Goal: Task Accomplishment & Management: Use online tool/utility

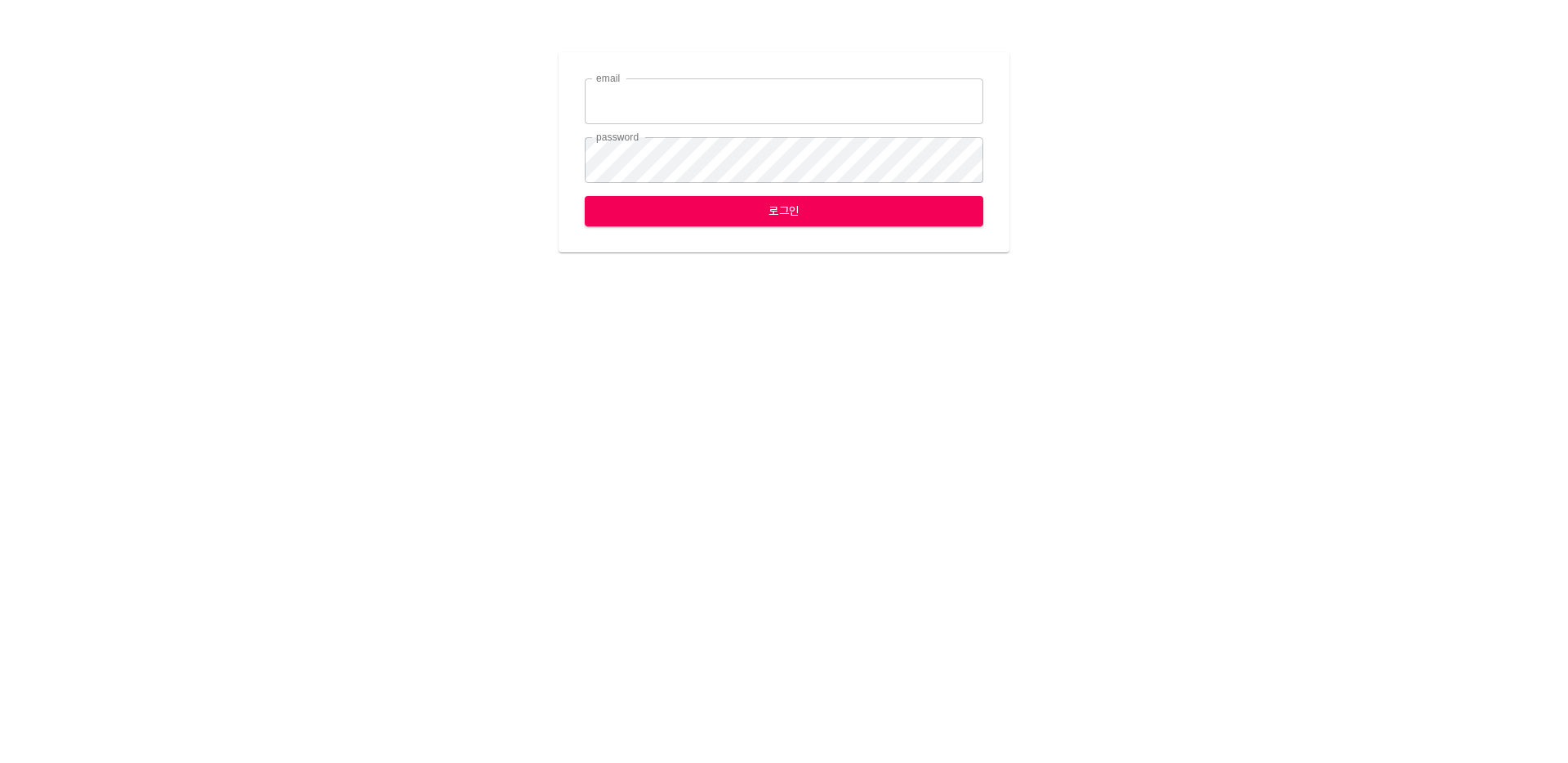
type input "[EMAIL_ADDRESS][DOMAIN_NAME]"
click at [785, 207] on span "로그인" at bounding box center [784, 211] width 372 height 20
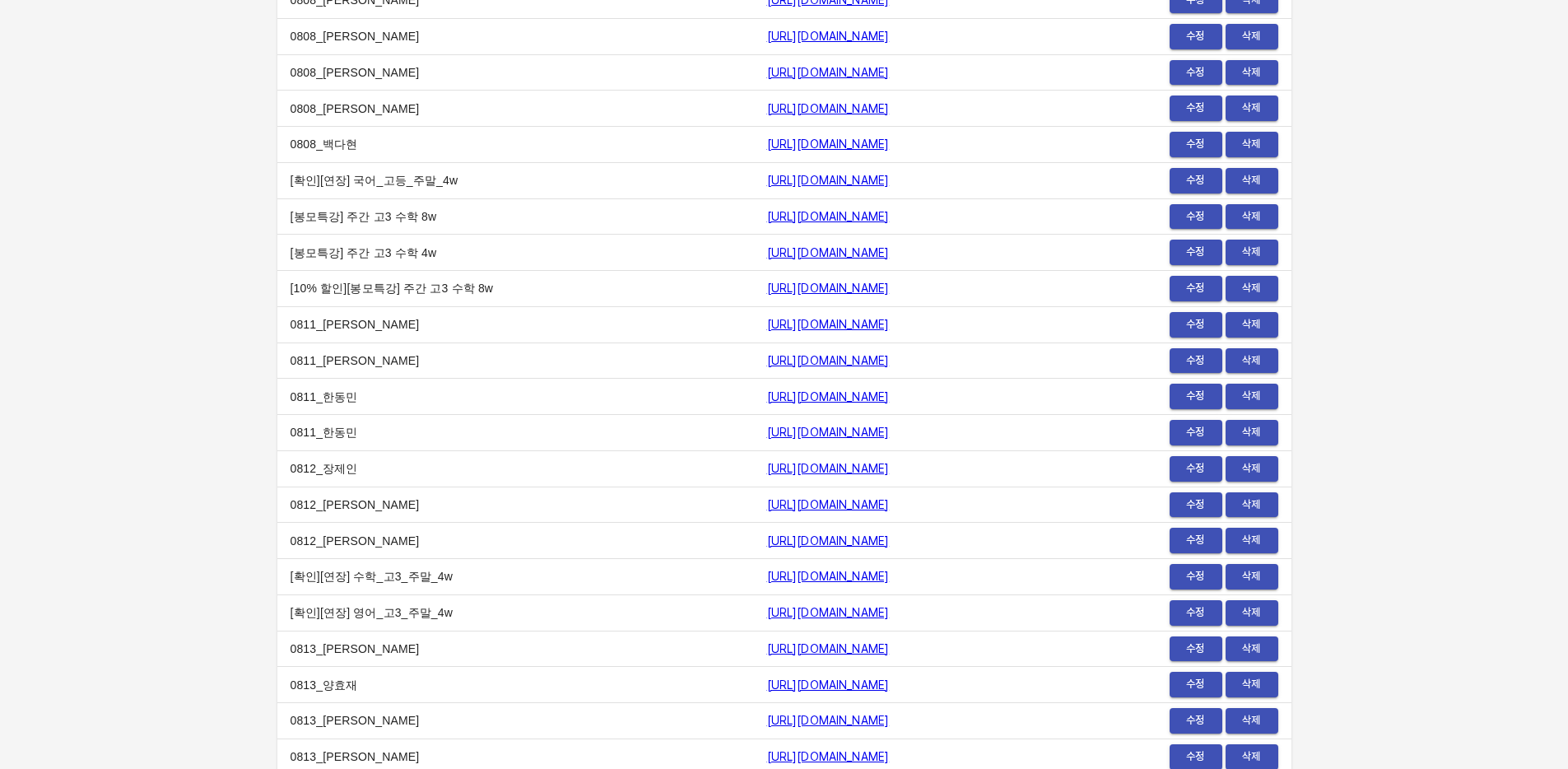
scroll to position [19434, 0]
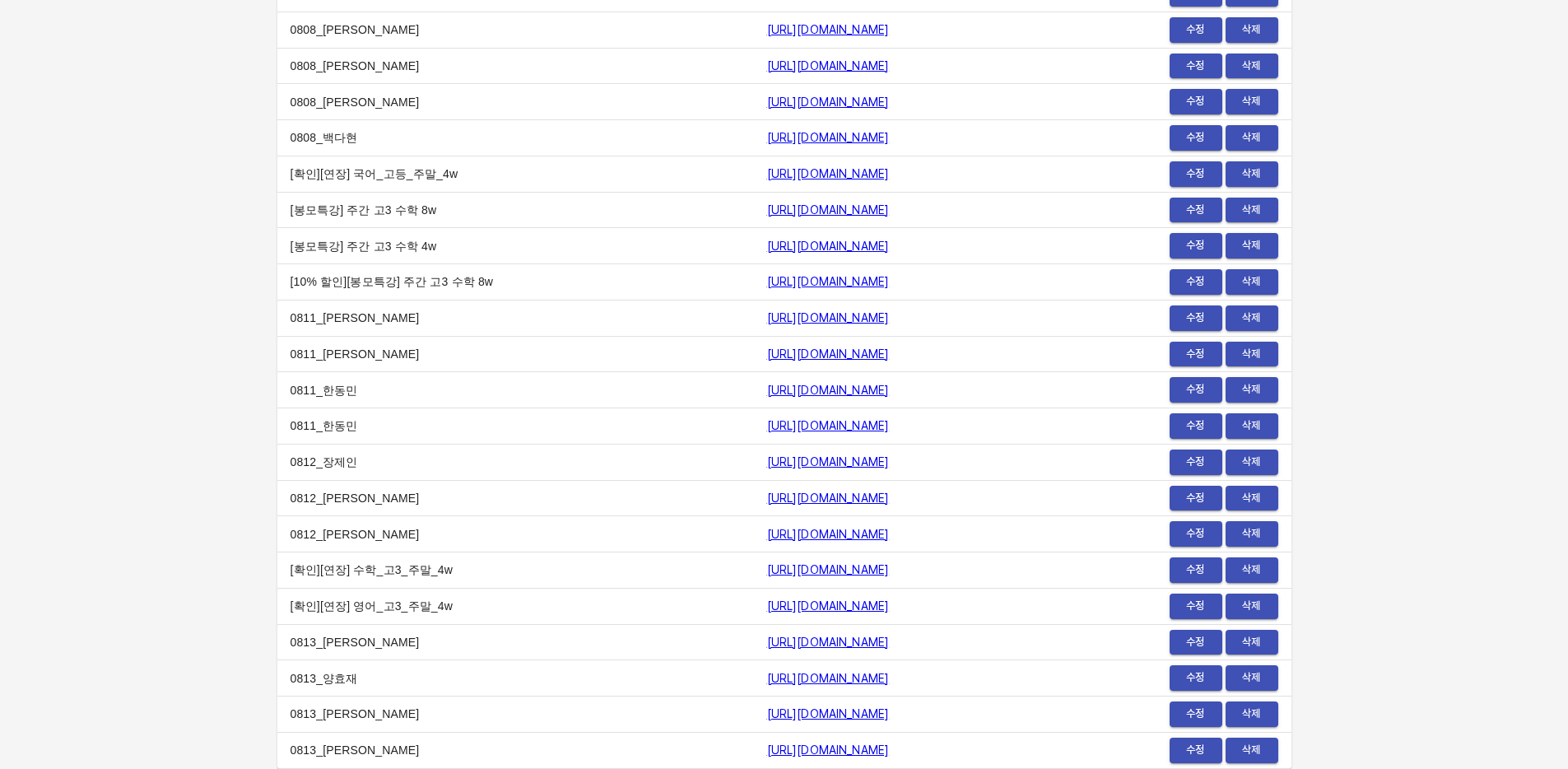
click at [1190, 757] on span "수정" at bounding box center [1196, 750] width 36 height 19
click at [1180, 711] on span "수정" at bounding box center [1196, 714] width 36 height 19
click at [1203, 679] on span "수정" at bounding box center [1196, 678] width 36 height 19
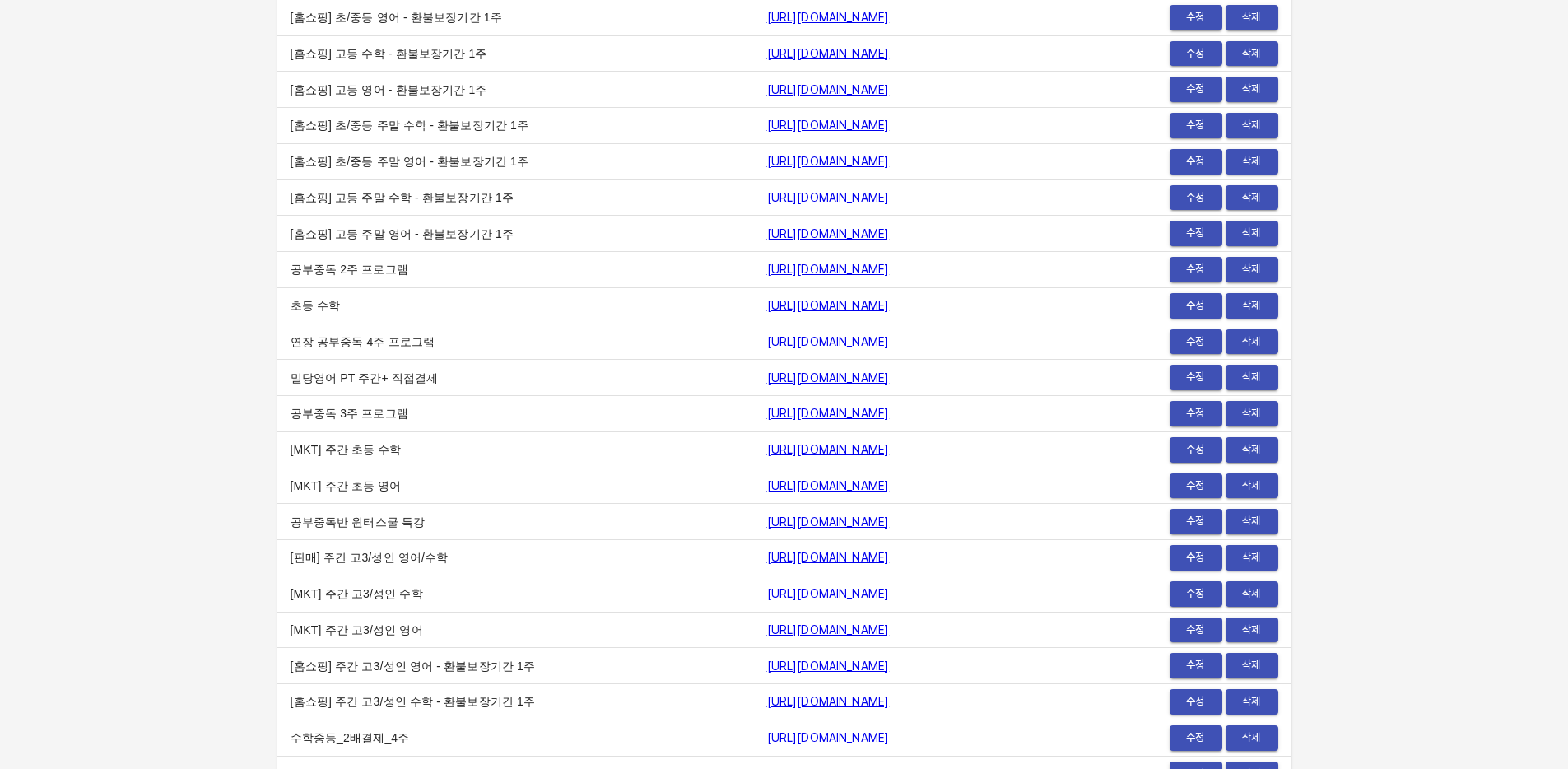
scroll to position [0, 0]
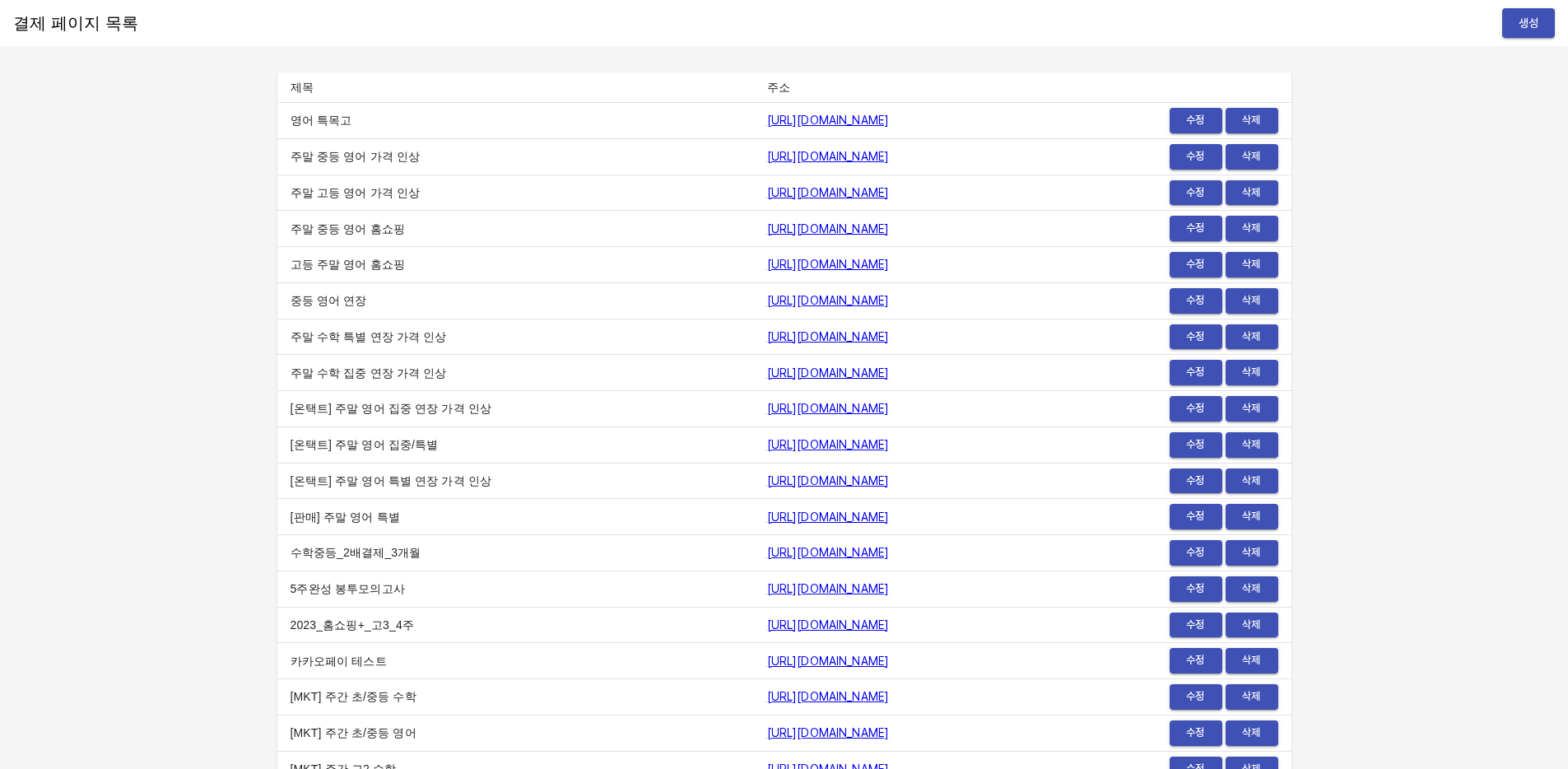
click at [1530, 30] on span "생성" at bounding box center [1528, 23] width 26 height 21
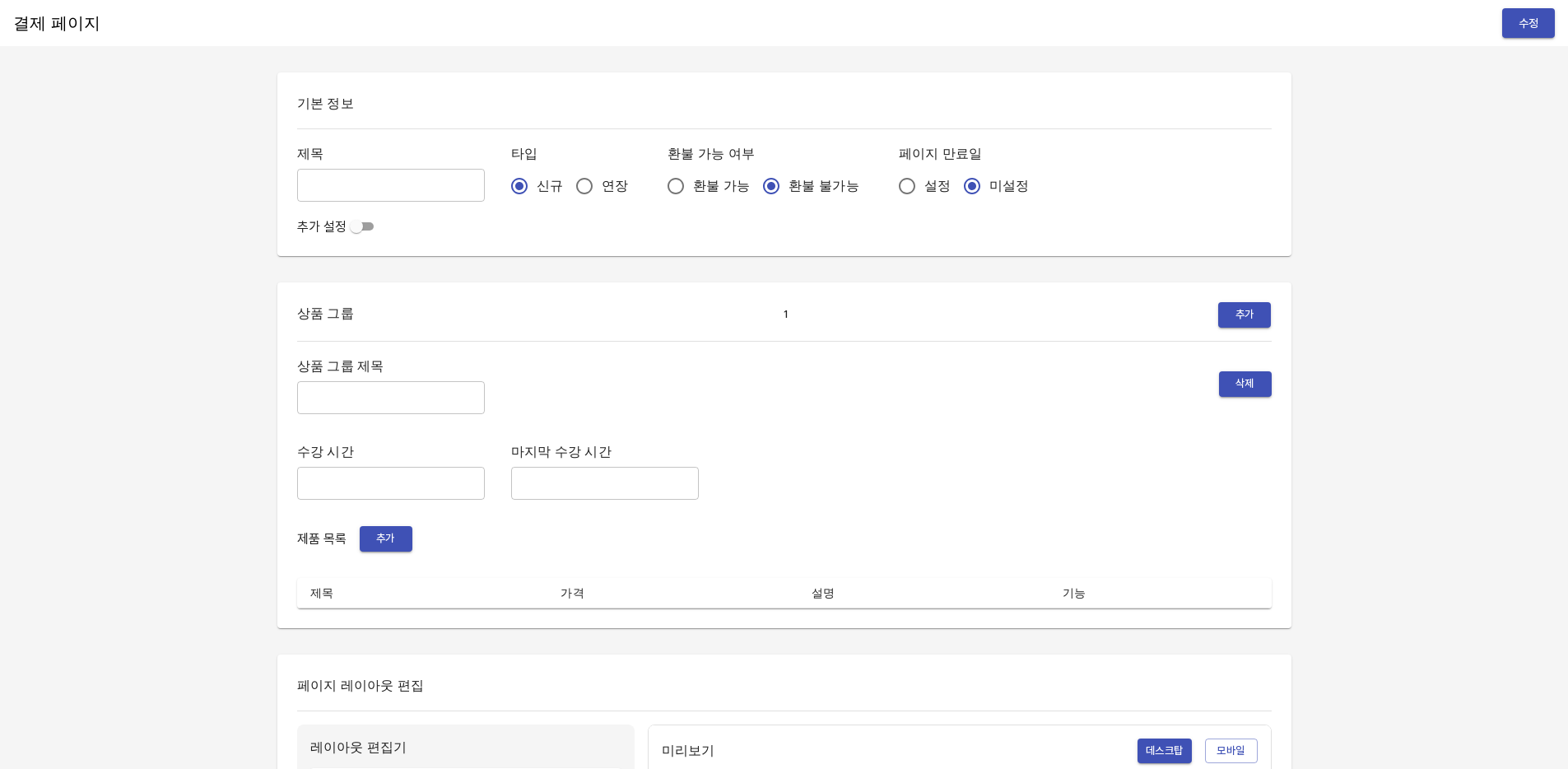
type input "0813_[PERSON_NAME]"
radio input "false"
radio input "true"
type input "주간 집중관리"
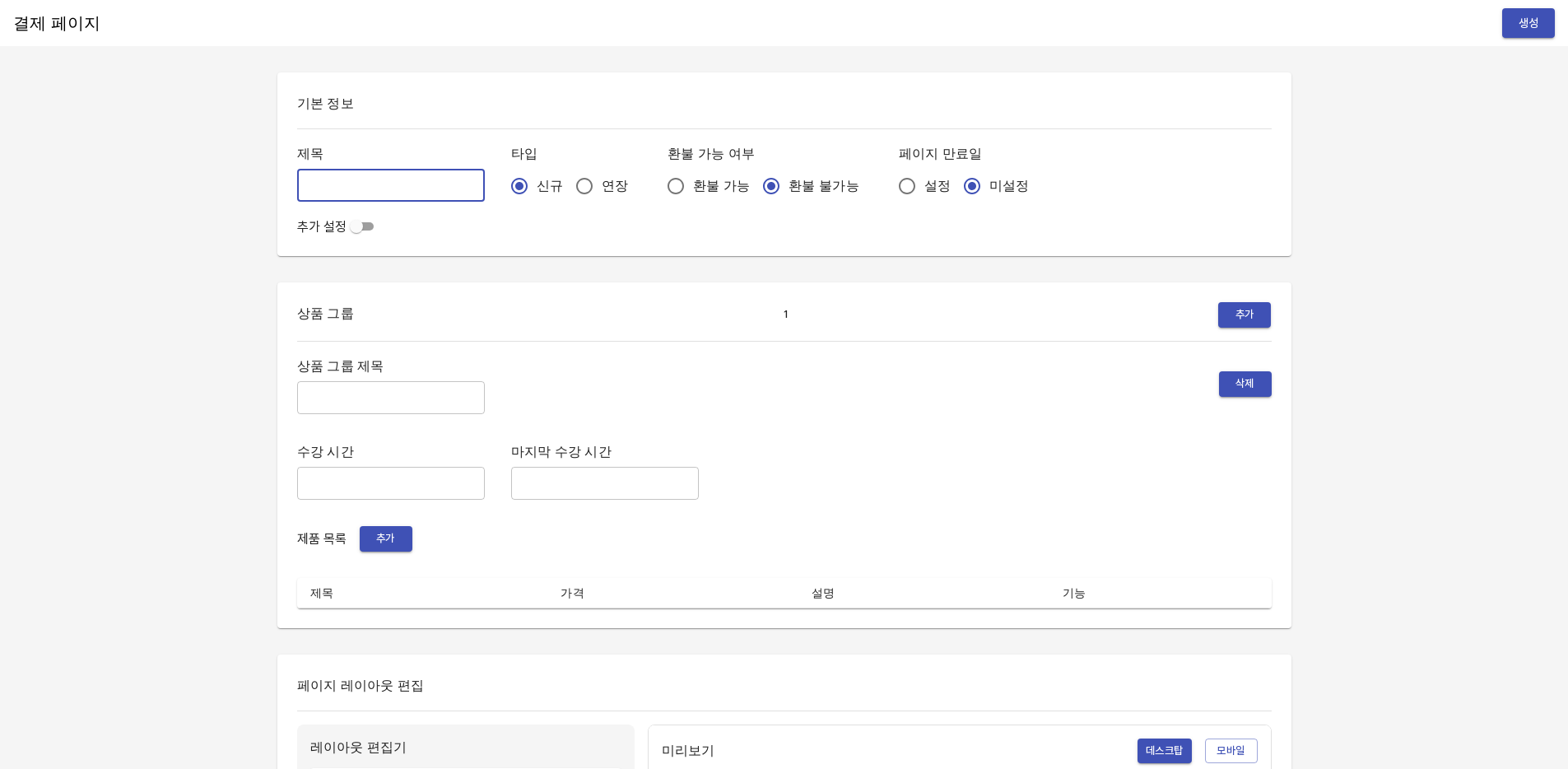
click at [314, 184] on input "text" at bounding box center [391, 185] width 188 height 33
type input "0814_강민지"
click at [567, 191] on input "연장" at bounding box center [584, 186] width 35 height 35
radio input "true"
click at [890, 189] on input "설정" at bounding box center [907, 186] width 35 height 35
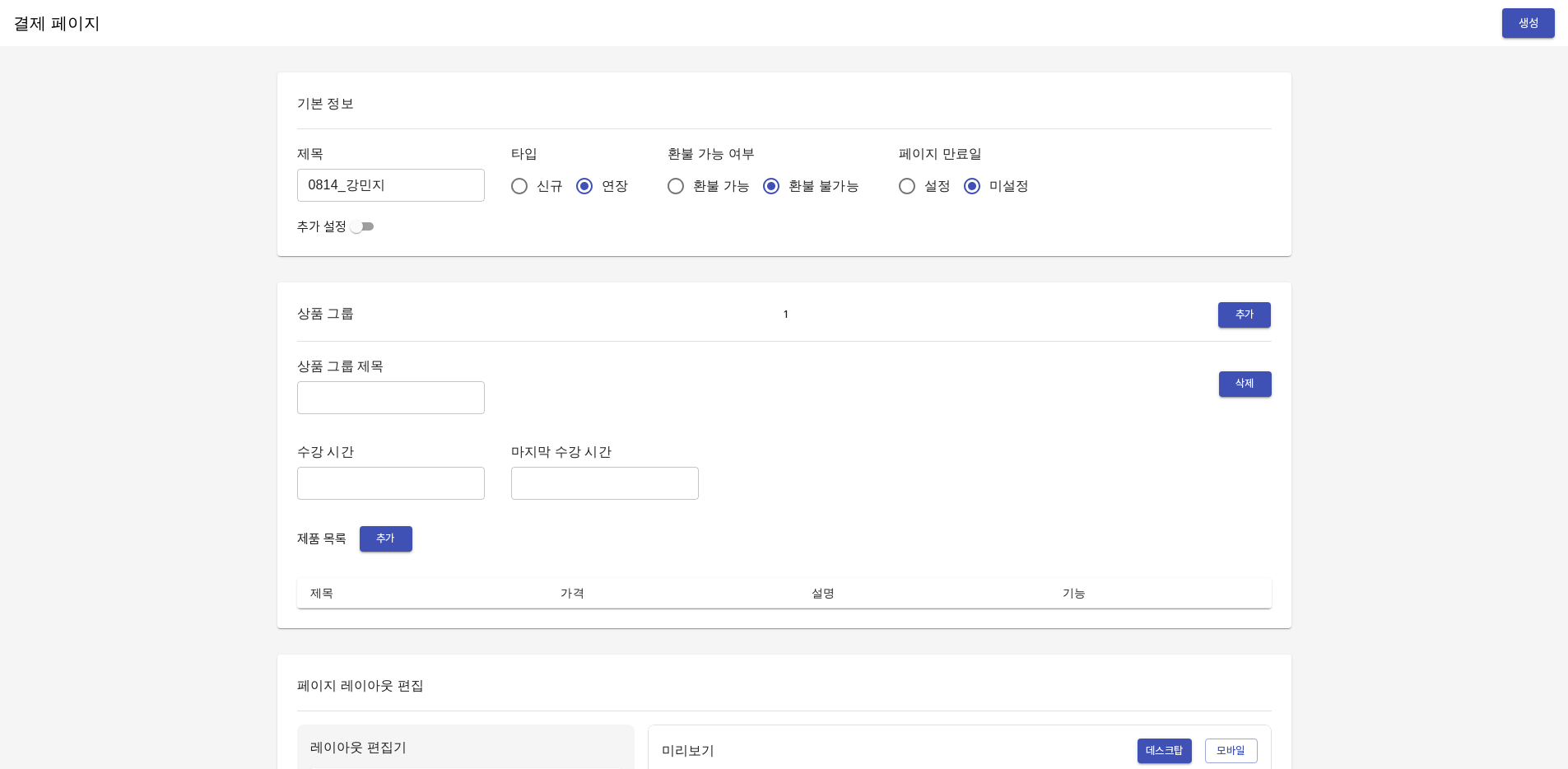
radio input "true"
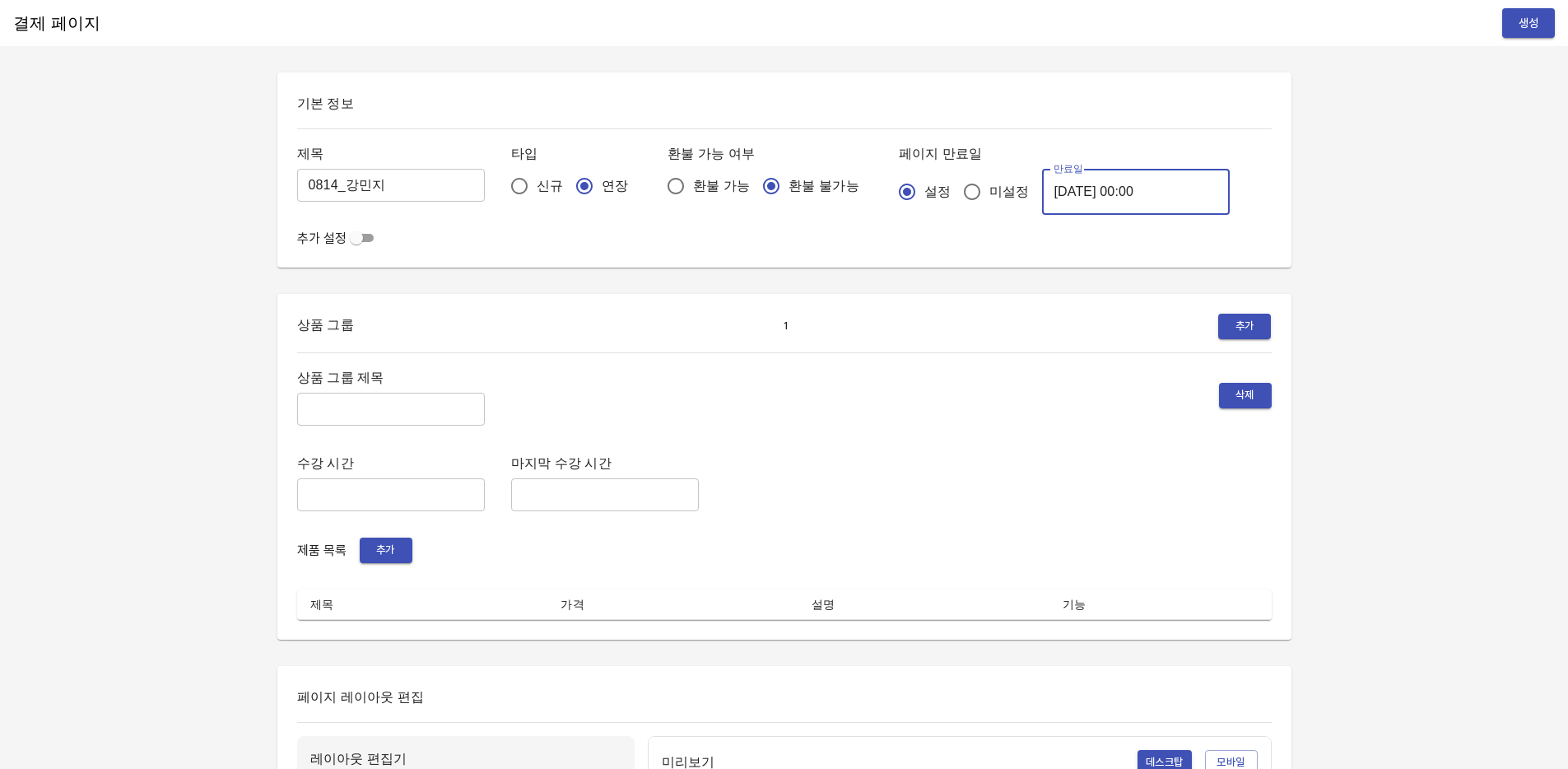
click at [1091, 193] on input "2025-08-15 00:00" at bounding box center [1136, 192] width 188 height 46
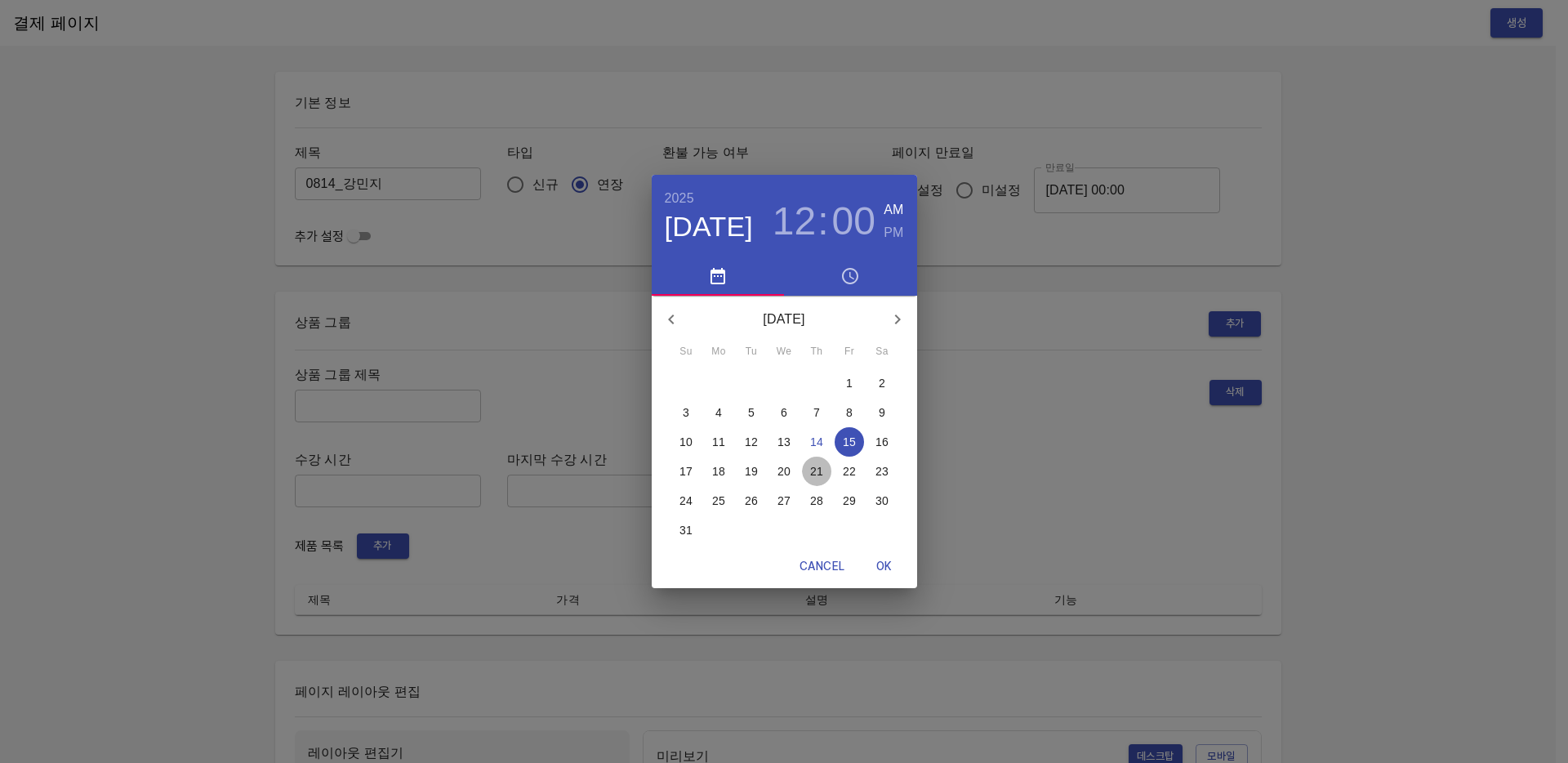
click at [823, 470] on span "21" at bounding box center [817, 471] width 29 height 16
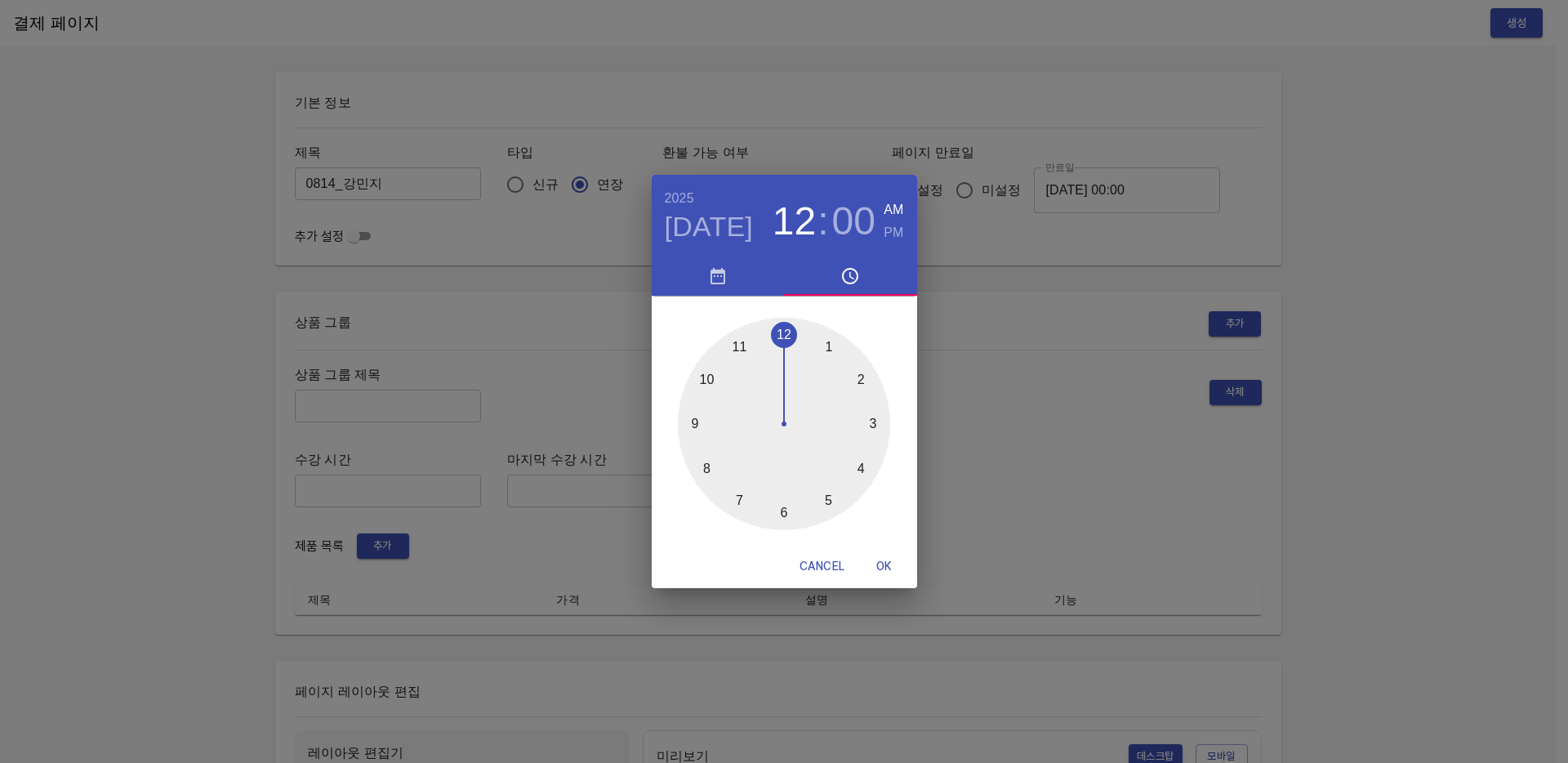
click at [884, 565] on span "OK" at bounding box center [884, 566] width 39 height 20
type input "[DATE] 00:00"
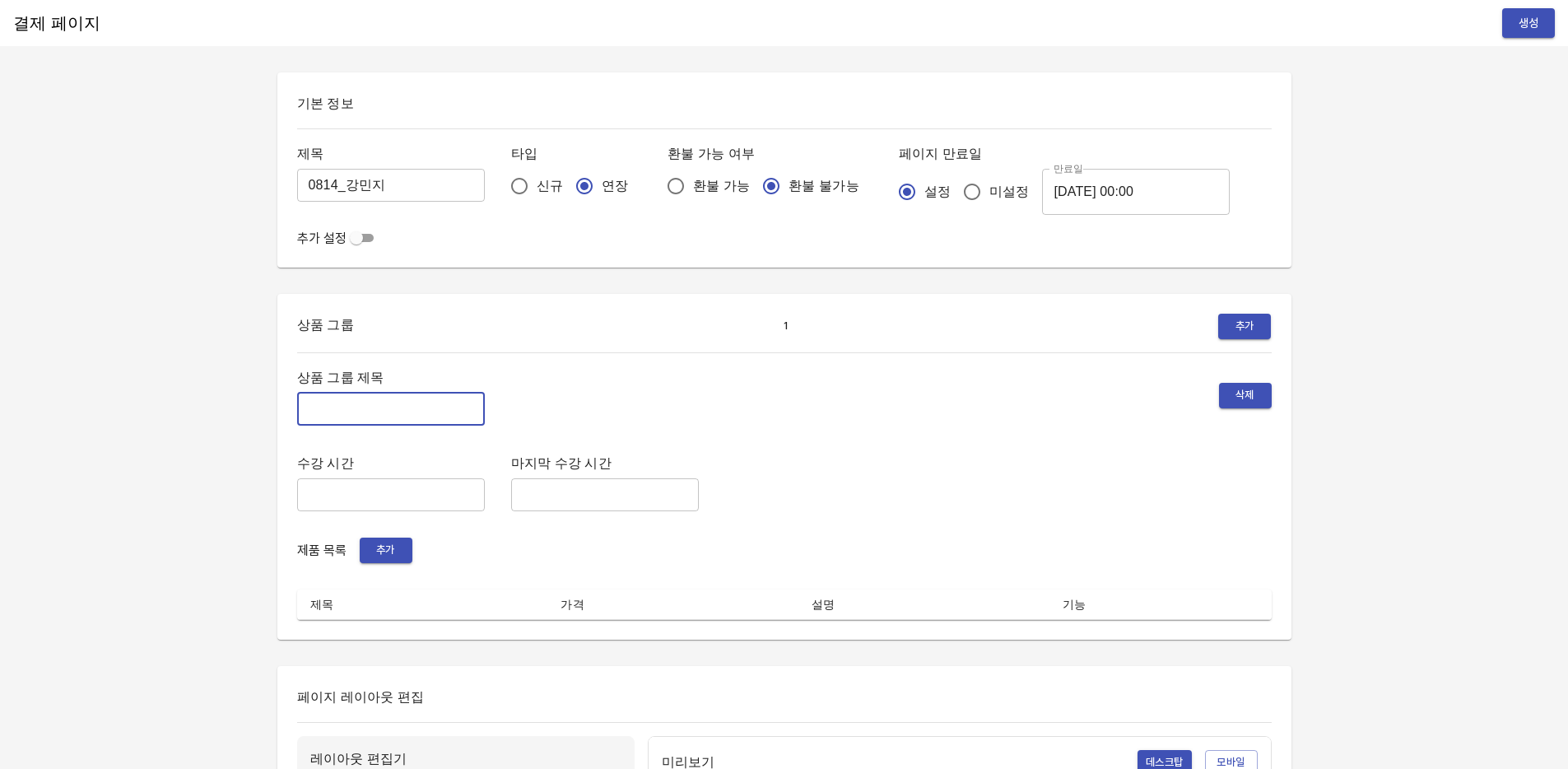
click at [389, 410] on input "text" at bounding box center [391, 409] width 188 height 33
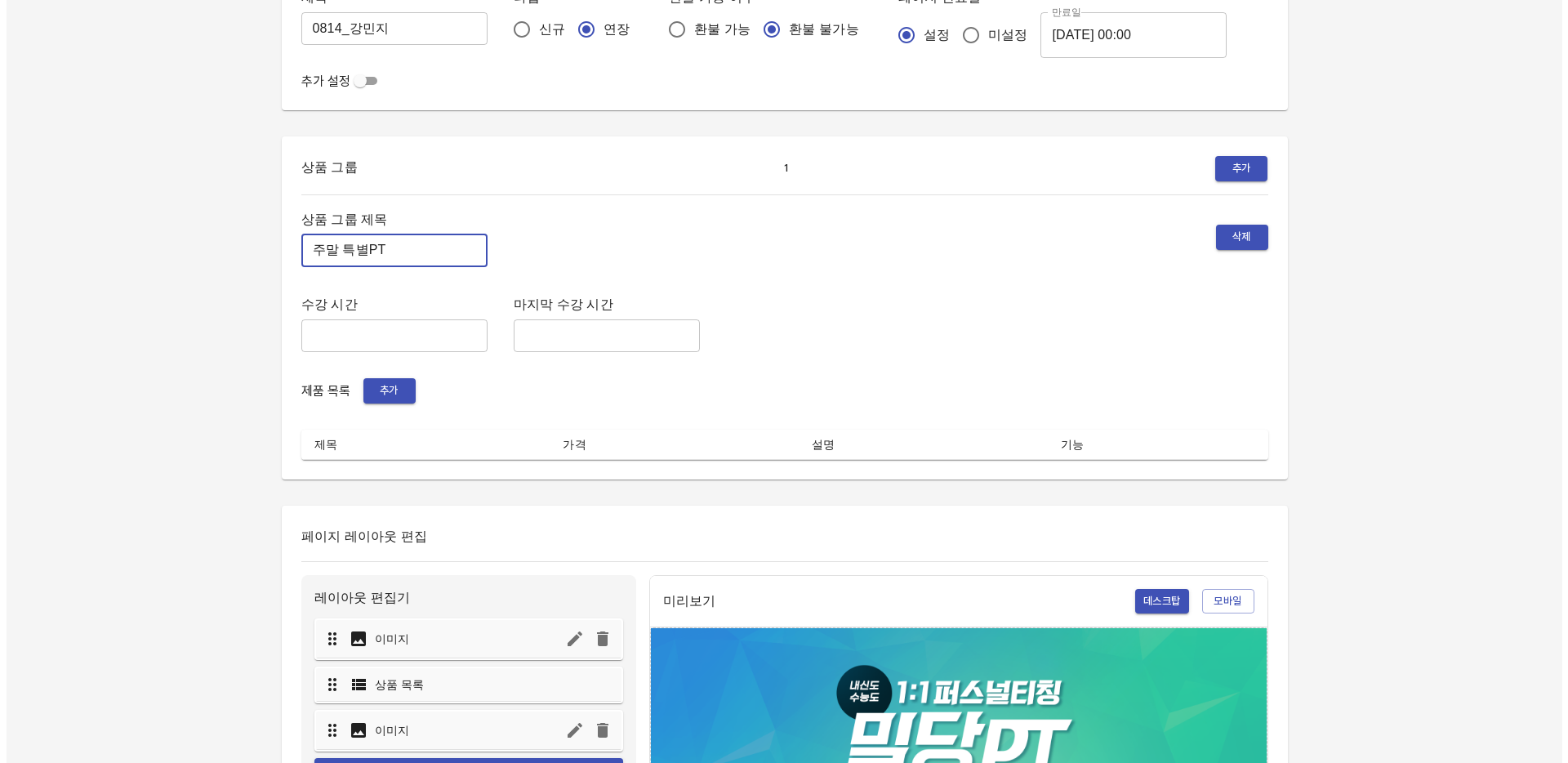
scroll to position [16, 0]
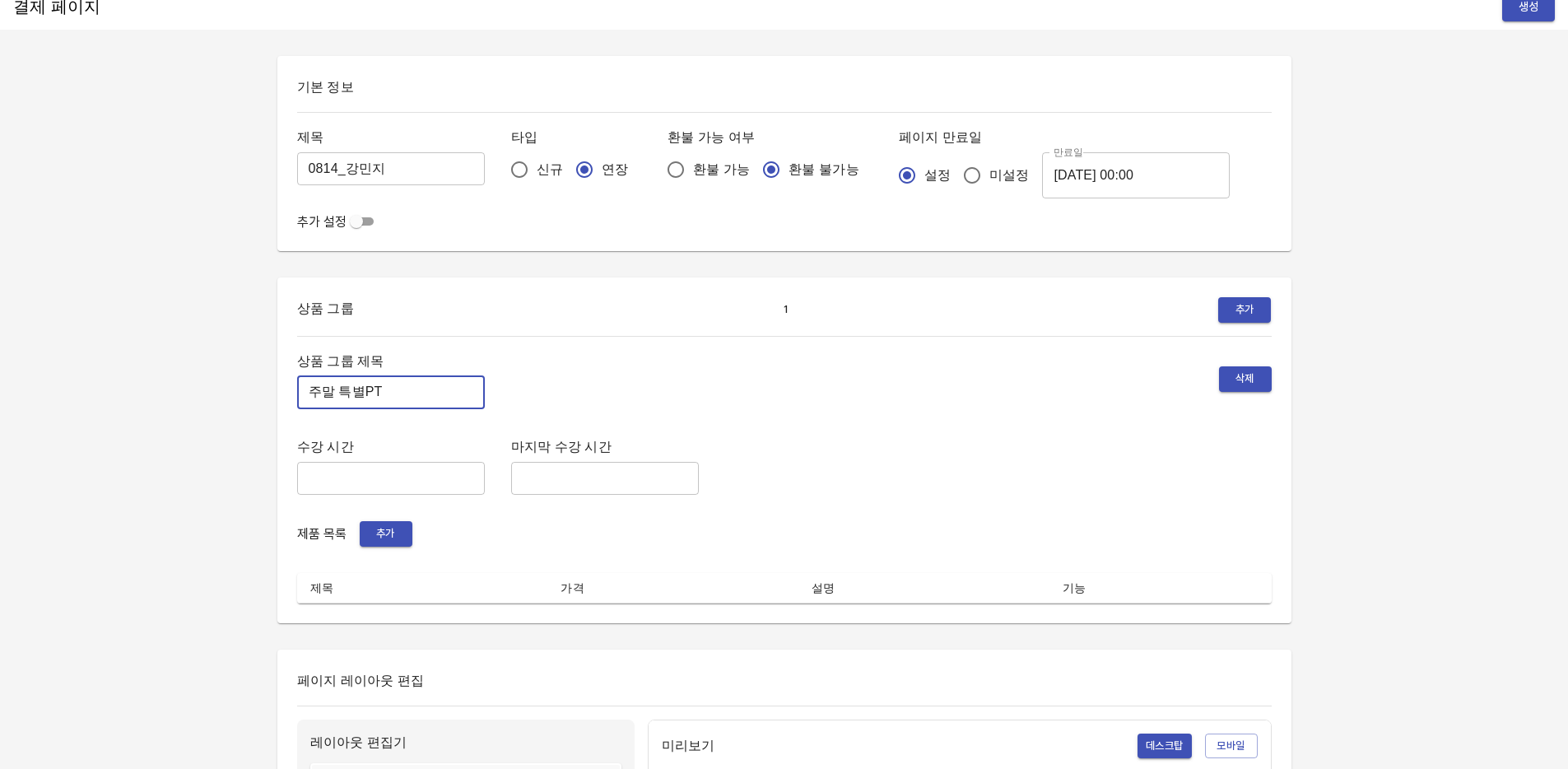
type input "주말 특별PT"
click at [387, 531] on span "추가" at bounding box center [386, 534] width 36 height 19
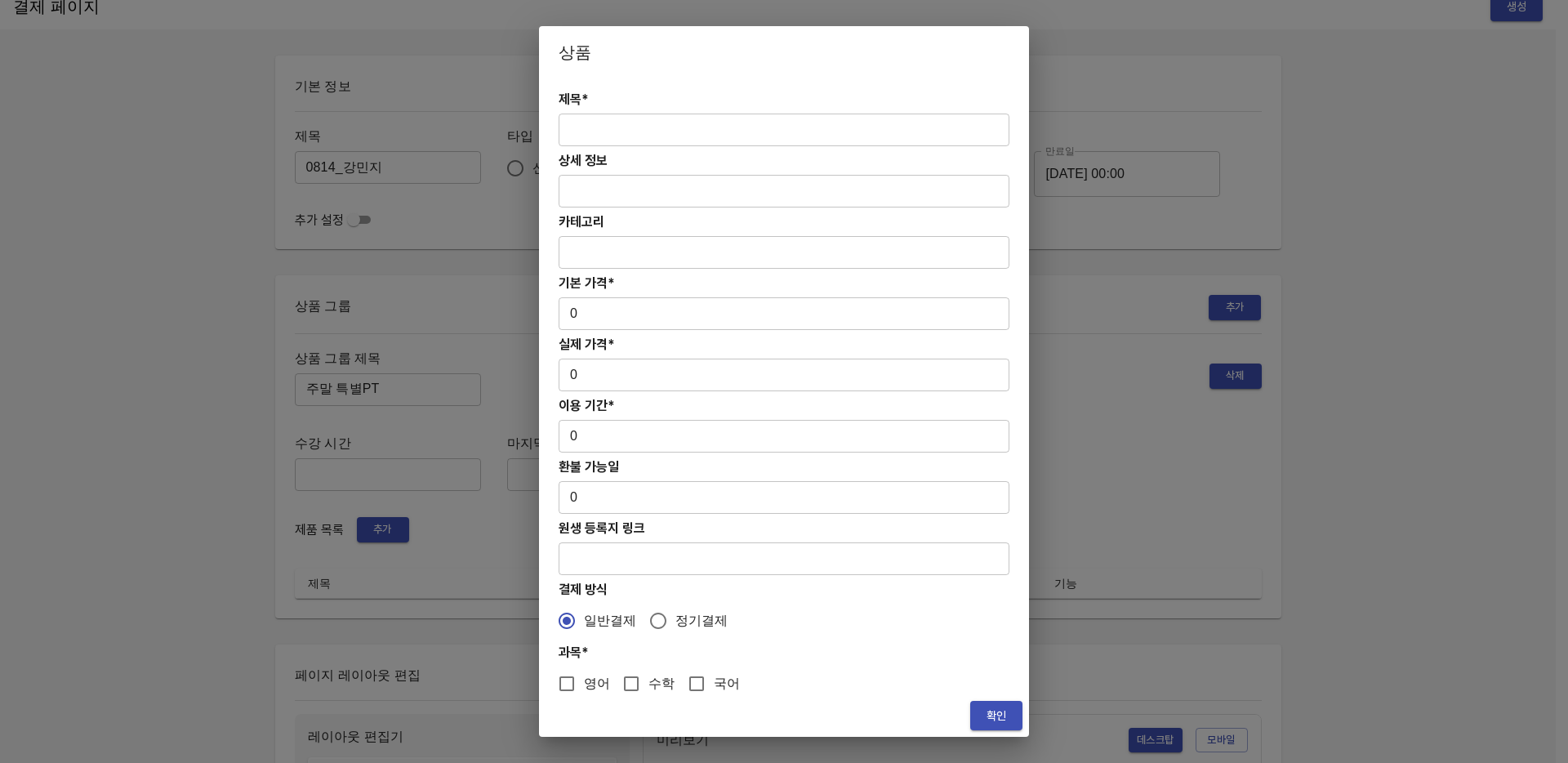
click at [691, 136] on input "text" at bounding box center [784, 130] width 451 height 33
paste input "[연장] 주말 고등 6시간 수학 4주(약 1개월) 특별PT"
type input "[연장] 주말 고등 6시간 수학 4주(약 1개월) 특별PT"
click at [632, 312] on input "0" at bounding box center [784, 314] width 451 height 33
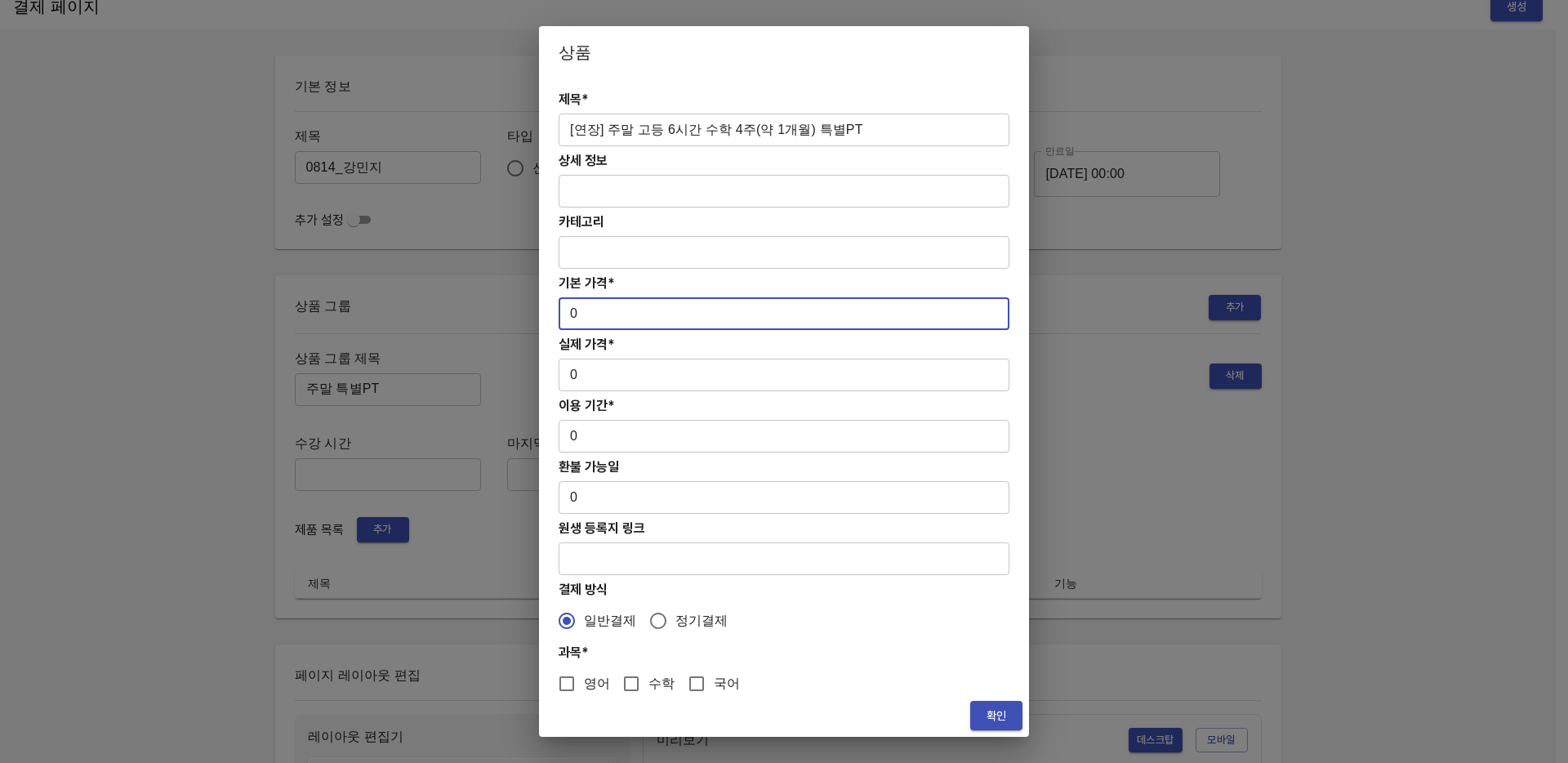
paste input "313000"
click at [581, 315] on input "0313000" at bounding box center [784, 314] width 451 height 33
type input "313000"
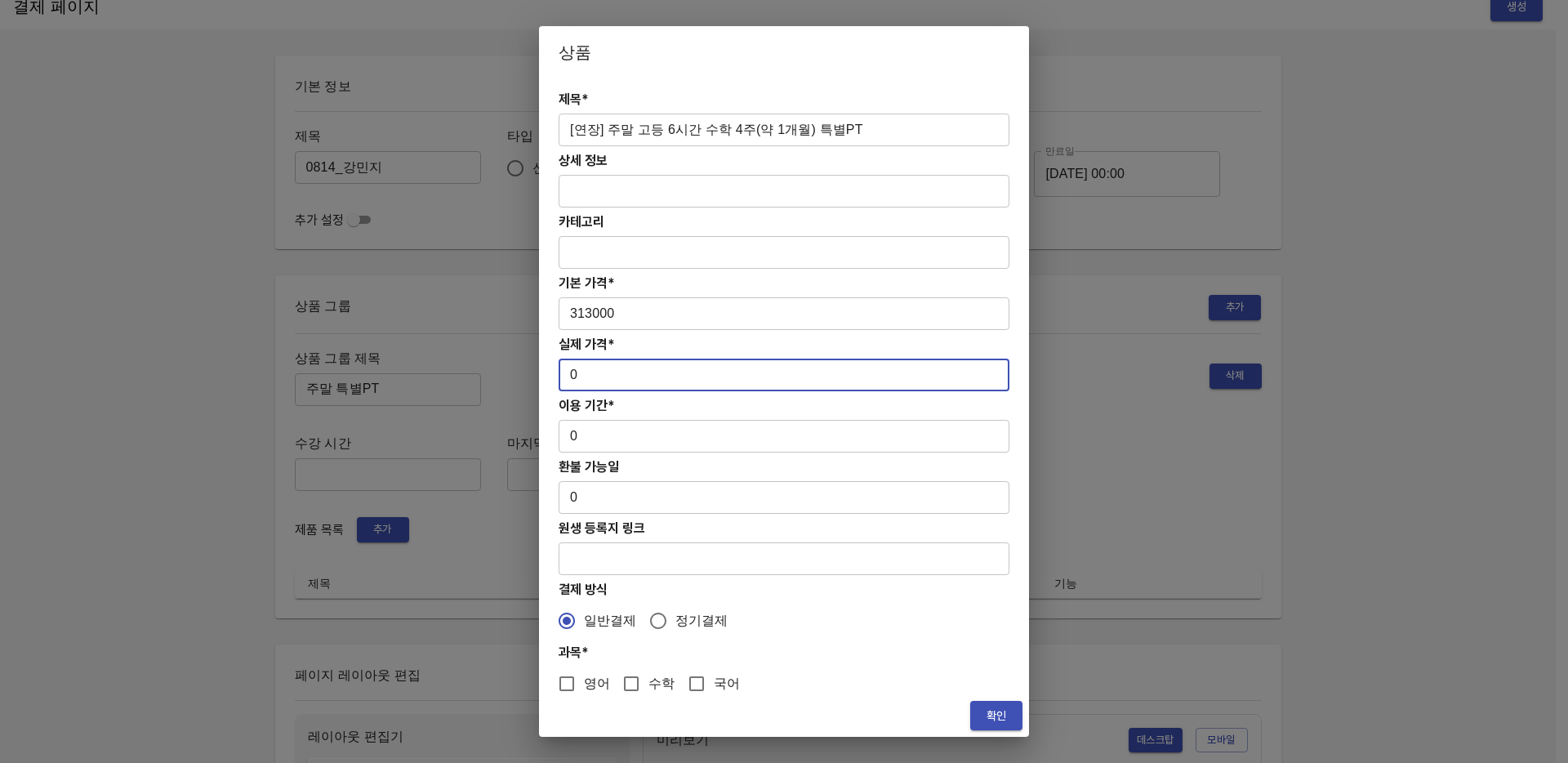
click at [641, 382] on input "0" at bounding box center [784, 375] width 451 height 33
paste input "313000"
click at [580, 373] on input "0313000" at bounding box center [784, 375] width 451 height 33
type input "313000"
click at [635, 441] on input "0" at bounding box center [784, 436] width 451 height 33
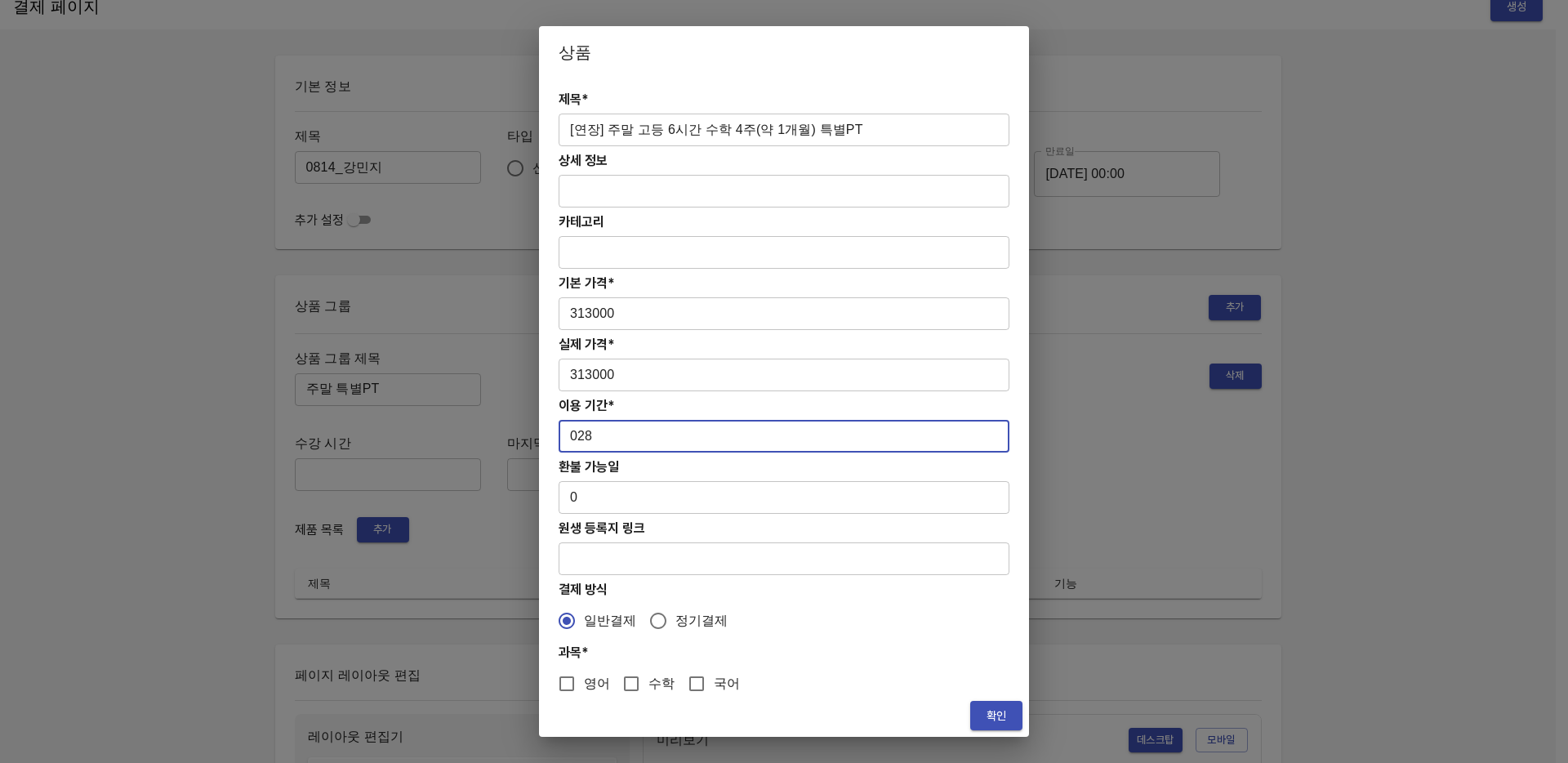
type input "028"
click at [630, 682] on input "수학" at bounding box center [631, 684] width 34 height 34
checkbox input "true"
click at [902, 600] on div "제목* [연장] 주말 고등 6시간 수학 4주(약 1개월) 특별PT ​ 상세 정보 ​ 카테고리 ​ 기본 가격* 313000 ​ 실제 가격* 31…" at bounding box center [784, 386] width 490 height 616
click at [572, 435] on input "028" at bounding box center [784, 436] width 451 height 33
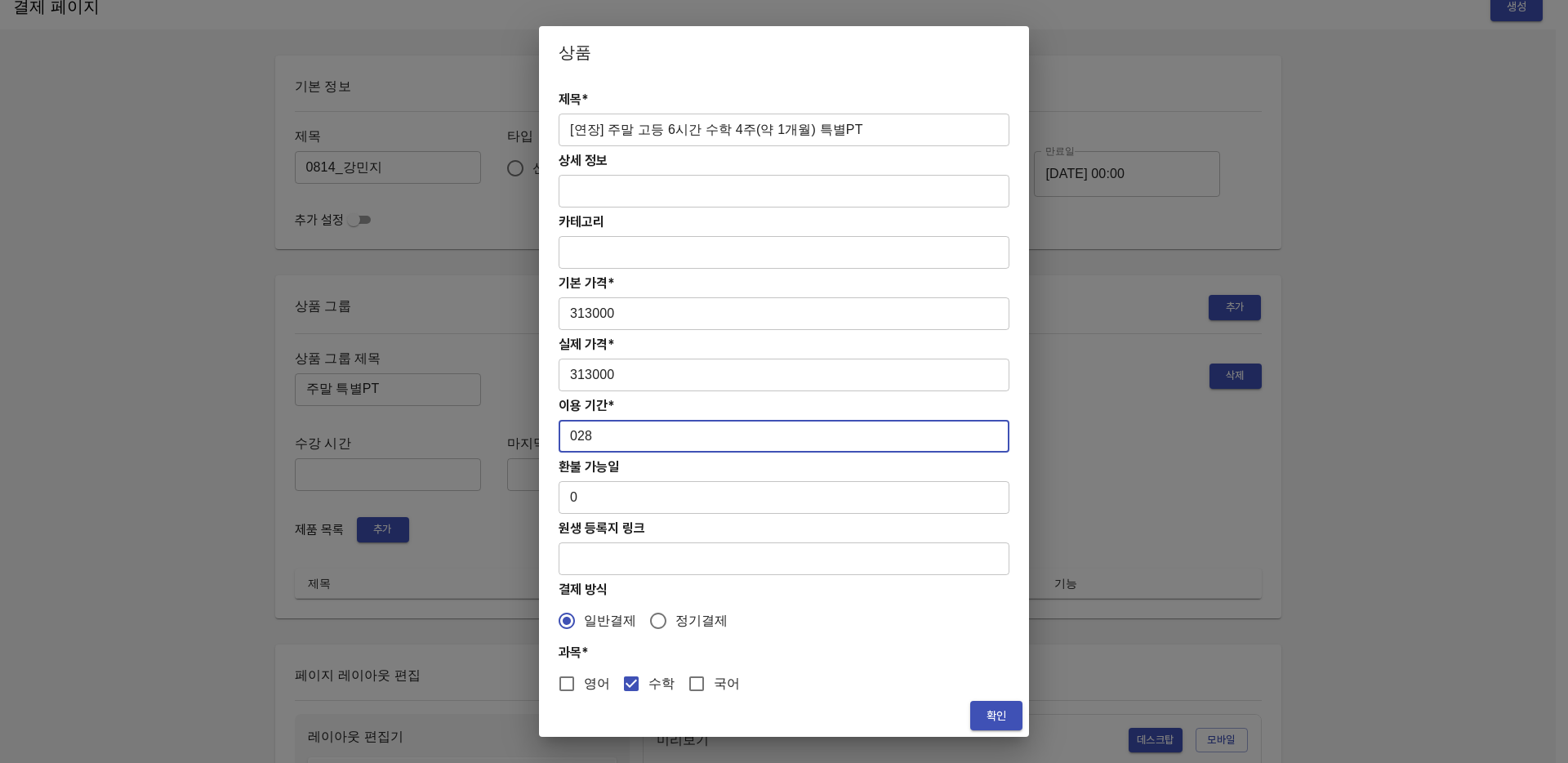
click at [577, 437] on input "028" at bounding box center [784, 436] width 451 height 33
type input "28"
click at [823, 640] on div "제목* [연장] 주말 고등 6시간 수학 4주(약 1개월) 특별PT ​ 상세 정보 ​ 카테고리 ​ 기본 가격* 313000 ​ 실제 가격* 31…" at bounding box center [784, 386] width 490 height 616
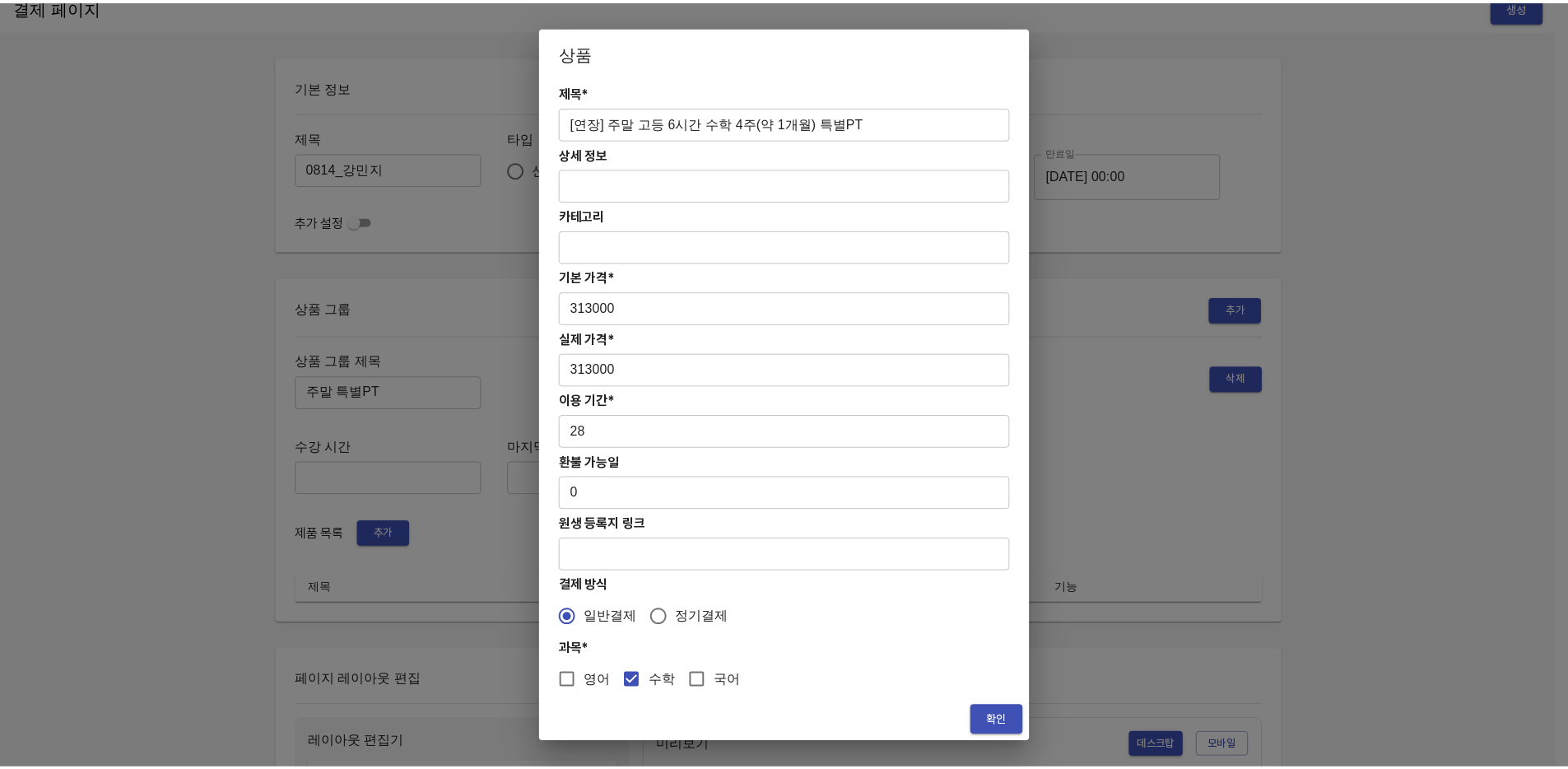
scroll to position [13, 0]
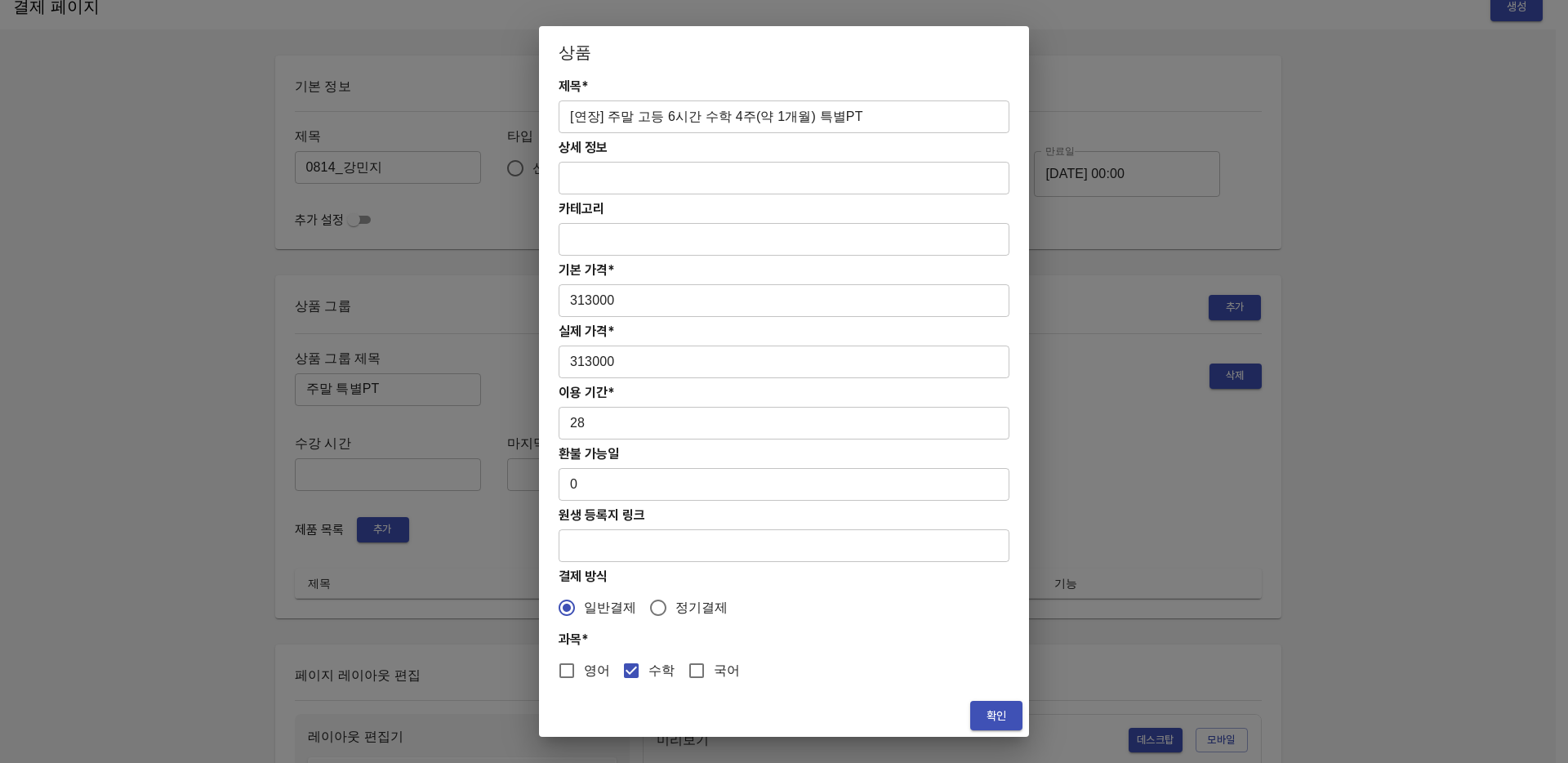
click at [990, 721] on span "확인" at bounding box center [996, 716] width 26 height 20
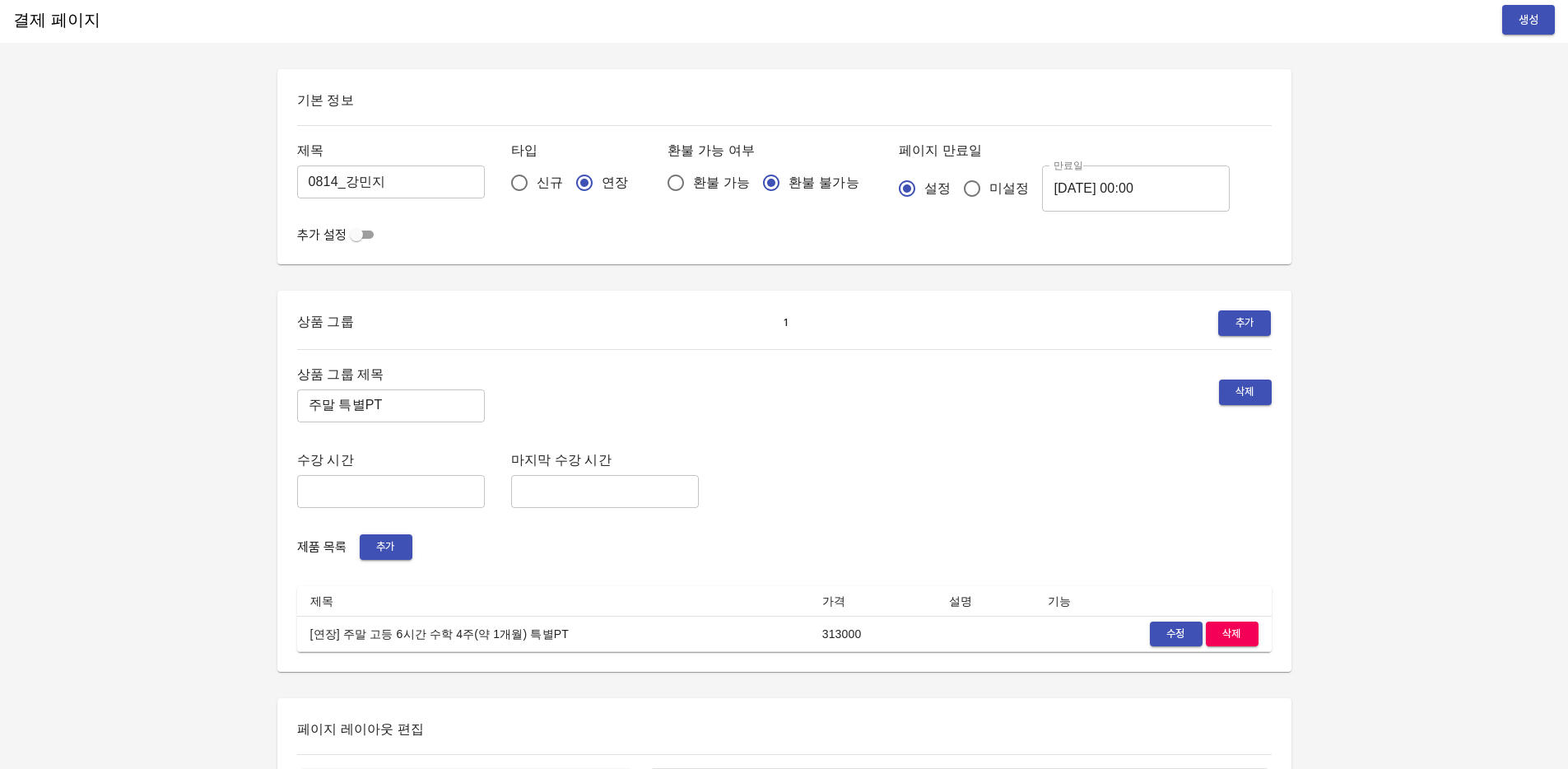
scroll to position [0, 0]
click at [1537, 25] on span "생성" at bounding box center [1528, 23] width 26 height 21
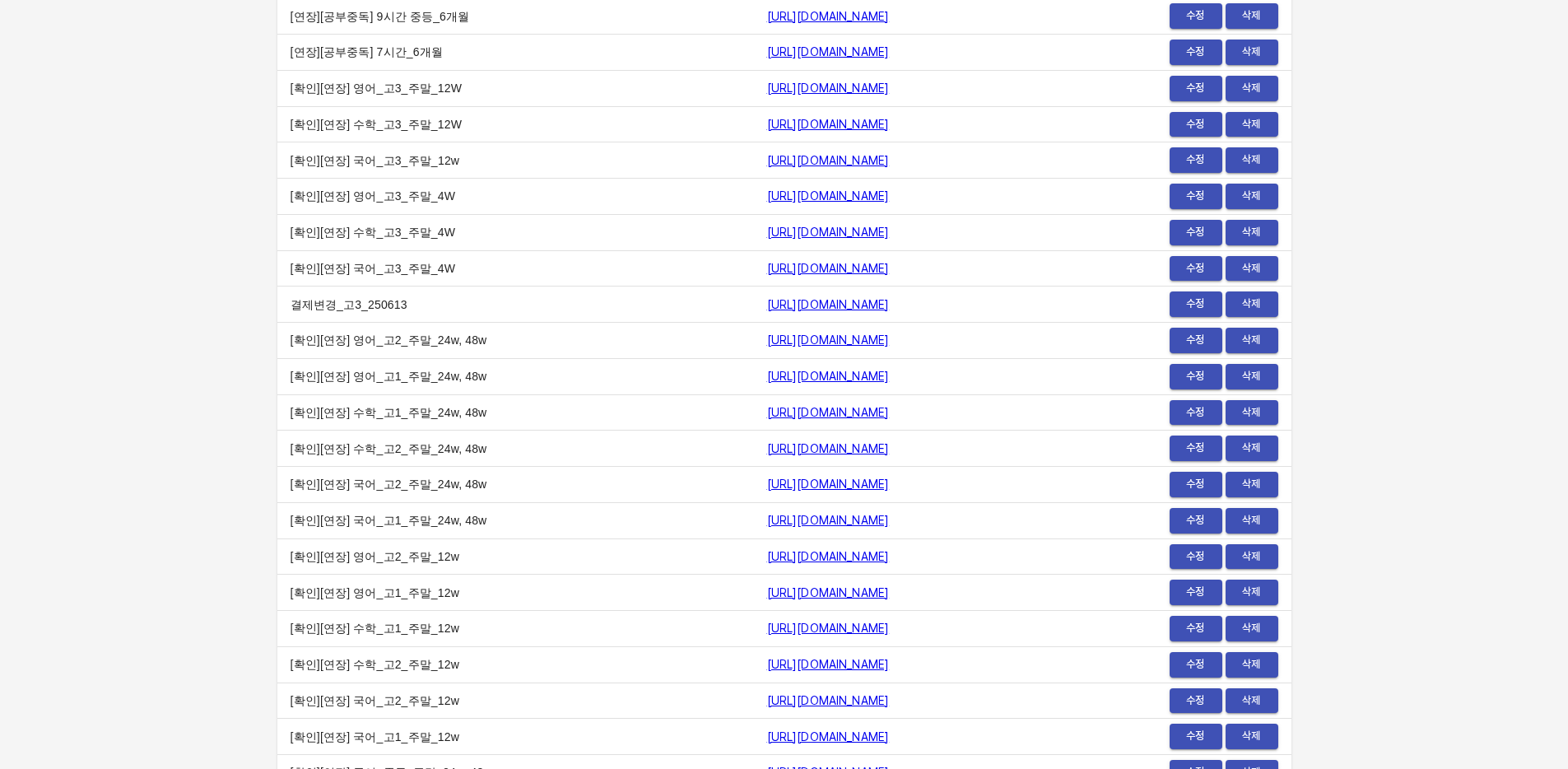
scroll to position [19434, 0]
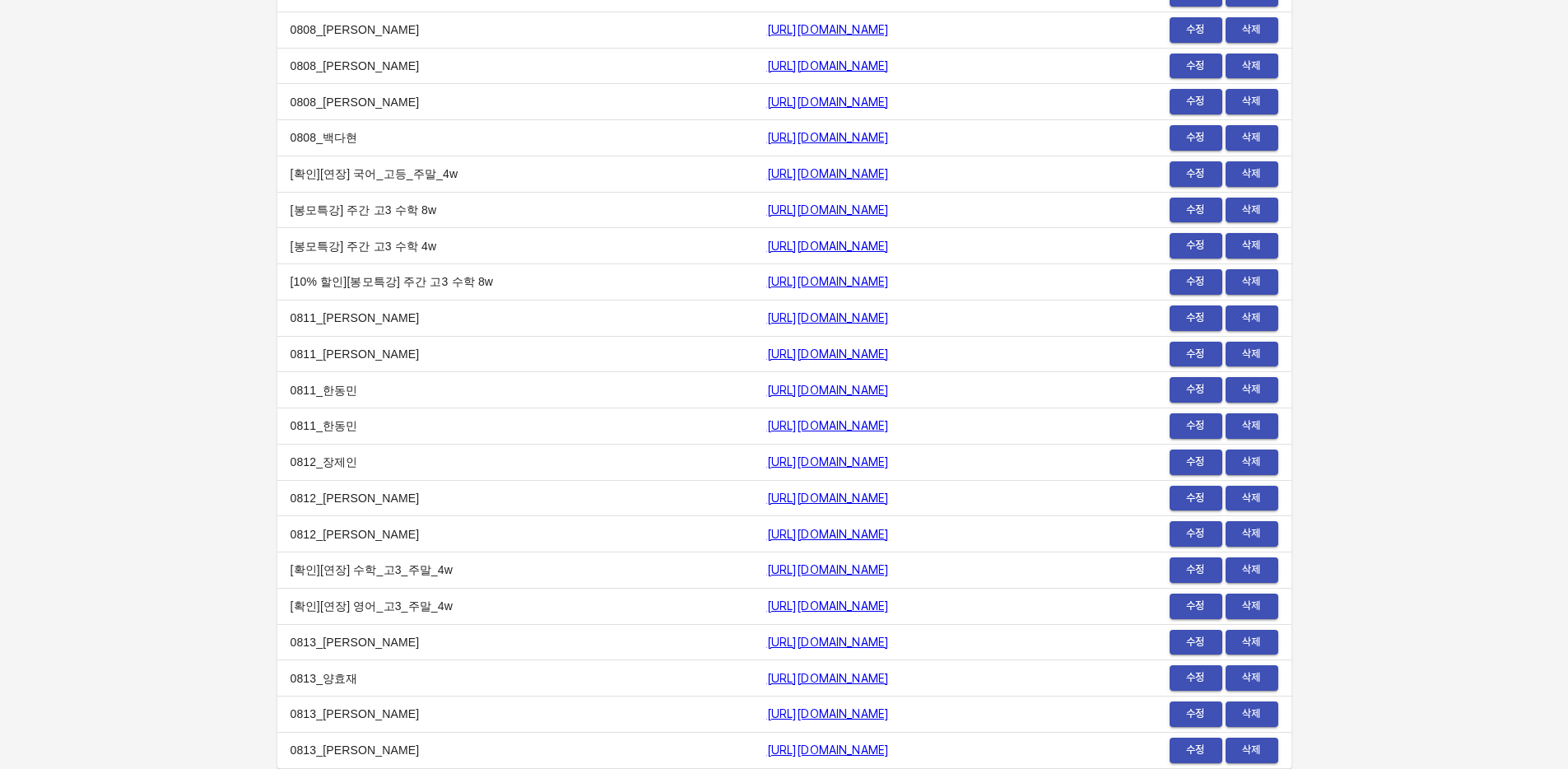
click at [851, 675] on link "[URL][DOMAIN_NAME]" at bounding box center [828, 678] width 123 height 13
click at [1207, 678] on span "수정" at bounding box center [1196, 678] width 36 height 19
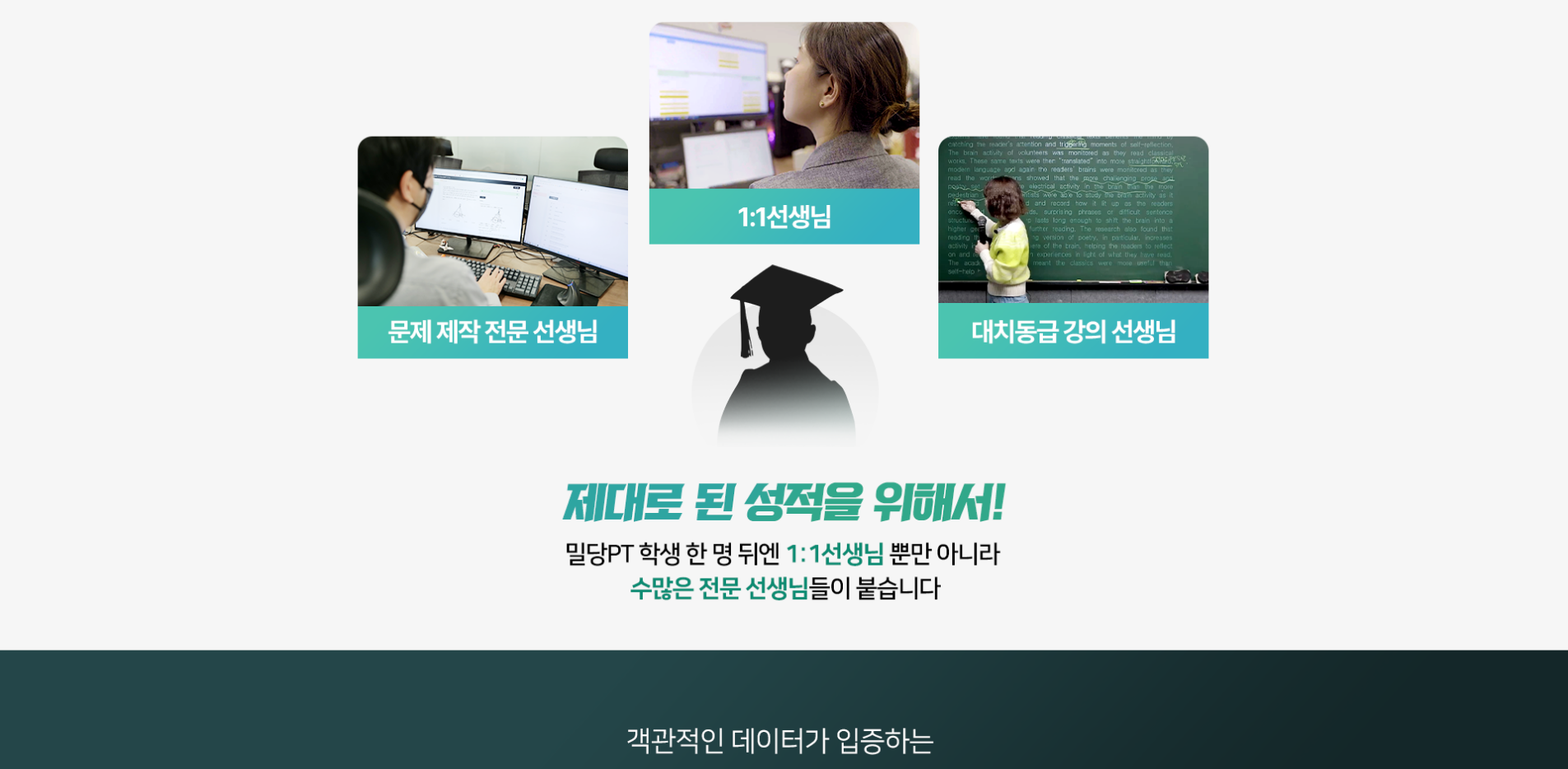
scroll to position [4463, 0]
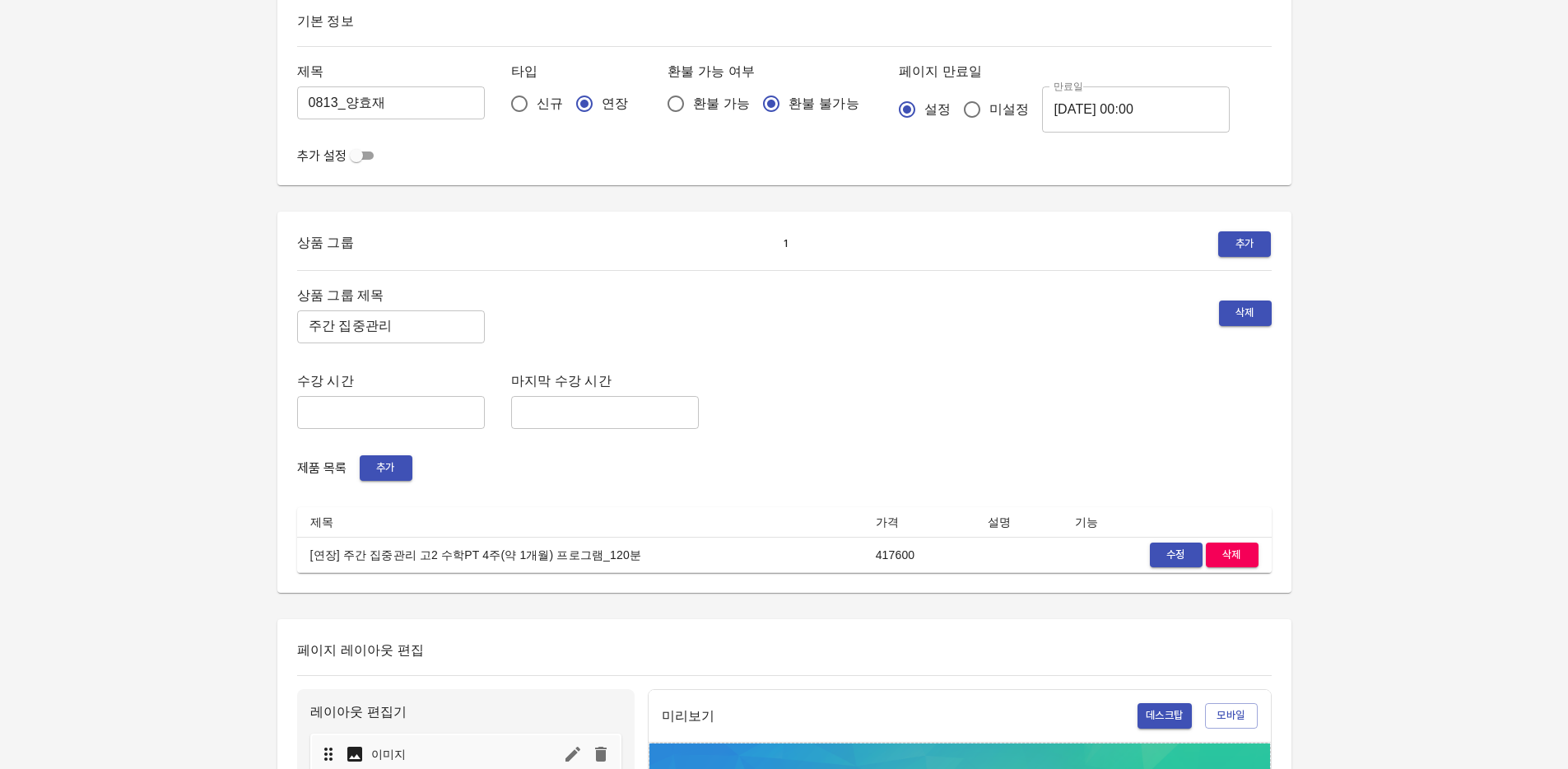
scroll to position [170, 0]
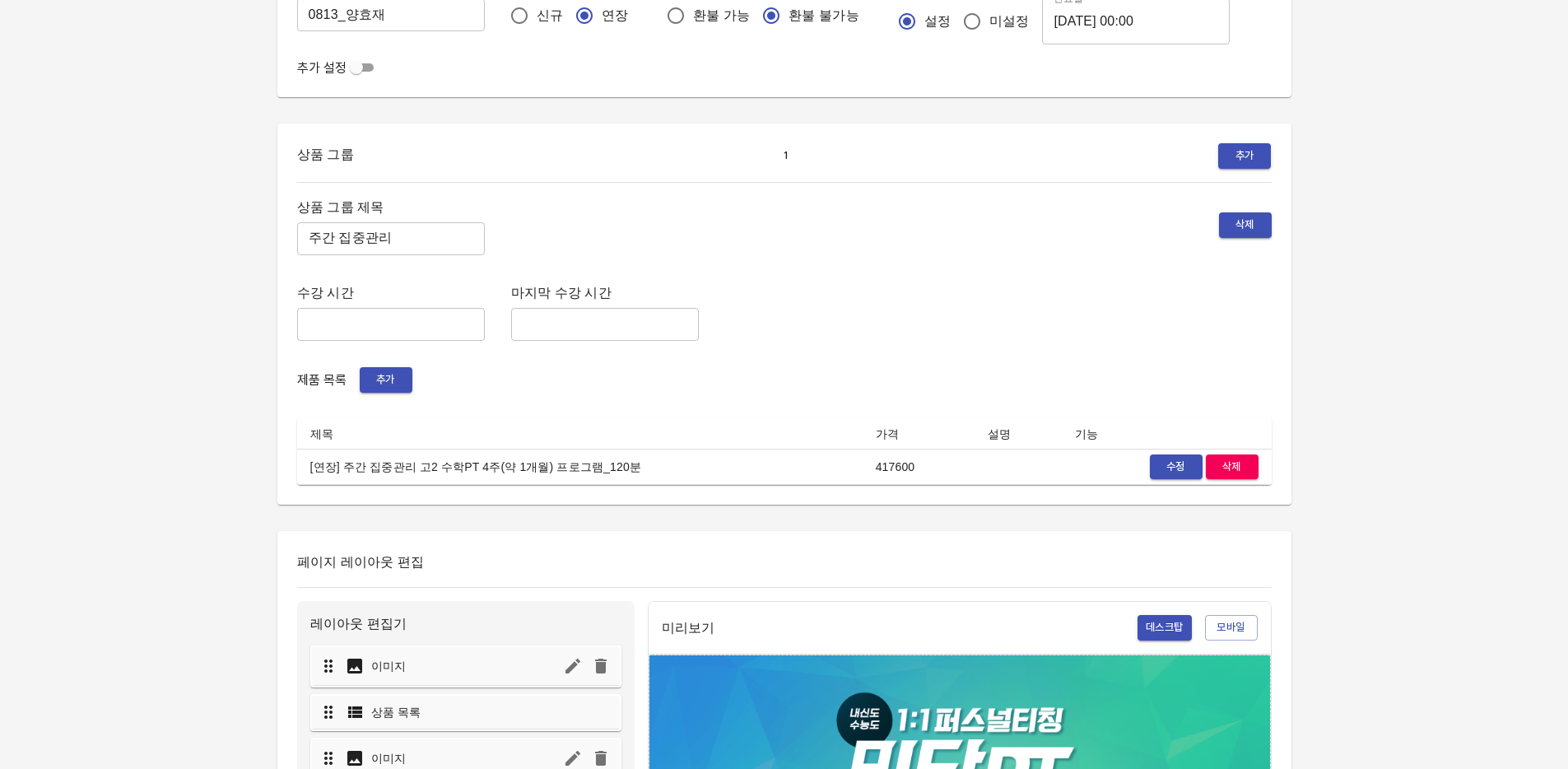
click at [1170, 471] on span "수정" at bounding box center [1176, 467] width 36 height 19
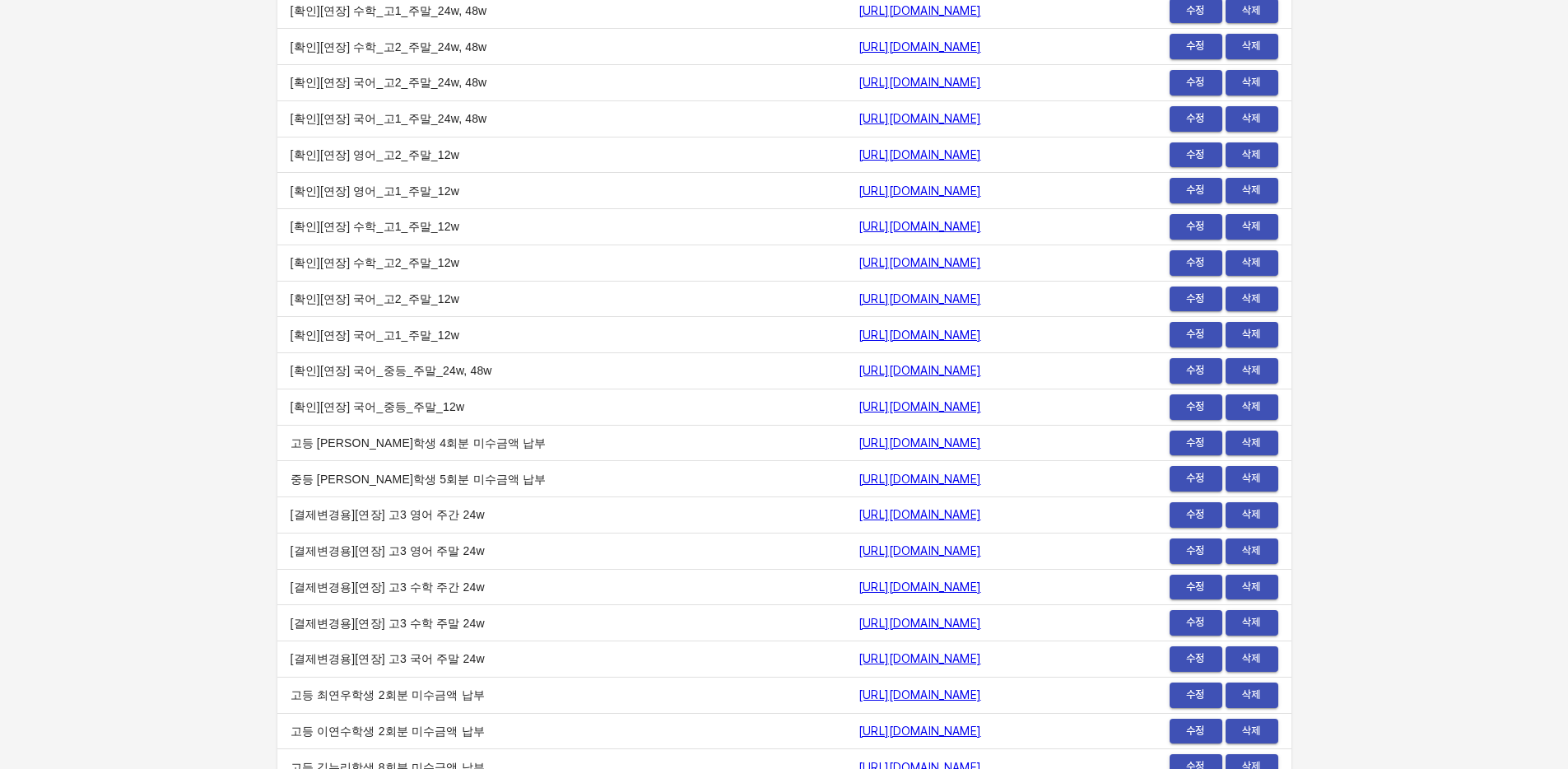
scroll to position [19470, 0]
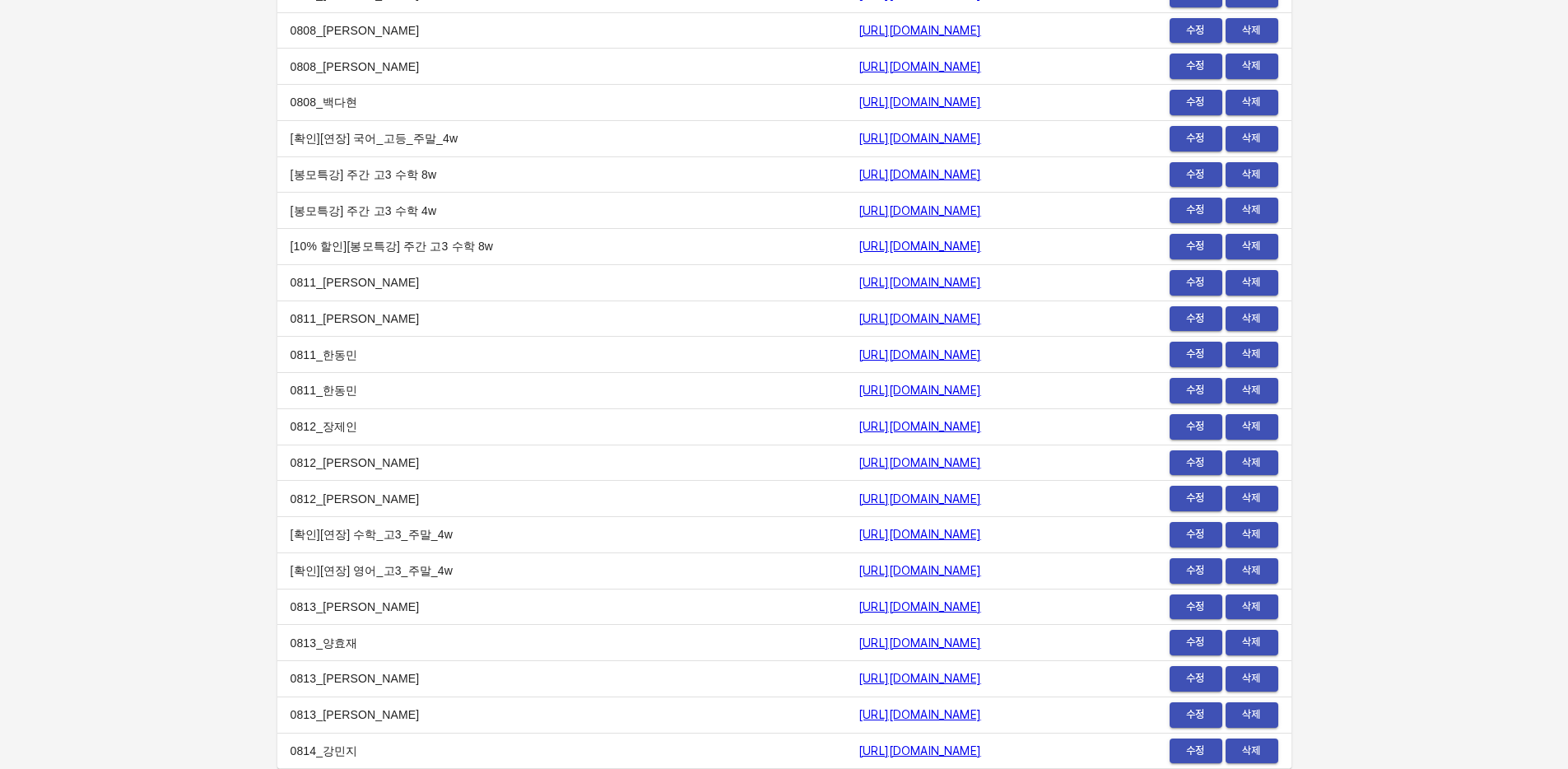
click at [964, 761] on td "[URL][DOMAIN_NAME]" at bounding box center [965, 751] width 239 height 36
drag, startPoint x: 947, startPoint y: 750, endPoint x: 646, endPoint y: 744, distance: 301.1
click at [845, 744] on td "https://payment.mildang.kr/o1EL0nEdm0t7IzZJ4E51Q" at bounding box center [965, 751] width 239 height 36
copy link "https://payment.mildang.kr/o1EL0nEdm0t7IzZJ4E51Q"
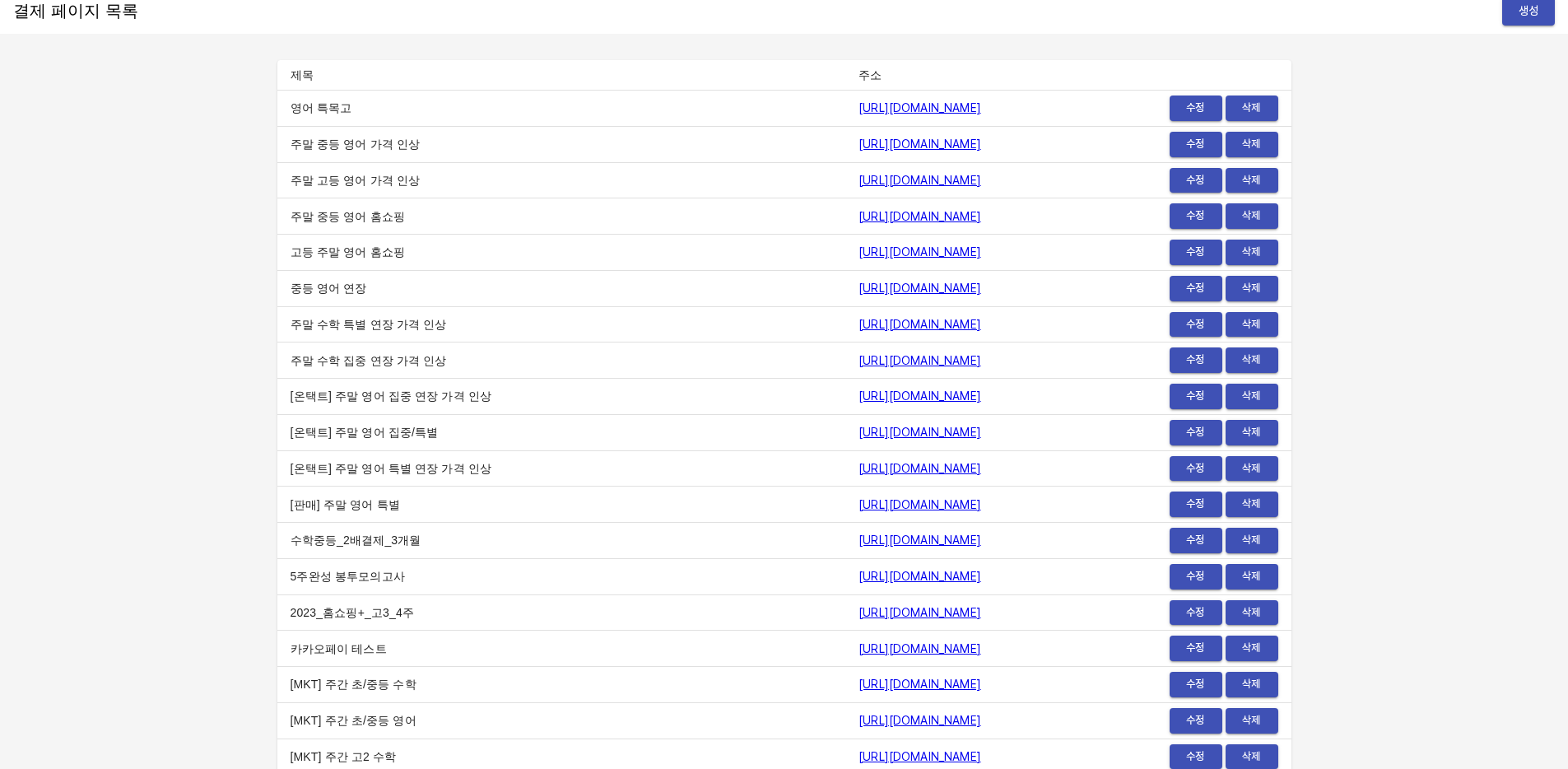
scroll to position [0, 0]
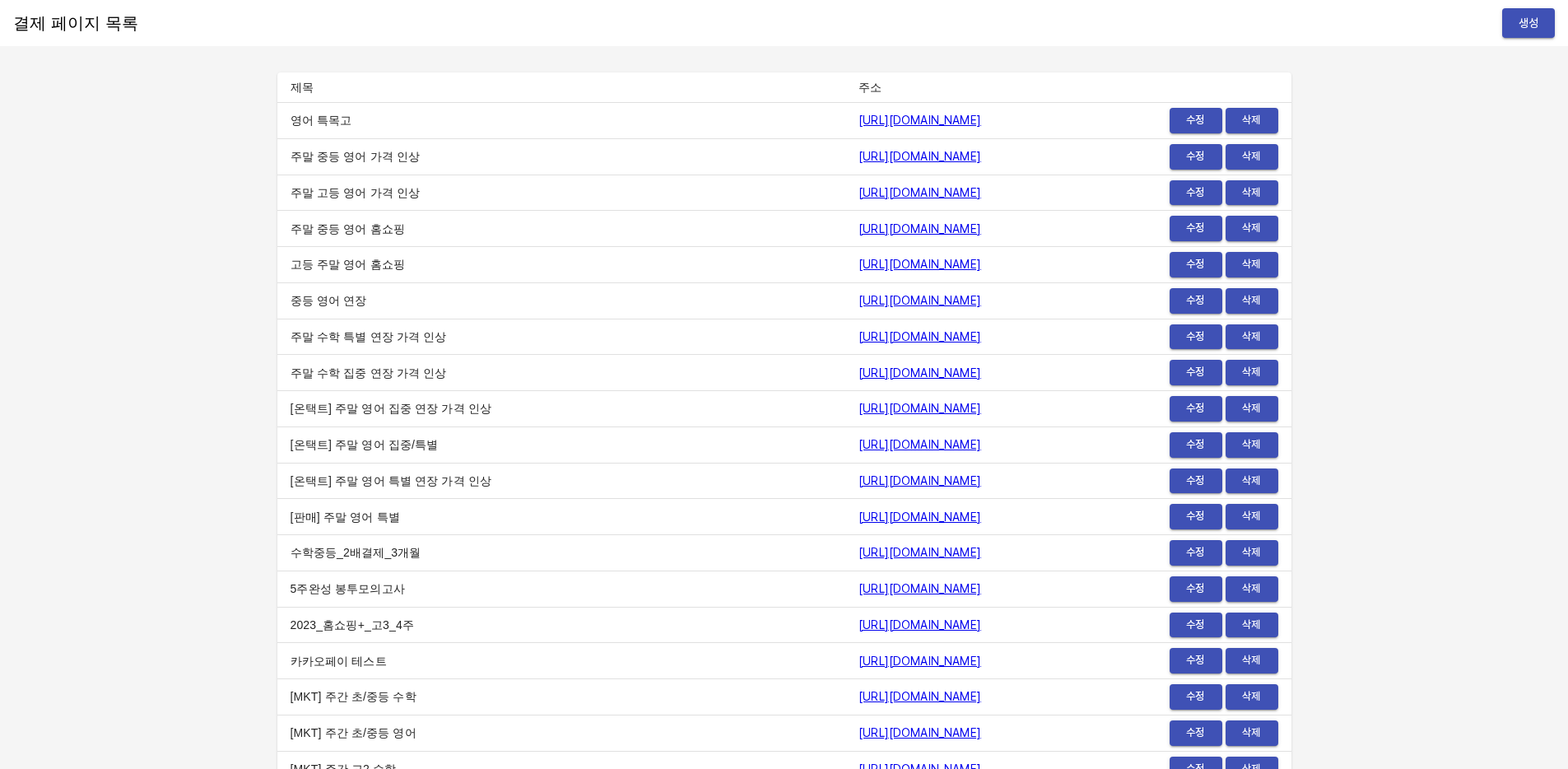
click at [1534, 32] on span "생성" at bounding box center [1528, 23] width 26 height 21
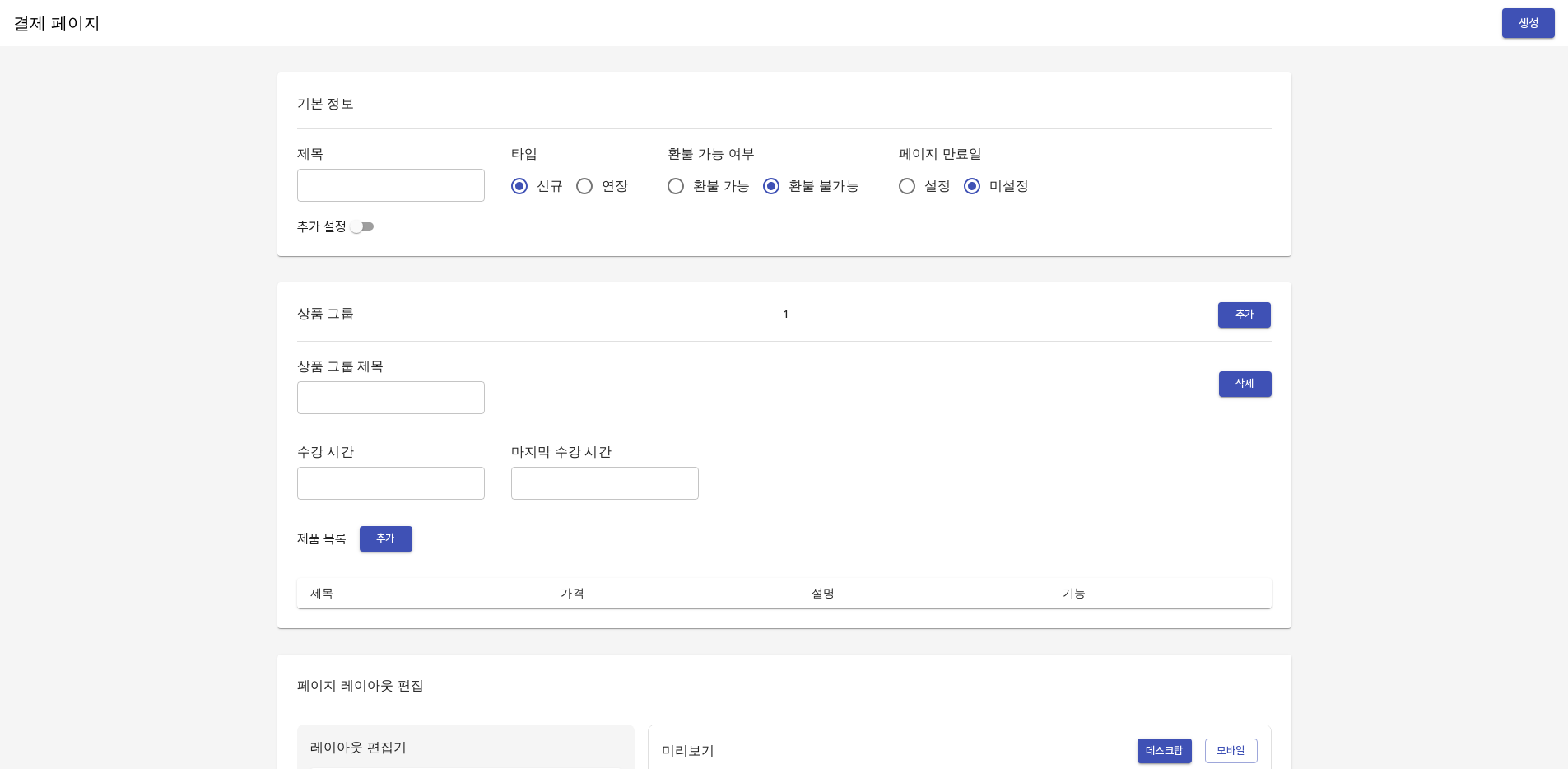
click at [385, 189] on input "text" at bounding box center [391, 185] width 188 height 33
type input "0814_길민채"
click at [602, 184] on span "연장" at bounding box center [615, 186] width 26 height 20
click at [579, 184] on input "연장" at bounding box center [584, 186] width 35 height 35
radio input "true"
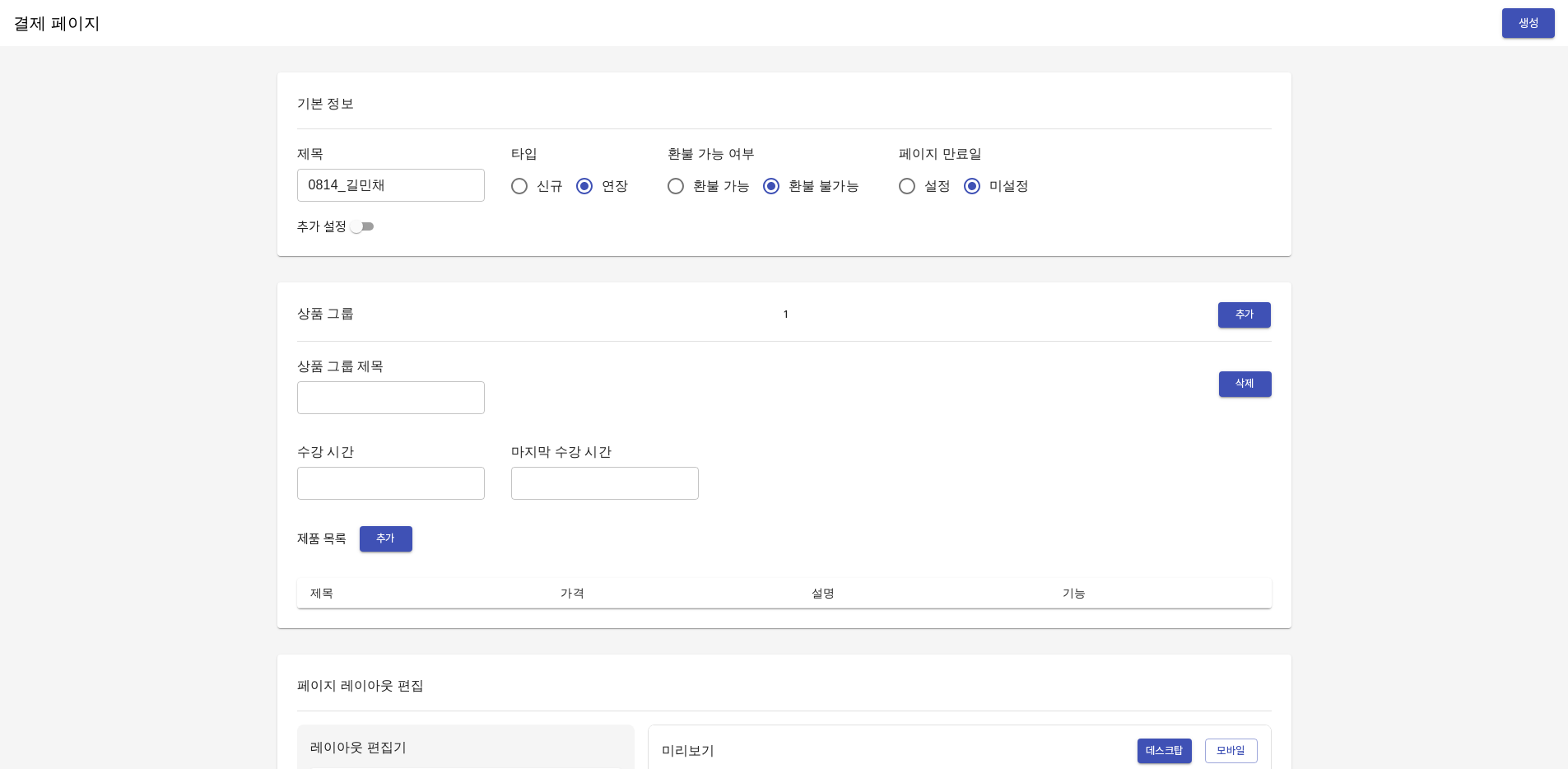
click at [890, 185] on input "설정" at bounding box center [907, 186] width 35 height 35
radio input "true"
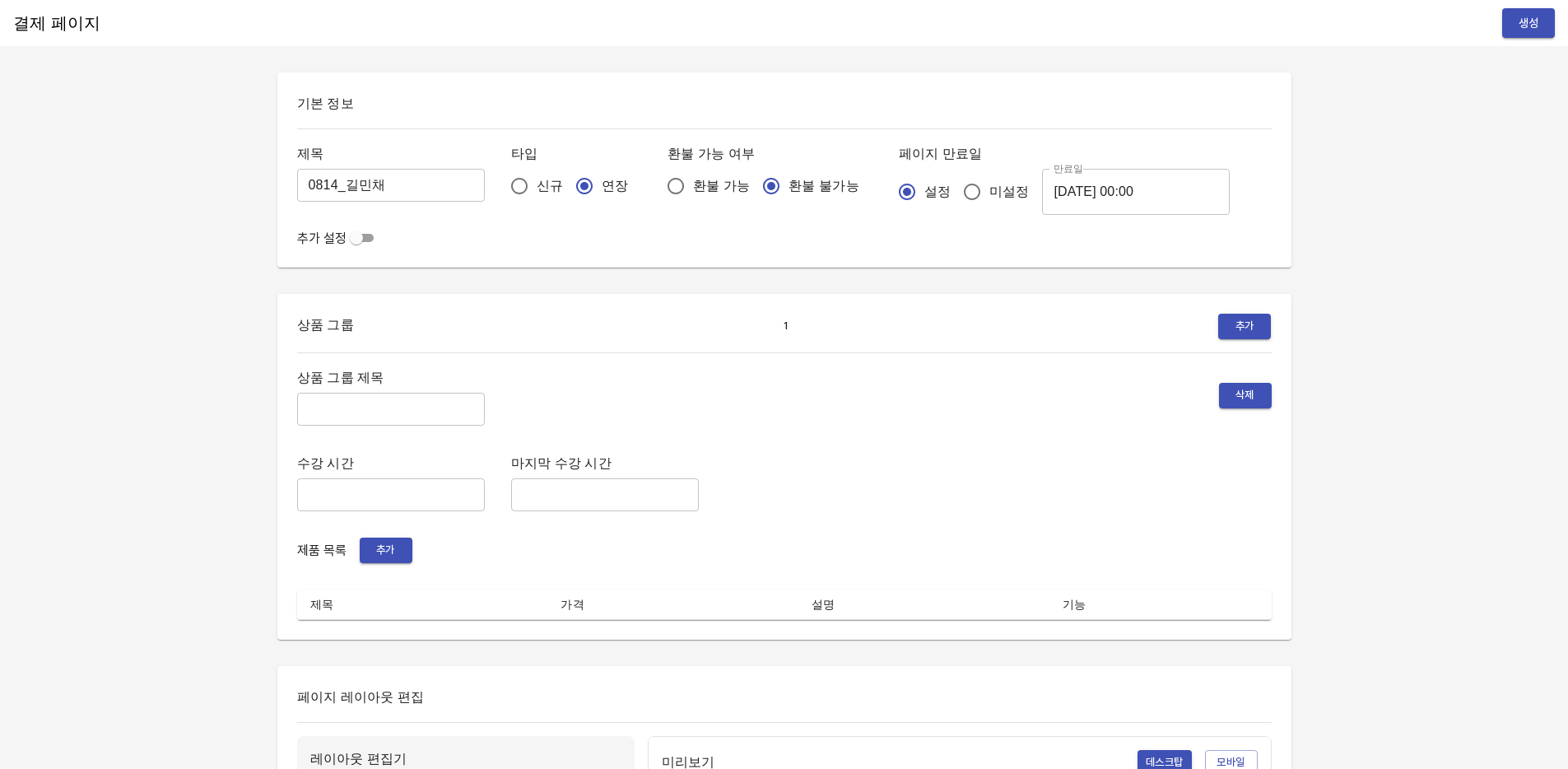
click at [1101, 191] on input "2025-08-15 00:00" at bounding box center [1136, 192] width 188 height 46
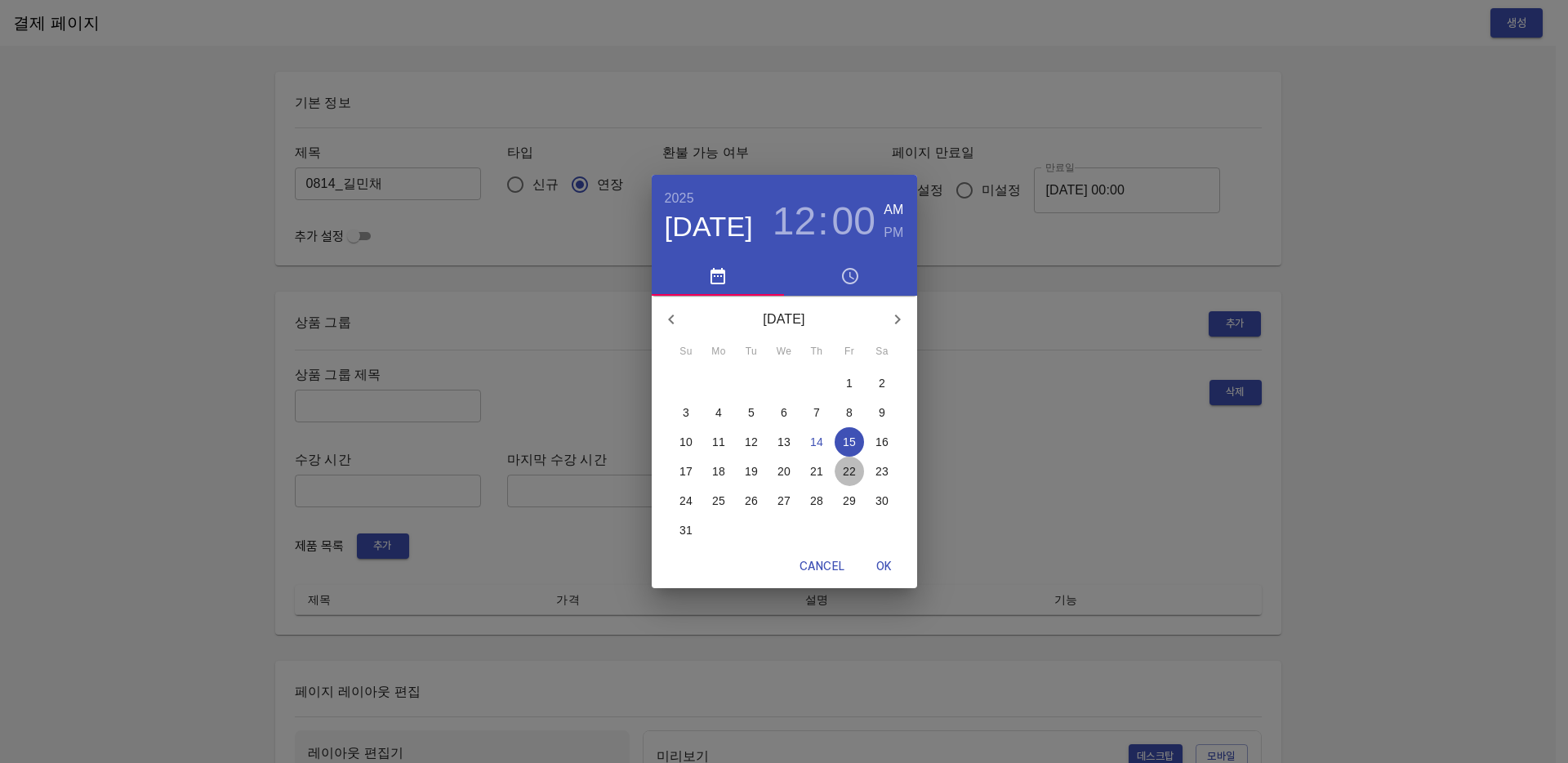
click at [851, 466] on p "22" at bounding box center [849, 471] width 13 height 16
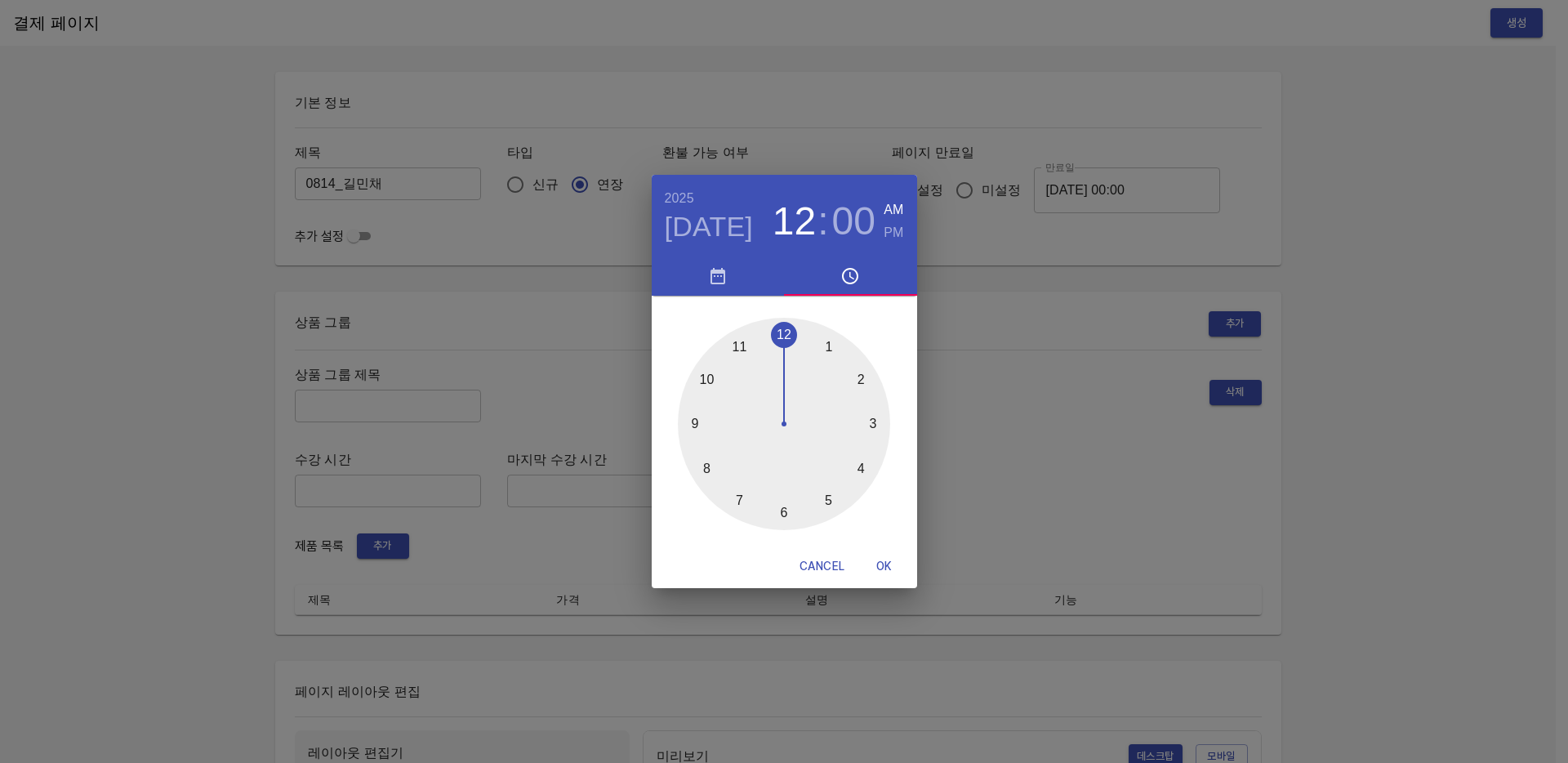
click at [822, 566] on span "Cancel" at bounding box center [822, 566] width 45 height 20
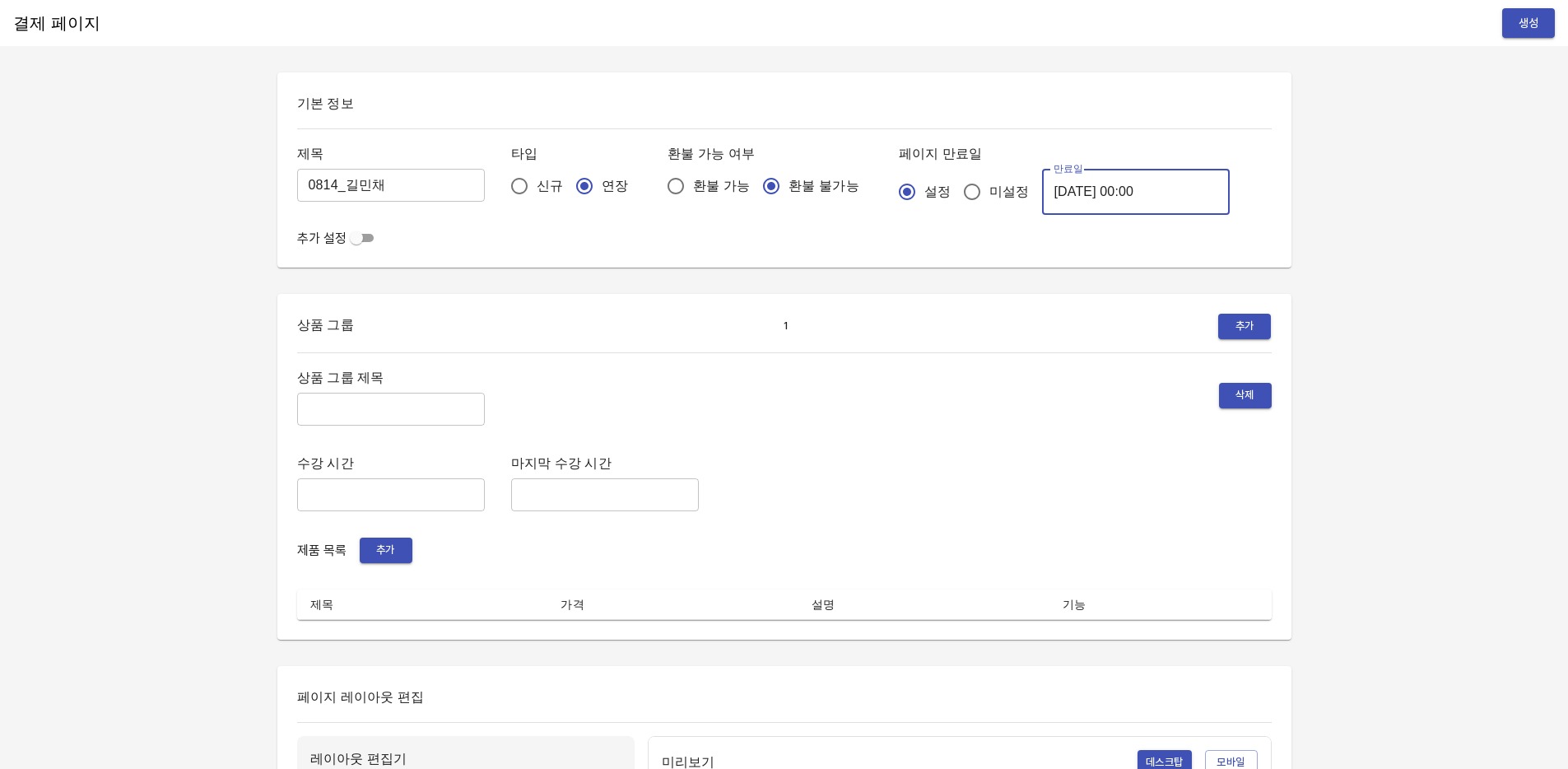
click at [1063, 188] on input "2025-08-15 00:00" at bounding box center [1136, 192] width 188 height 46
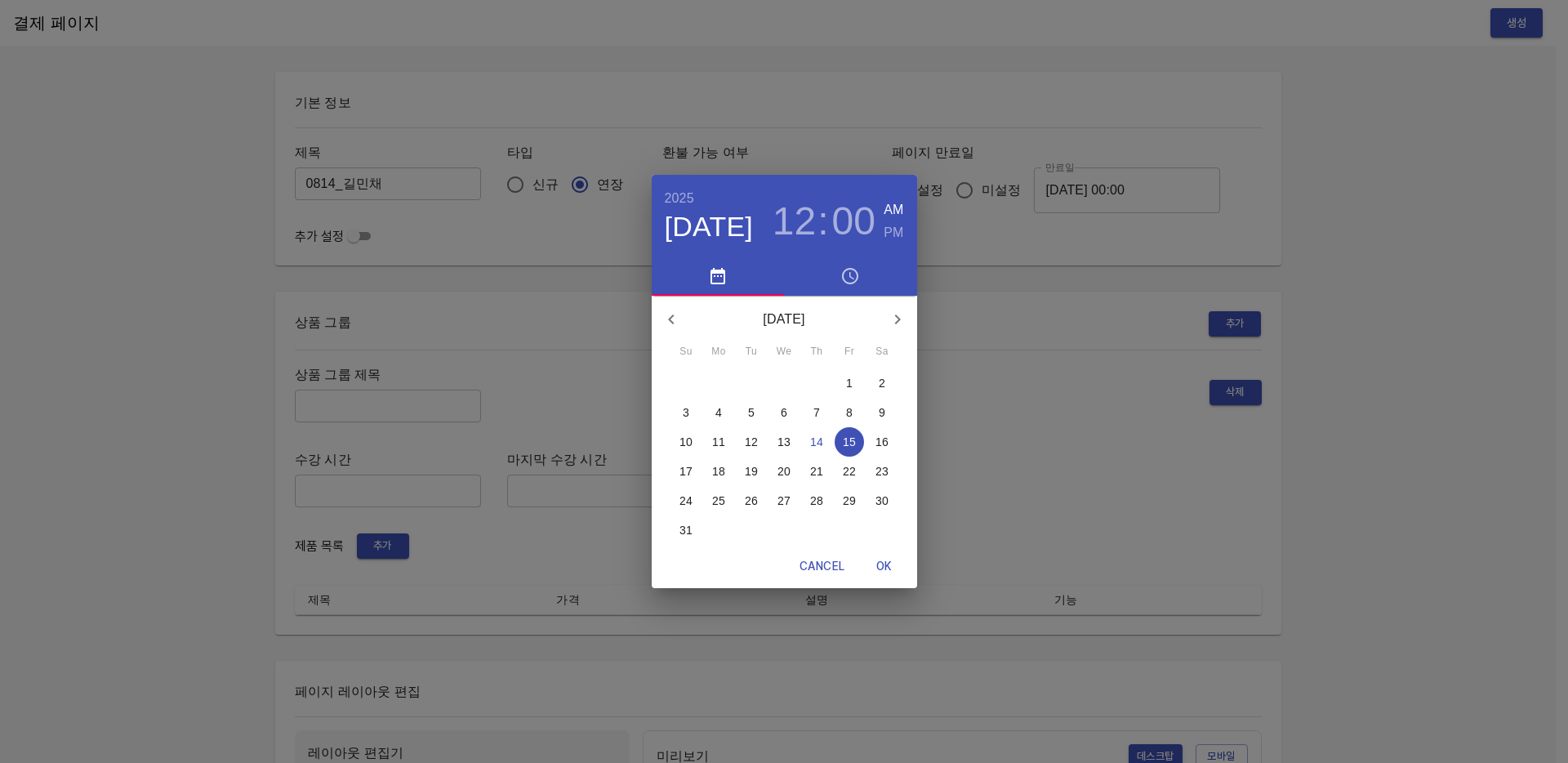
click at [817, 471] on p "21" at bounding box center [817, 471] width 13 height 16
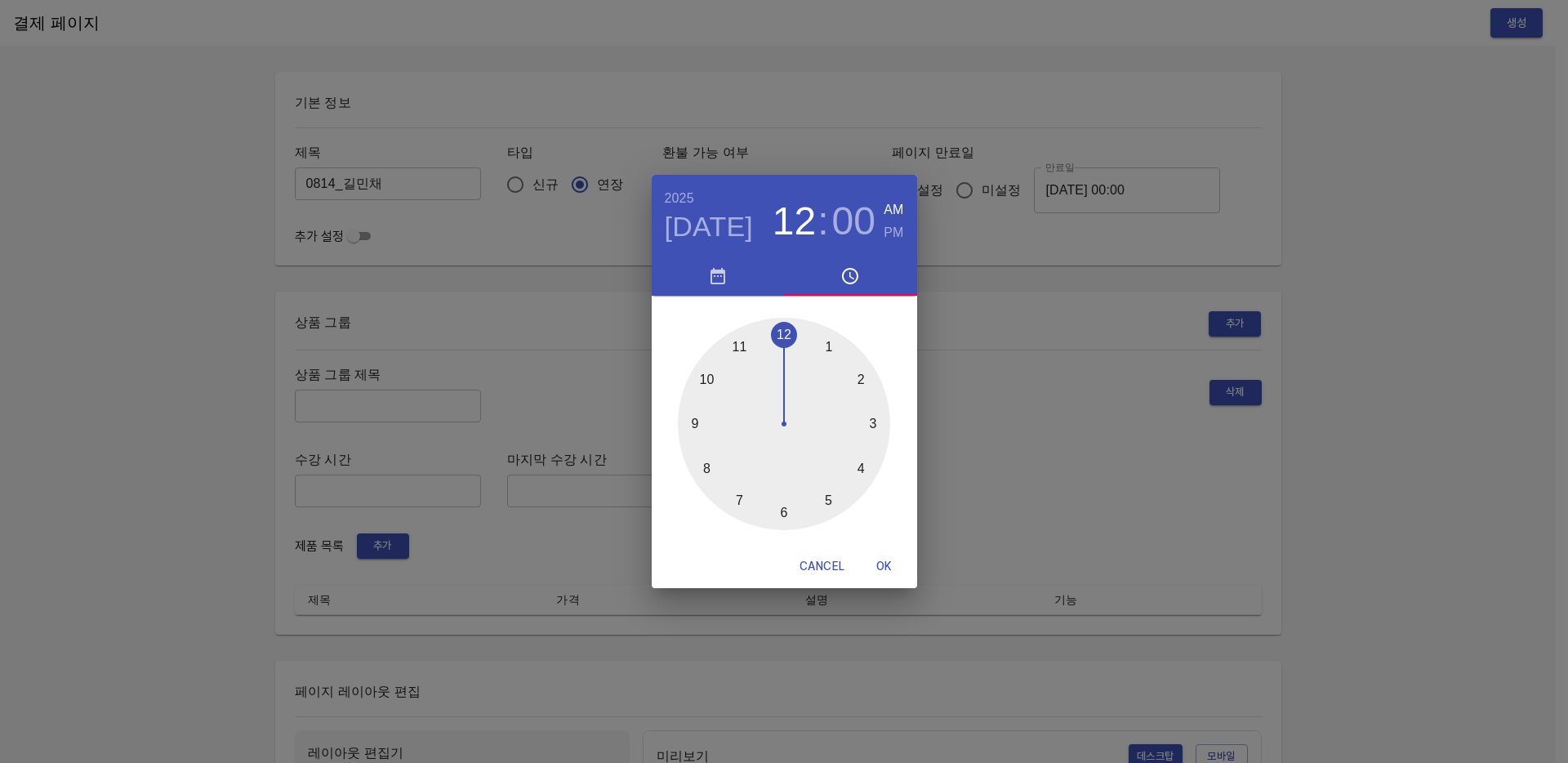
click at [880, 564] on span "OK" at bounding box center [884, 566] width 39 height 20
type input "2025-08-21 00:00"
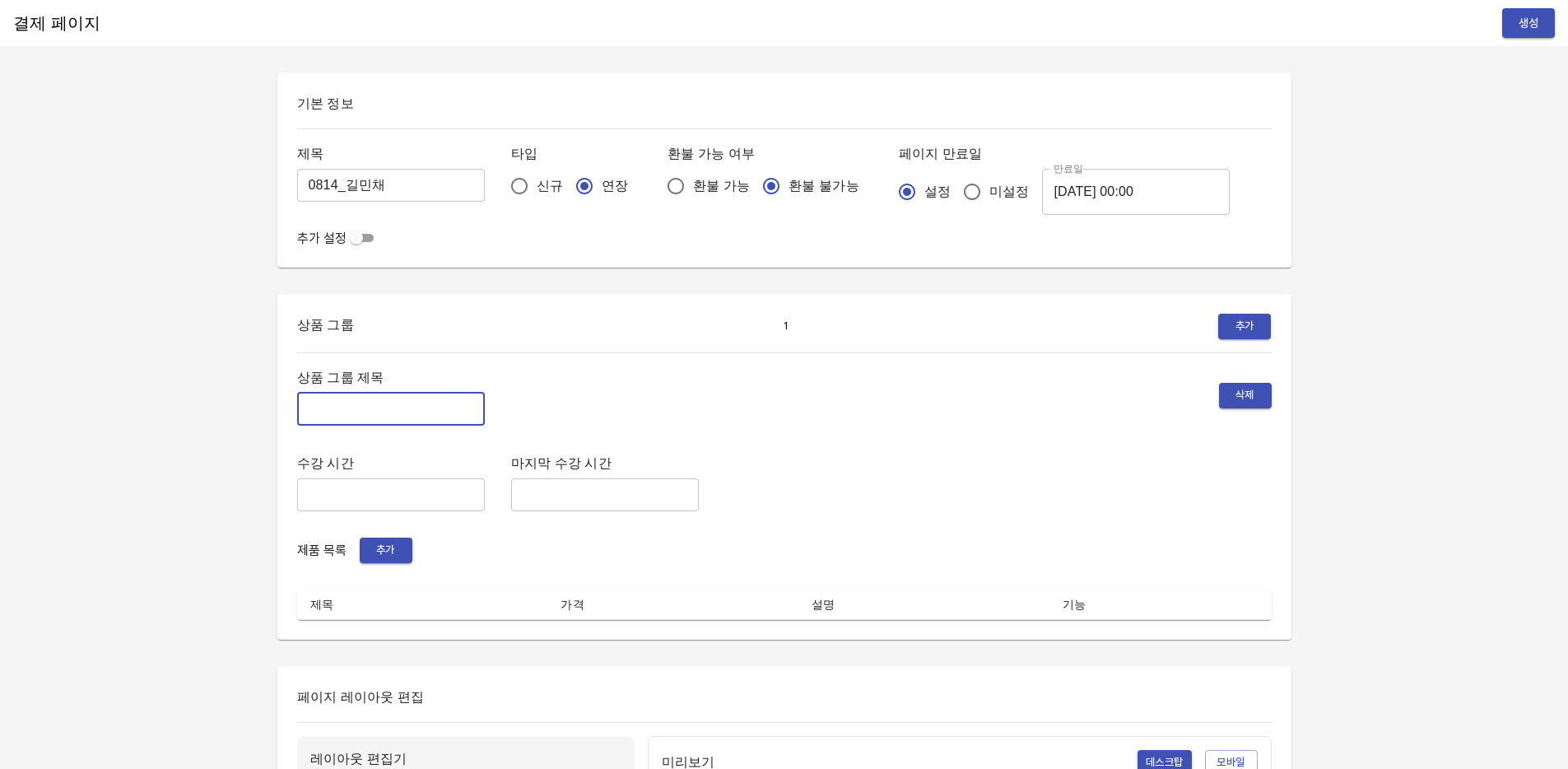
click at [432, 394] on input "text" at bounding box center [391, 409] width 188 height 33
type input "주말 특별PT"
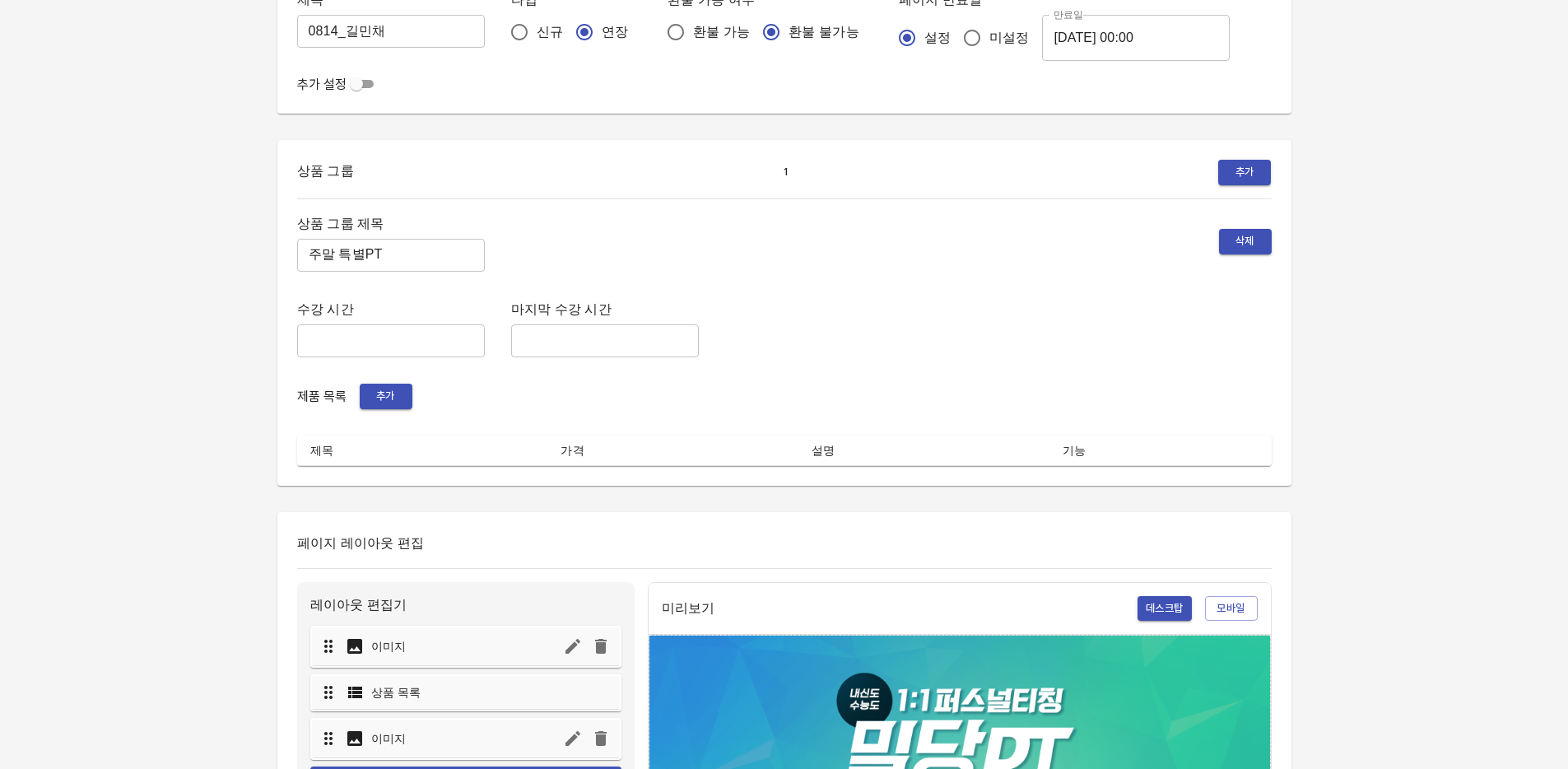
scroll to position [156, 0]
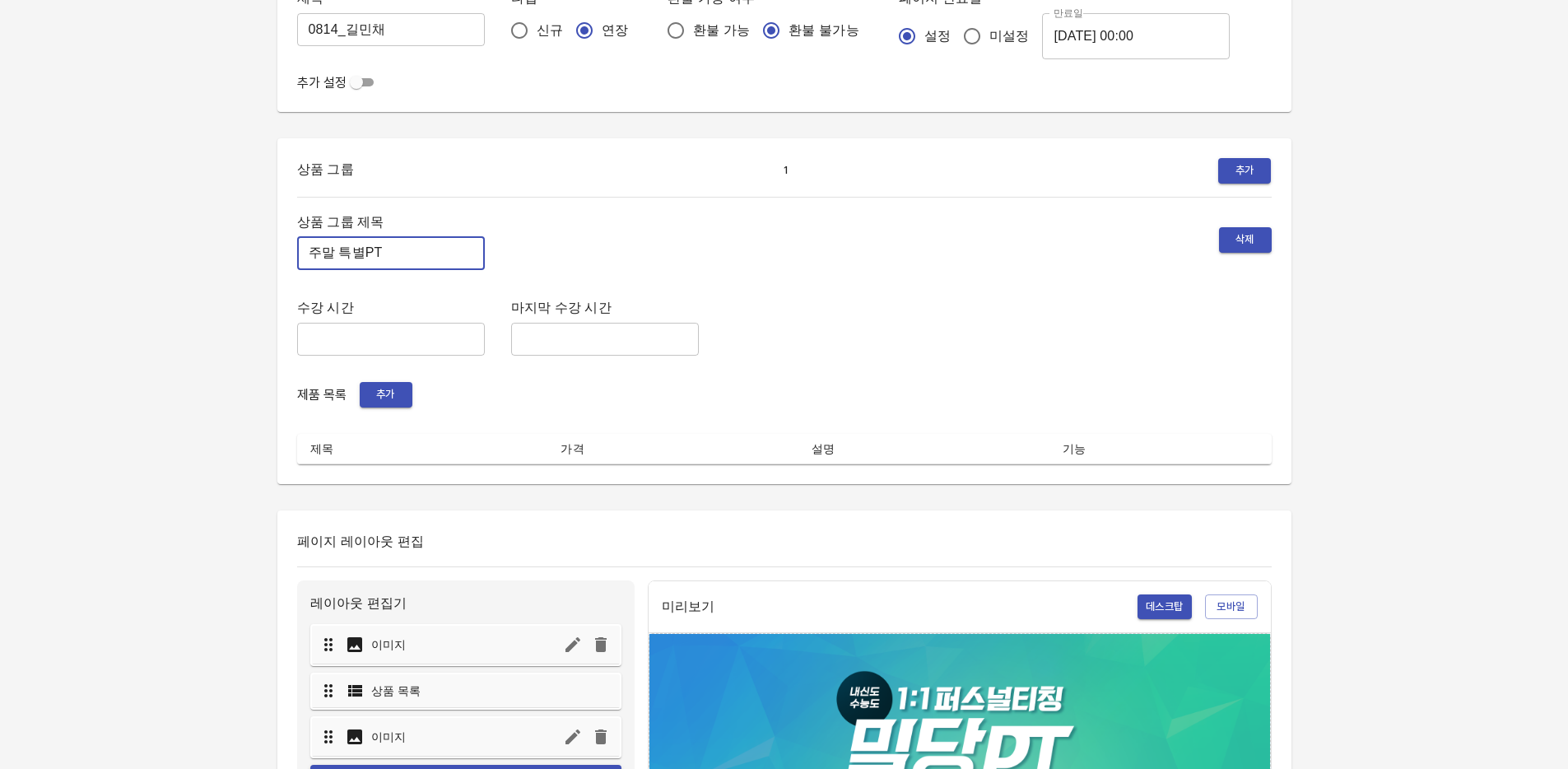
click at [396, 394] on span "추가" at bounding box center [386, 394] width 36 height 19
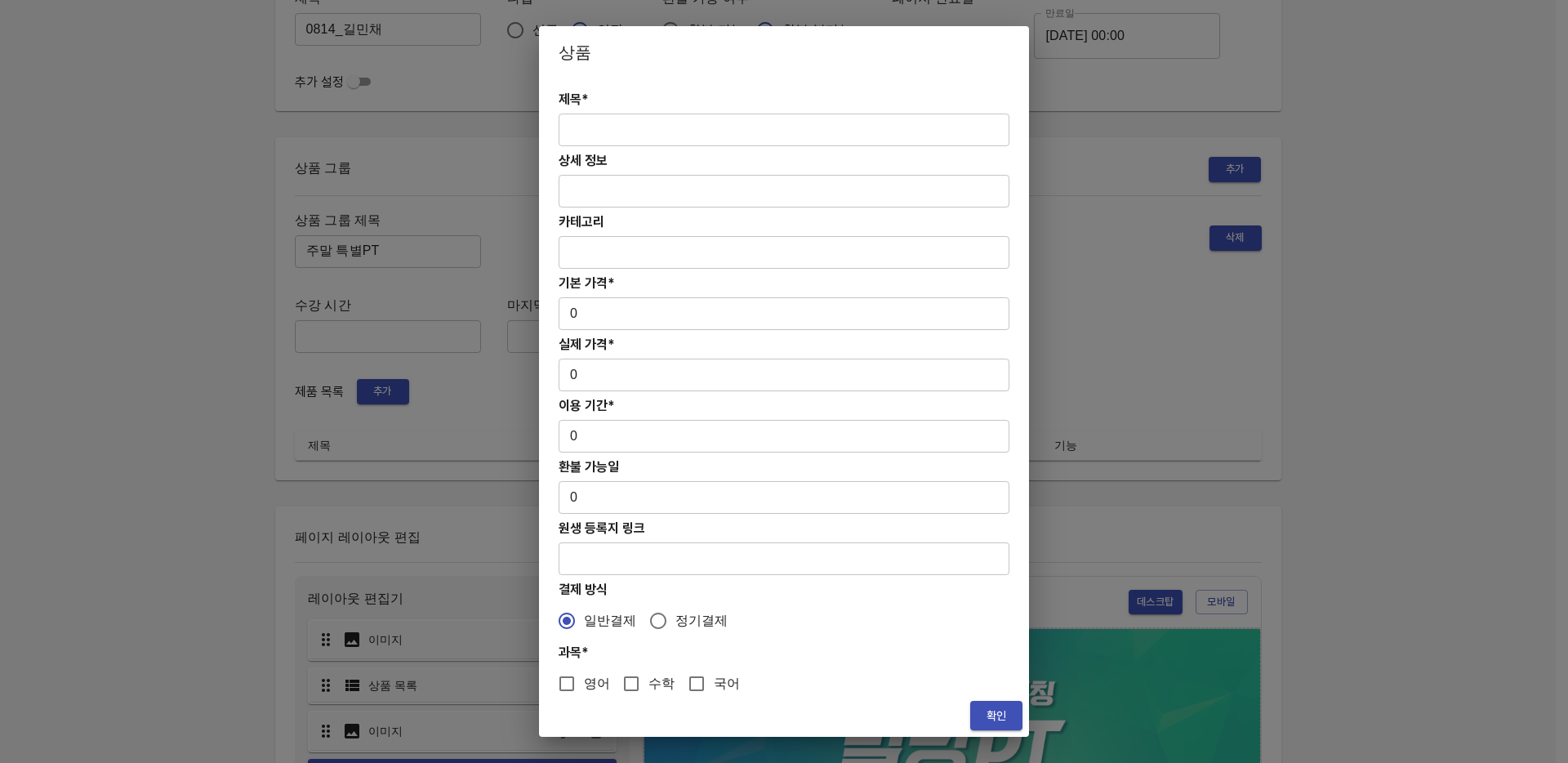
click at [609, 127] on input "text" at bounding box center [784, 130] width 451 height 33
paste input "[연장] 주말 고등 6시간 국어 4주(약 1개월) 특별PT"
type input "[연장] 주말 고등 6시간 국어 4주(약 1개월) 특별PT"
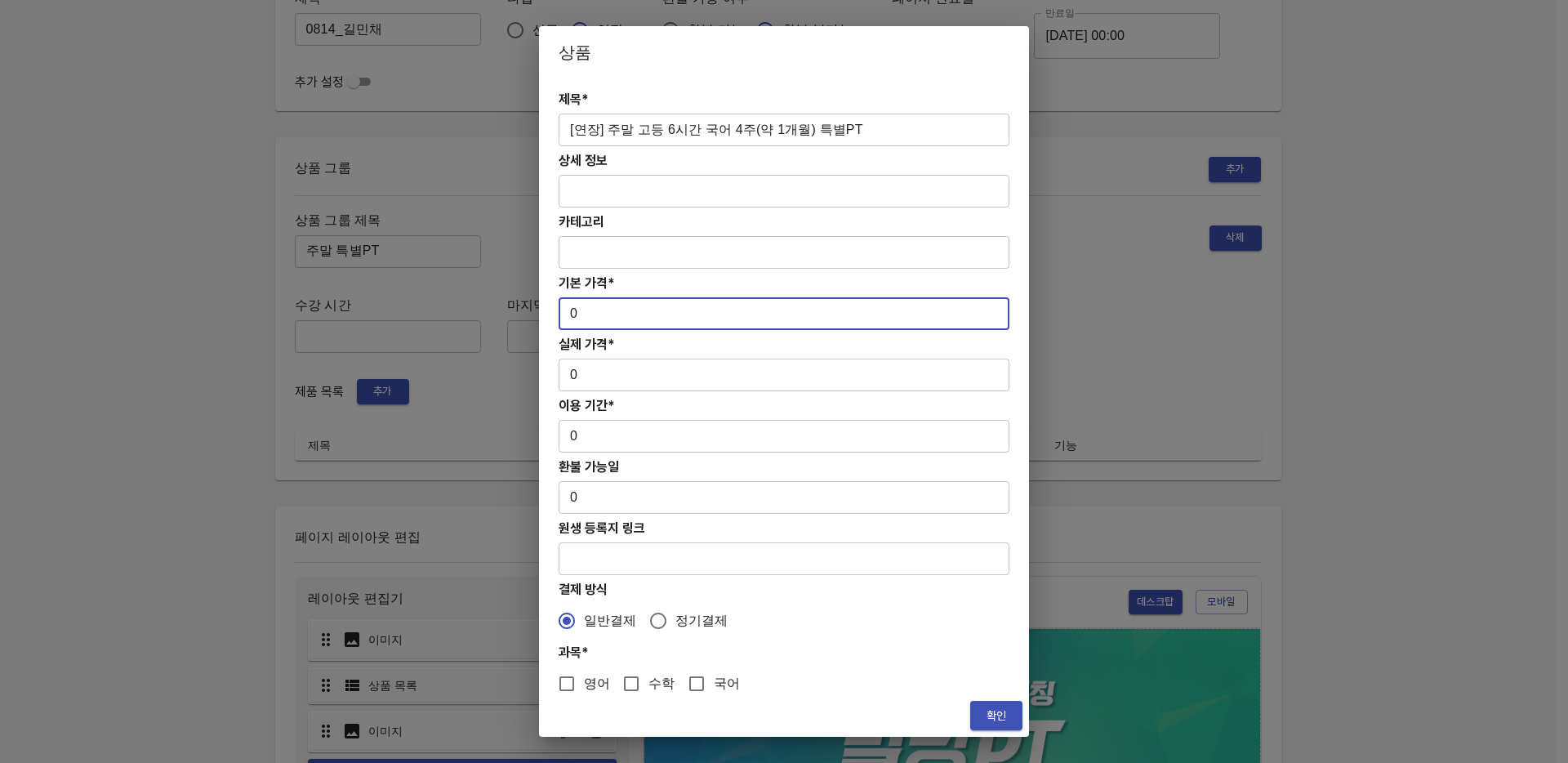
click at [638, 318] on input "0" at bounding box center [784, 314] width 451 height 33
click at [574, 310] on input "0313000" at bounding box center [784, 314] width 451 height 33
type input "313000"
click at [615, 372] on input "0" at bounding box center [784, 375] width 451 height 33
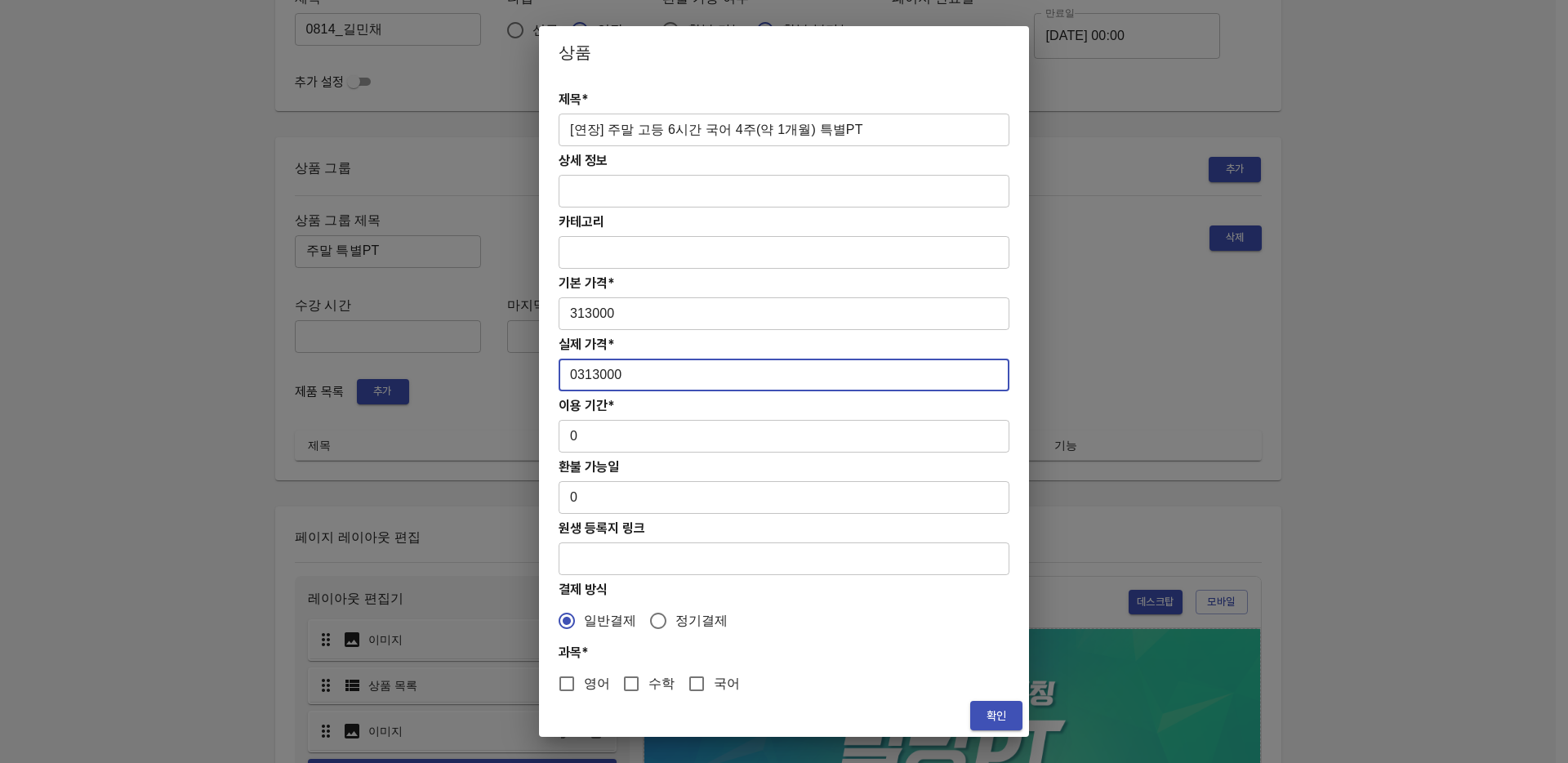
click at [575, 374] on input "0313000" at bounding box center [784, 375] width 451 height 33
type input "313000"
click at [627, 430] on input "0" at bounding box center [784, 436] width 451 height 33
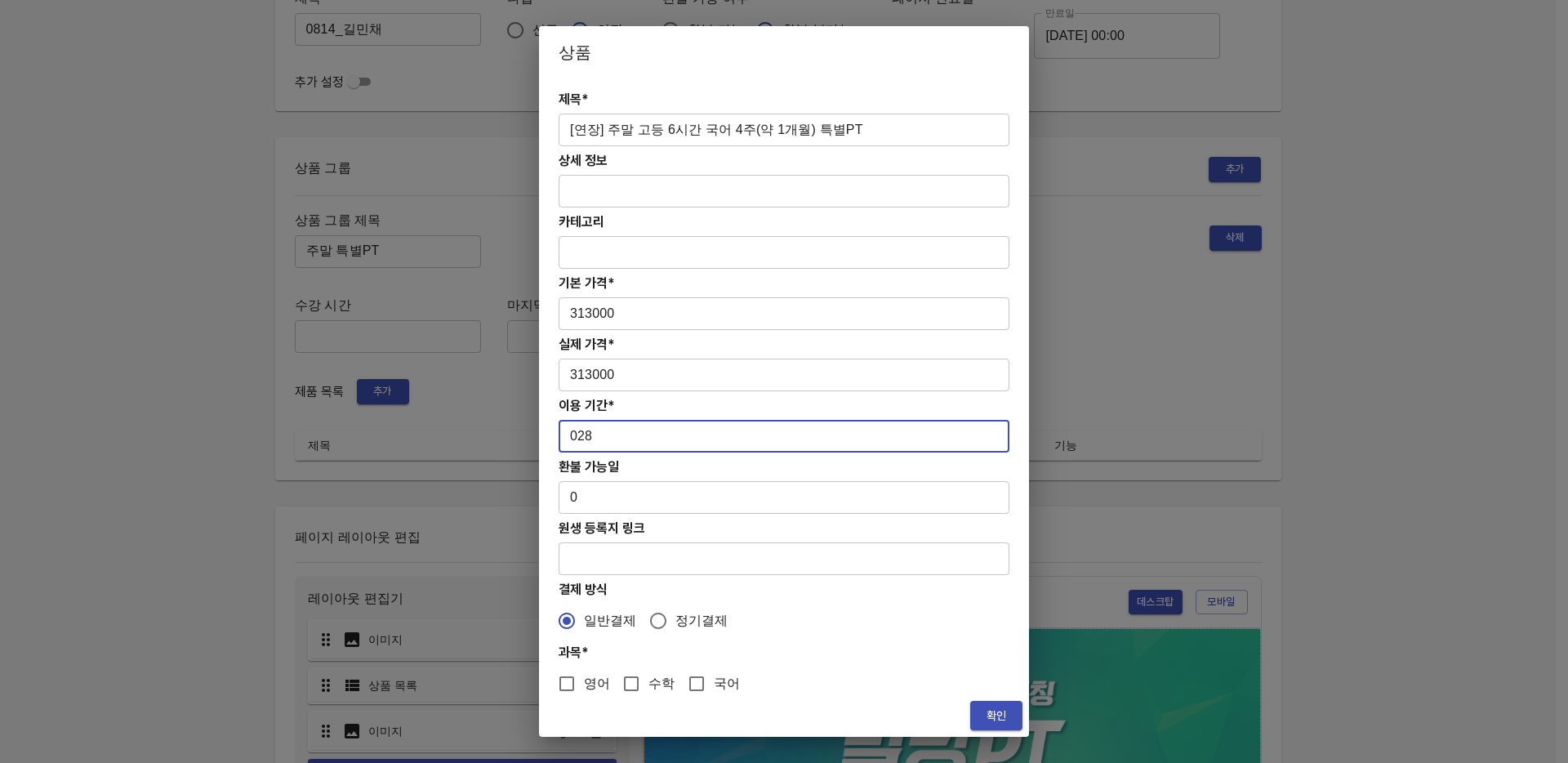
click at [580, 440] on input "028" at bounding box center [784, 436] width 451 height 33
type input "28"
click at [687, 682] on input "국어" at bounding box center [697, 684] width 34 height 34
checkbox input "true"
click at [998, 710] on span "확인" at bounding box center [996, 716] width 26 height 20
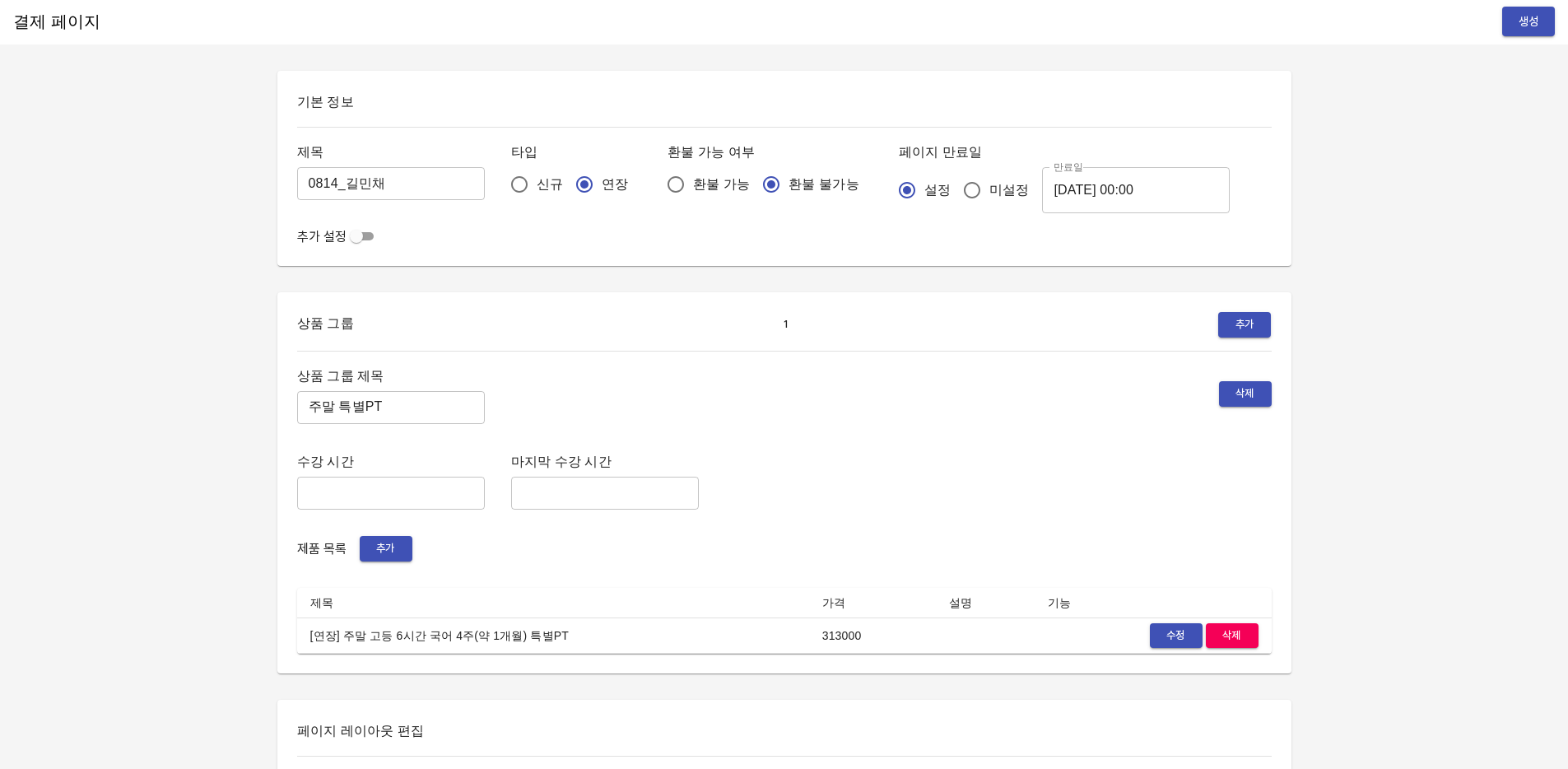
scroll to position [0, 0]
click at [1541, 30] on span "생성" at bounding box center [1528, 23] width 26 height 21
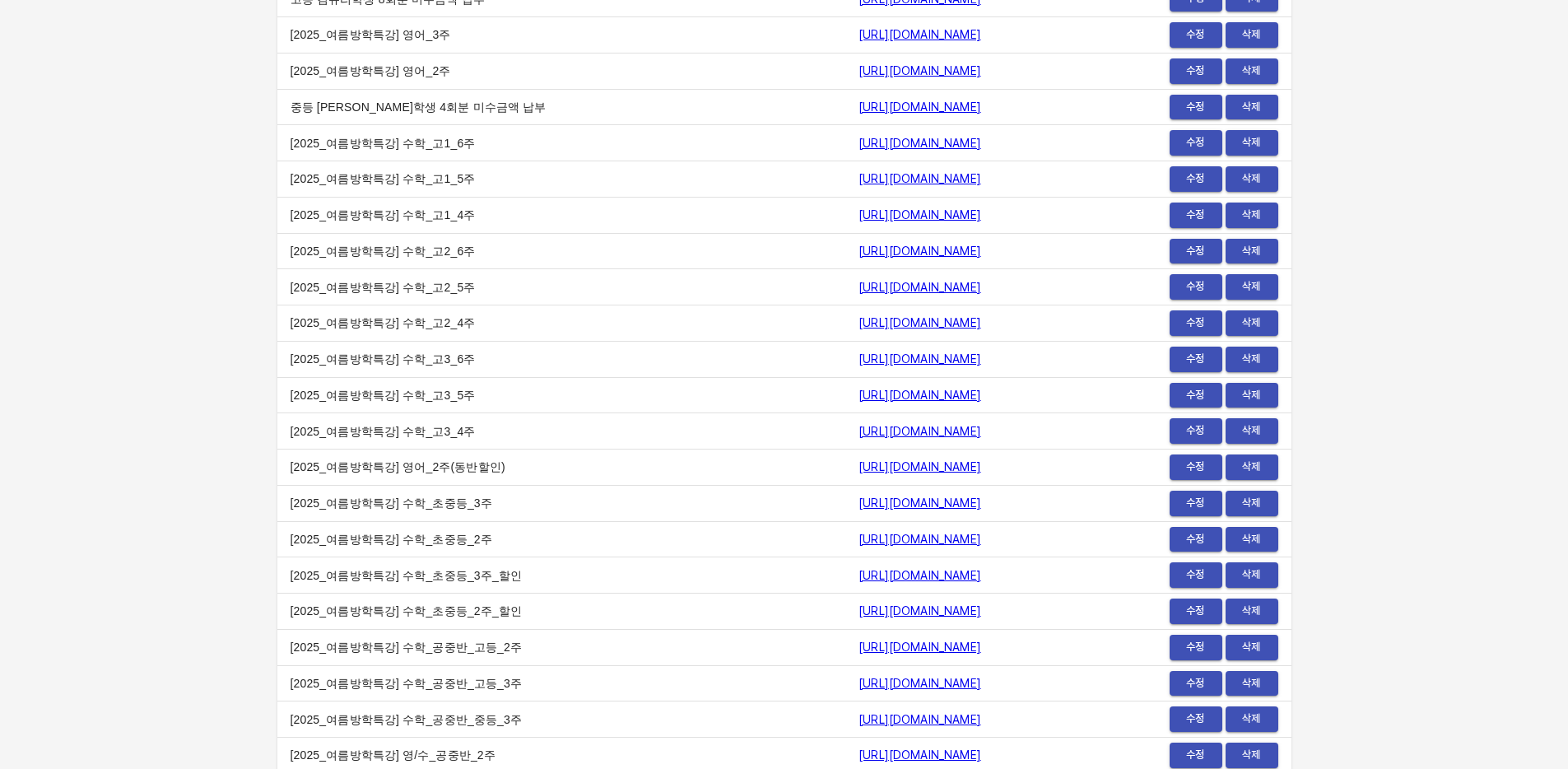
scroll to position [19506, 0]
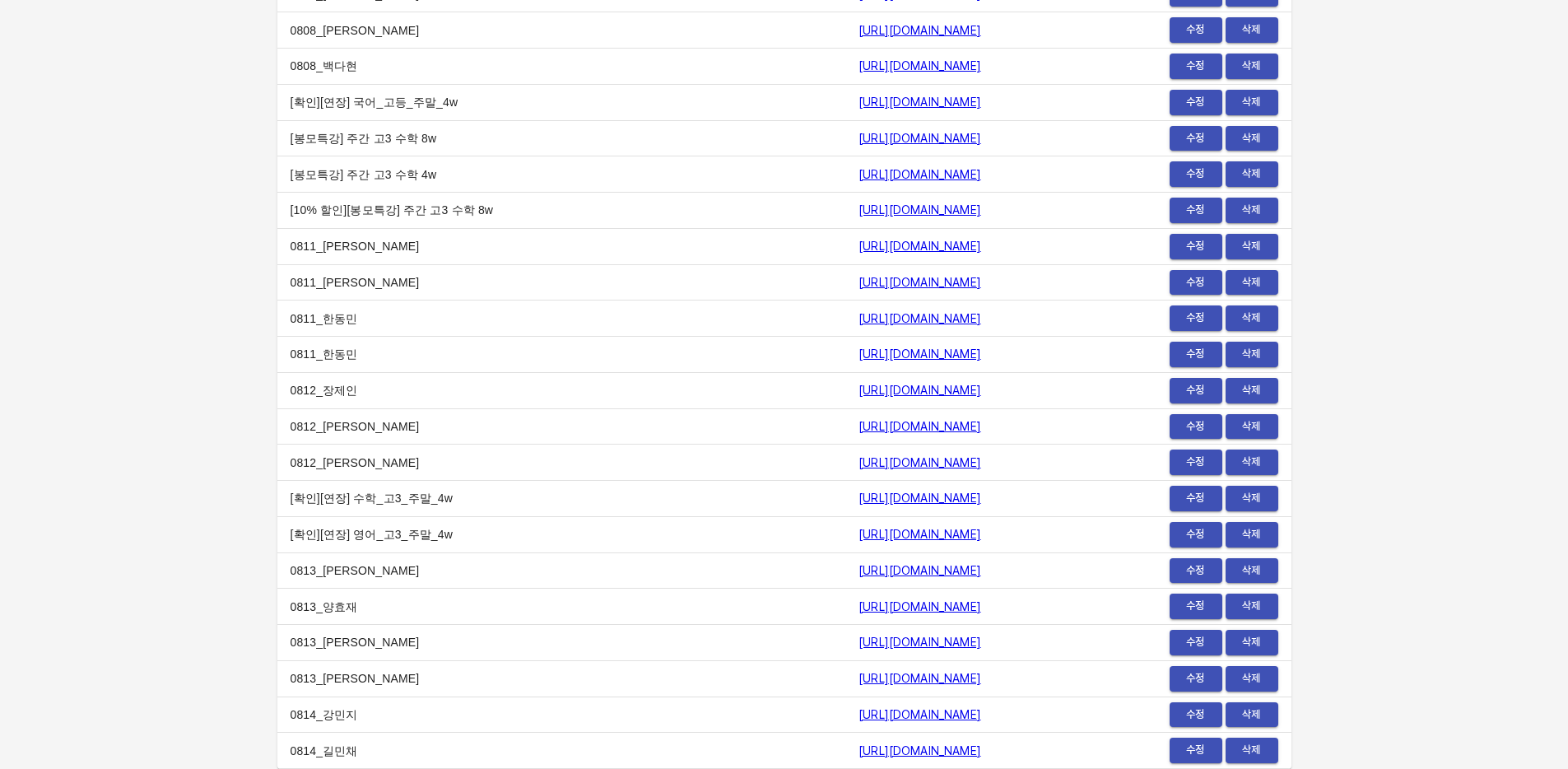
click at [858, 744] on link "[URL][DOMAIN_NAME]" at bounding box center [919, 751] width 123 height 13
drag, startPoint x: 959, startPoint y: 752, endPoint x: 664, endPoint y: 740, distance: 295.2
click at [845, 740] on td "[URL][DOMAIN_NAME]" at bounding box center [965, 751] width 239 height 36
copy link "[URL][DOMAIN_NAME]"
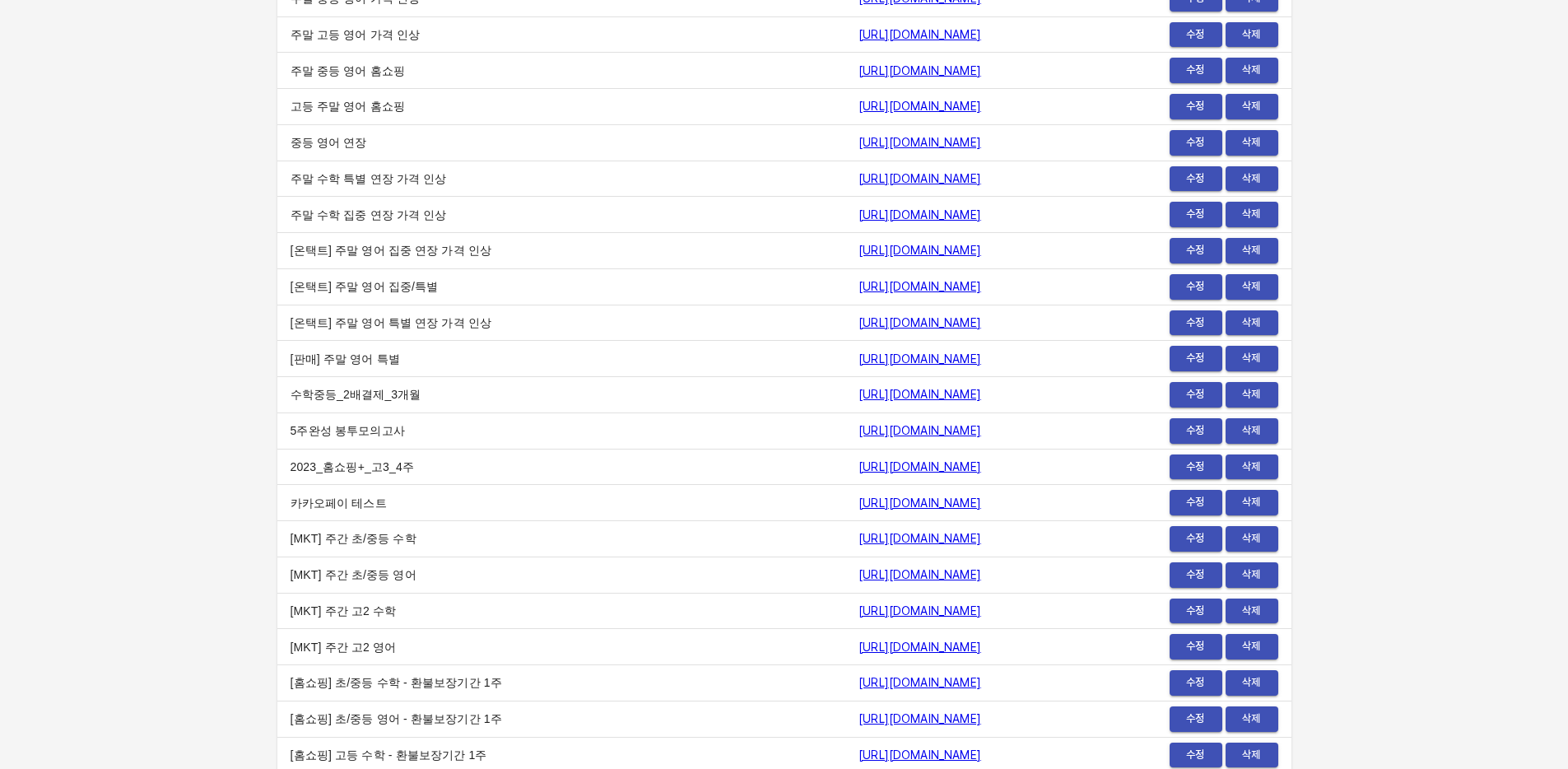
scroll to position [0, 0]
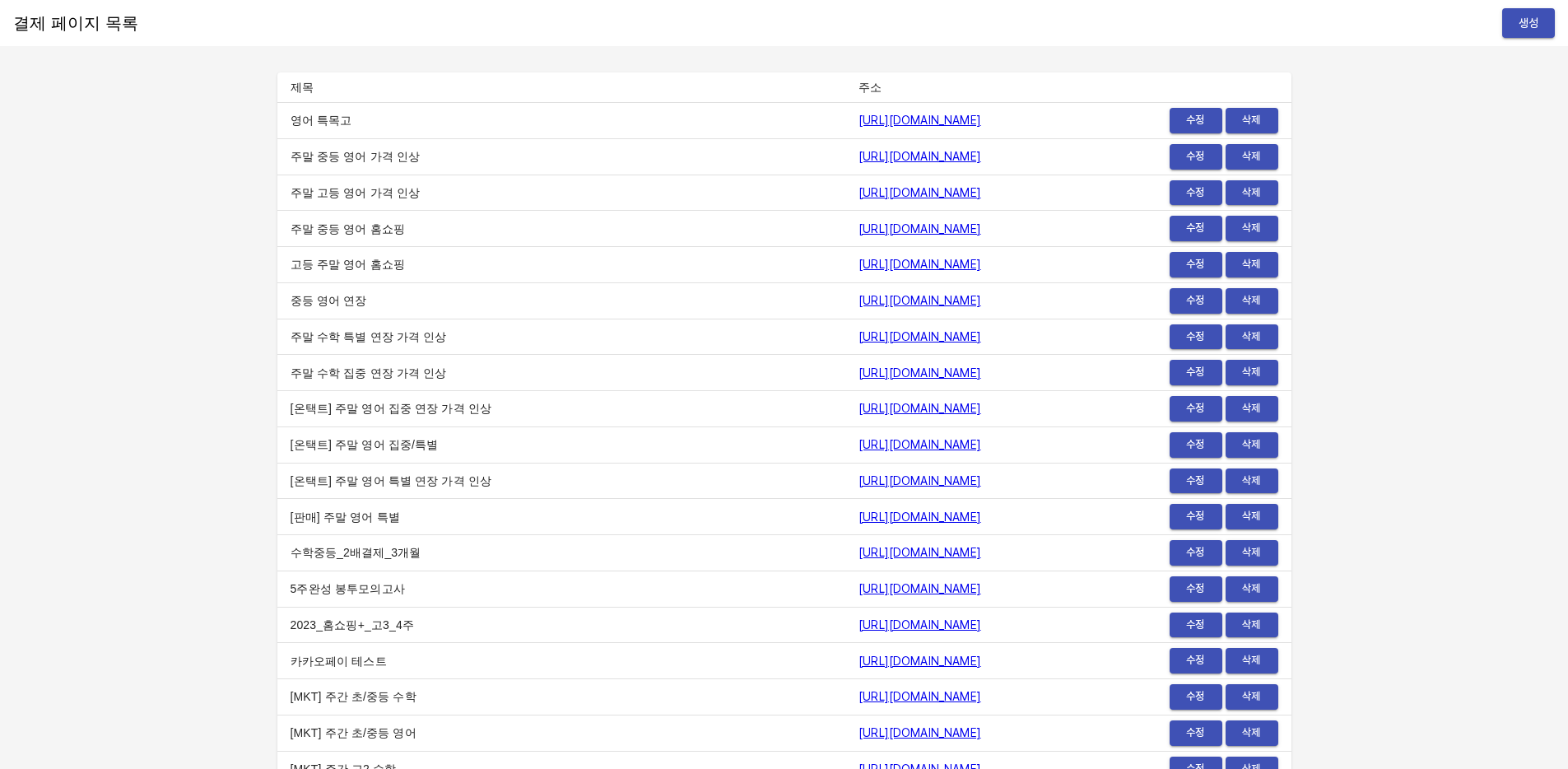
click at [1523, 29] on span "생성" at bounding box center [1528, 23] width 26 height 21
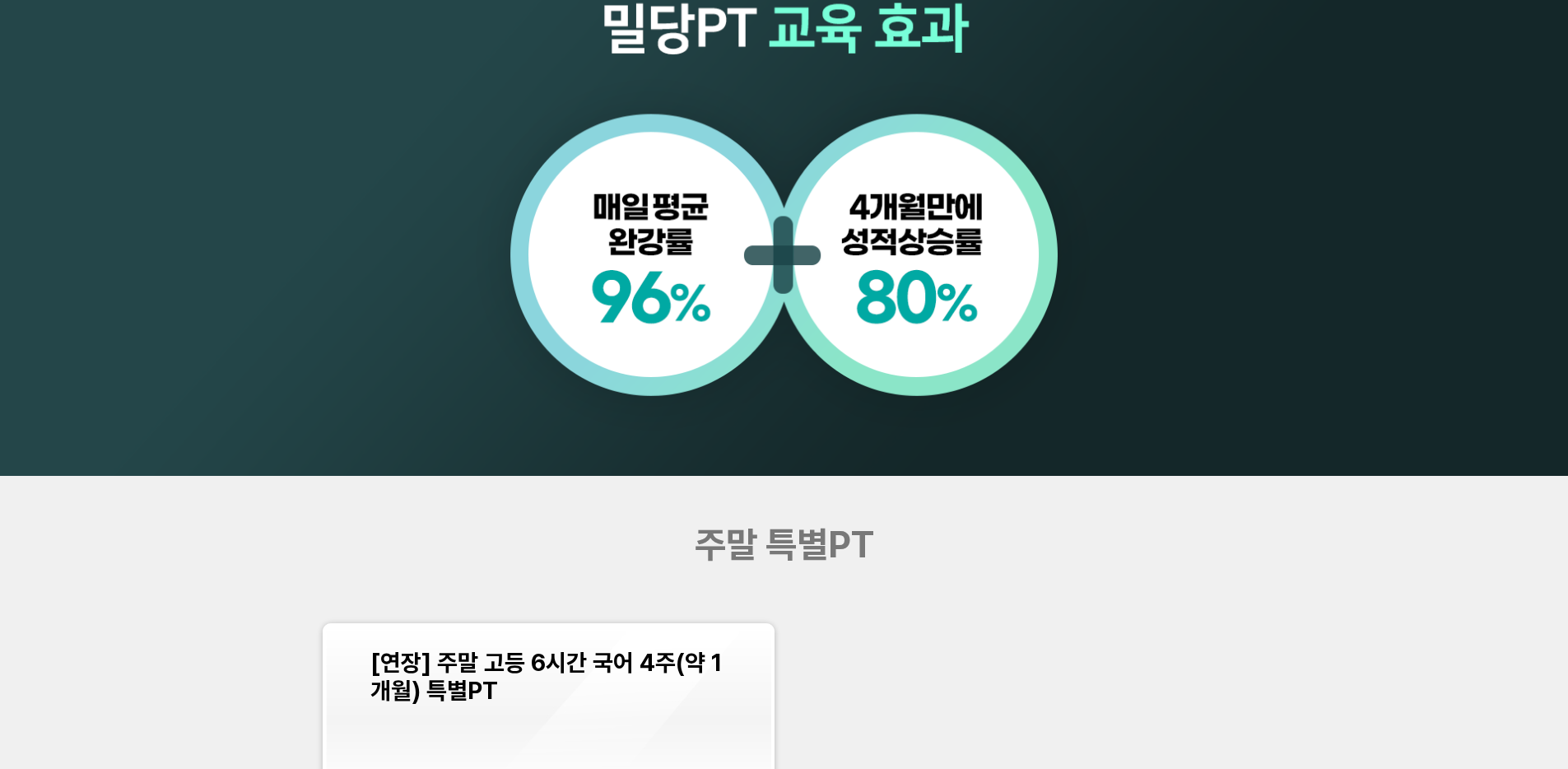
scroll to position [1954, 0]
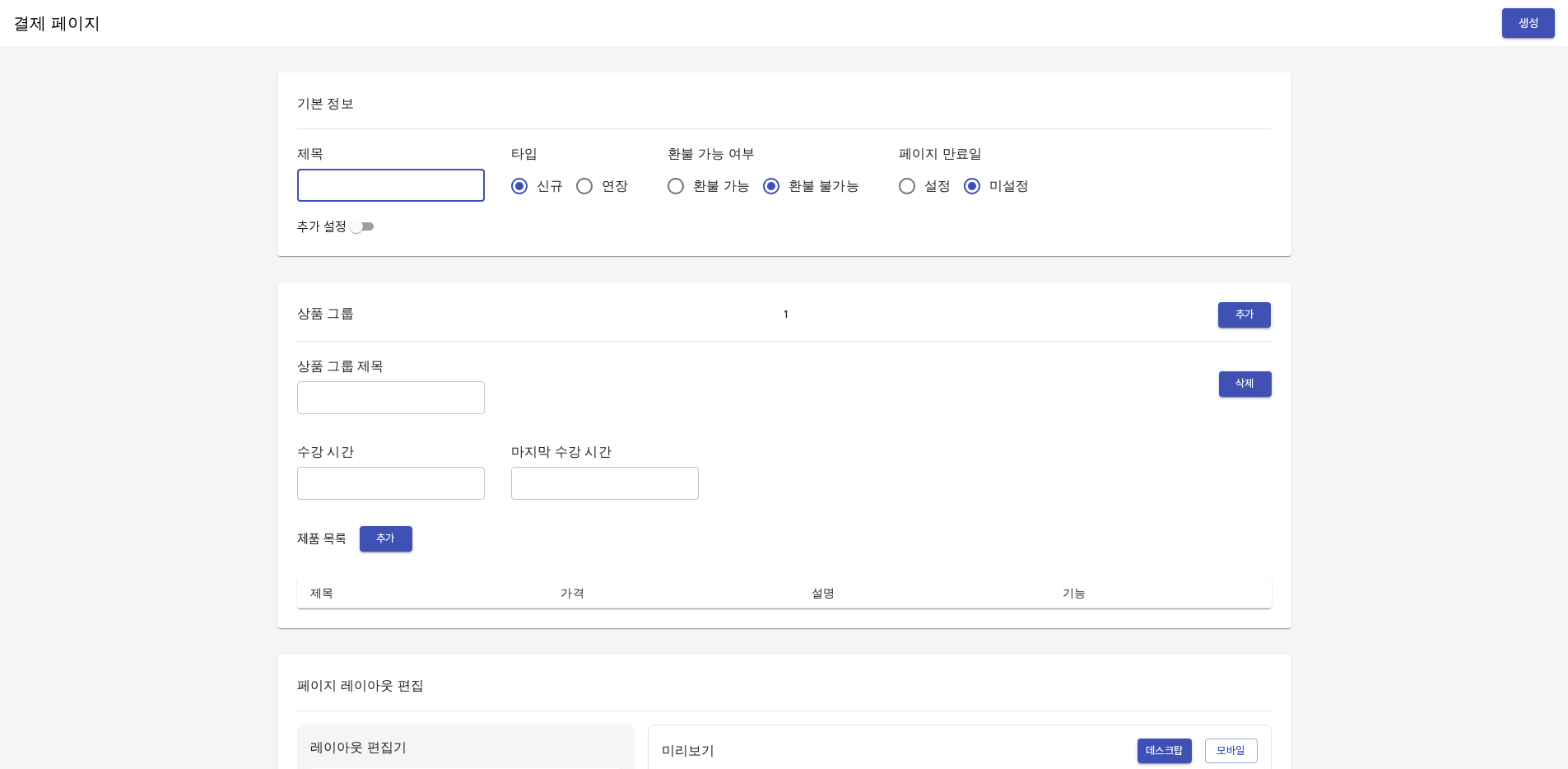
click at [405, 179] on input "text" at bounding box center [391, 185] width 188 height 33
type input "0814_[PERSON_NAME]"
click at [567, 188] on input "연장" at bounding box center [584, 186] width 35 height 35
radio input "true"
click at [890, 183] on input "설정" at bounding box center [907, 186] width 35 height 35
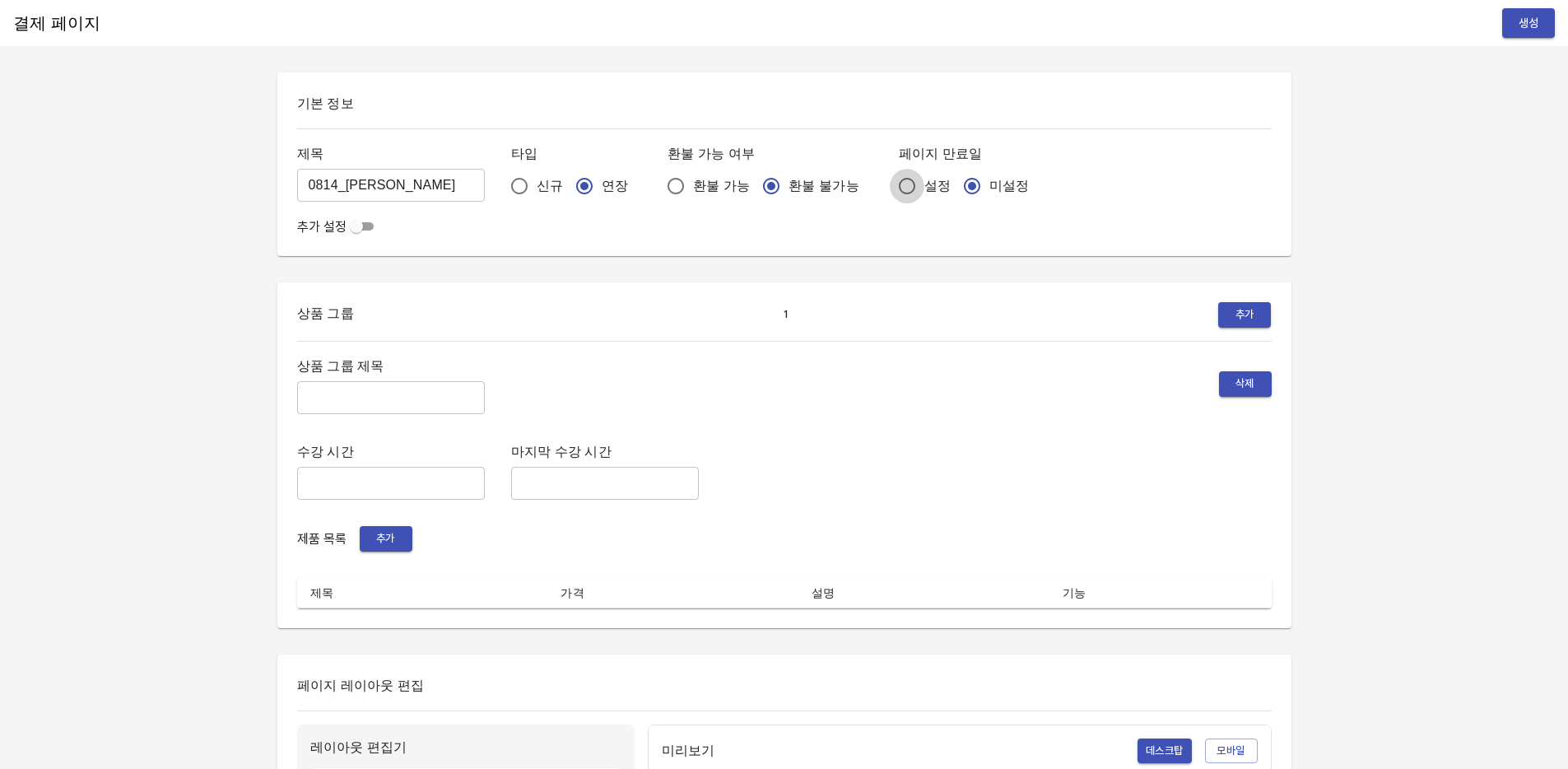
radio input "true"
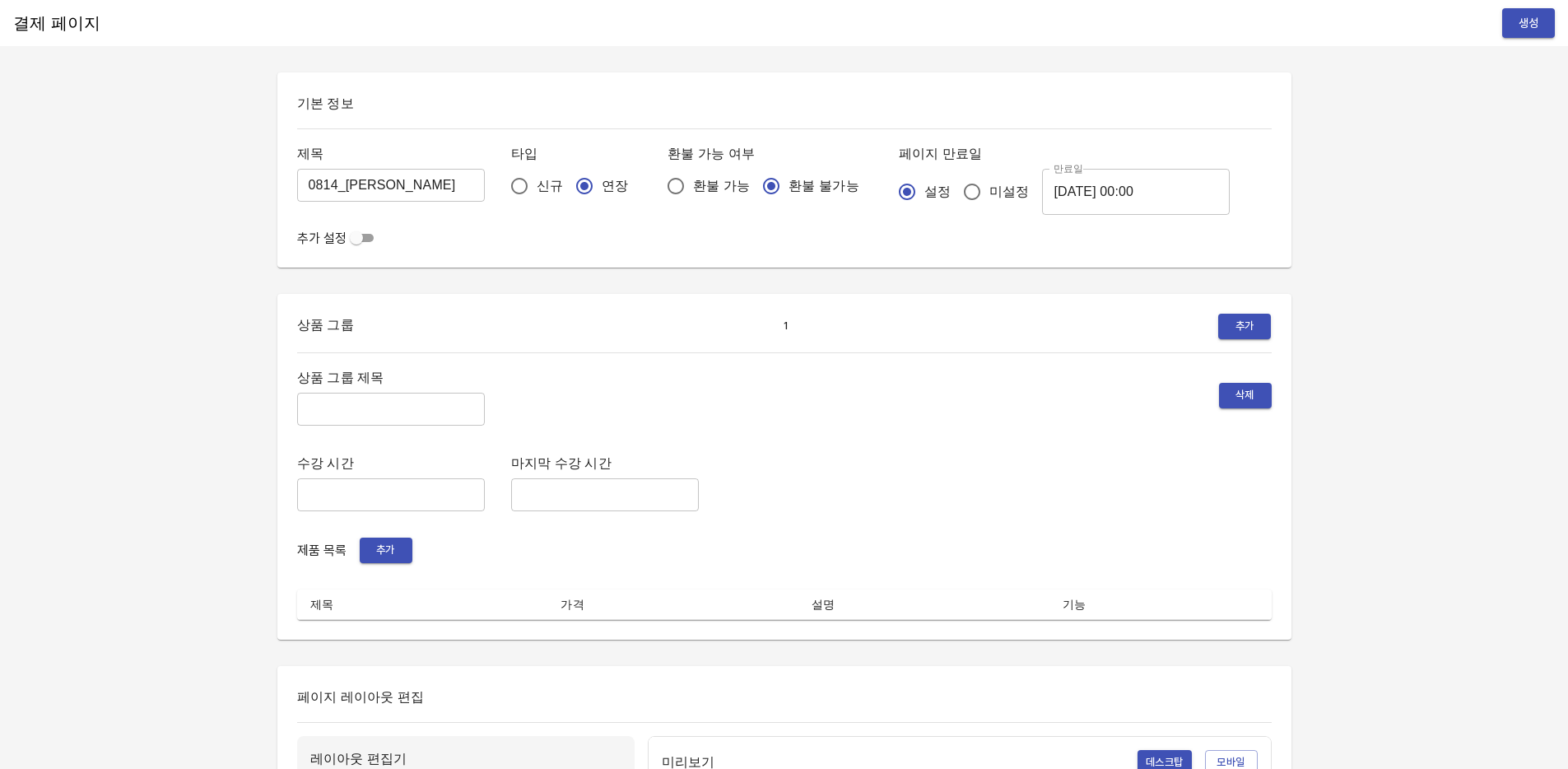
click at [1102, 169] on input "[DATE] 00:00" at bounding box center [1136, 192] width 188 height 46
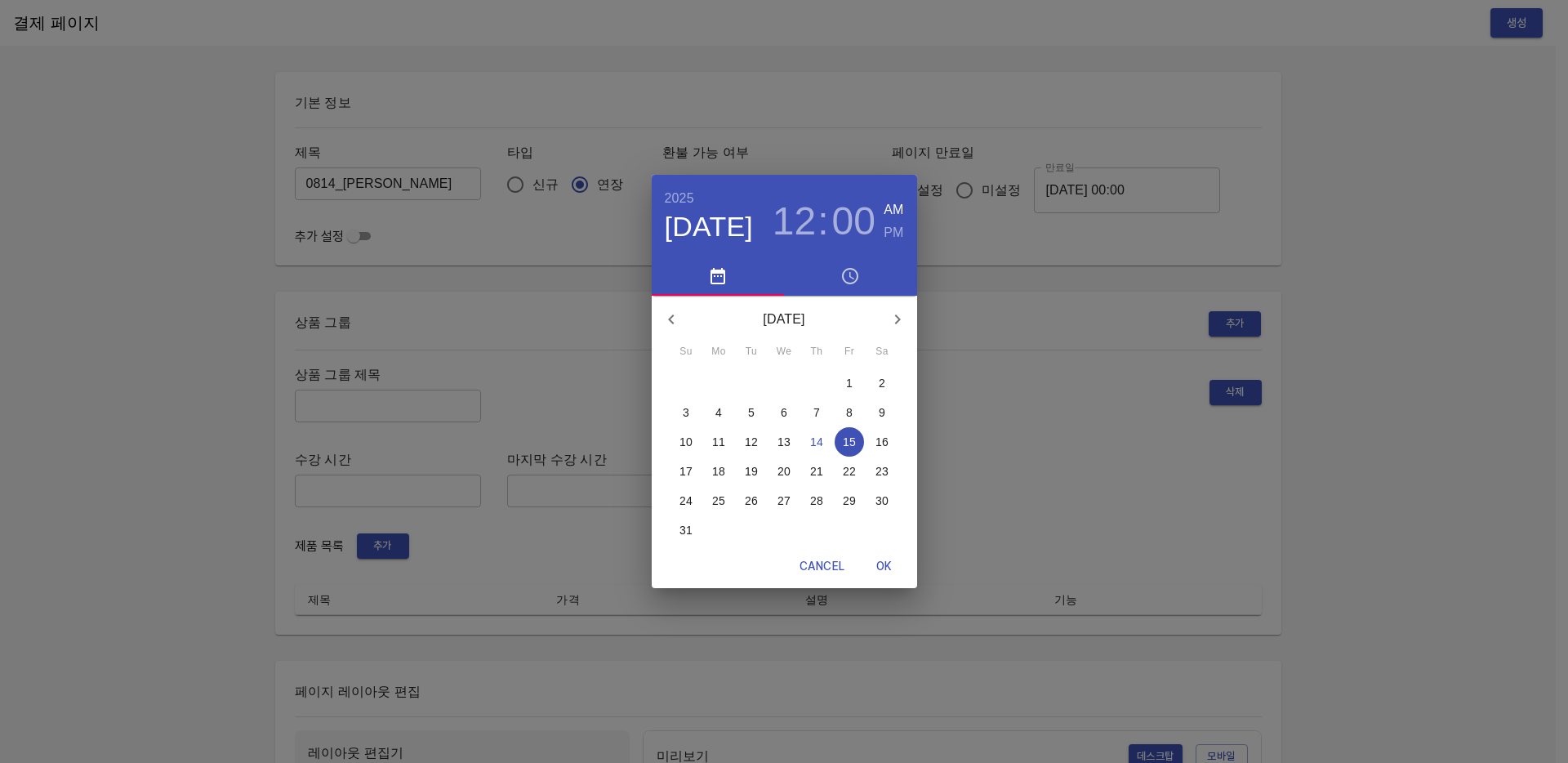
click at [813, 466] on p "21" at bounding box center [817, 471] width 13 height 16
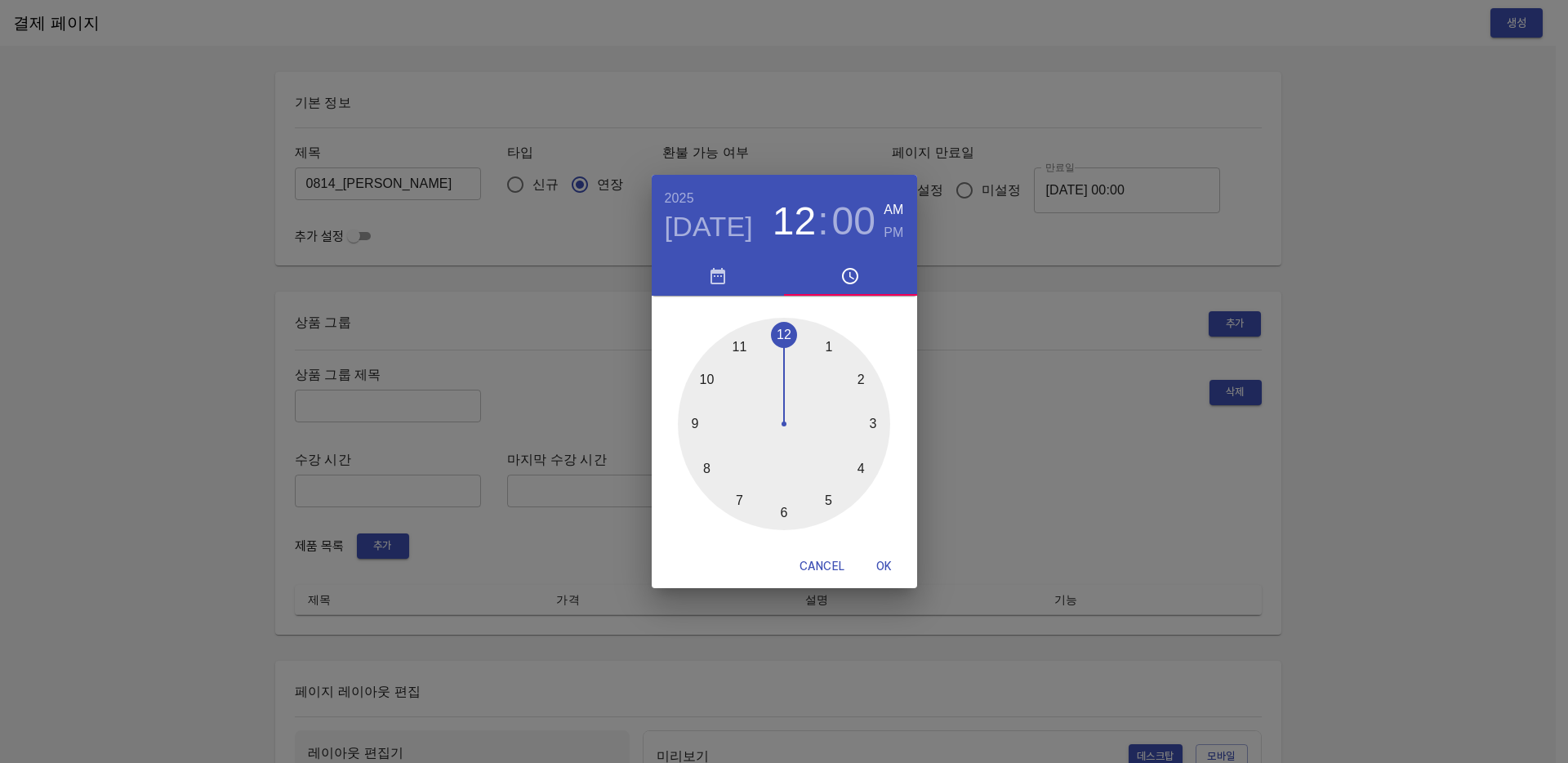
click at [1092, 311] on div "[DATE] 12 : 00 AM PM 1 2 3 4 5 6 7 8 9 10 11 12 Cancel OK" at bounding box center [784, 382] width 1568 height 763
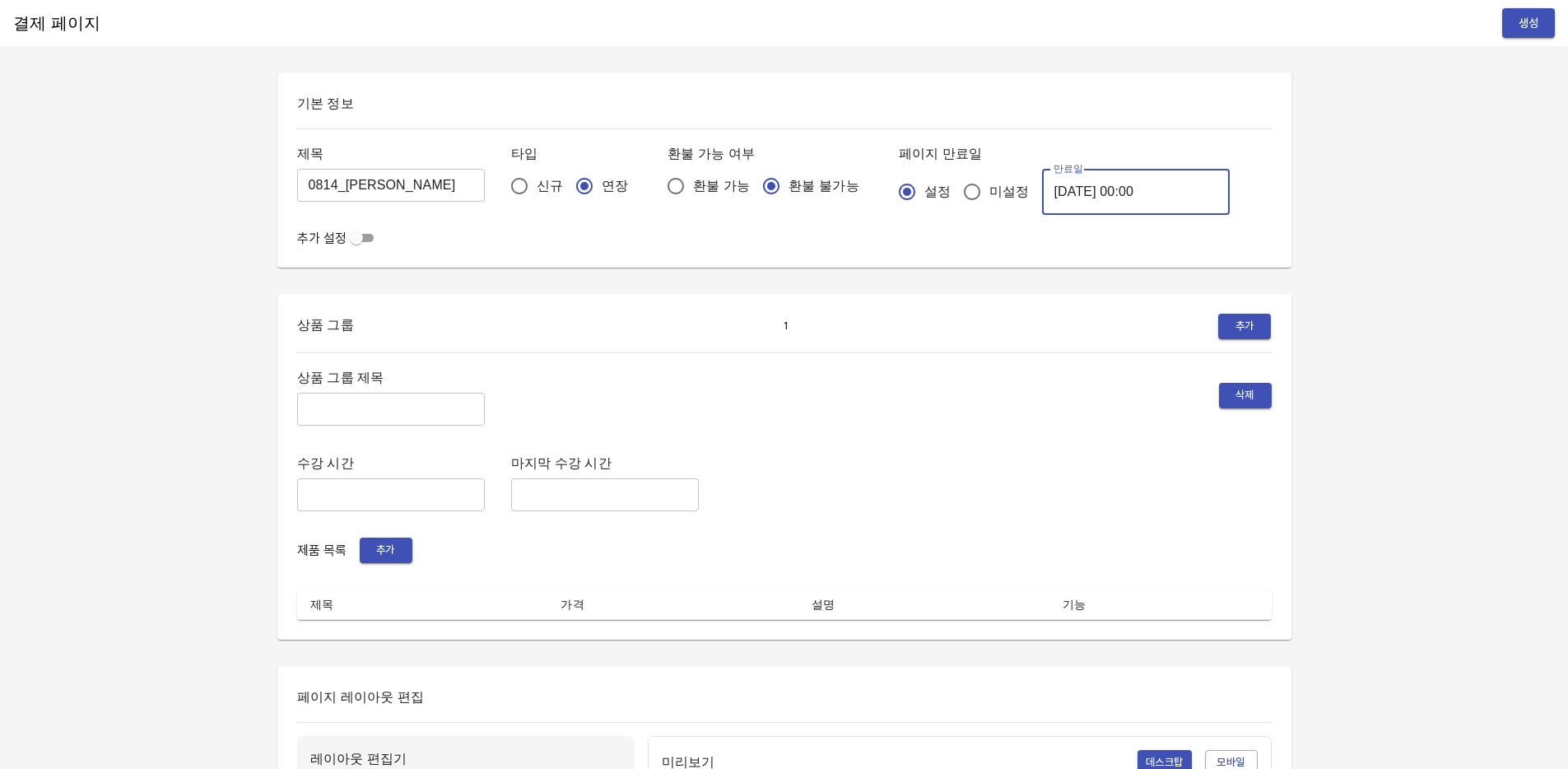
click at [1073, 192] on input "[DATE] 00:00" at bounding box center [1136, 192] width 188 height 46
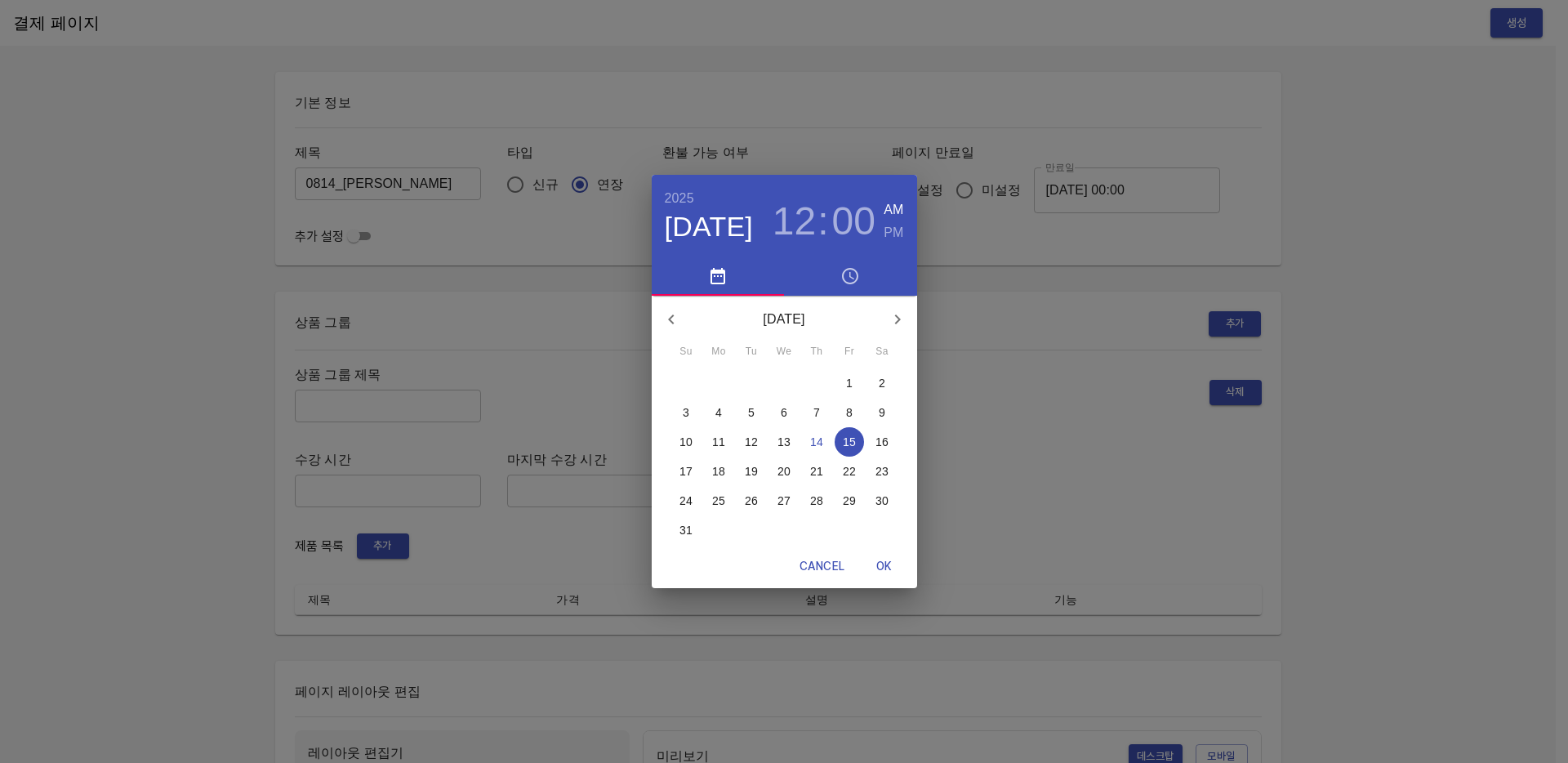
click at [808, 443] on span "14" at bounding box center [817, 442] width 29 height 16
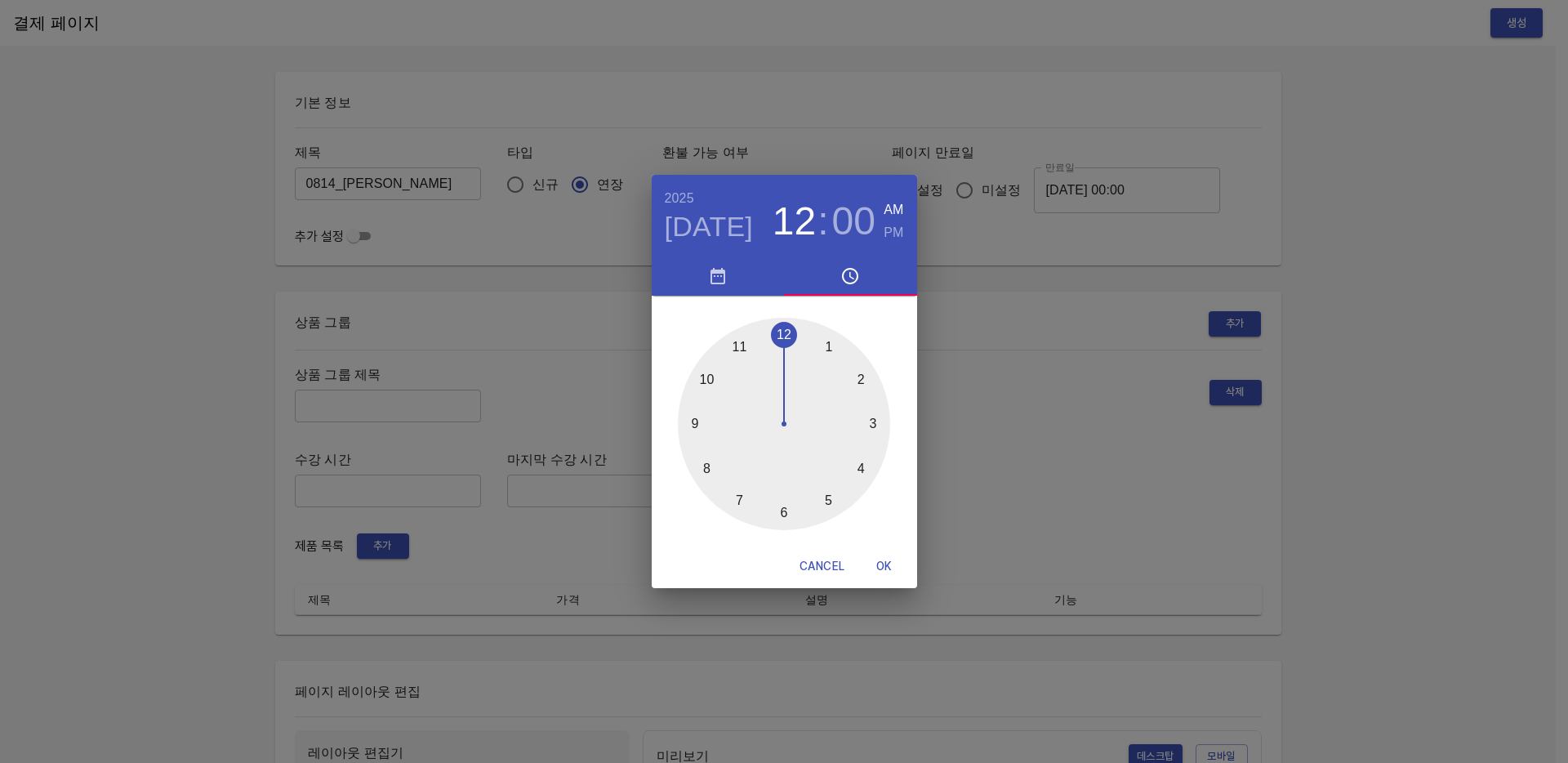
click at [994, 243] on div "[DATE] 12 : 00 AM PM 1 2 3 4 5 6 7 8 9 10 11 12 Cancel OK" at bounding box center [784, 382] width 1568 height 763
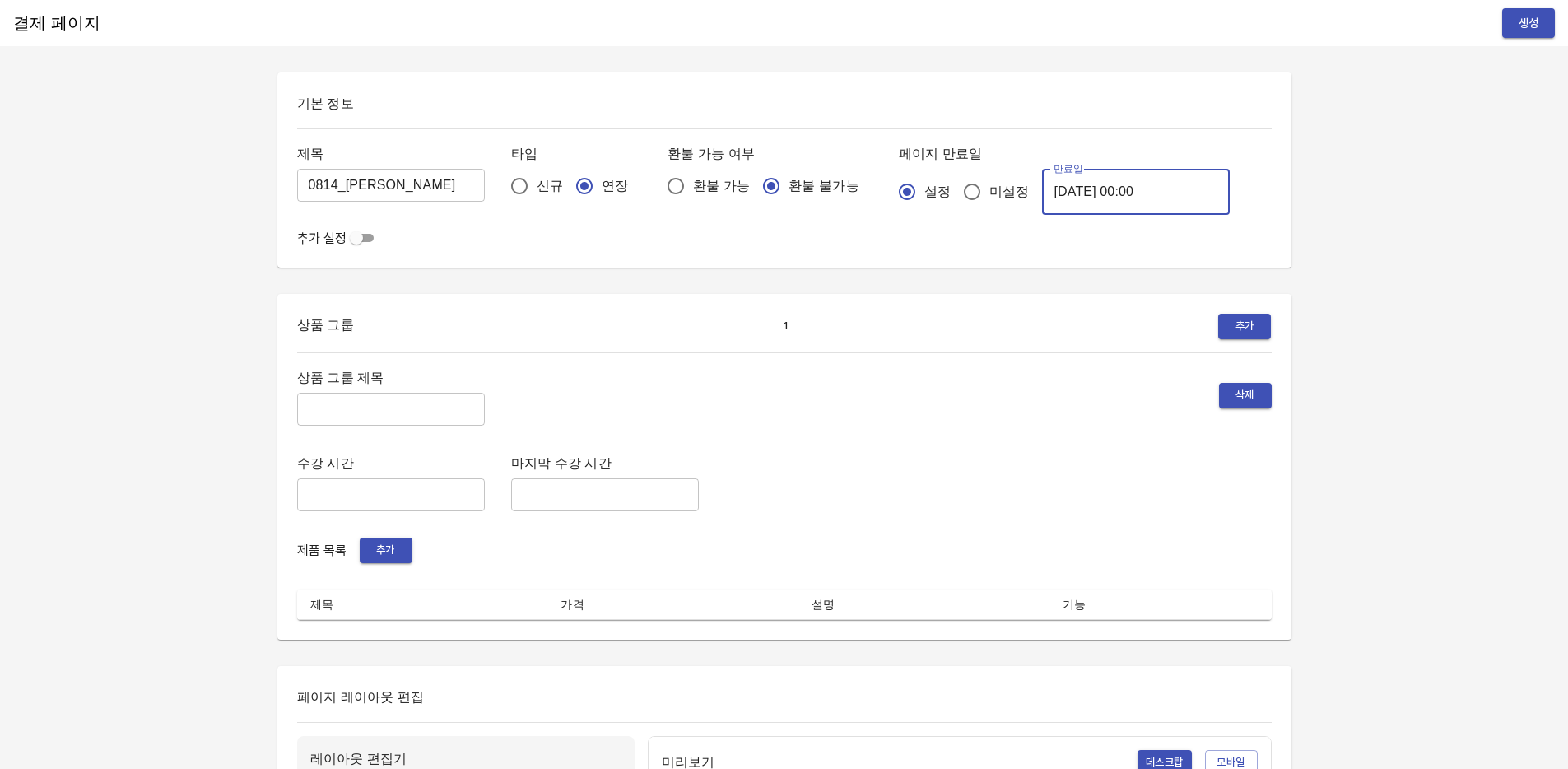
click at [1077, 198] on input "[DATE] 00:00" at bounding box center [1136, 192] width 188 height 46
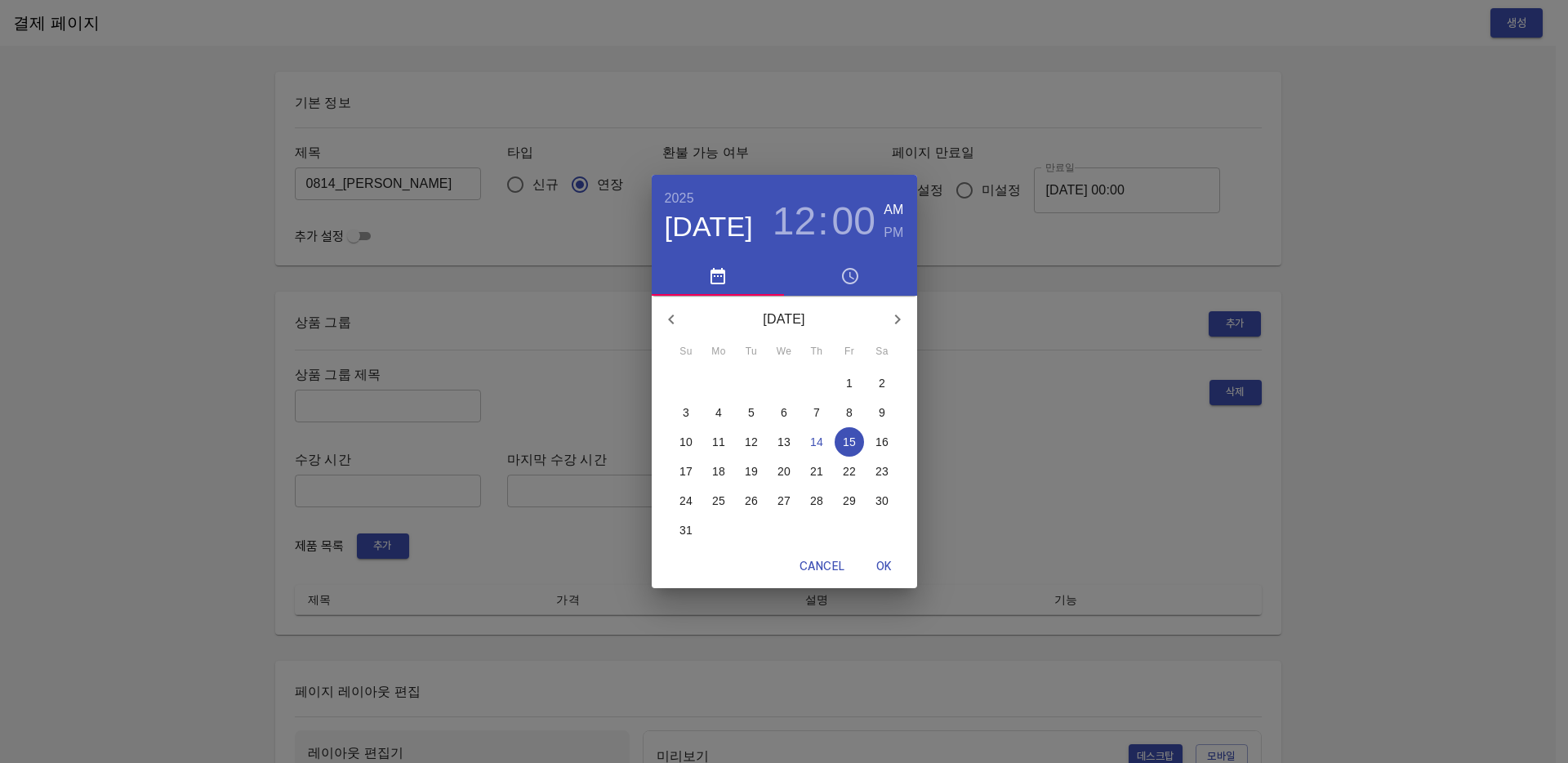
click at [817, 466] on p "21" at bounding box center [817, 471] width 13 height 16
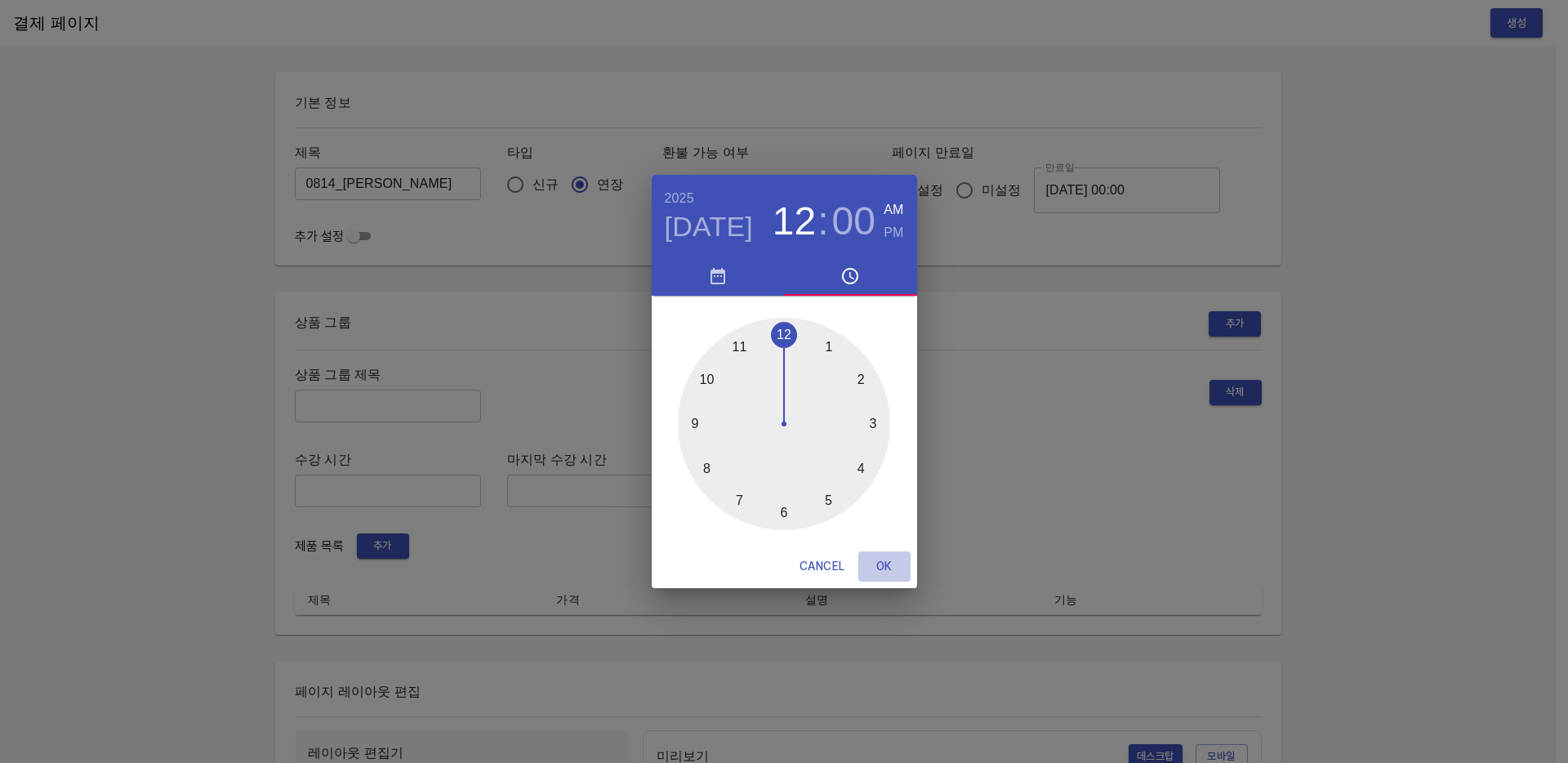
click at [877, 563] on span "OK" at bounding box center [884, 566] width 39 height 20
type input "[DATE] 00:00"
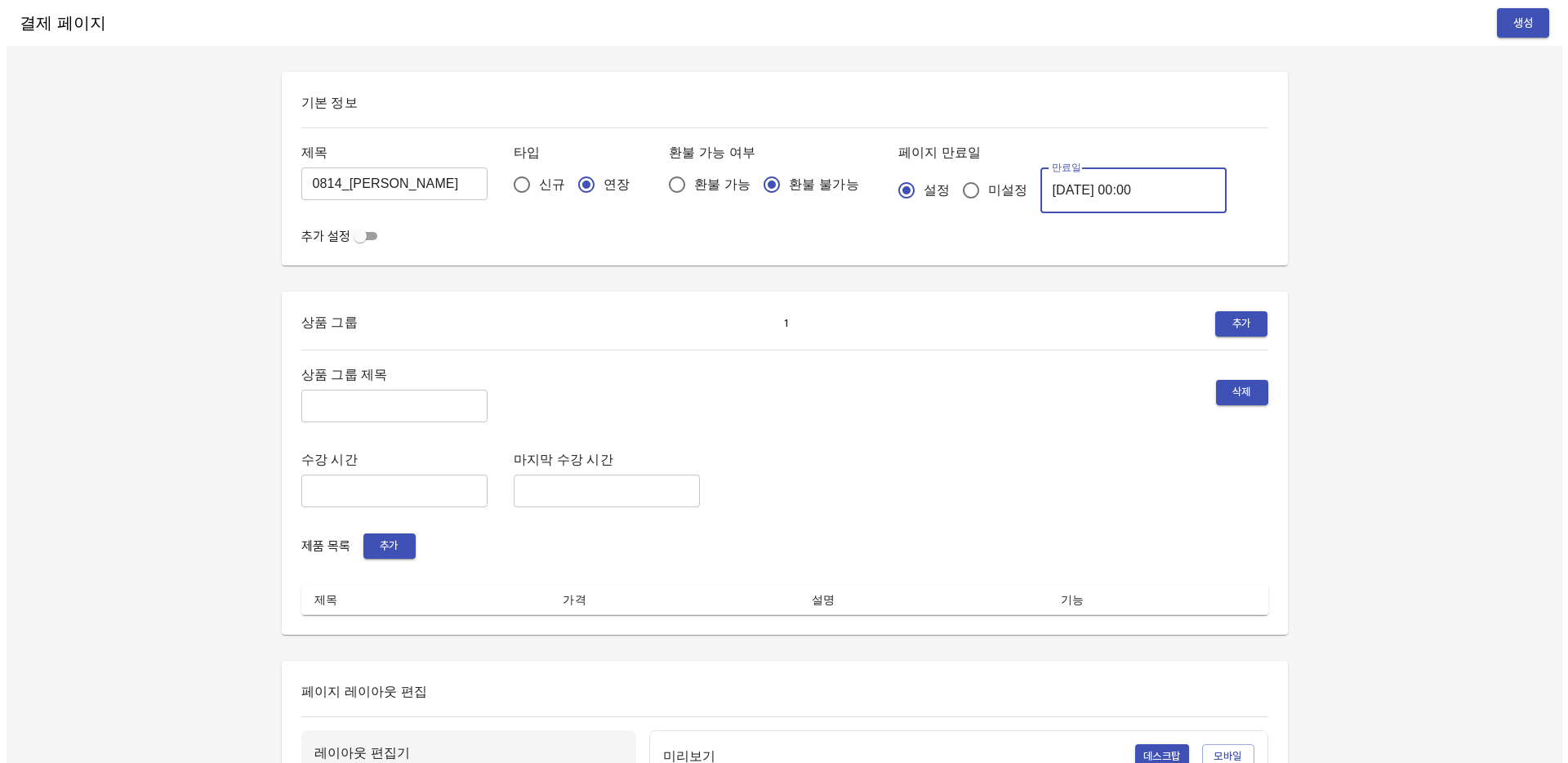
scroll to position [168, 0]
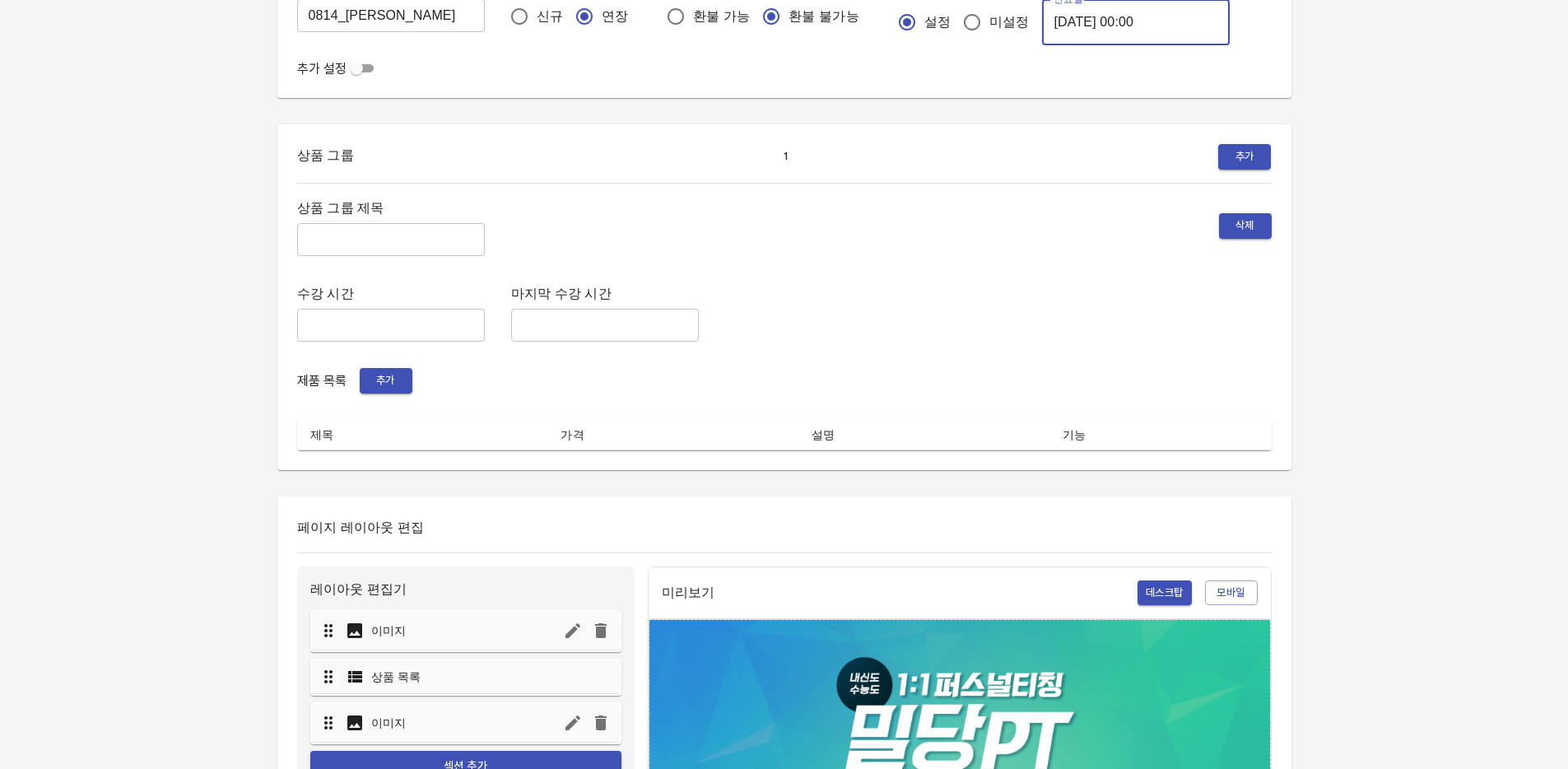
click at [392, 380] on span "추가" at bounding box center [386, 380] width 36 height 19
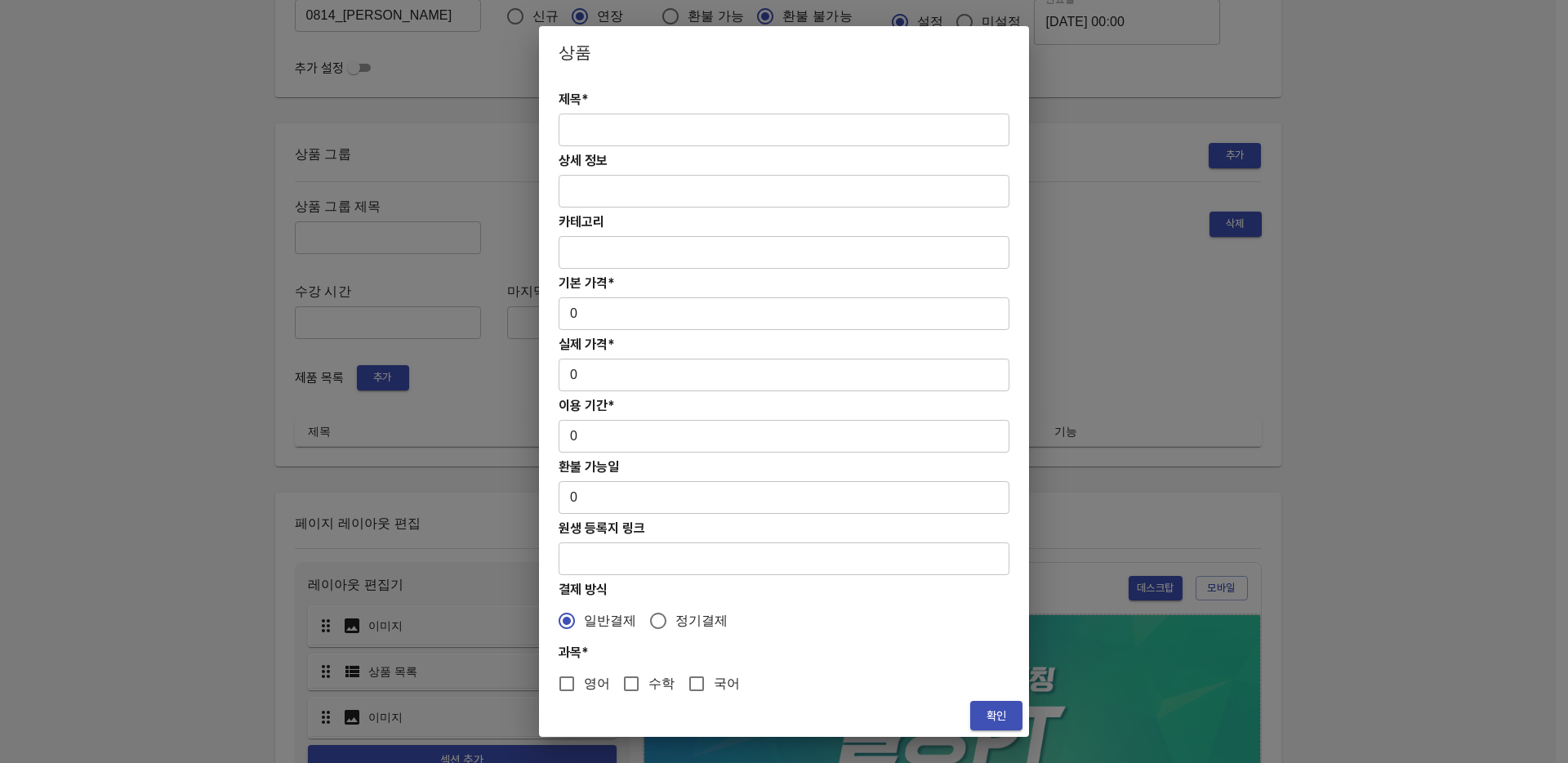
click at [616, 133] on input "text" at bounding box center [784, 130] width 451 height 33
paste input "[연장] 주말 고등 6시간 영어 4주(약 1개월) 특별PT"
click at [568, 130] on input "[연장] 주말 고등 6시간 영어 4주(약 1개월) 특별PT" at bounding box center [784, 130] width 451 height 33
type input "[연장] 주말 고등 6시간 영어 4주(약 1개월) 특별PT"
click at [617, 310] on input "0" at bounding box center [784, 314] width 451 height 33
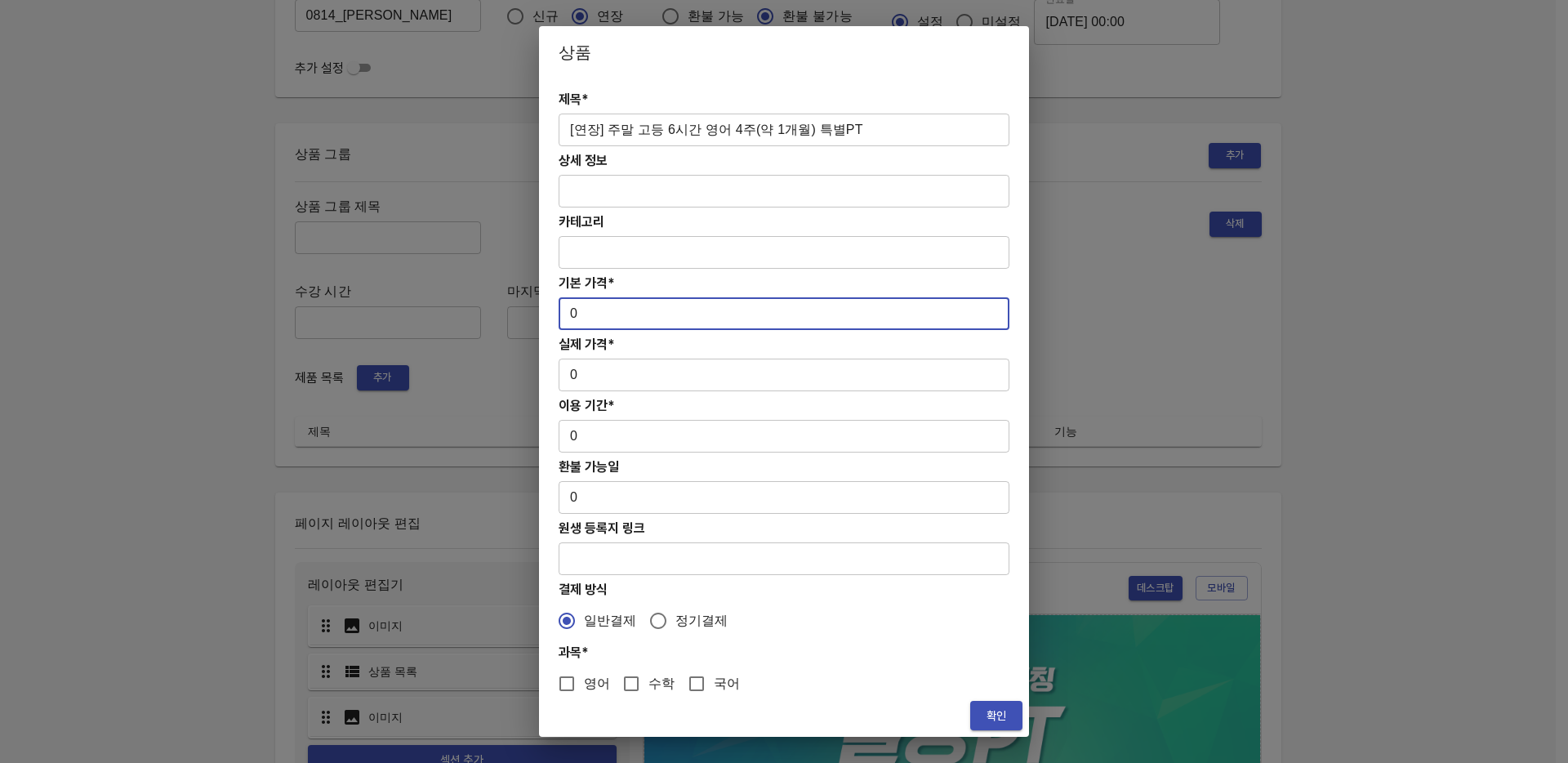
click at [657, 309] on input "0" at bounding box center [784, 314] width 451 height 33
paste input "313000"
click at [579, 315] on input "0313000" at bounding box center [784, 314] width 451 height 33
type input "313000"
click at [630, 360] on input "0" at bounding box center [784, 375] width 451 height 33
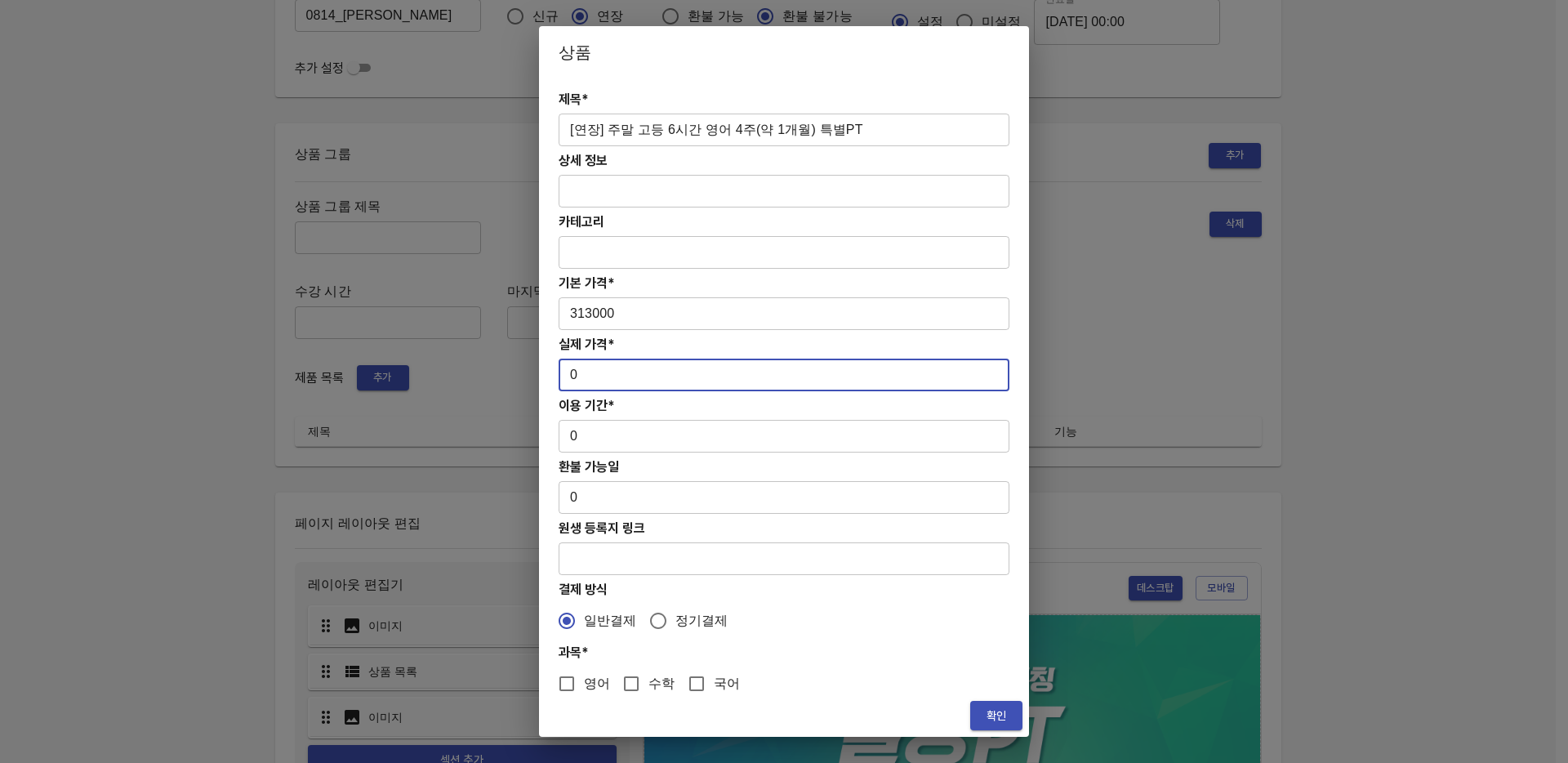
click at [601, 383] on input "0" at bounding box center [784, 375] width 451 height 33
paste input "313000"
click at [577, 373] on input "0313000" at bounding box center [784, 375] width 451 height 33
type input "313000"
click at [646, 444] on input "0" at bounding box center [784, 436] width 451 height 33
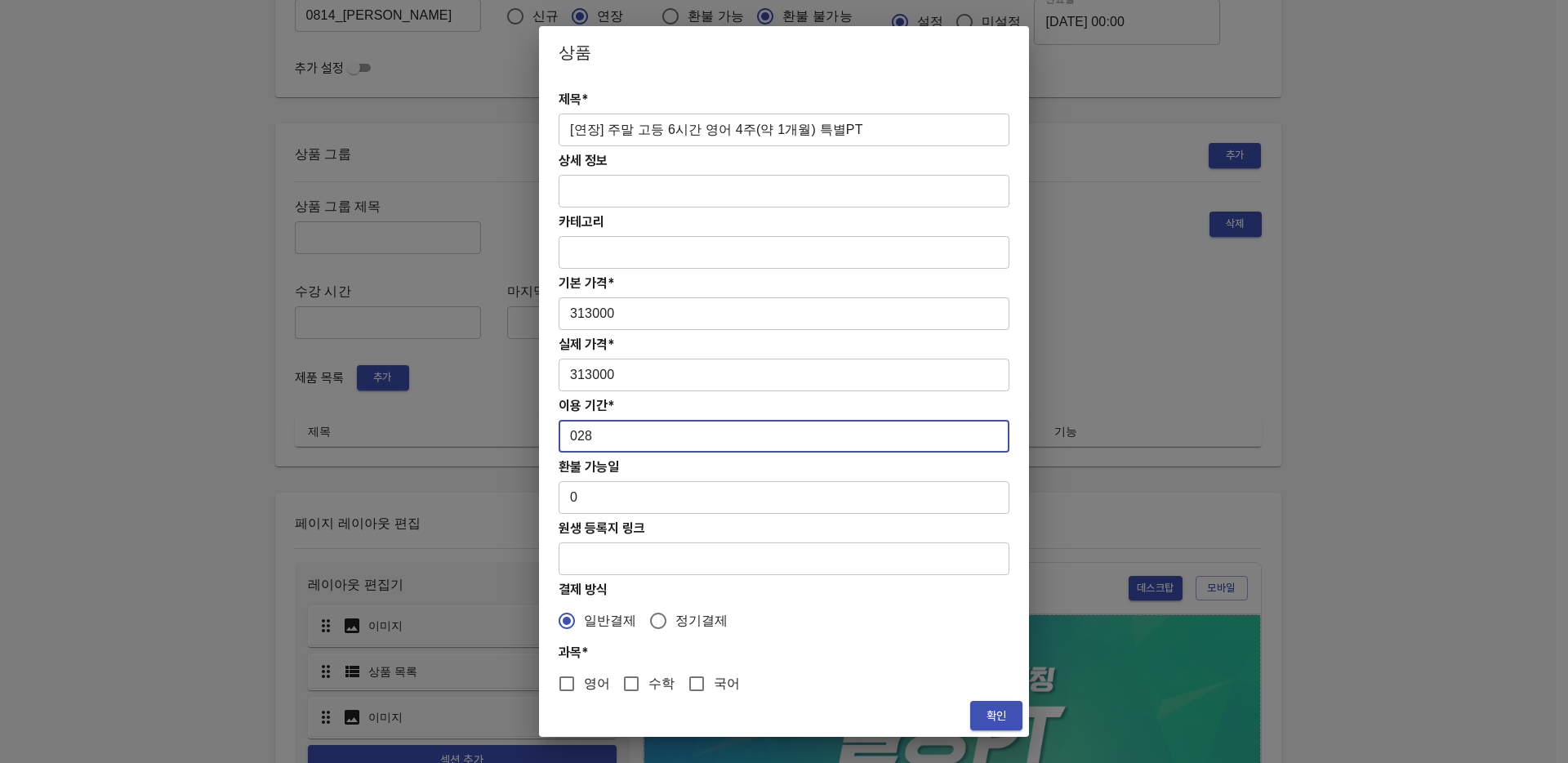
click at [574, 433] on input "028" at bounding box center [784, 436] width 451 height 33
type input "28"
click at [582, 681] on input "영어" at bounding box center [567, 684] width 34 height 34
checkbox input "true"
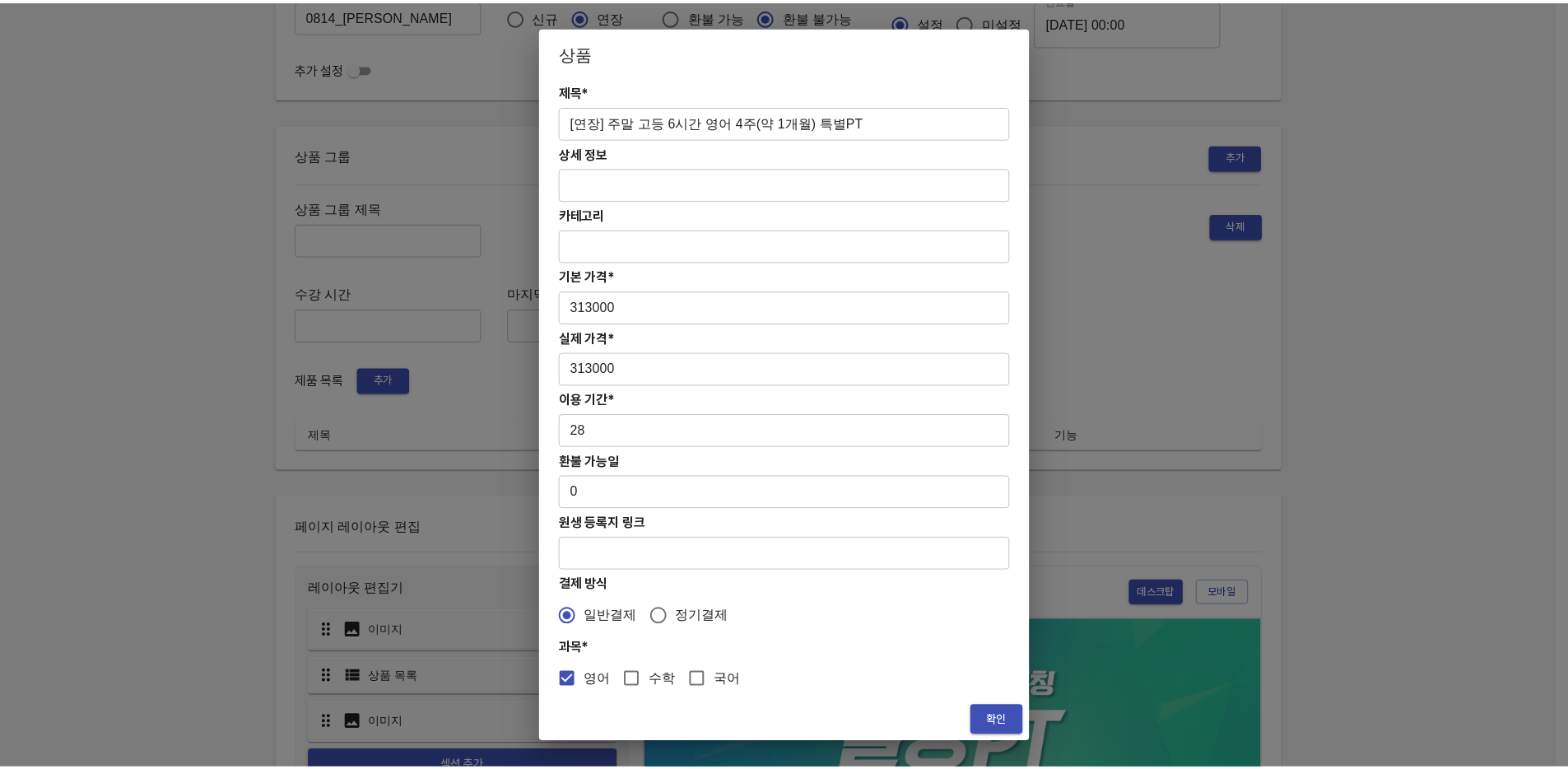
scroll to position [13, 0]
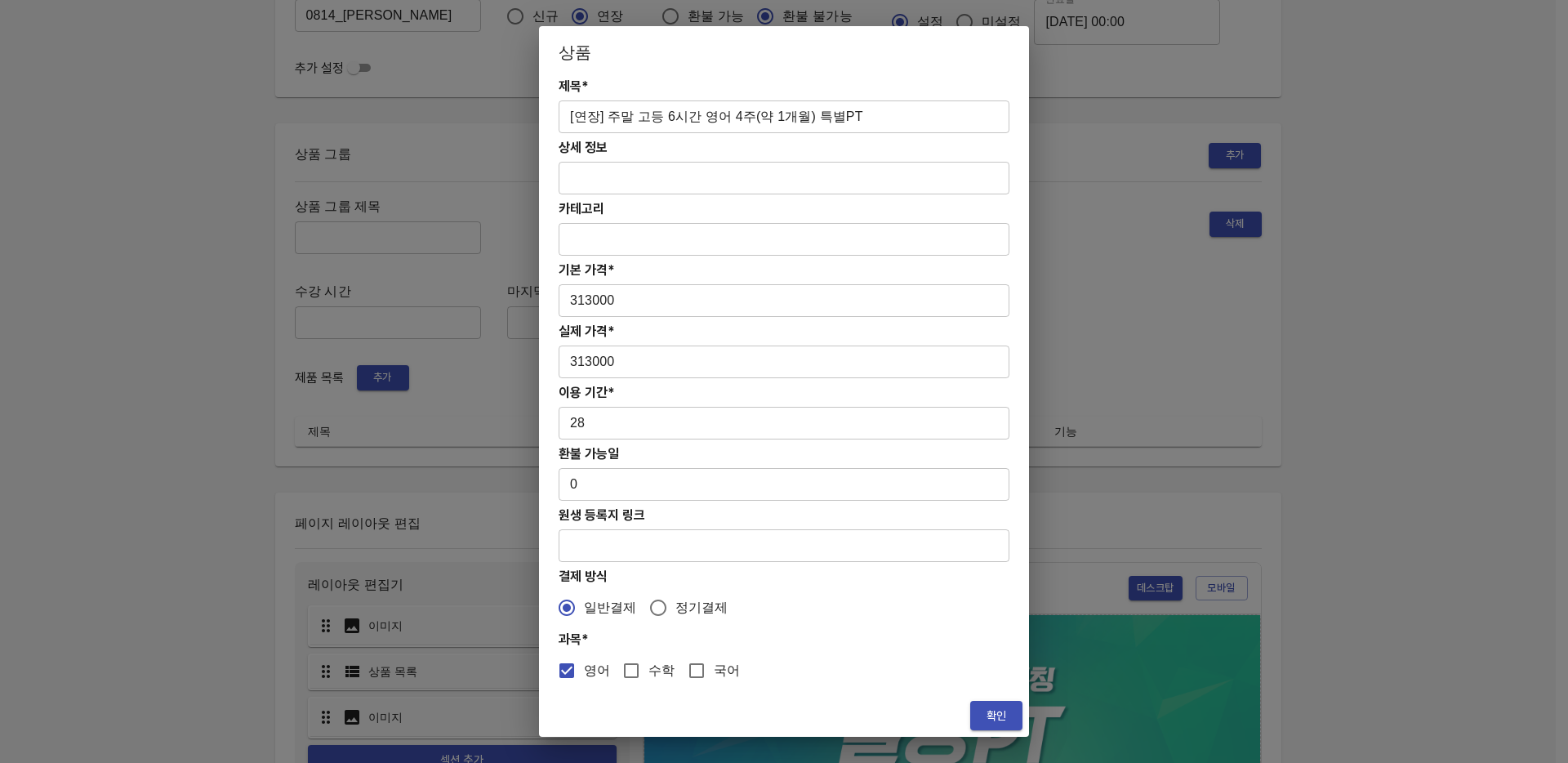
click at [1007, 725] on button "확인" at bounding box center [996, 716] width 52 height 30
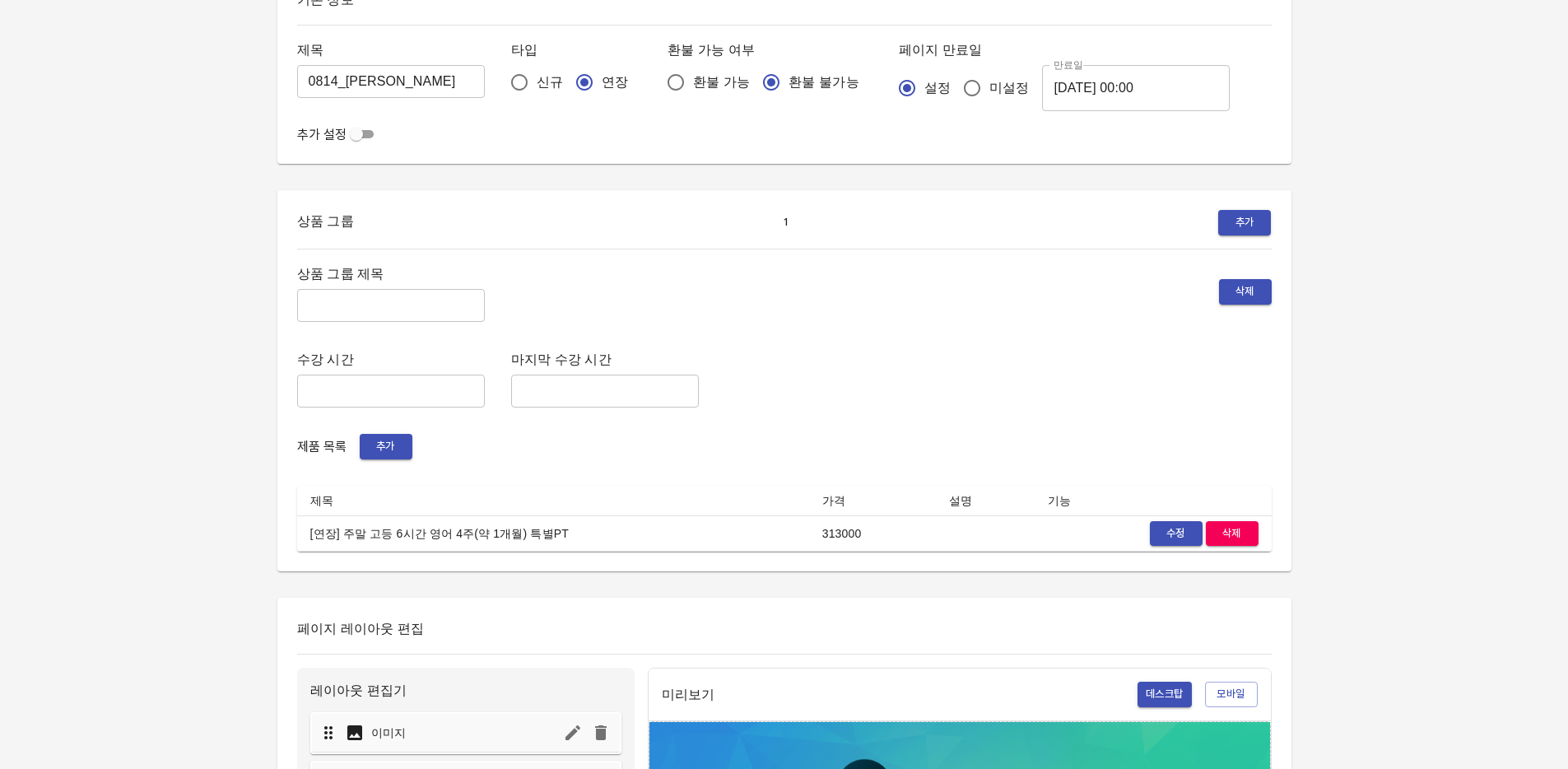
scroll to position [0, 0]
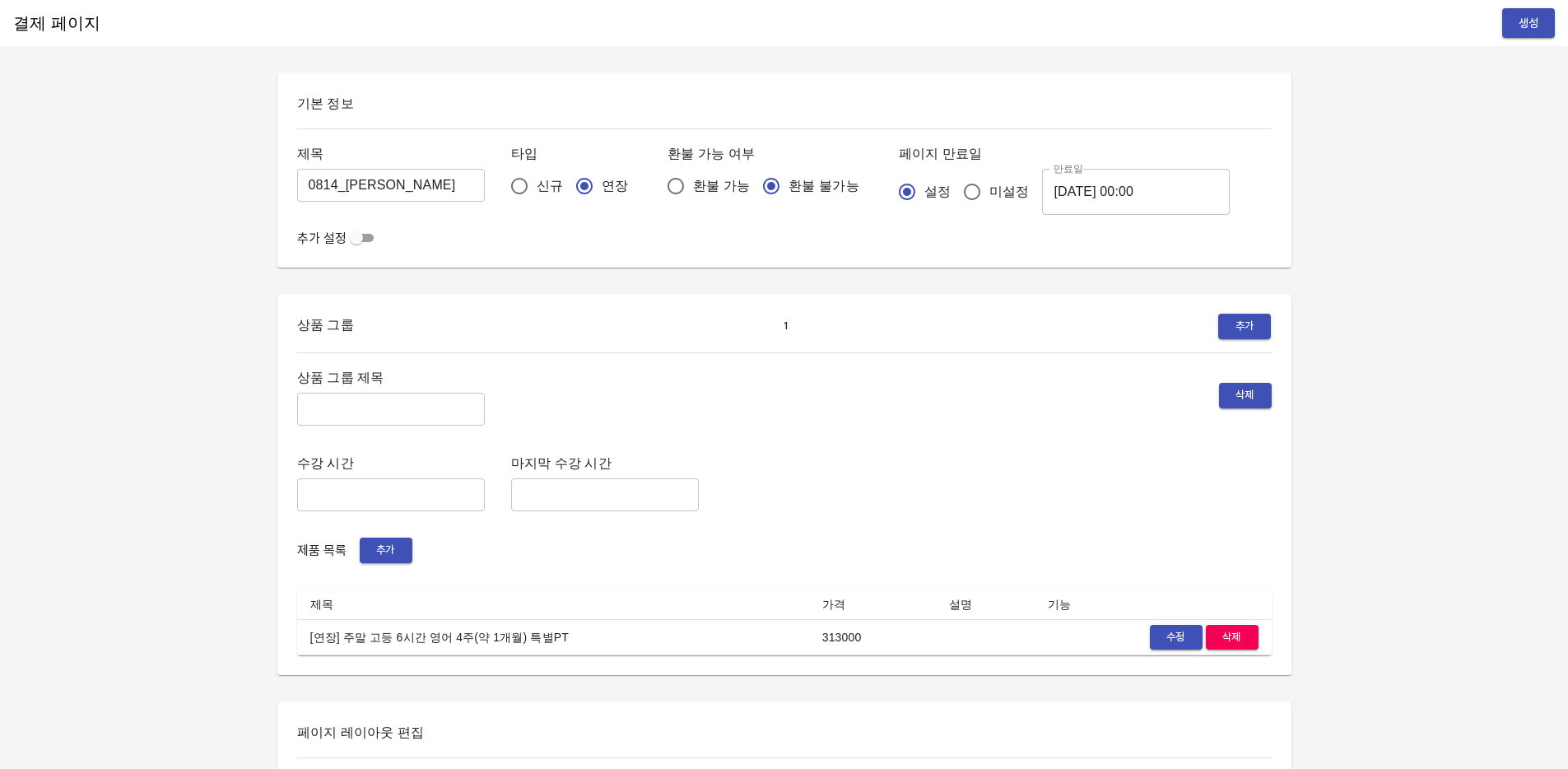
click at [1528, 25] on span "생성" at bounding box center [1528, 23] width 26 height 21
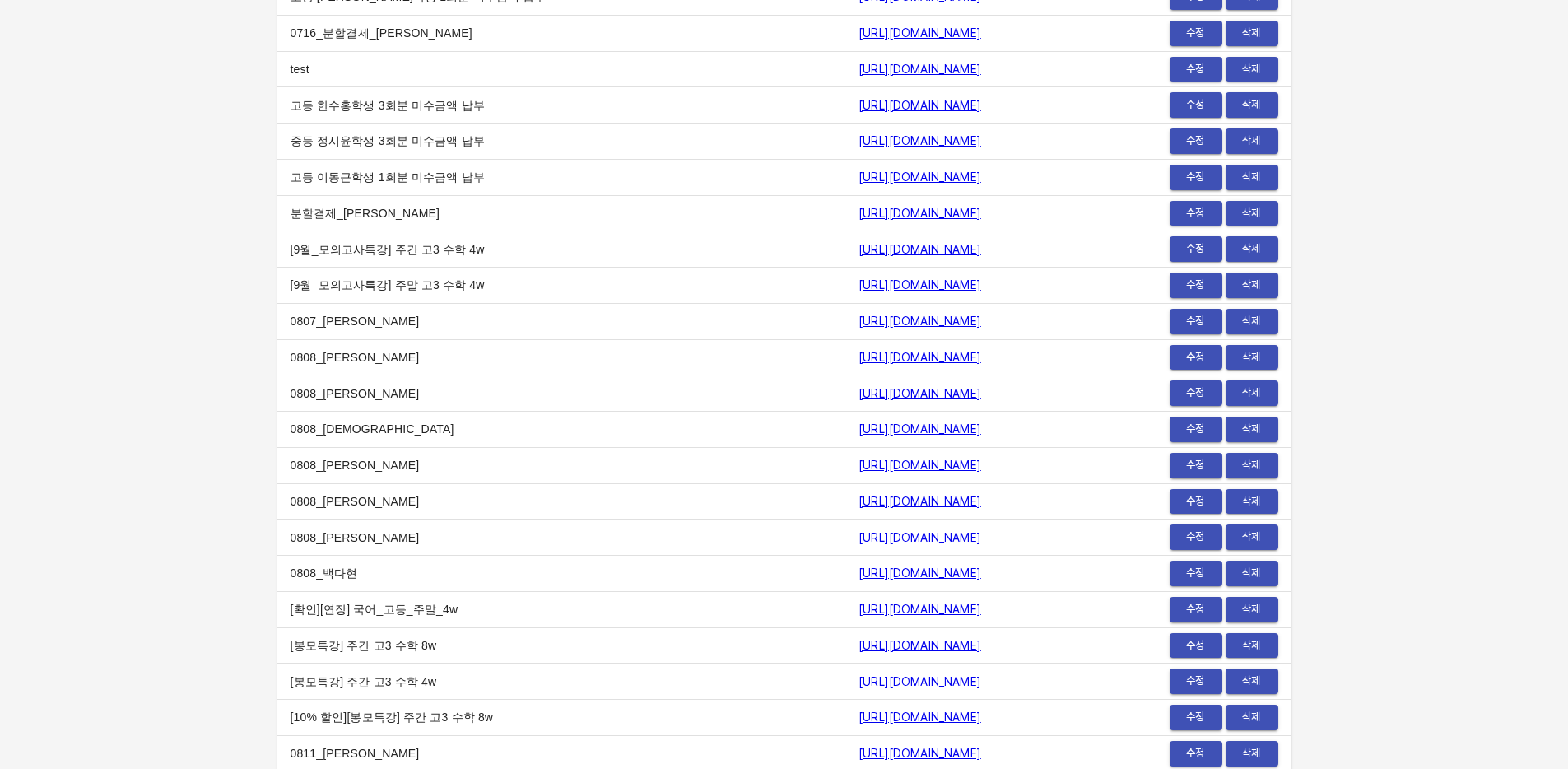
scroll to position [19542, 0]
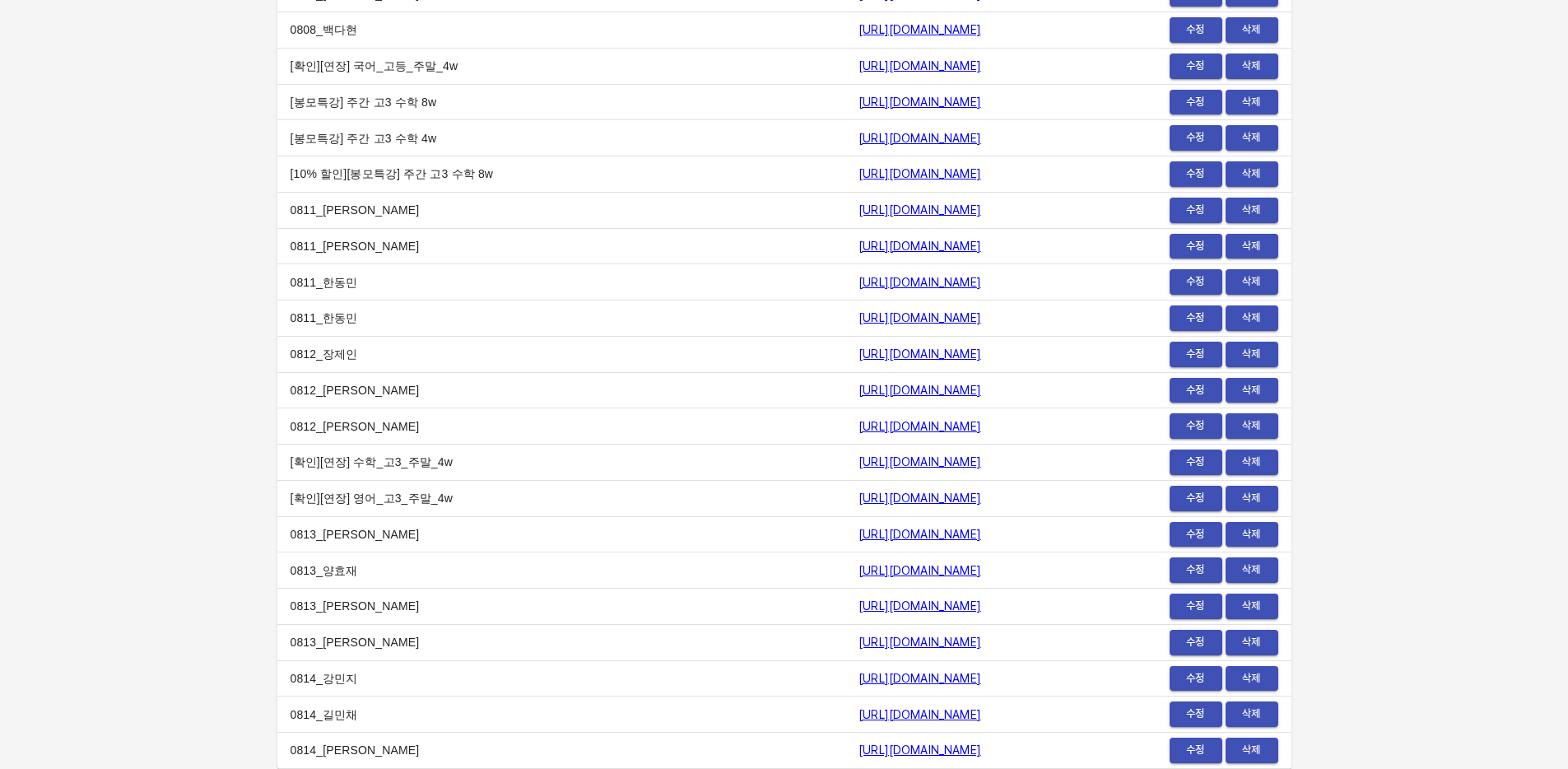
click at [1198, 714] on span "수정" at bounding box center [1196, 714] width 36 height 19
drag, startPoint x: 975, startPoint y: 744, endPoint x: 655, endPoint y: 742, distance: 320.0
click at [845, 742] on td "https://payment.mildang.kr/YAmxYqyEim6A7orYnZp47" at bounding box center [965, 751] width 239 height 36
copy link "https://payment.mildang.kr/YAmxYqyEim6A7orYnZp47"
click at [910, 755] on link "[URL][DOMAIN_NAME]" at bounding box center [919, 750] width 123 height 13
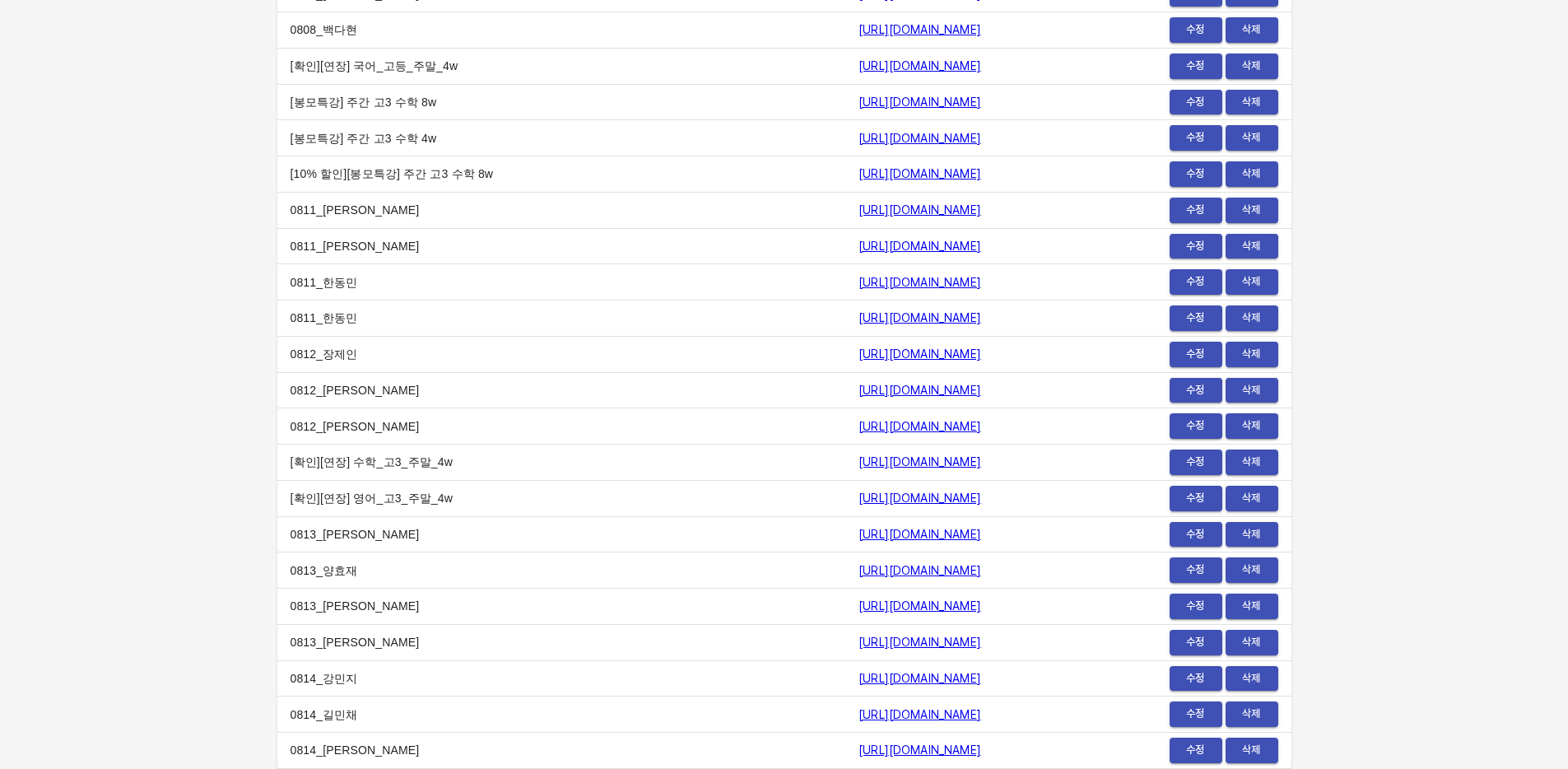
click at [1198, 745] on span "수정" at bounding box center [1196, 750] width 36 height 19
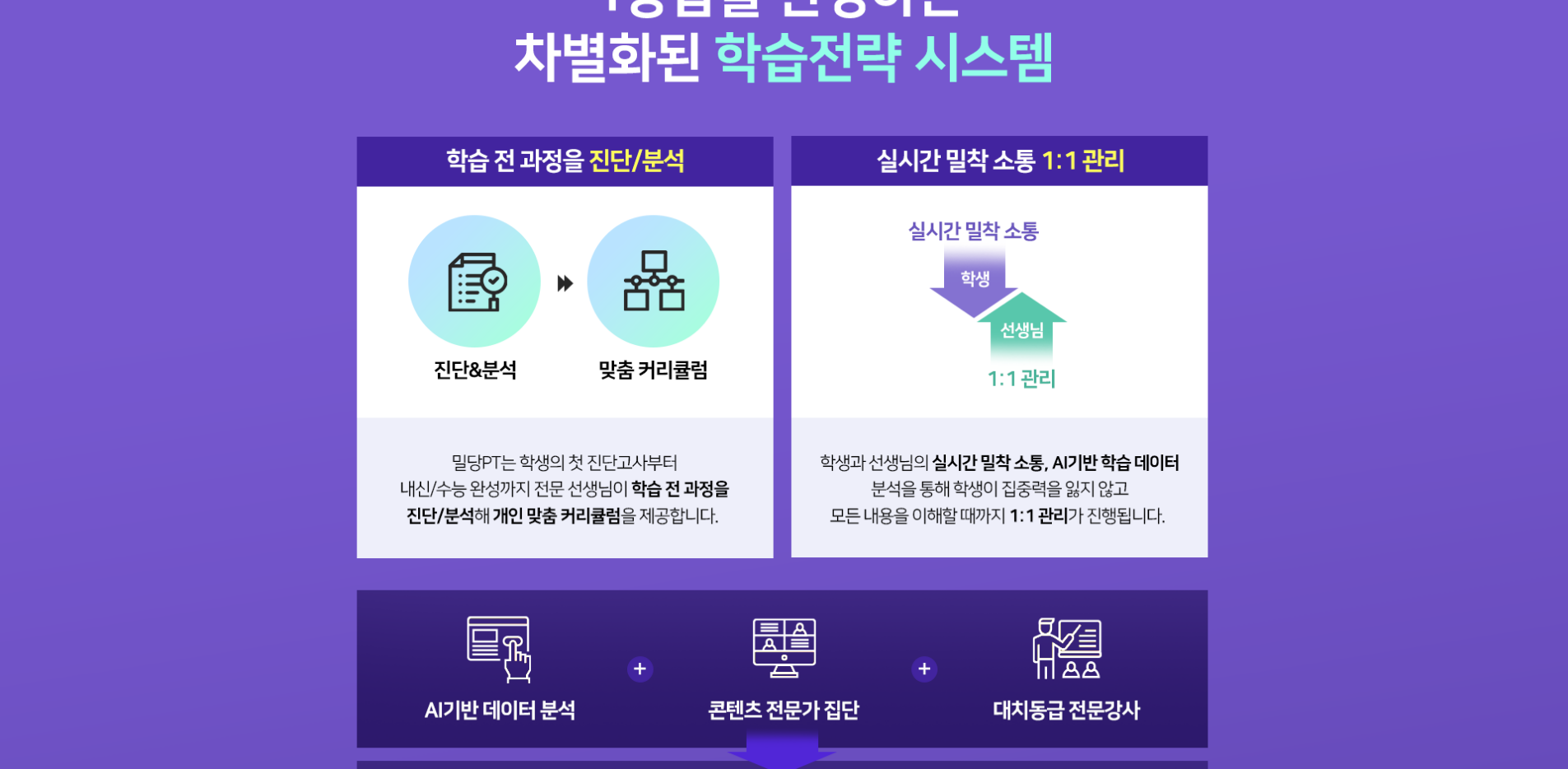
scroll to position [2081, 0]
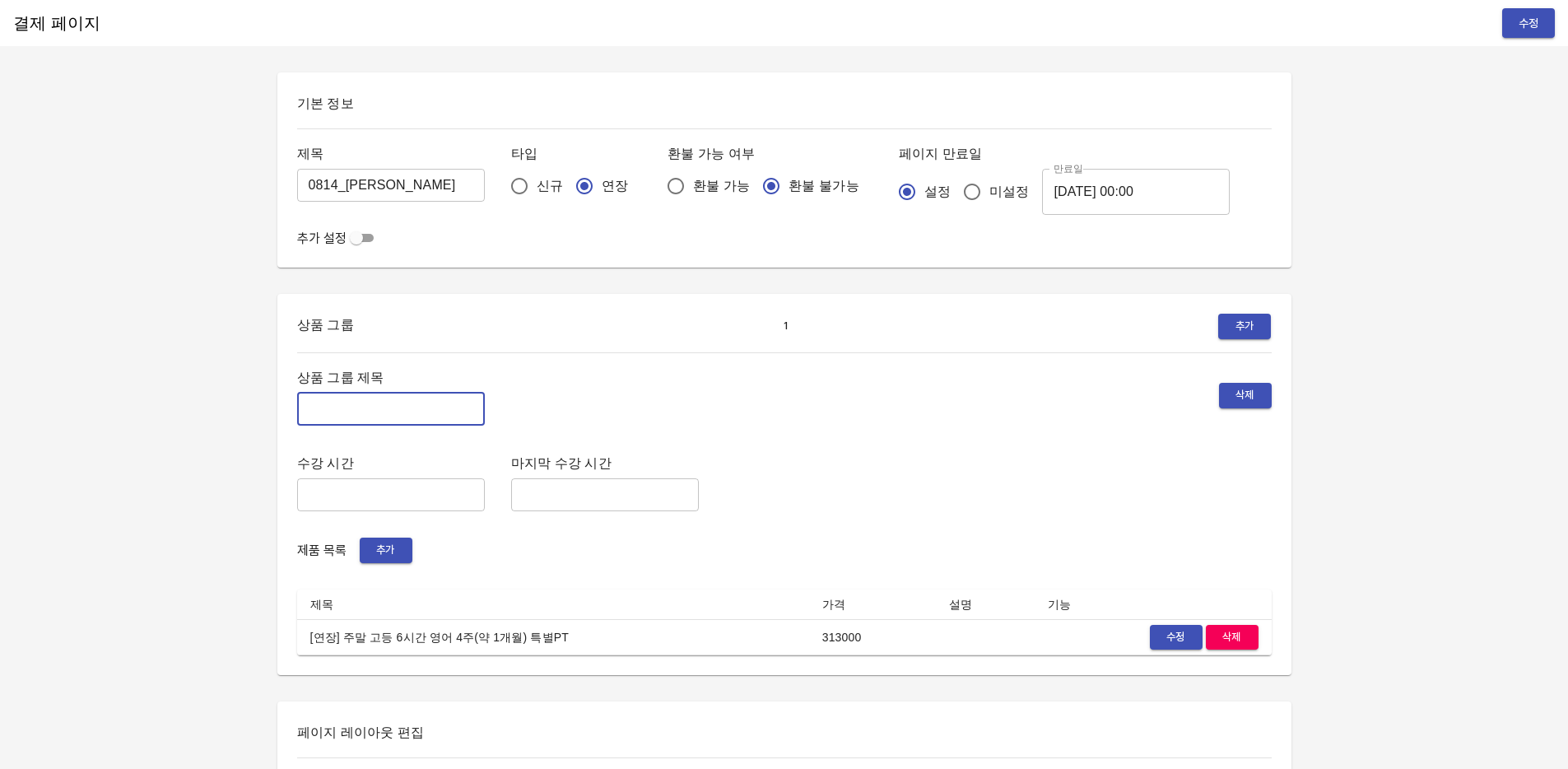
click at [401, 420] on input "text" at bounding box center [391, 409] width 188 height 33
type input "주말 특별PT"
click at [1531, 37] on button "수정" at bounding box center [1528, 23] width 53 height 30
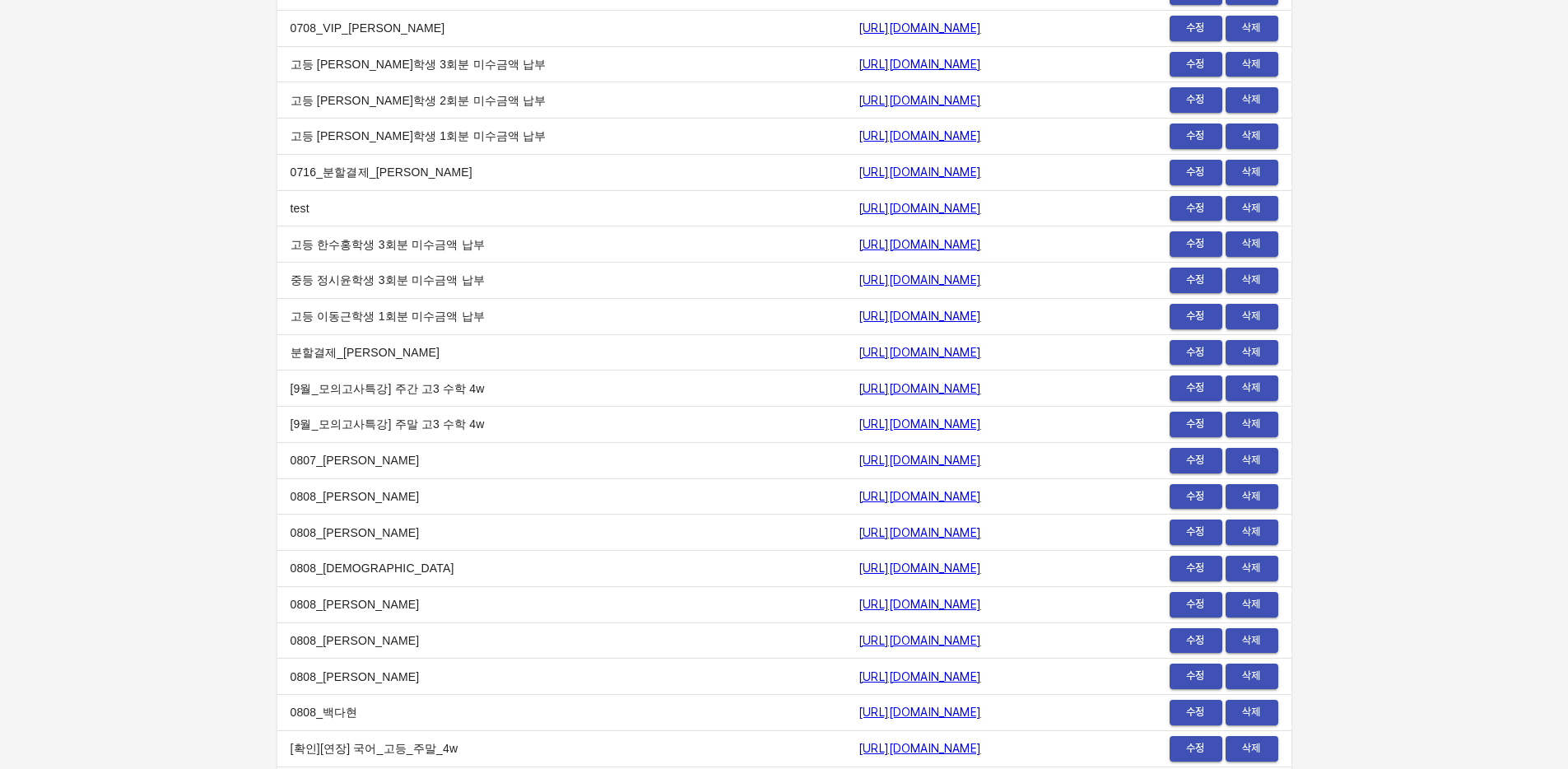
scroll to position [19542, 0]
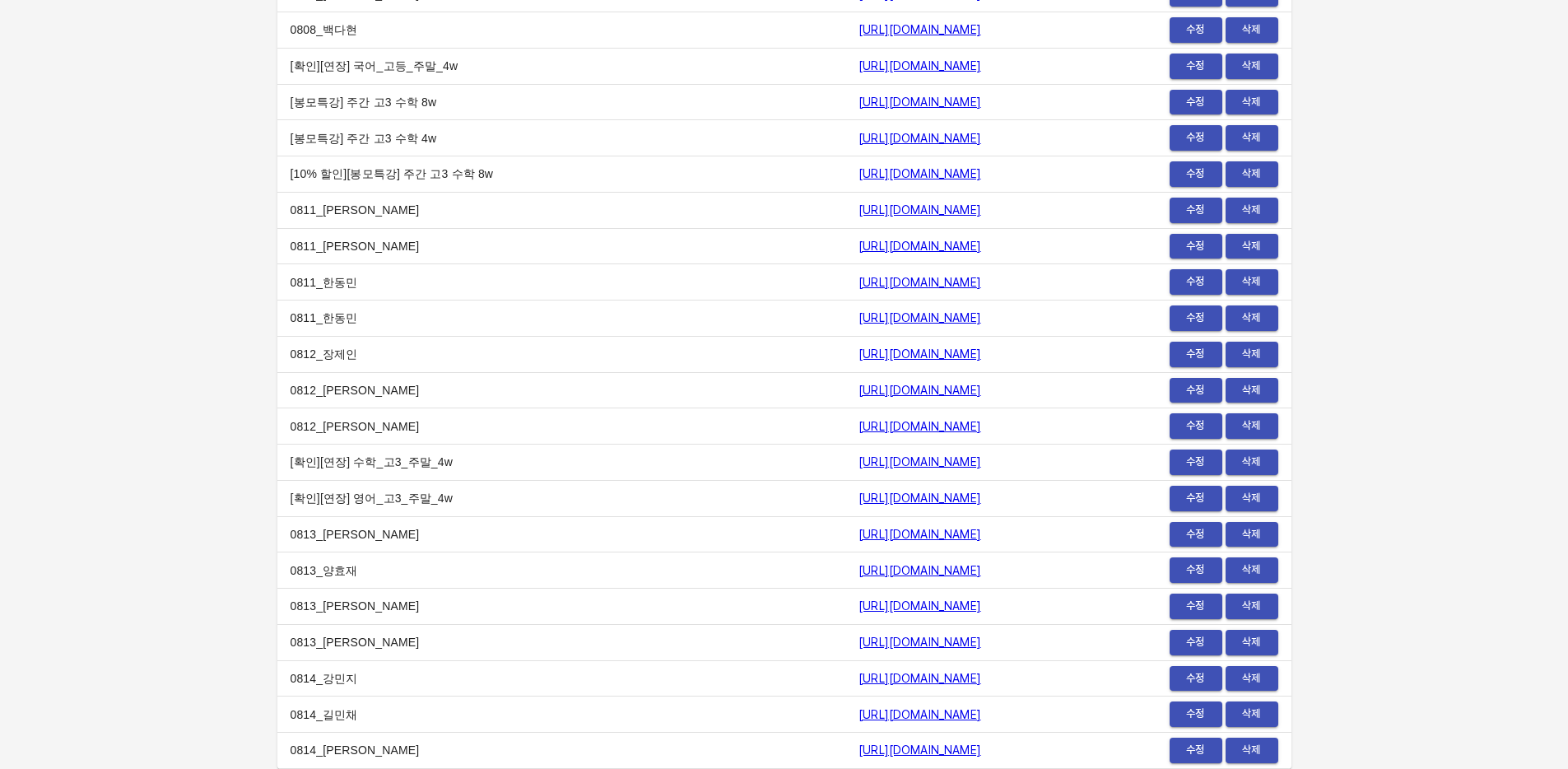
click at [1201, 714] on span "수정" at bounding box center [1196, 714] width 36 height 19
click at [1185, 679] on span "수정" at bounding box center [1196, 678] width 36 height 19
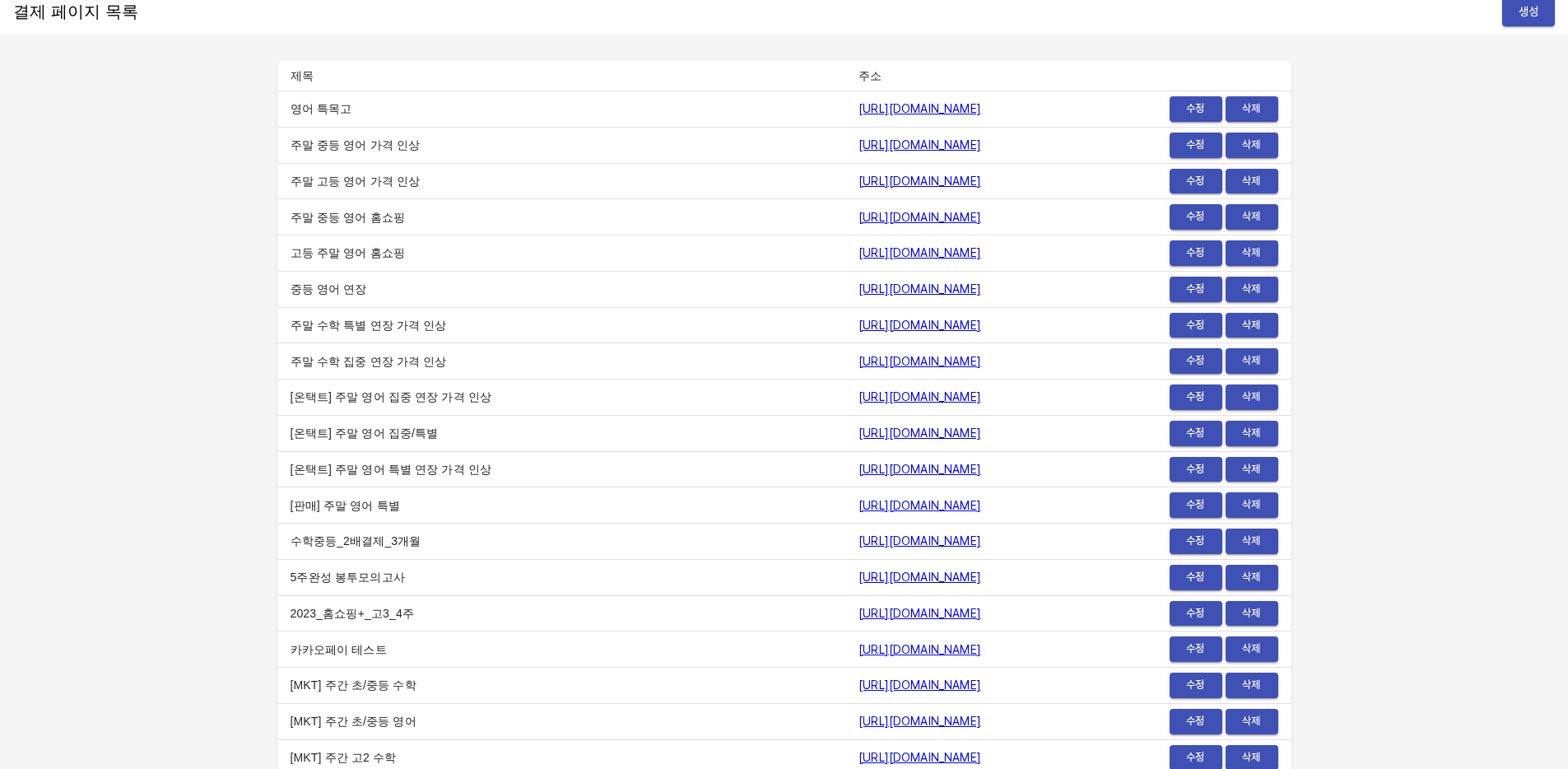
scroll to position [0, 0]
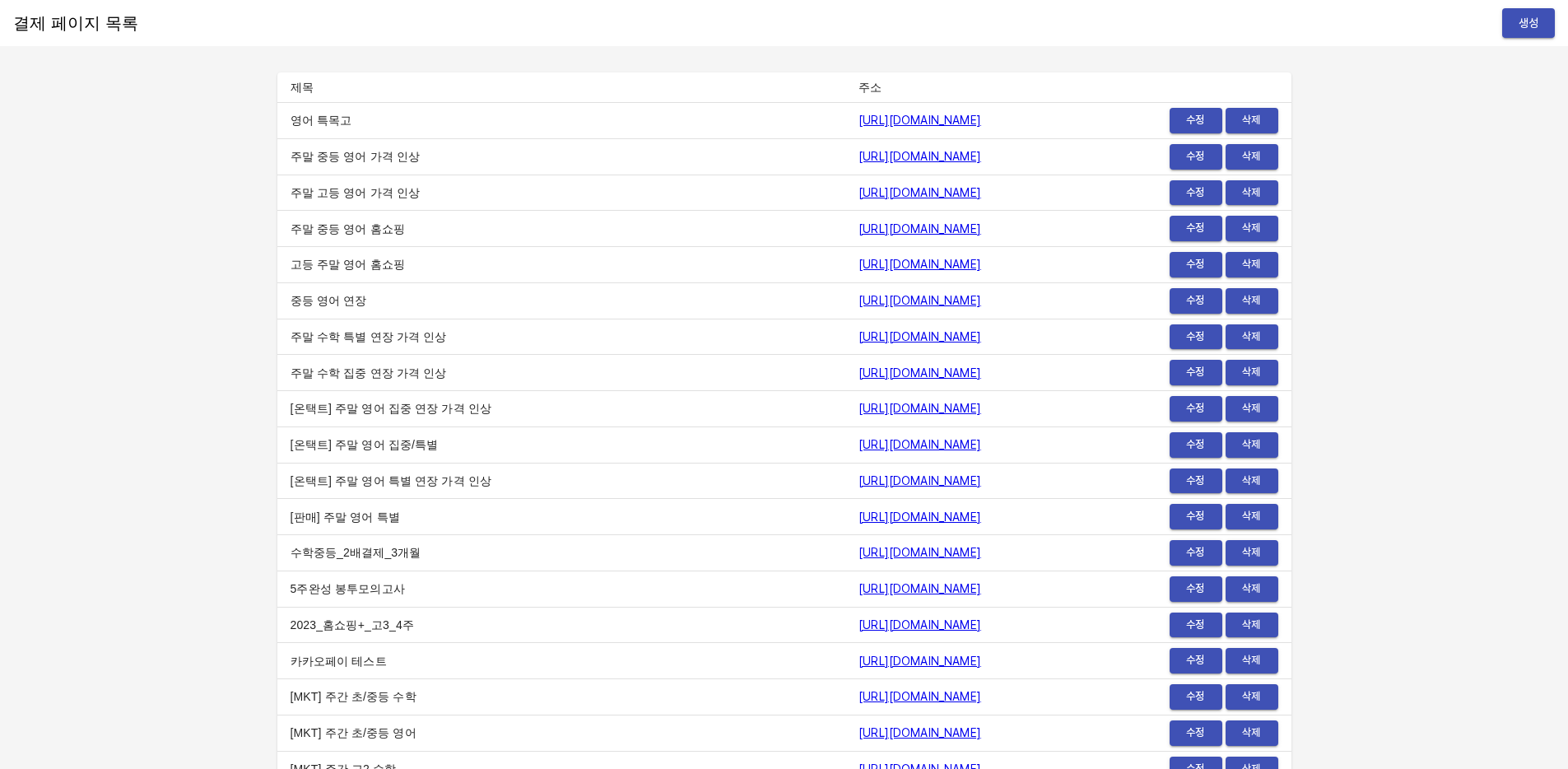
click at [1533, 24] on span "생성" at bounding box center [1528, 23] width 26 height 21
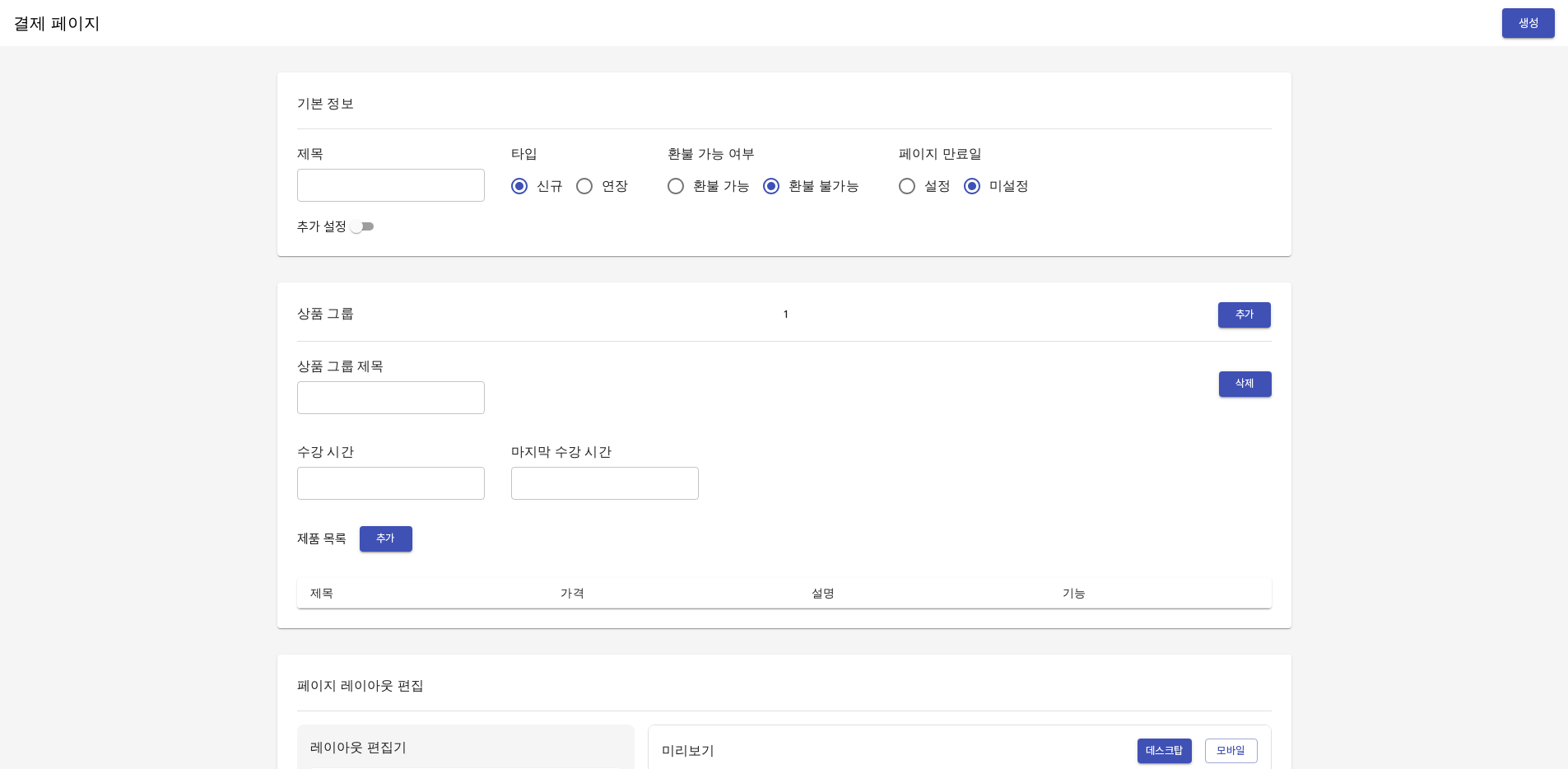
click at [330, 181] on input "text" at bounding box center [391, 185] width 188 height 33
type input "0814_[PERSON_NAME]"
click at [602, 179] on span "연장" at bounding box center [615, 186] width 26 height 20
click at [570, 179] on input "연장" at bounding box center [584, 186] width 35 height 35
radio input "true"
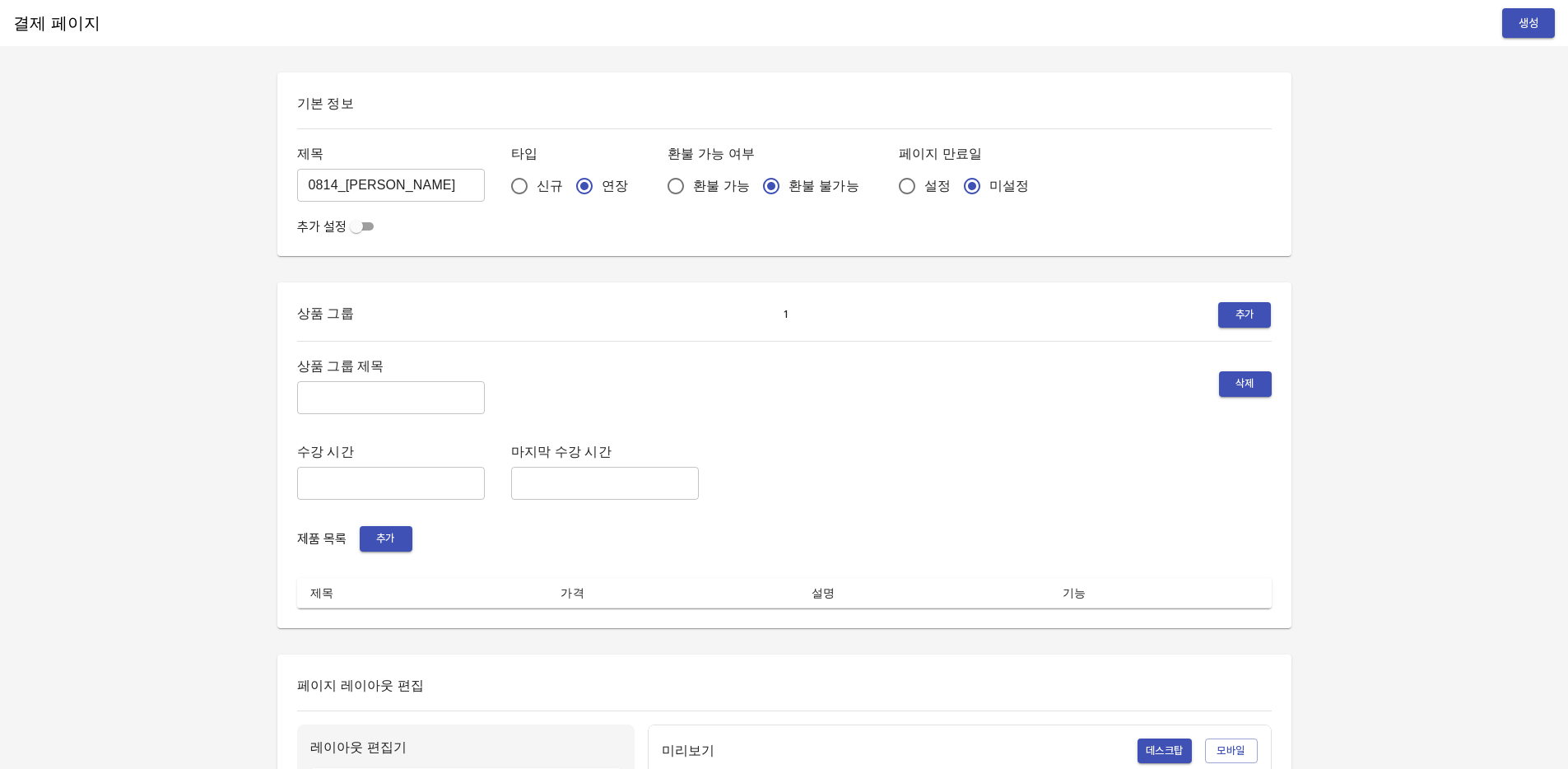
click at [890, 186] on input "설정" at bounding box center [907, 186] width 35 height 35
radio input "true"
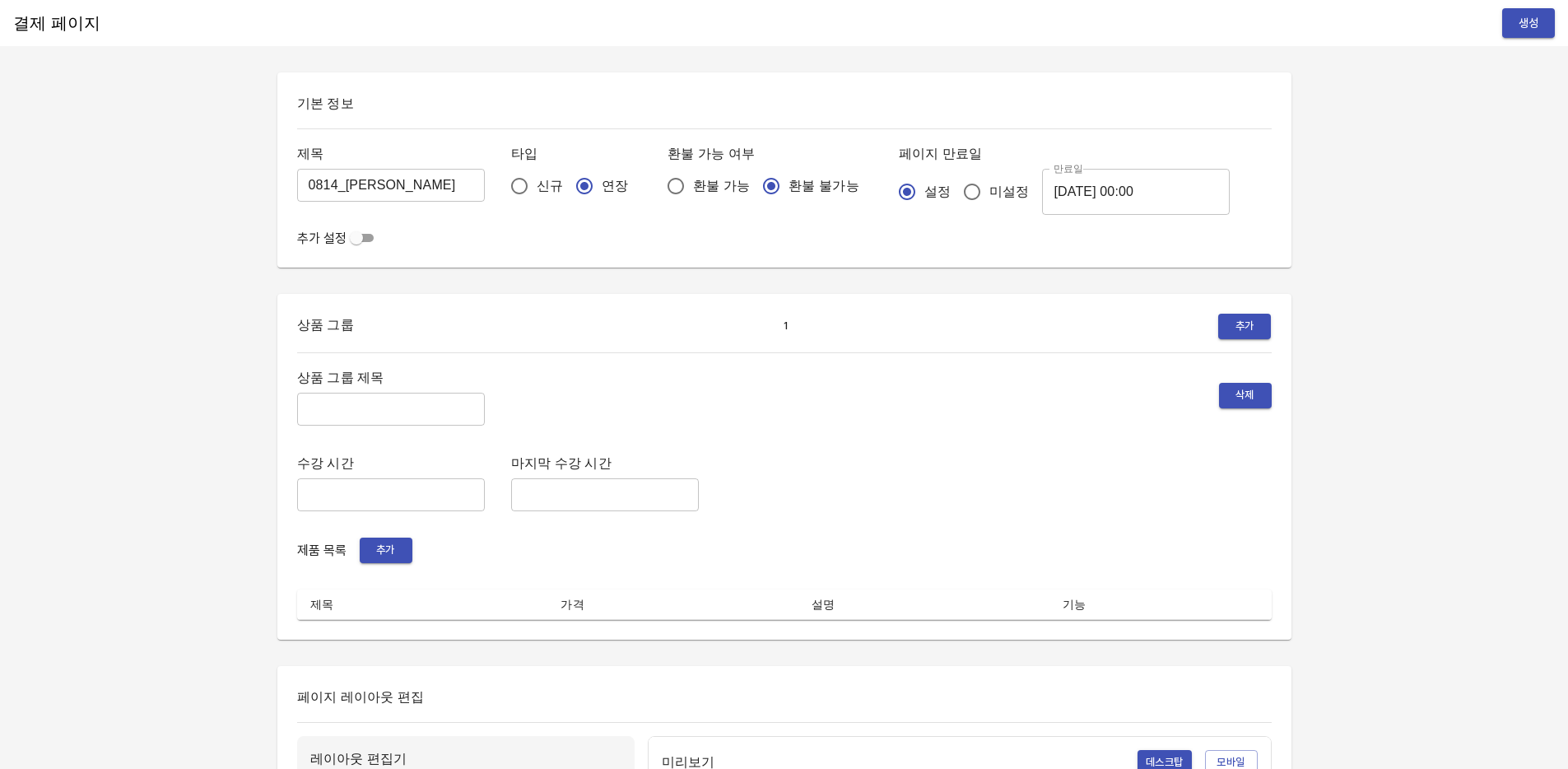
click at [1070, 206] on input "[DATE] 00:00" at bounding box center [1136, 192] width 188 height 46
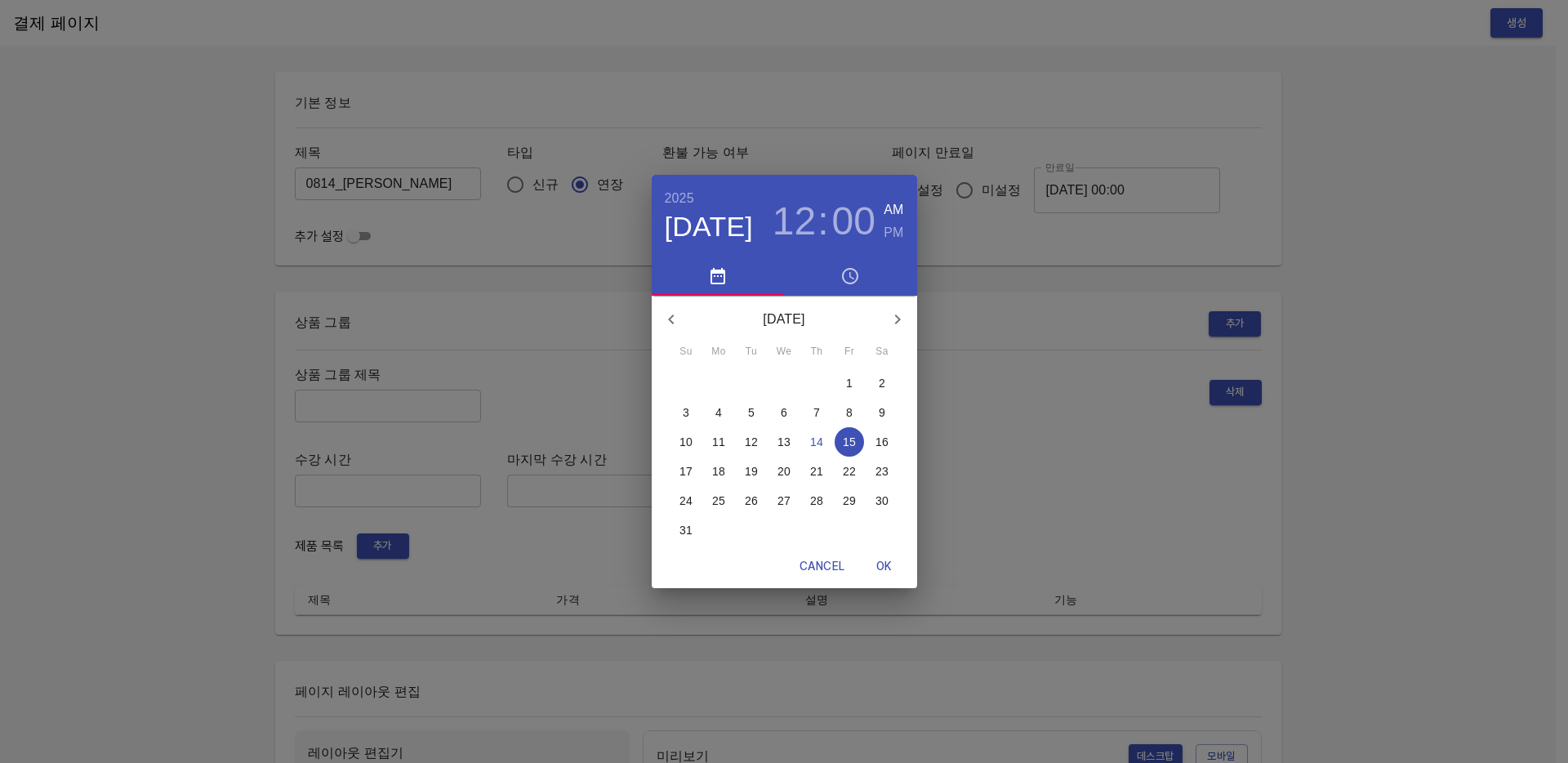
click at [821, 465] on p "21" at bounding box center [817, 471] width 13 height 16
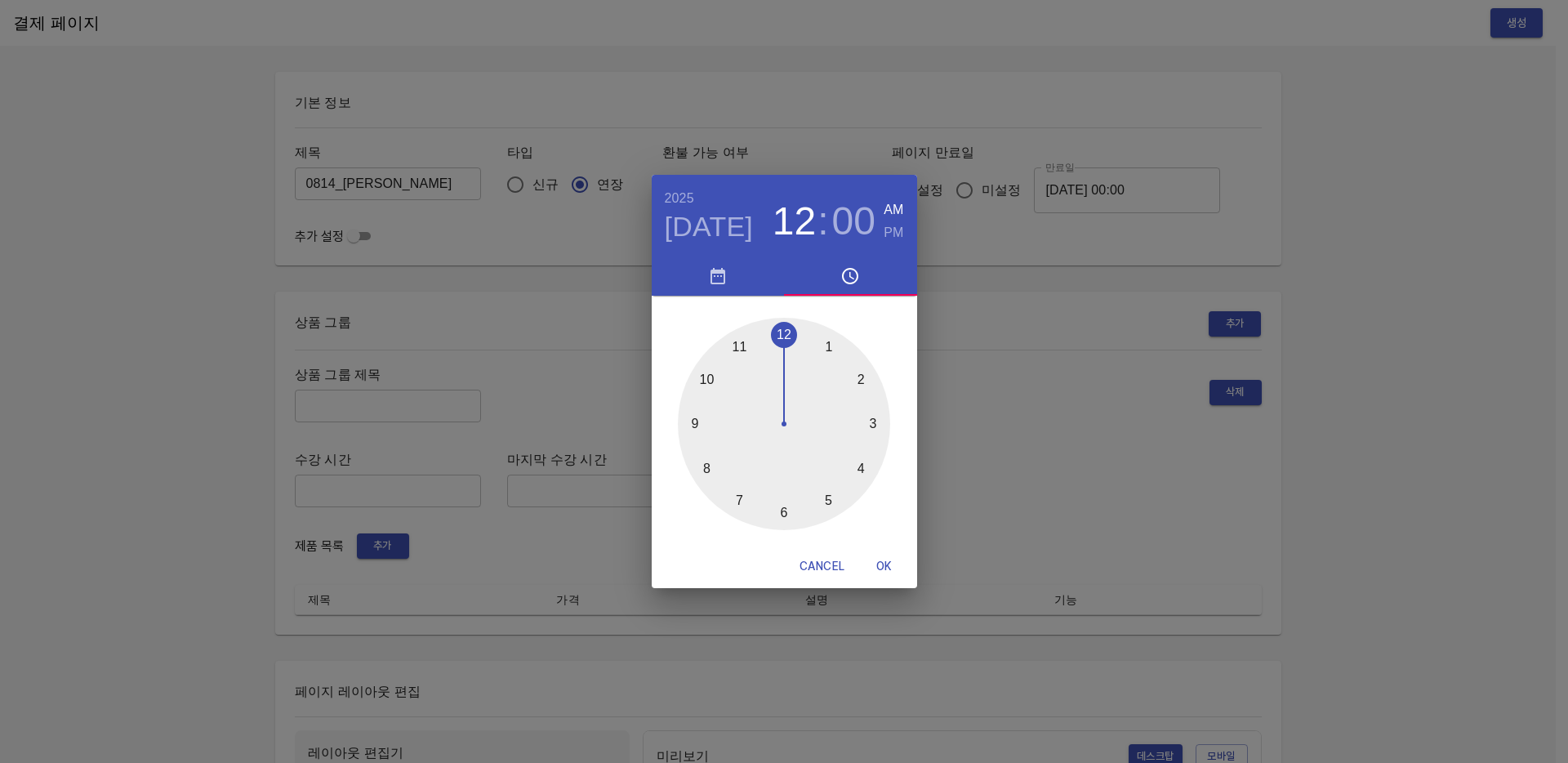
click at [878, 560] on span "OK" at bounding box center [884, 566] width 39 height 20
type input "2025-08-21 00:00"
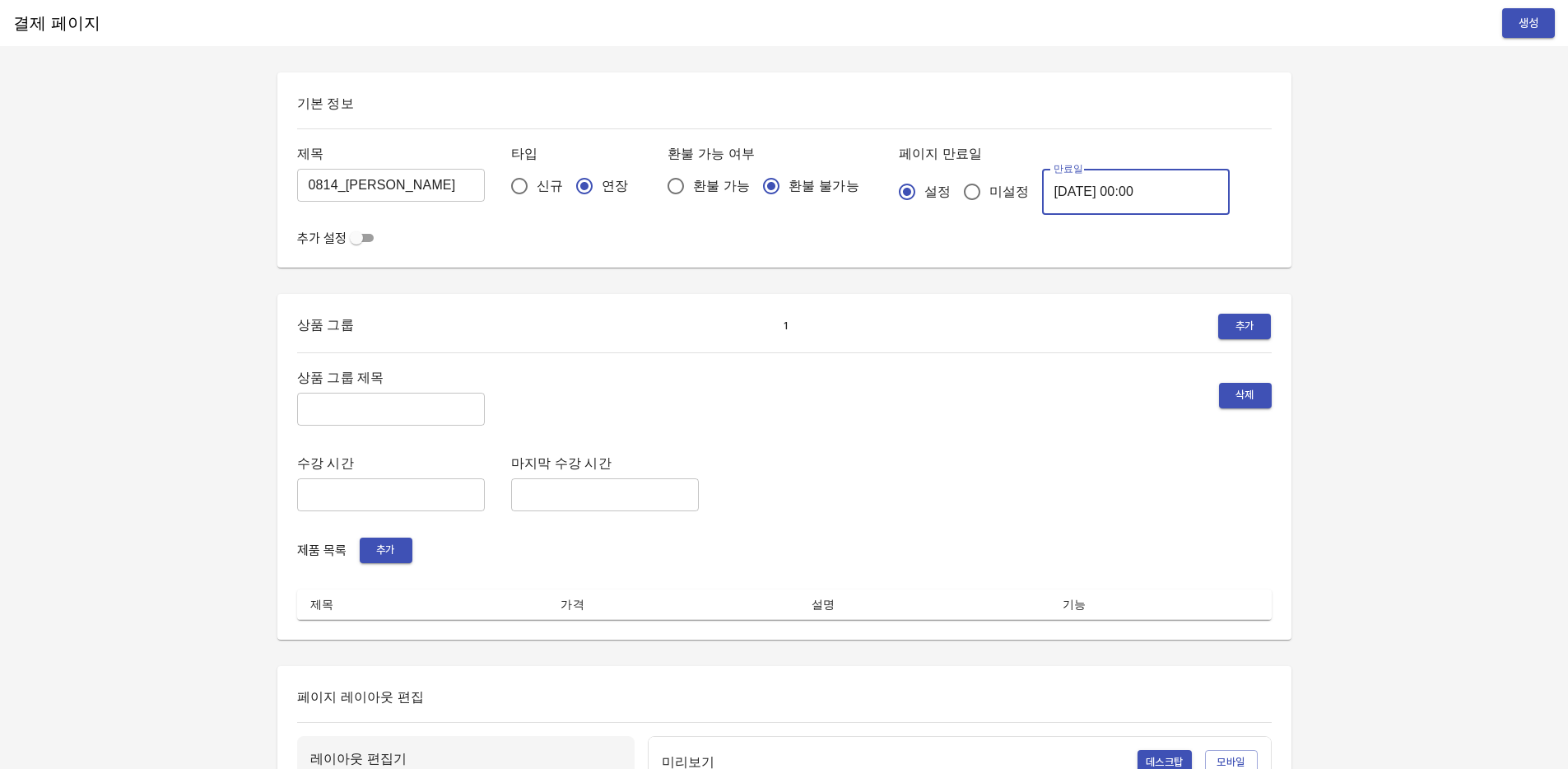
click at [389, 412] on input "text" at bounding box center [391, 409] width 188 height 33
type input "주말 특별PT"
click at [401, 549] on span "추가" at bounding box center [386, 550] width 36 height 19
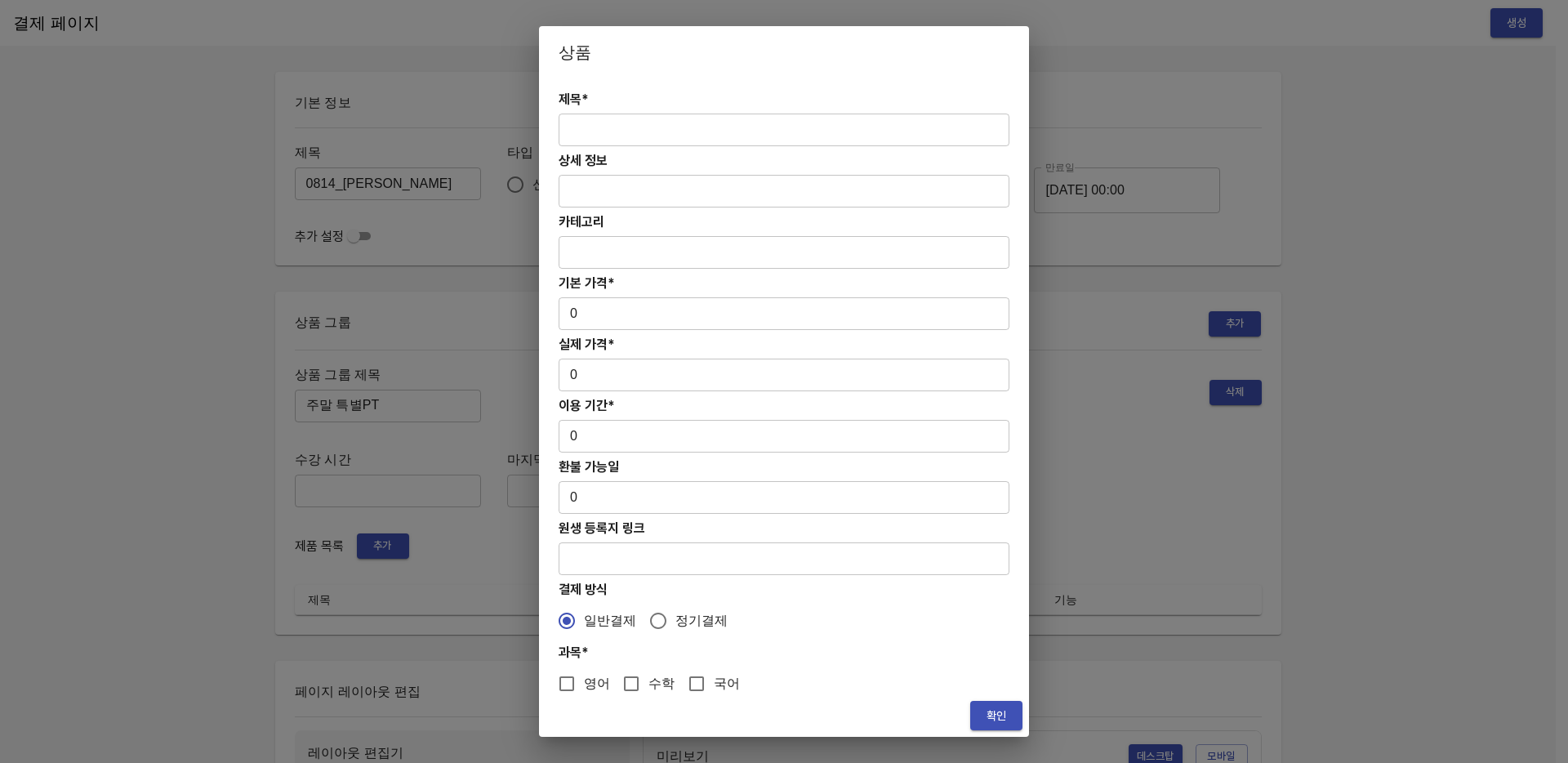
click at [604, 133] on input "text" at bounding box center [784, 130] width 451 height 33
paste input "[연장] 주말 고등 6시간 국어 4주(약 1개월) 특별PT"
type input "[연장] 주말 고등 6시간 국어 4주(약 1개월) 특별PT"
click at [591, 309] on input "0" at bounding box center [784, 314] width 451 height 33
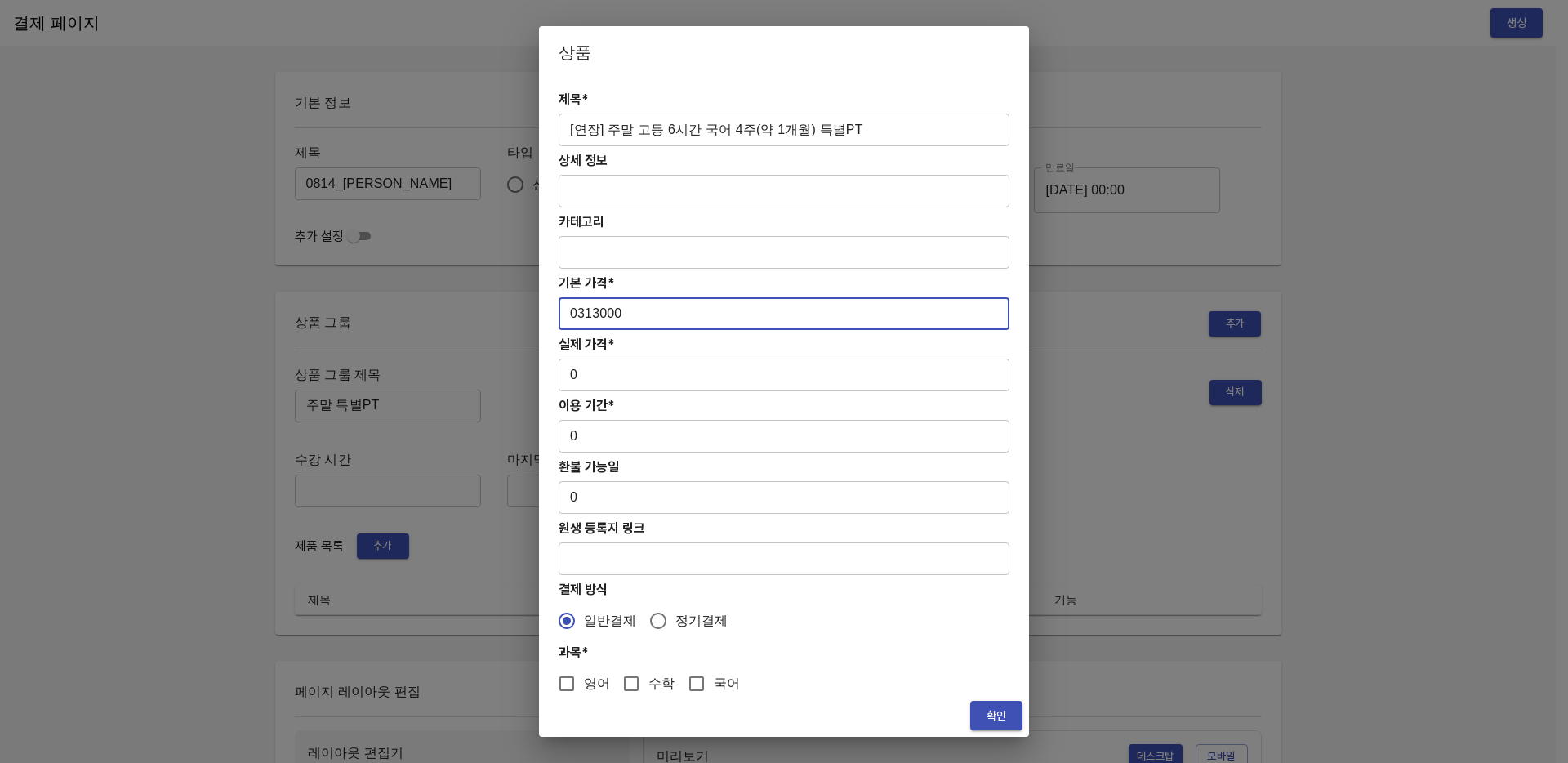
click at [579, 318] on input "0313000" at bounding box center [784, 314] width 451 height 33
type input "313000"
click at [602, 373] on input "0" at bounding box center [784, 375] width 451 height 33
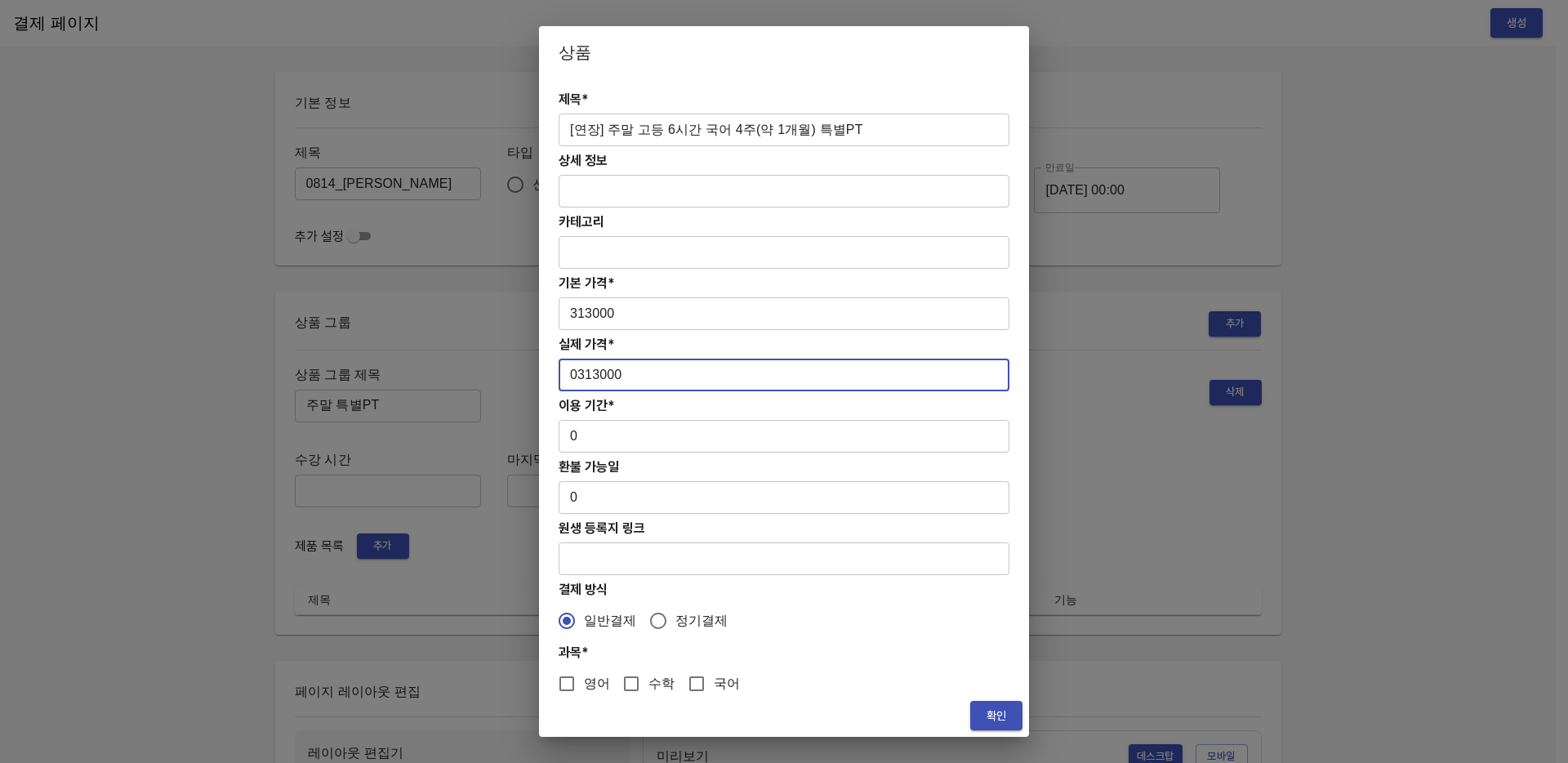
click at [578, 372] on input "0313000" at bounding box center [784, 375] width 451 height 33
type input "313000"
click at [659, 439] on input "0" at bounding box center [784, 436] width 451 height 33
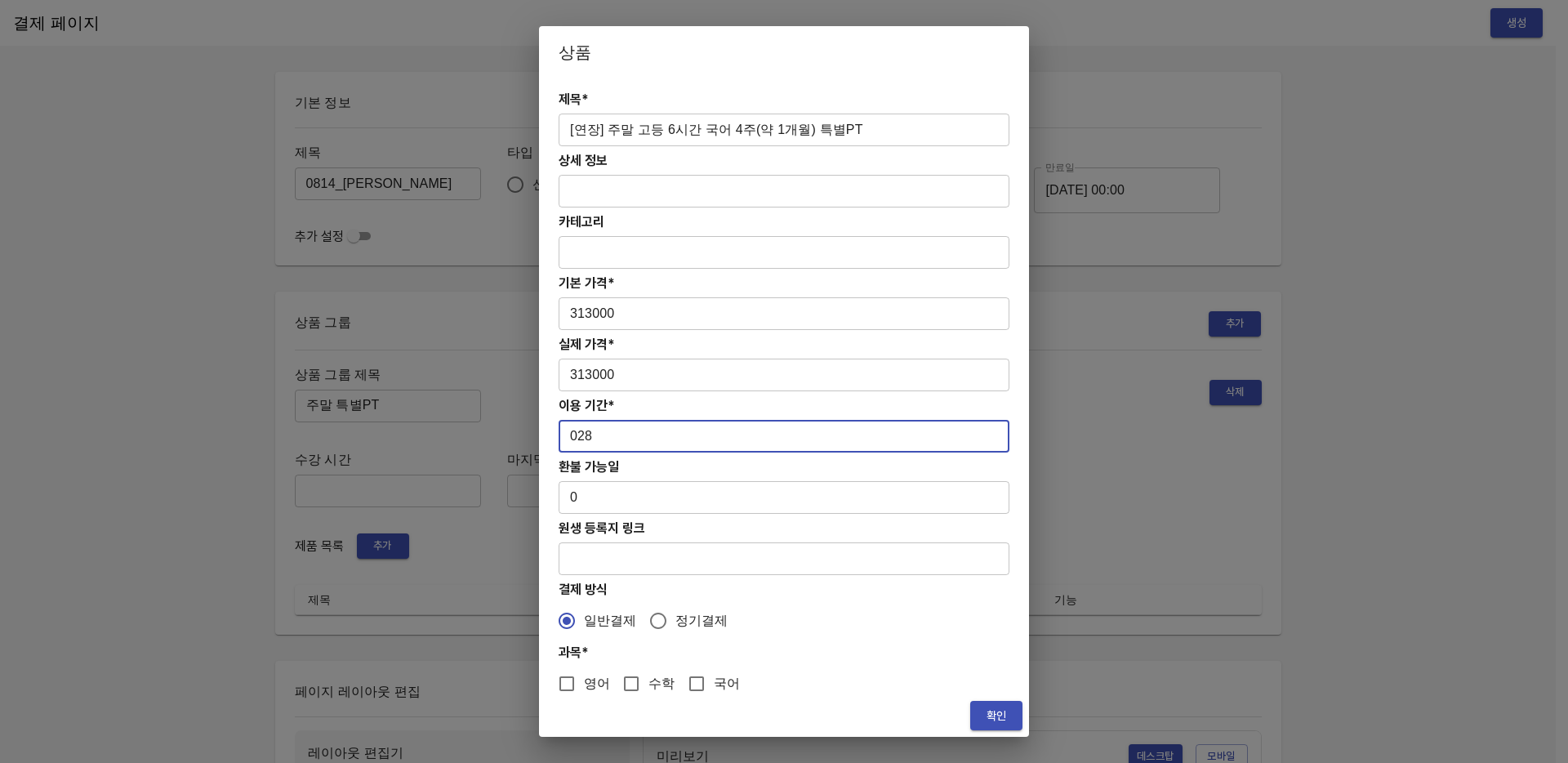
click at [569, 435] on input "028" at bounding box center [784, 436] width 451 height 33
click at [580, 438] on input "028" at bounding box center [784, 436] width 451 height 33
type input "28"
click at [688, 680] on input "국어" at bounding box center [697, 684] width 34 height 34
checkbox input "true"
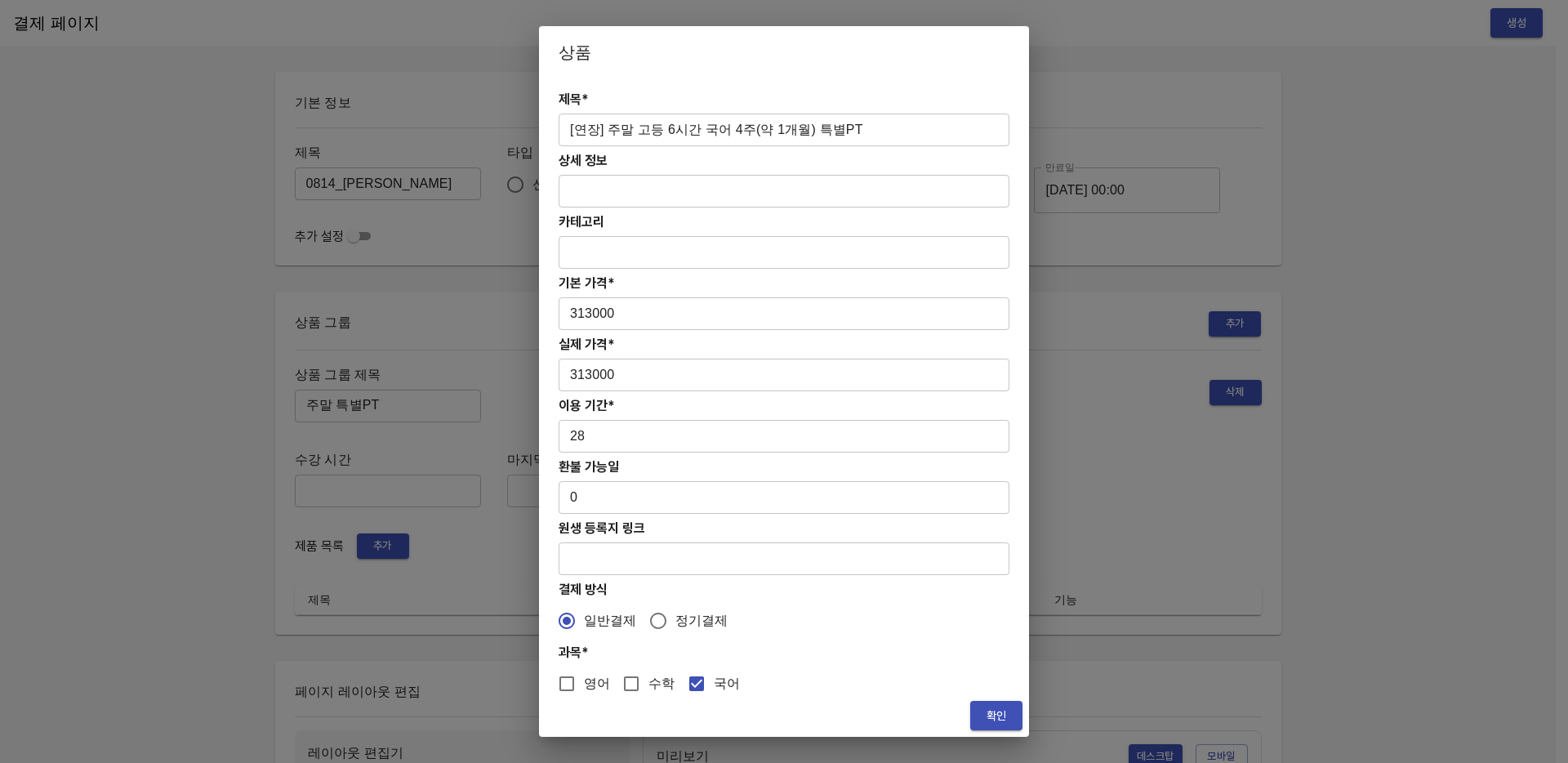
click at [1000, 715] on span "확인" at bounding box center [996, 716] width 26 height 20
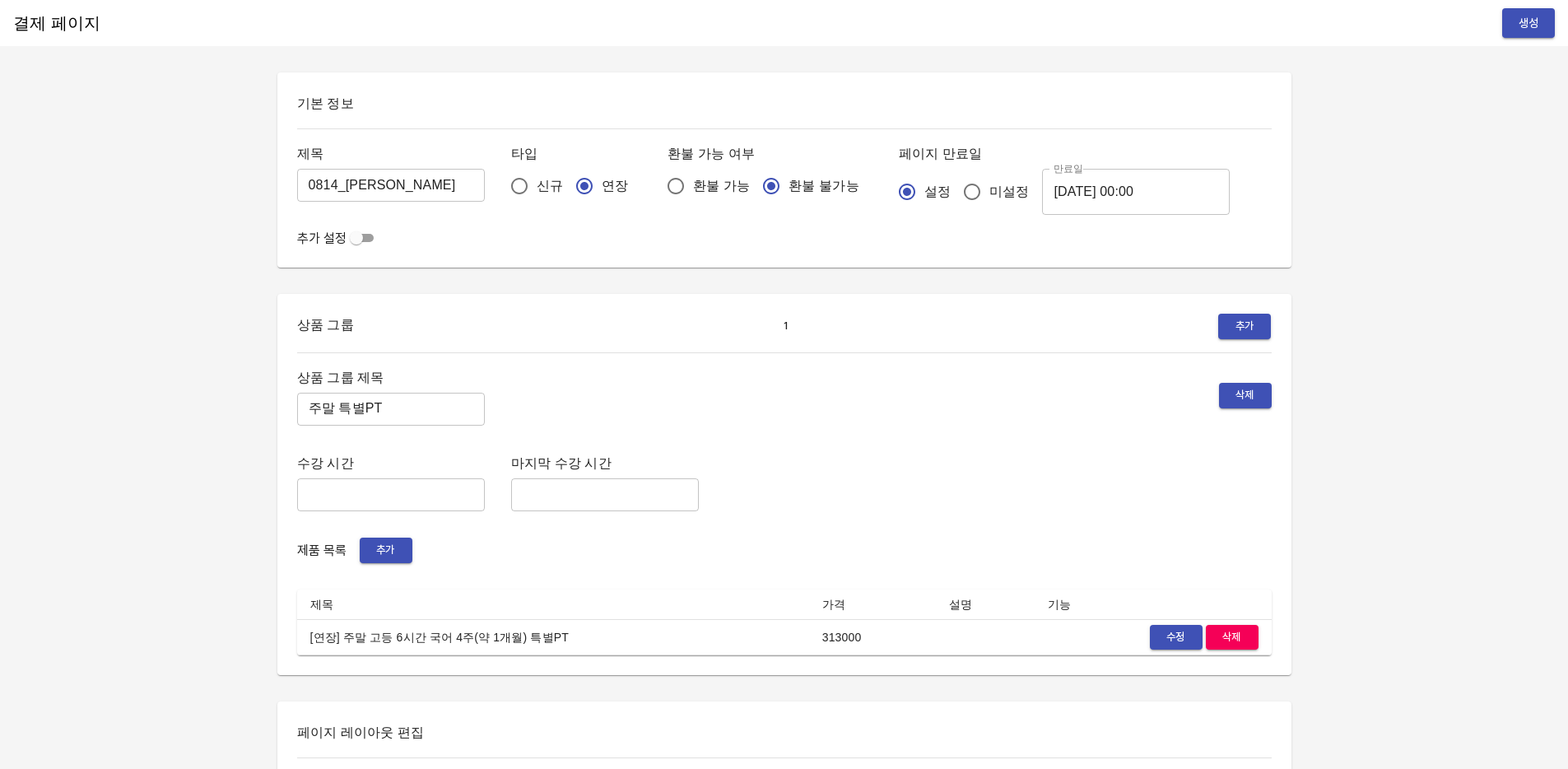
click at [1495, 501] on div "결제 페이지 생성 기본 정보 제목 0814_조민희 ​ 타입 신규 연장 환불 가능 여부 환불 가능 환불 불가능 페이지 만료일 설정 미설정 만료일…" at bounding box center [784, 742] width 1568 height 1484
click at [1532, 14] on span "생성" at bounding box center [1528, 23] width 26 height 21
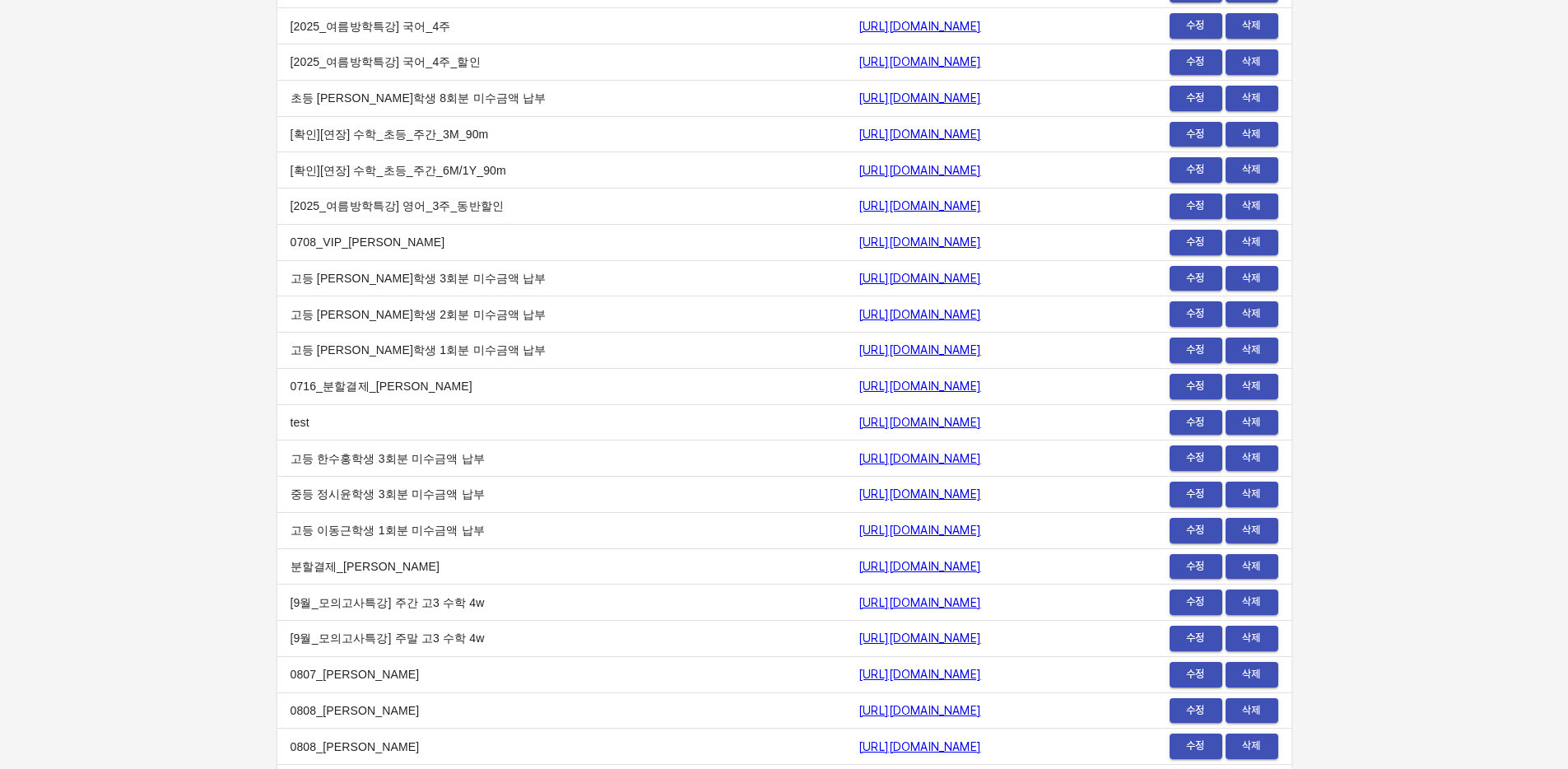
scroll to position [19578, 0]
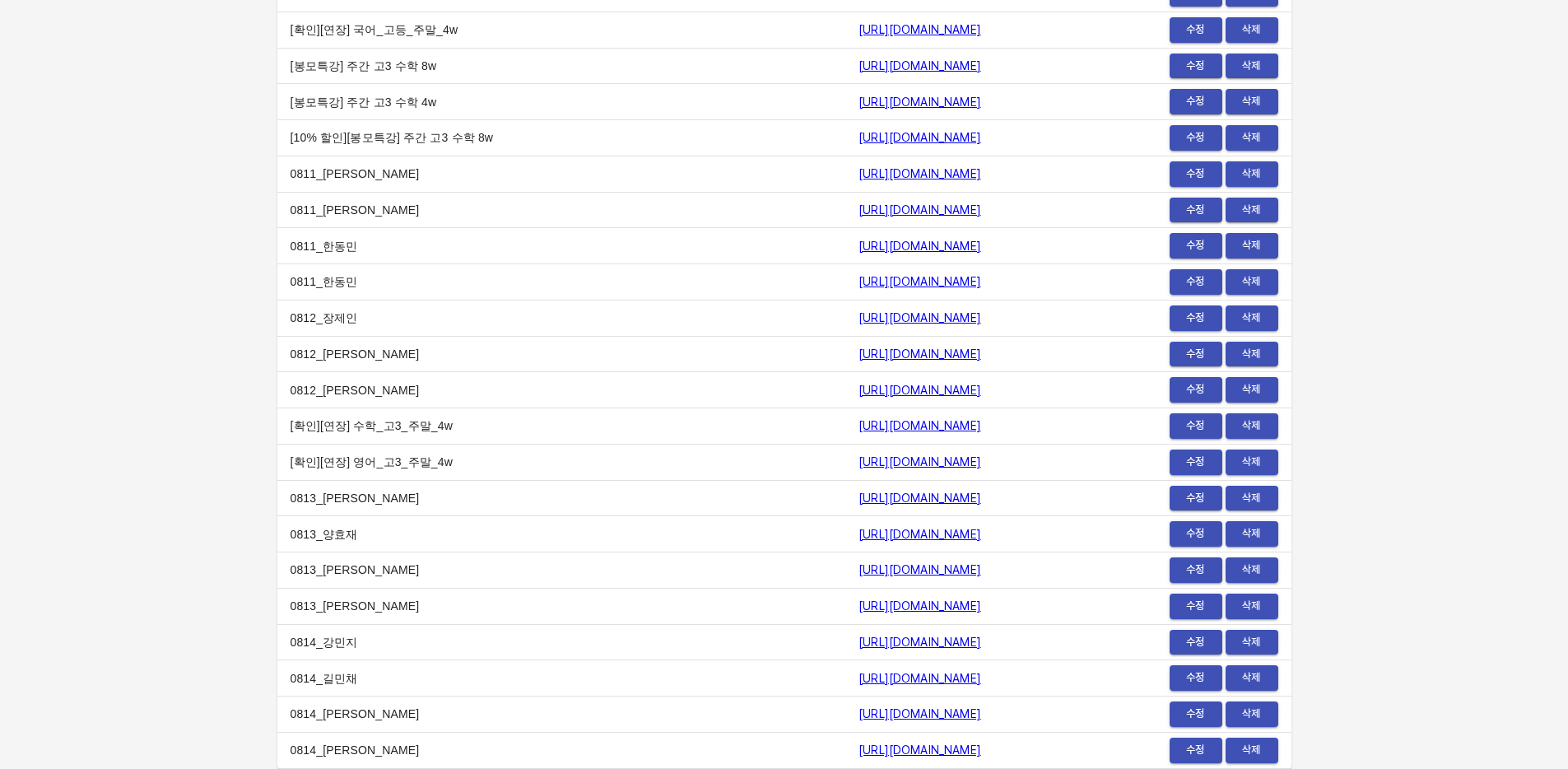
drag, startPoint x: 941, startPoint y: 747, endPoint x: 643, endPoint y: 746, distance: 298.0
click at [845, 746] on td "https://payment.mildang.kr/LD3PLALhUGlo5pVI1_hxz" at bounding box center [965, 750] width 239 height 36
copy link "https://payment.mildang.kr/LD3PLALhUGlo5pVI1_hxz"
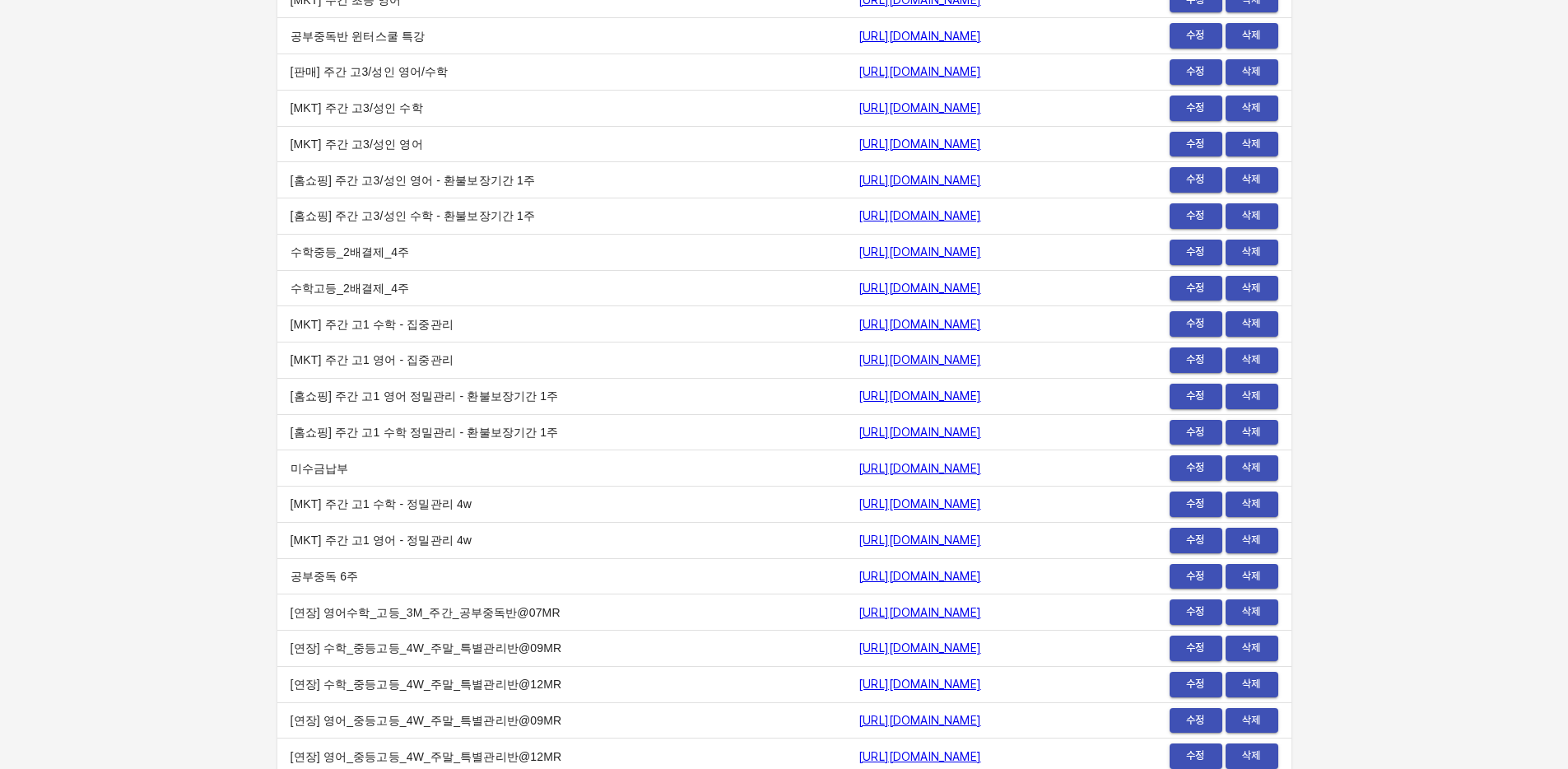
scroll to position [0, 0]
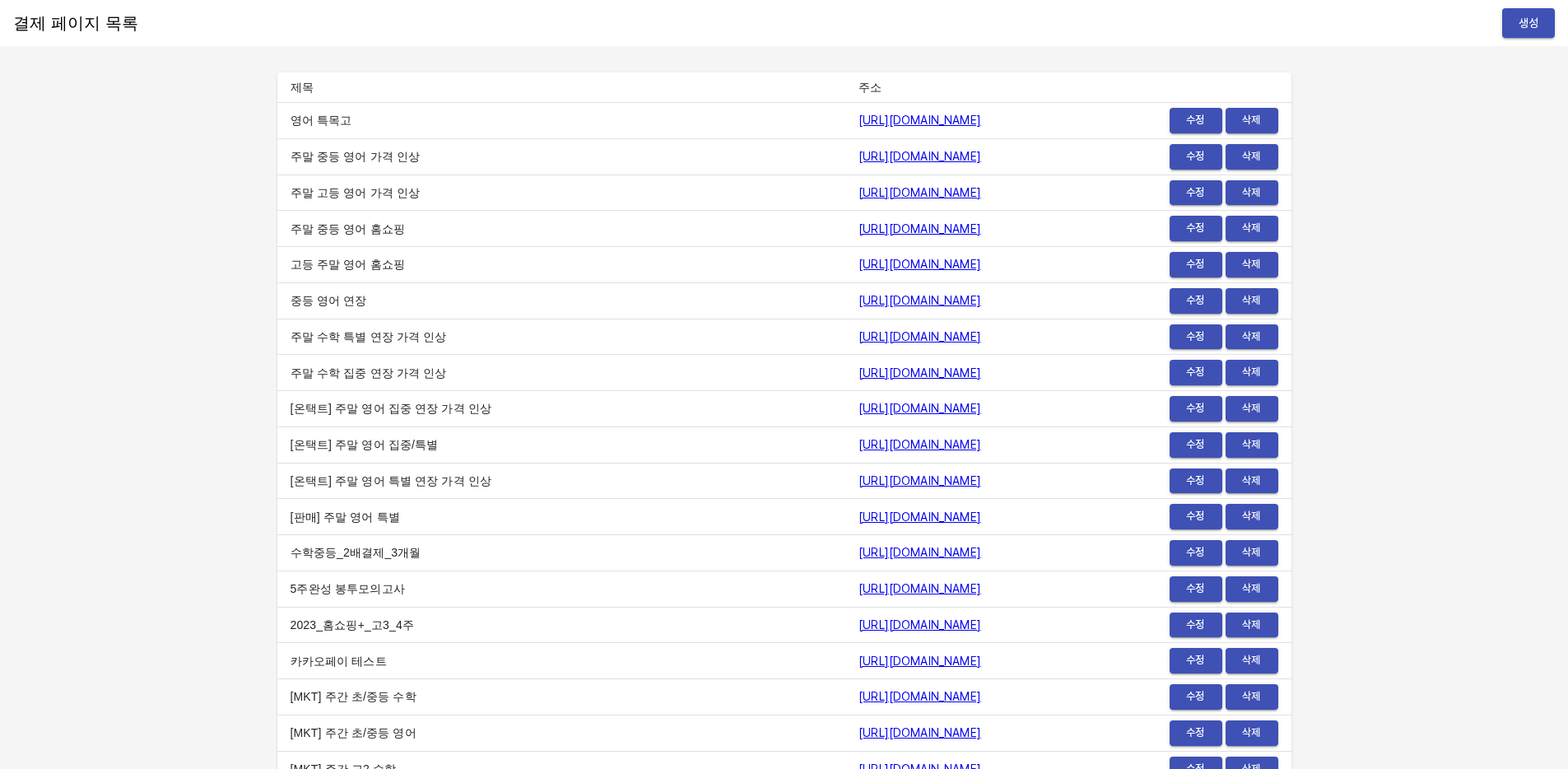
click at [1542, 28] on button "생성" at bounding box center [1528, 23] width 53 height 30
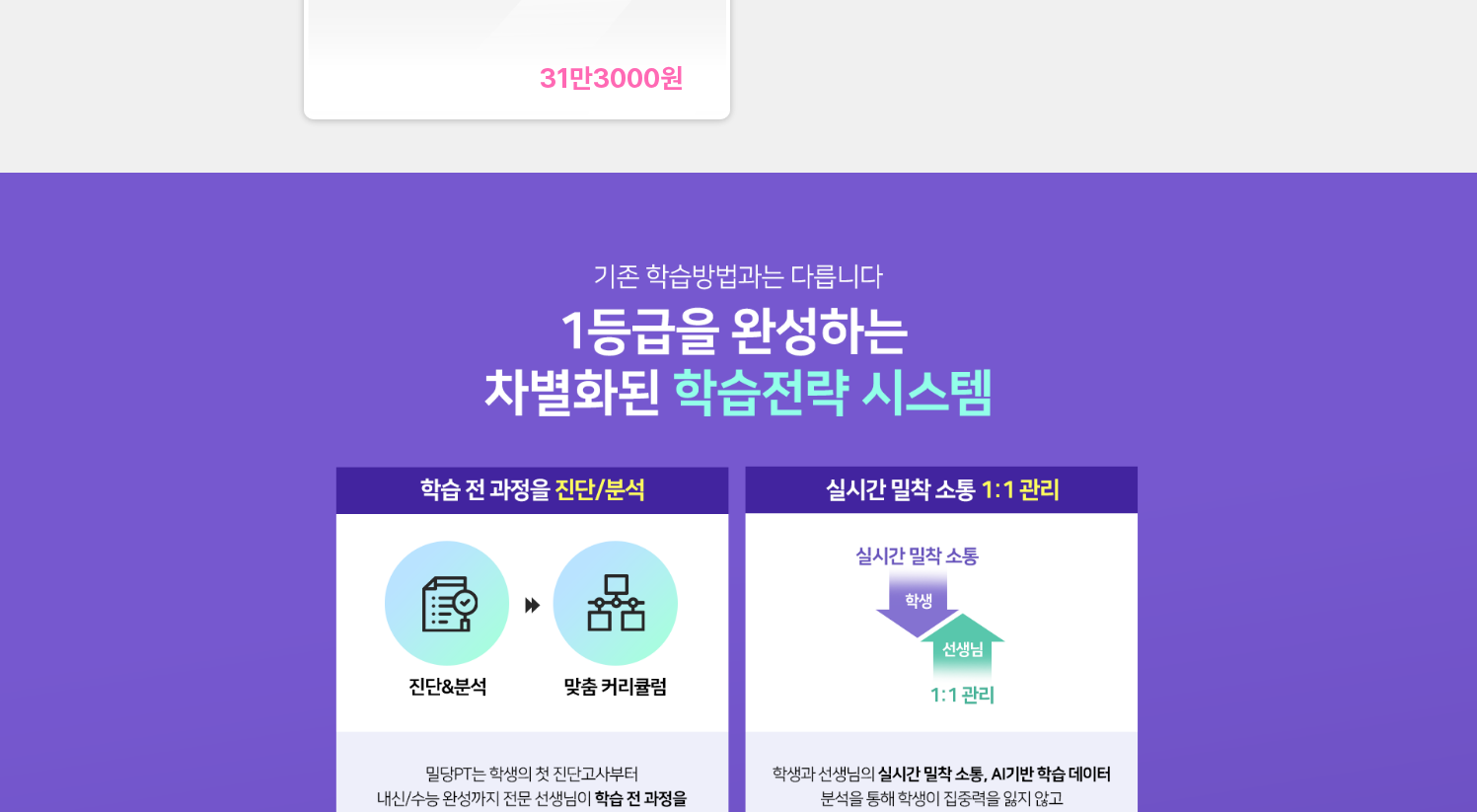
scroll to position [1975, 0]
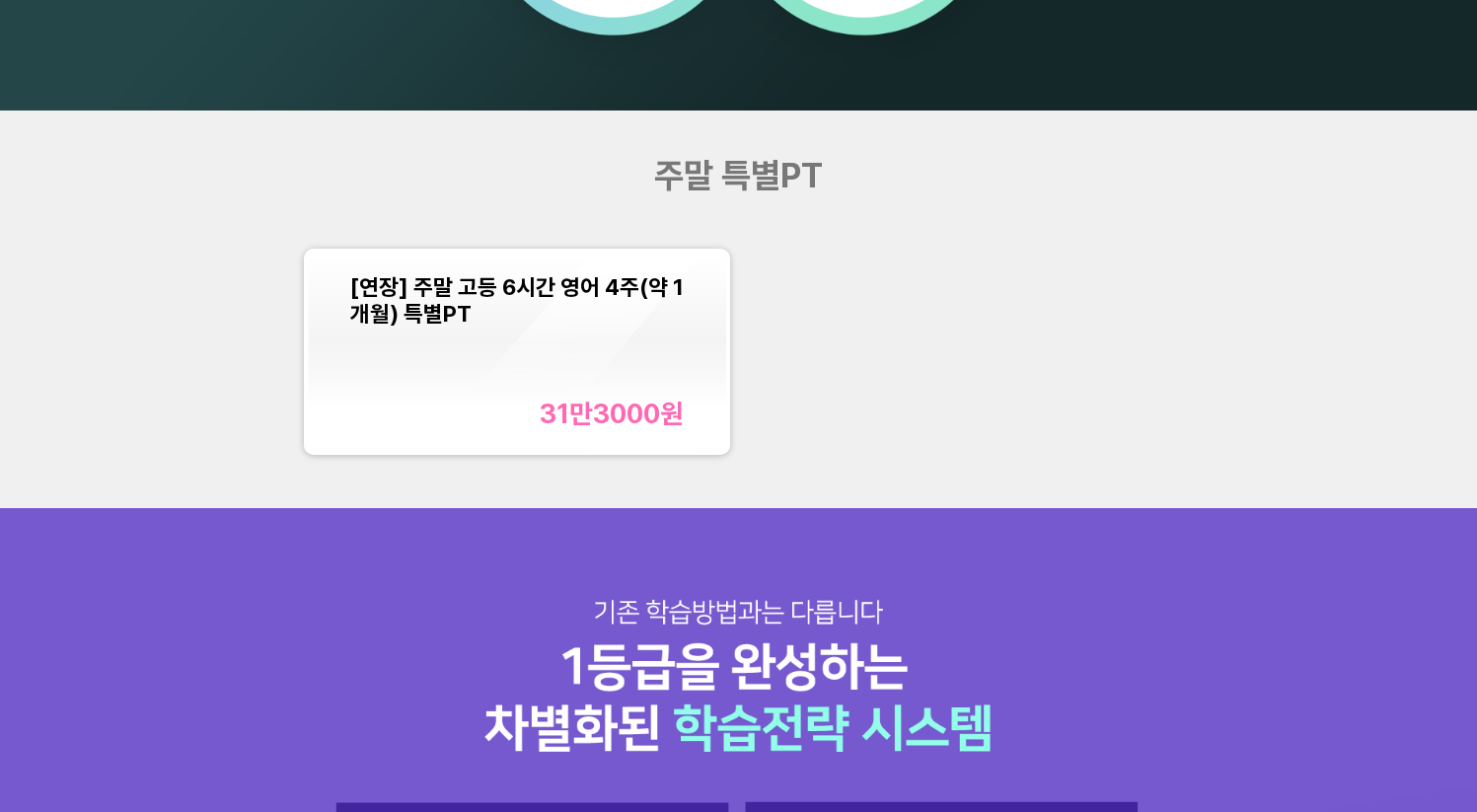
scroll to position [1856, 0]
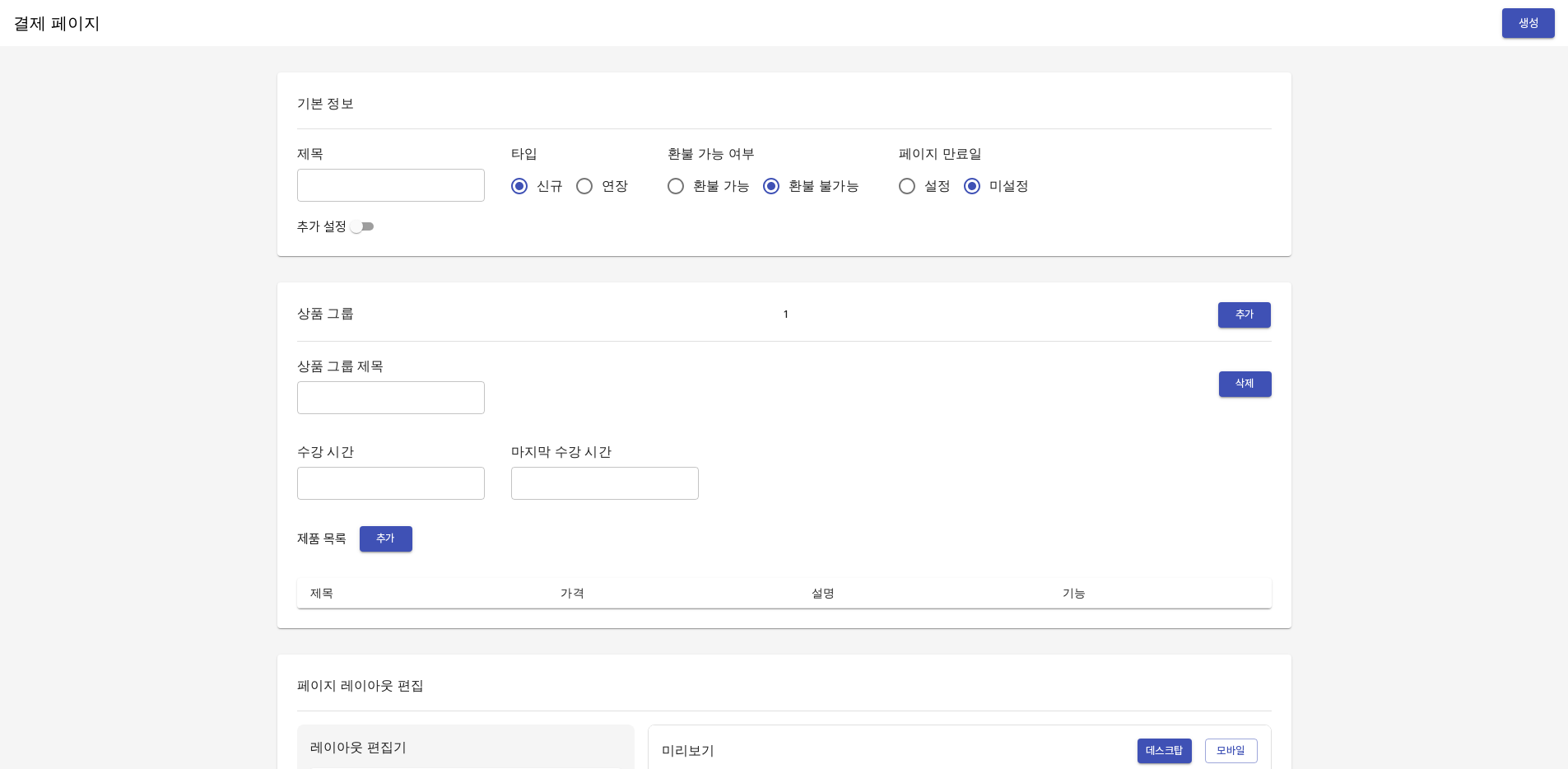
click at [324, 189] on input "text" at bounding box center [391, 185] width 188 height 33
type input "0814_[PERSON_NAME]"
click at [567, 186] on input "연장" at bounding box center [584, 186] width 35 height 35
radio input "true"
click at [890, 188] on input "설정" at bounding box center [907, 186] width 35 height 35
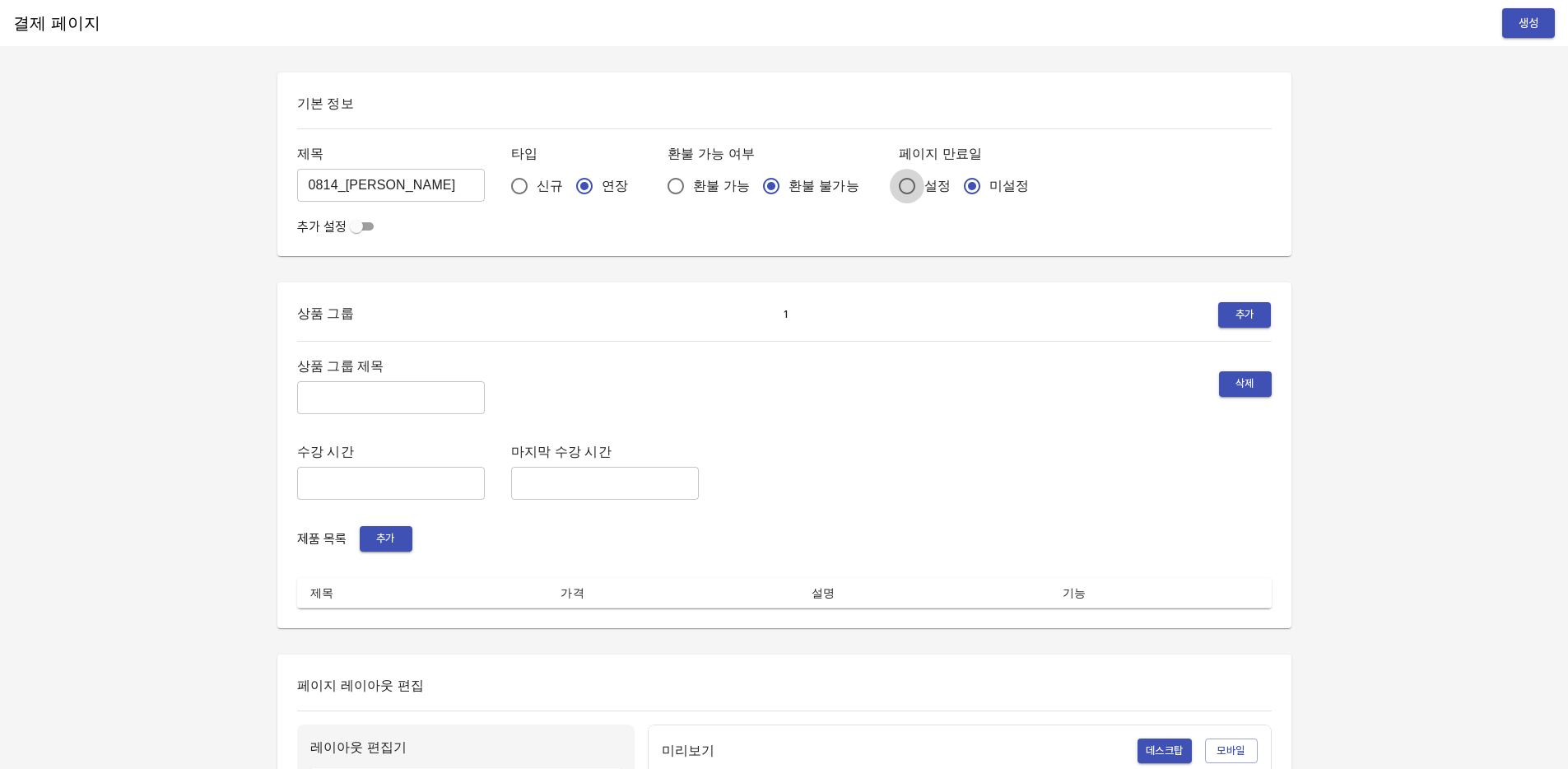
radio input "true"
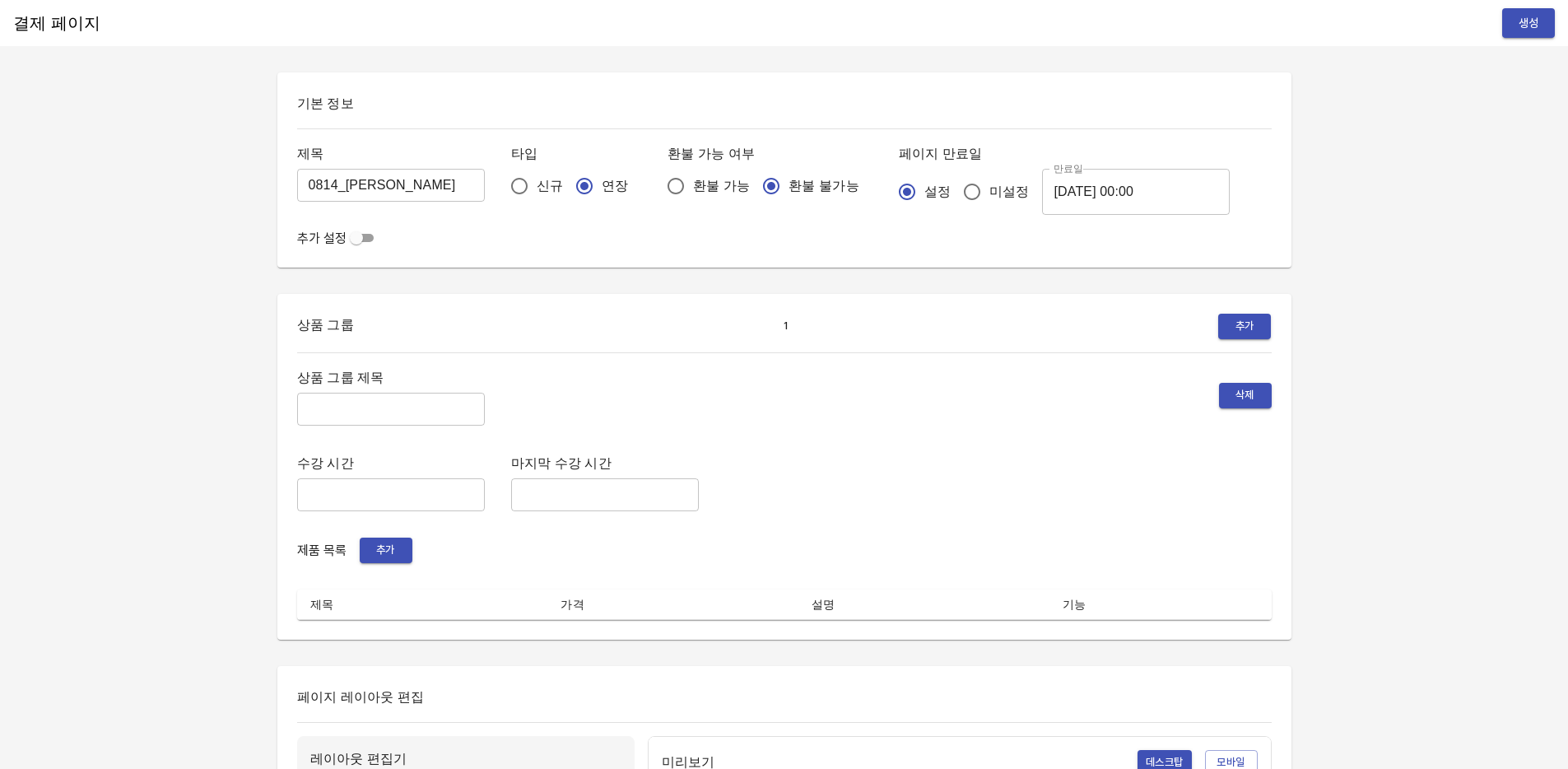
click at [1059, 186] on input "[DATE] 00:00" at bounding box center [1136, 192] width 188 height 46
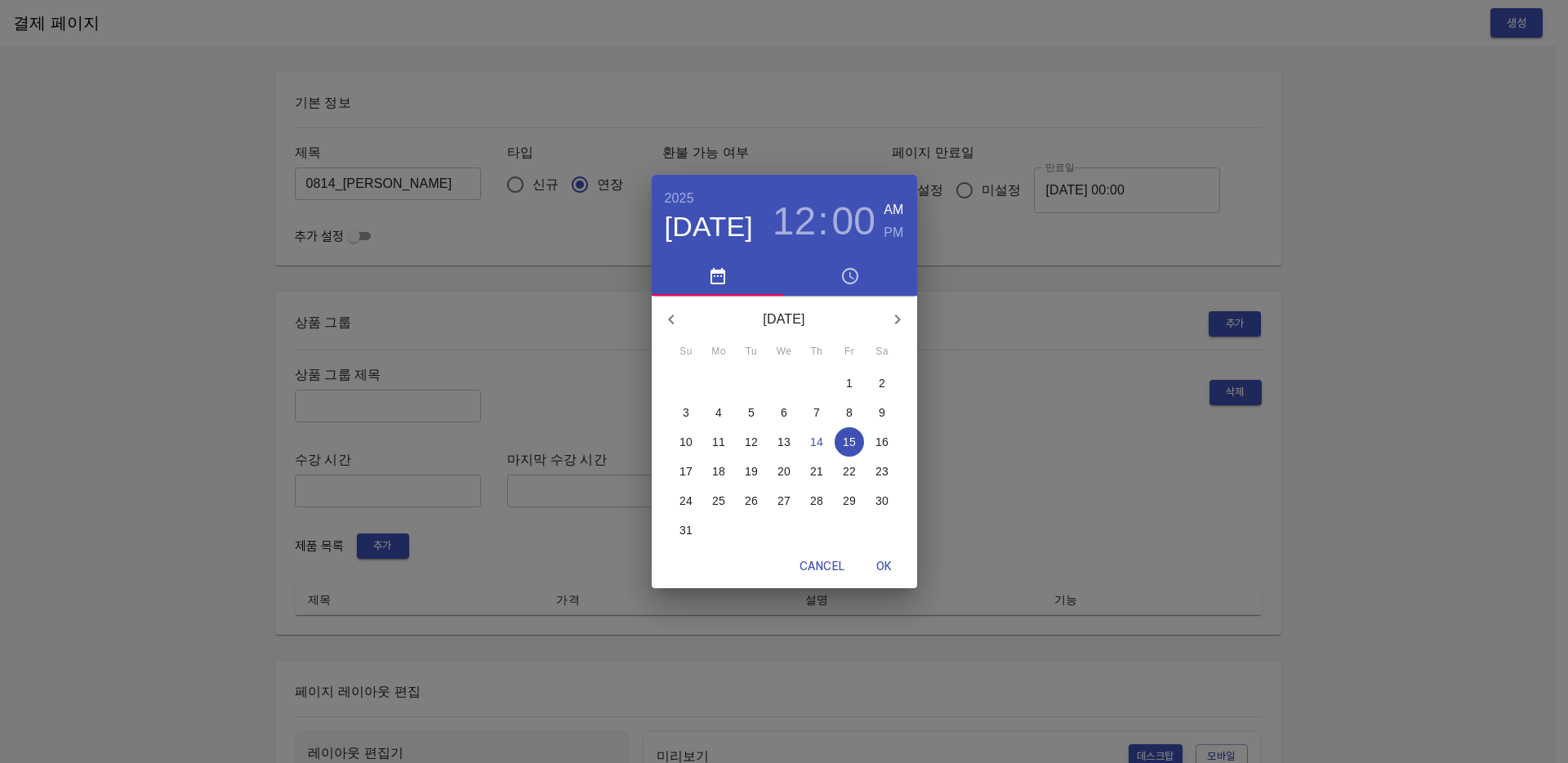
click at [819, 469] on p "21" at bounding box center [817, 471] width 13 height 16
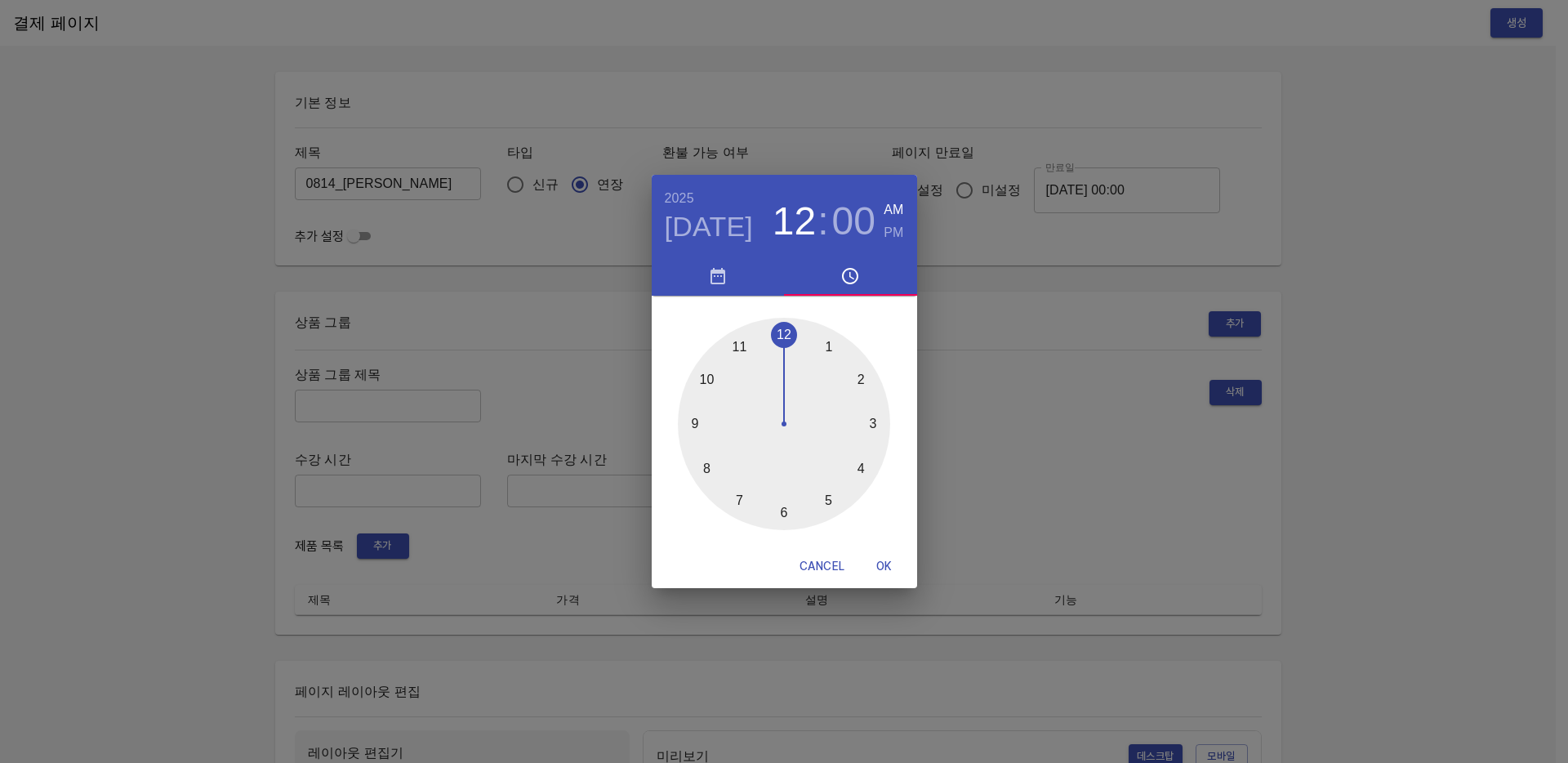
click at [878, 564] on span "OK" at bounding box center [884, 566] width 39 height 20
type input "[DATE] 00:00"
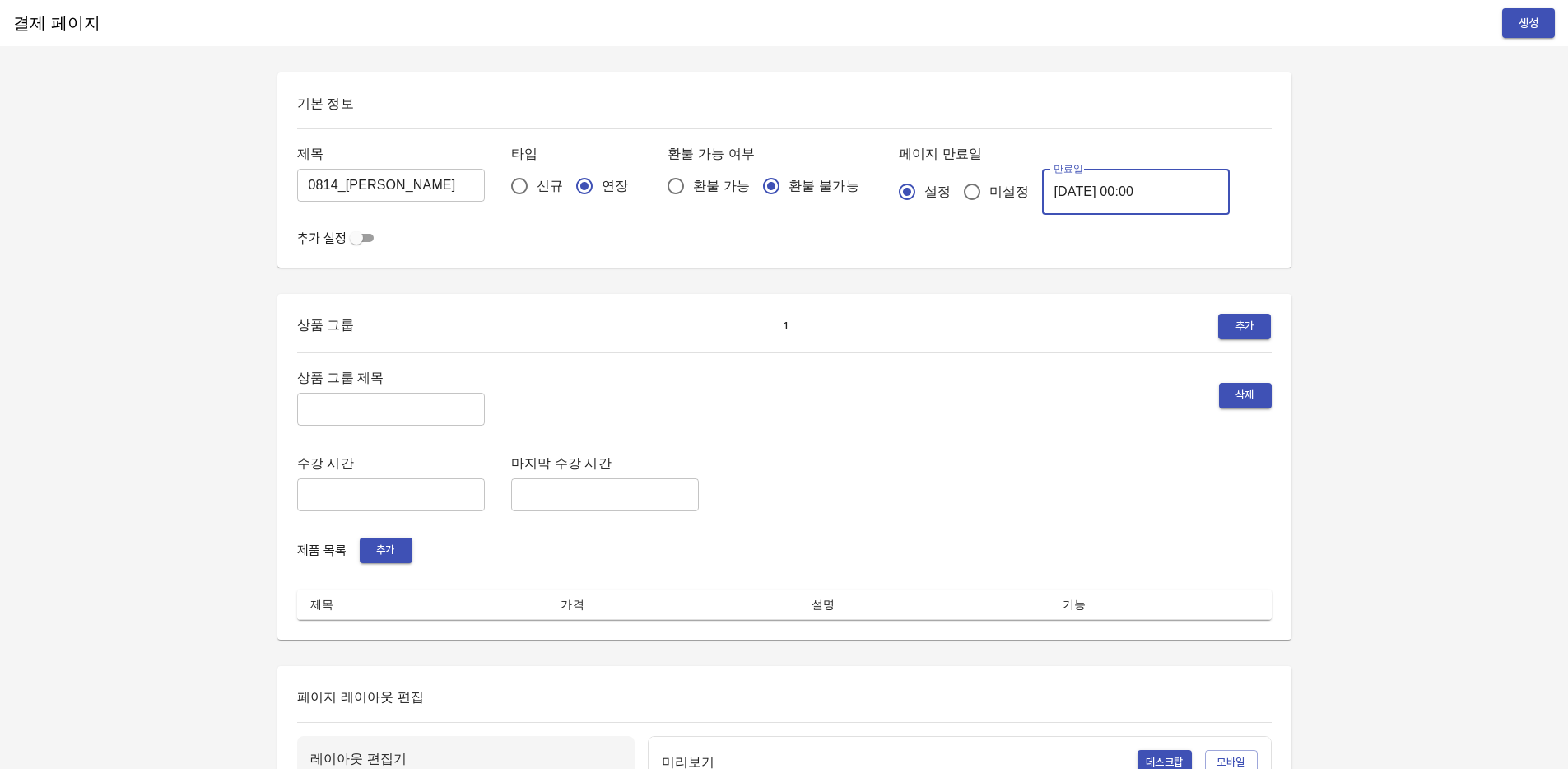
click at [358, 416] on input "text" at bounding box center [391, 409] width 188 height 33
type input "주간 집중관리"
click at [388, 558] on span "추가" at bounding box center [386, 550] width 36 height 19
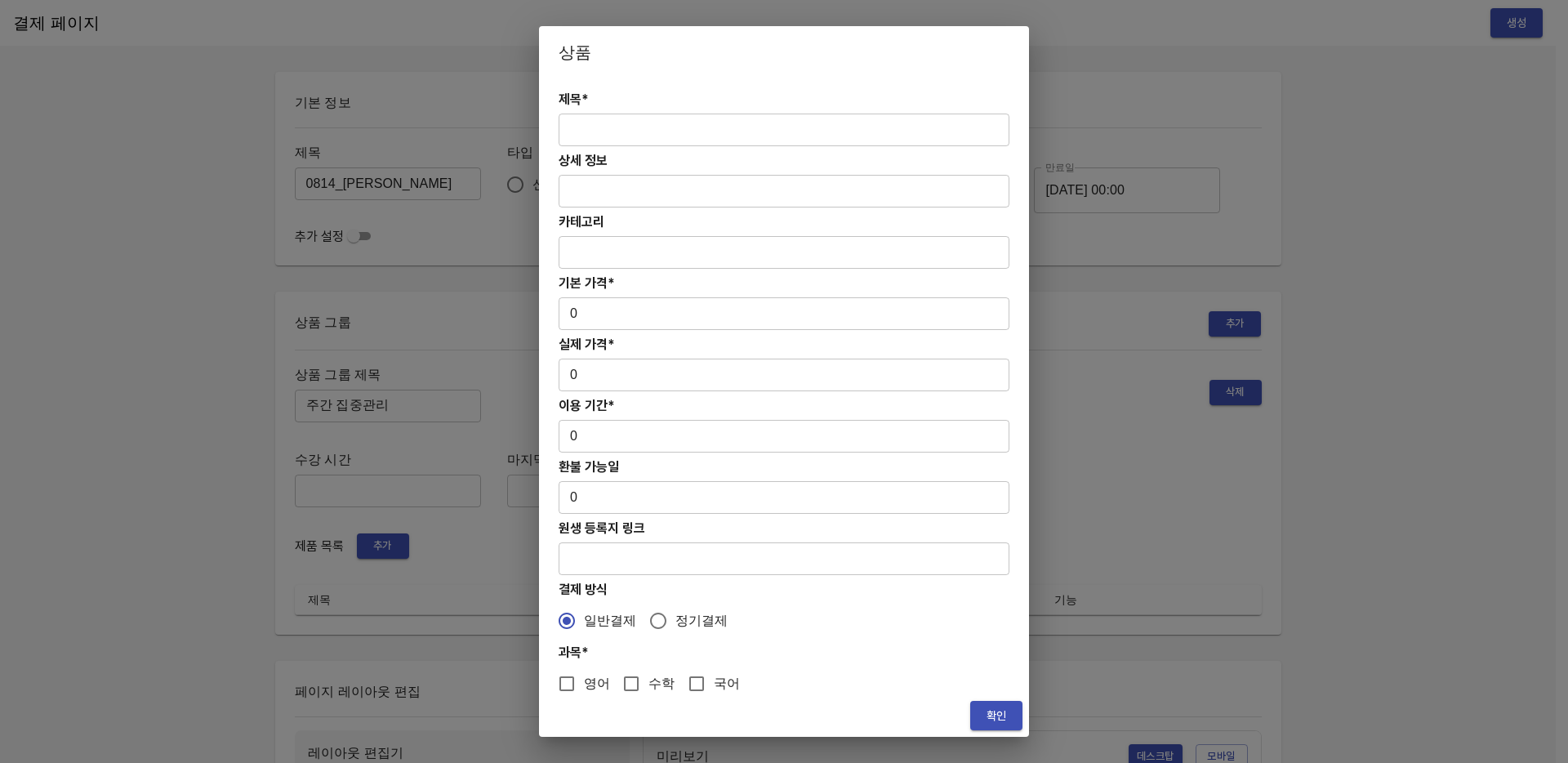
click at [608, 130] on input "text" at bounding box center [784, 130] width 451 height 33
paste input "[연장] 고등 주간 집중관리 수학 4주(약 1개월) 프로그램"
type input "[연장] 고등 주간 집중관리 수학 4주(약 1개월) 프로그램"
click at [621, 317] on input "0" at bounding box center [784, 314] width 451 height 33
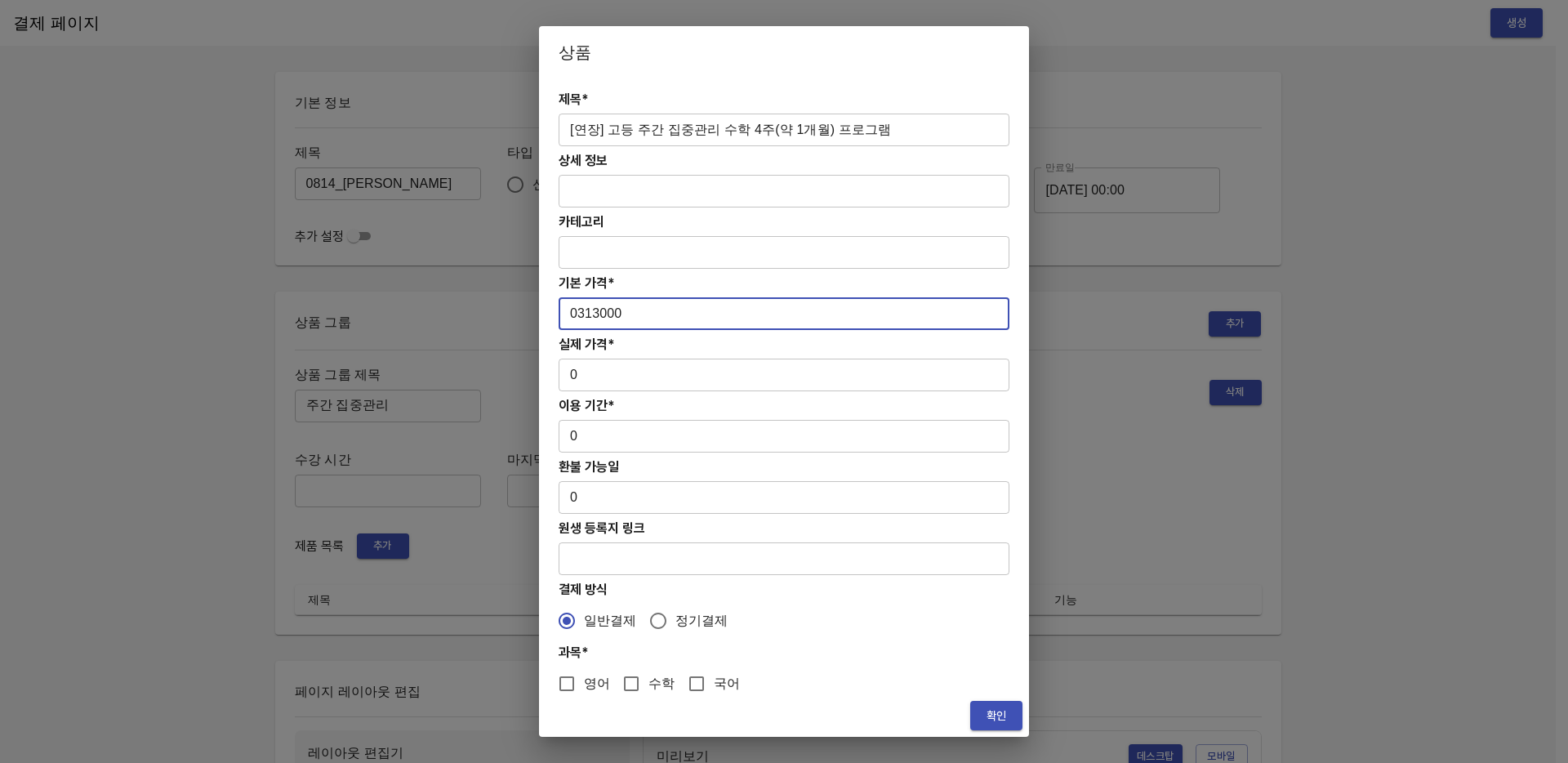
click at [581, 314] on input "0313000" at bounding box center [784, 314] width 451 height 33
click at [567, 315] on input "0313000" at bounding box center [784, 314] width 451 height 33
click at [574, 315] on input "0313000" at bounding box center [784, 314] width 451 height 33
drag, startPoint x: 637, startPoint y: 302, endPoint x: 625, endPoint y: 309, distance: 13.9
click at [625, 309] on input "313000" at bounding box center [784, 314] width 451 height 33
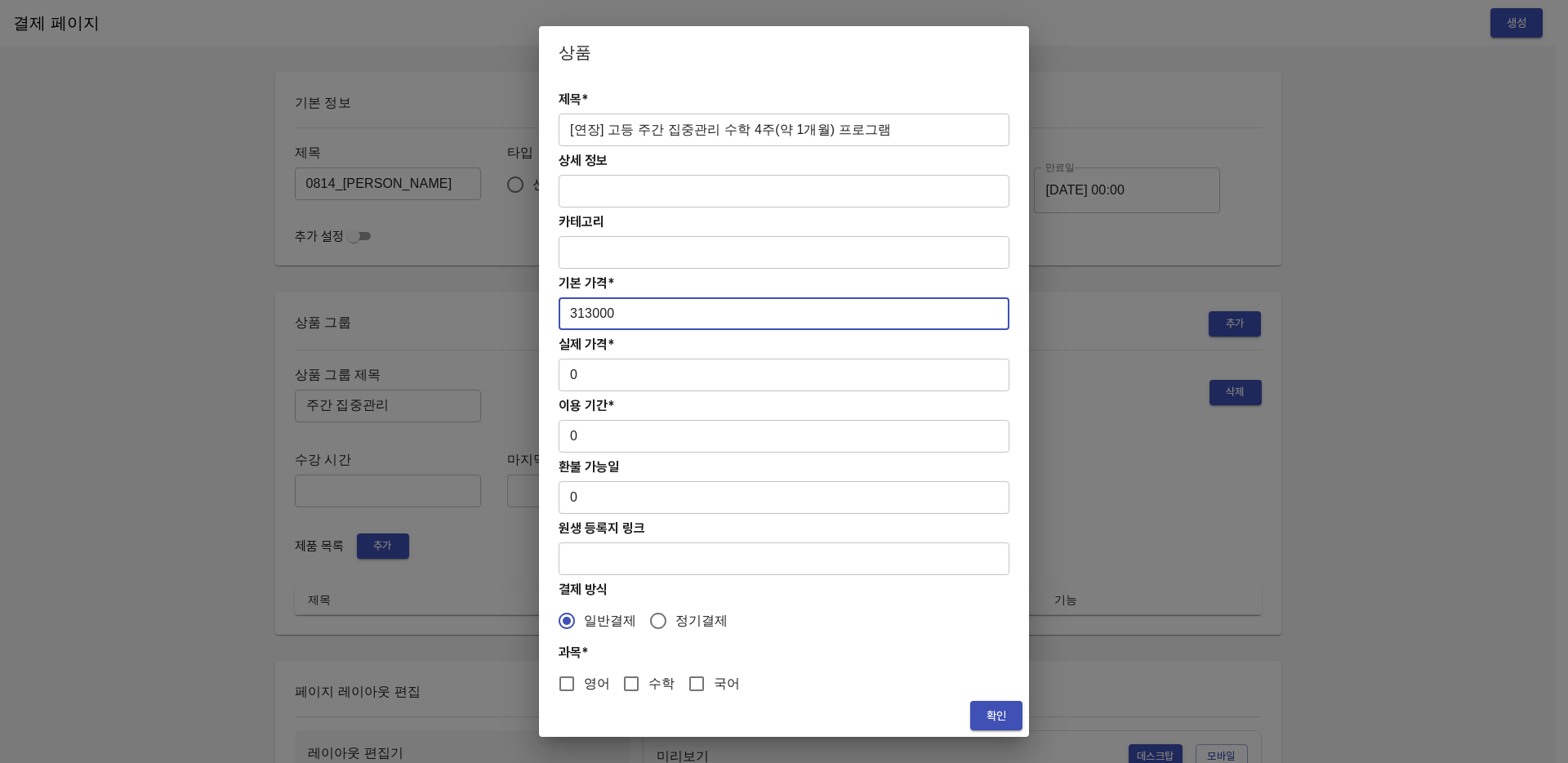
type input "313000"
drag, startPoint x: 611, startPoint y: 409, endPoint x: 621, endPoint y: 394, distance: 18.0
click at [612, 405] on h4 "이용 기간*" at bounding box center [784, 405] width 451 height 16
click at [624, 377] on input "0" at bounding box center [784, 375] width 451 height 33
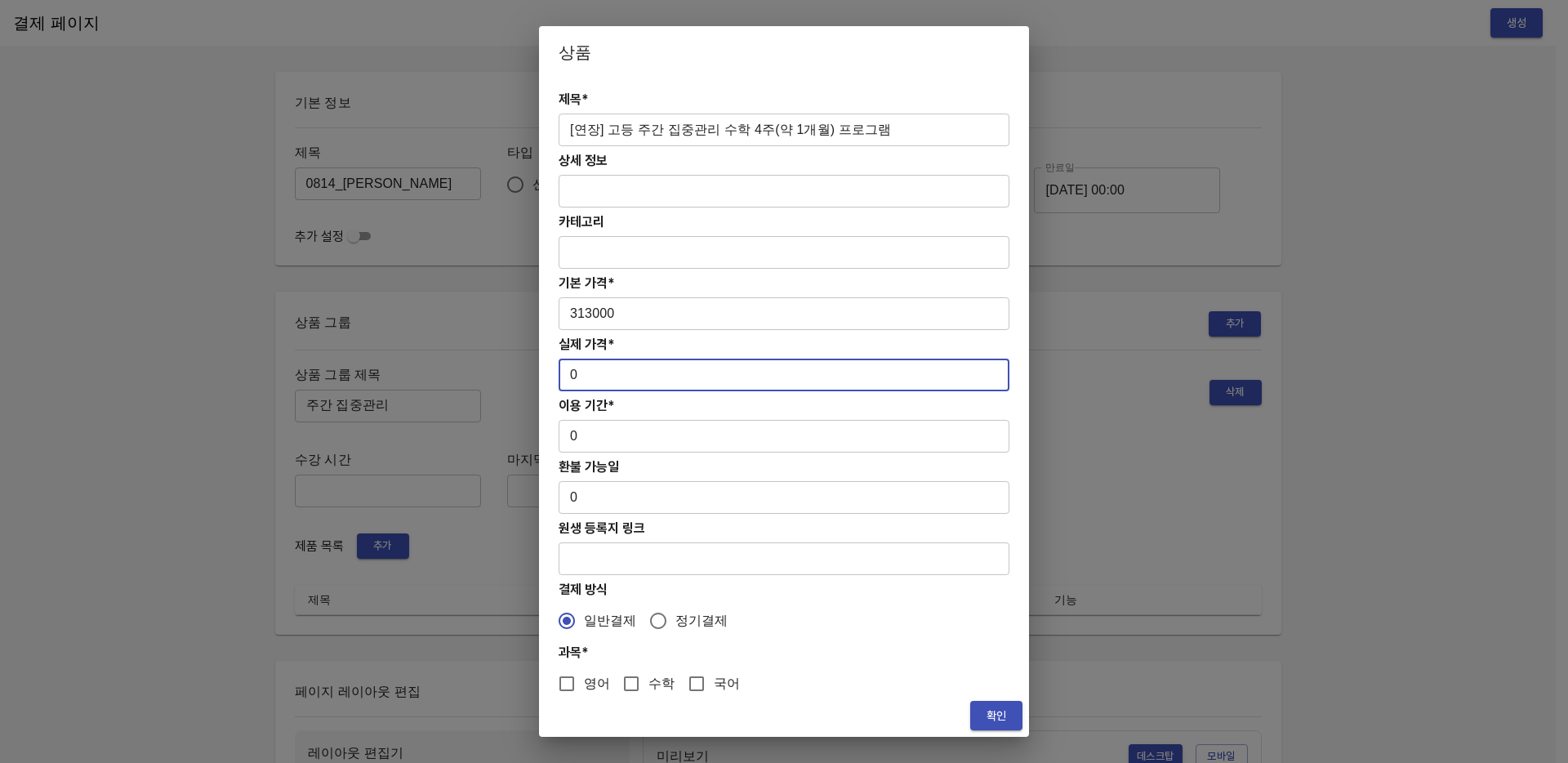
paste input "313000"
click at [578, 373] on input "0313000" at bounding box center [784, 375] width 451 height 33
type input "313000"
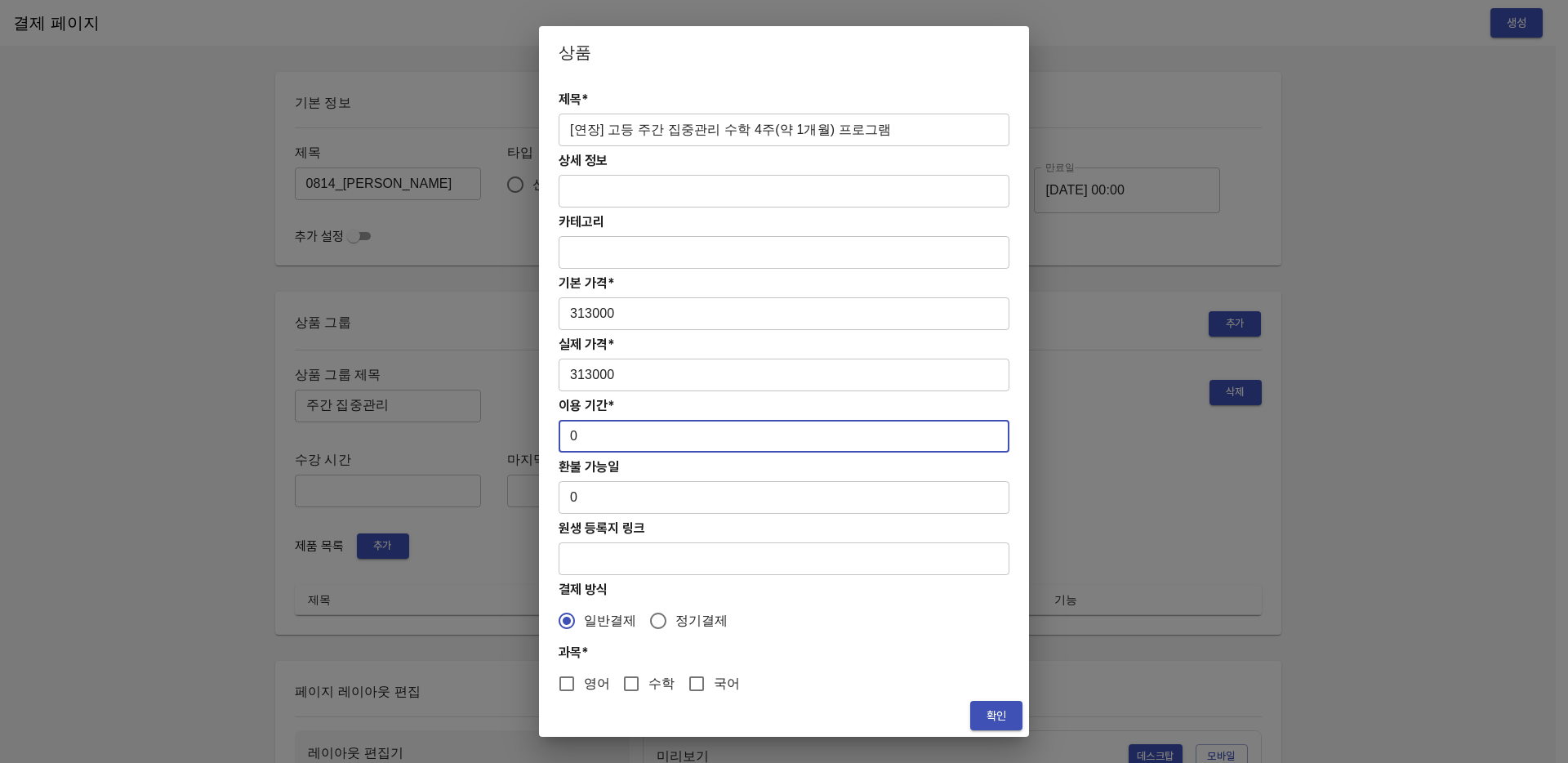
click at [616, 442] on input "0" at bounding box center [784, 436] width 451 height 33
click at [577, 436] on input "028" at bounding box center [784, 436] width 451 height 33
type input "28"
click at [642, 672] on input "수학" at bounding box center [631, 684] width 34 height 34
checkbox input "true"
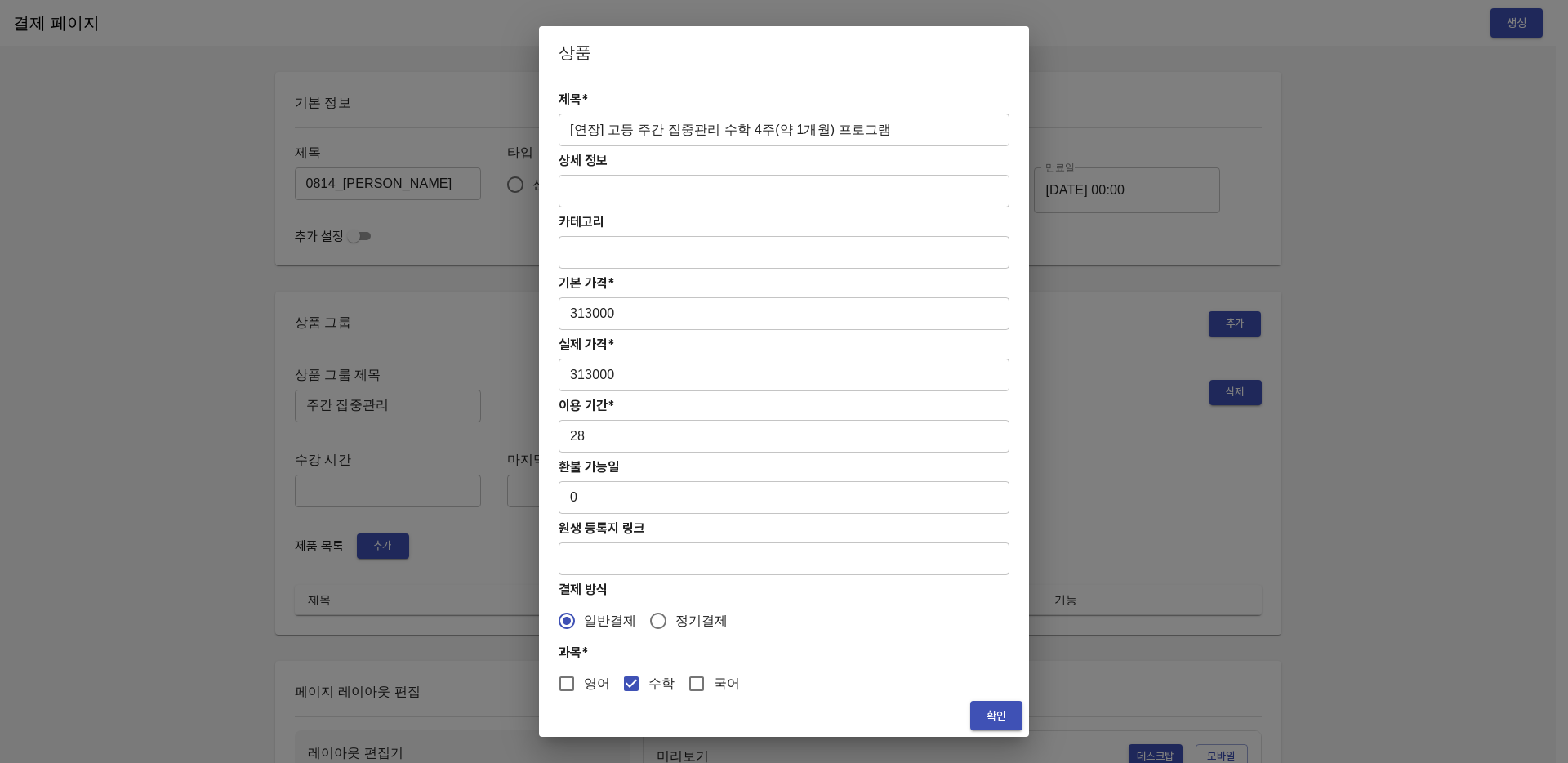
drag, startPoint x: 1025, startPoint y: 713, endPoint x: 1008, endPoint y: 714, distance: 17.0
click at [1025, 713] on div "확인" at bounding box center [784, 716] width 490 height 43
click at [1003, 713] on span "확인" at bounding box center [996, 716] width 26 height 20
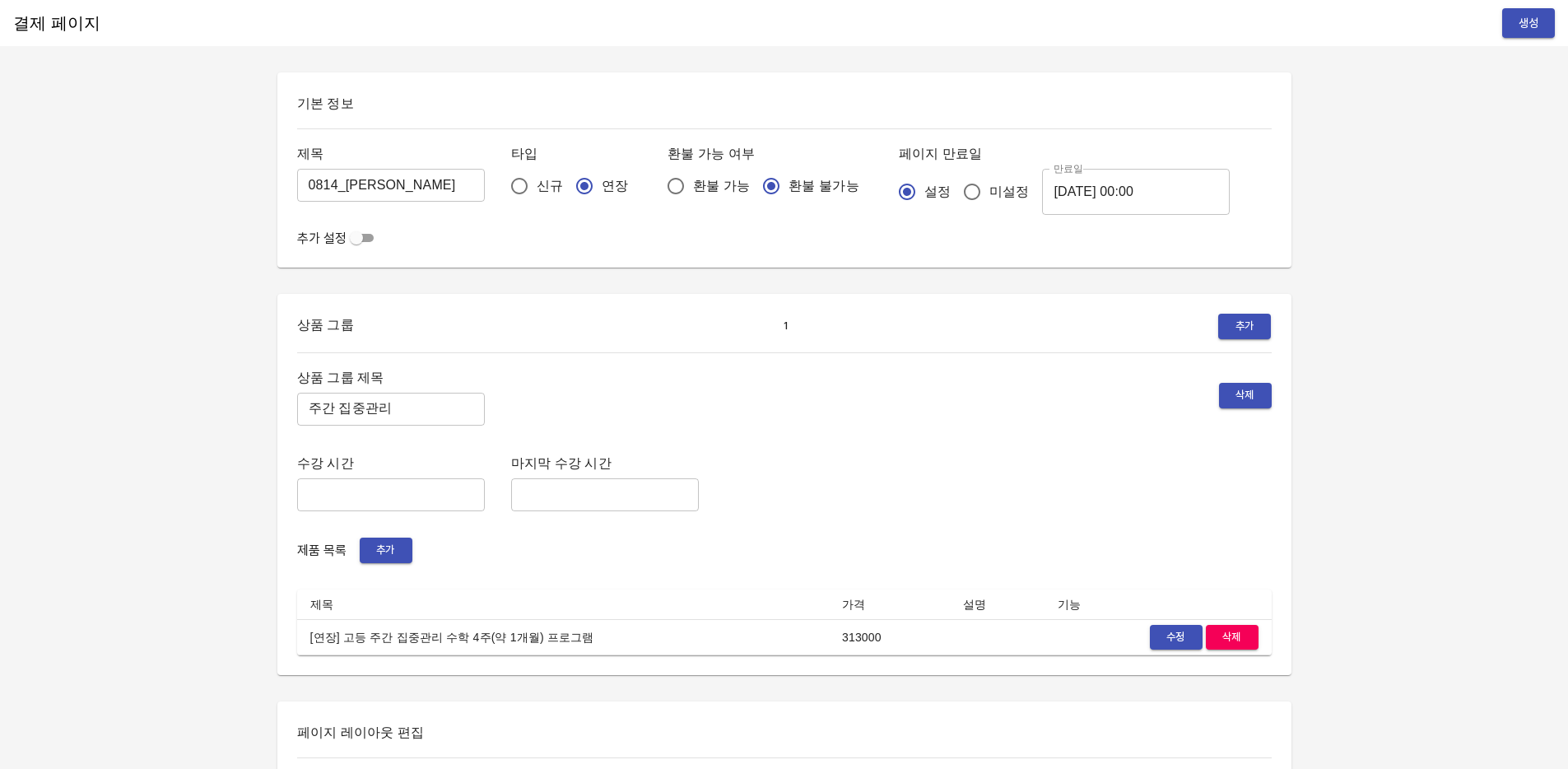
click at [1413, 490] on div "결제 페이지 생성 기본 정보 제목 0814_송현우 ​ 타입 신규 연장 환불 가능 여부 환불 가능 환불 불가능 페이지 만료일 설정 미설정 만료일…" at bounding box center [784, 742] width 1568 height 1484
click at [1520, 29] on span "생성" at bounding box center [1528, 23] width 26 height 21
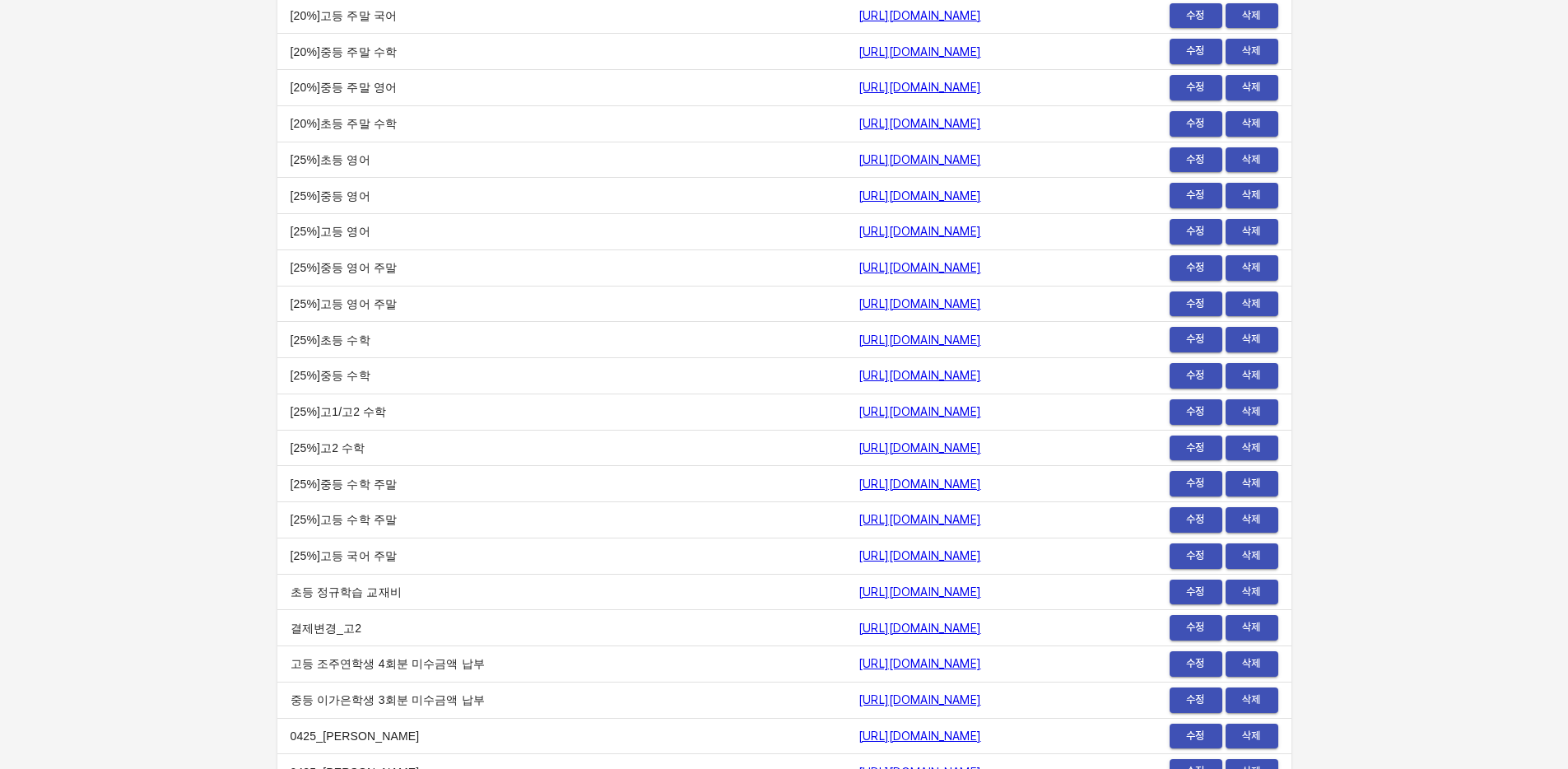
scroll to position [19614, 0]
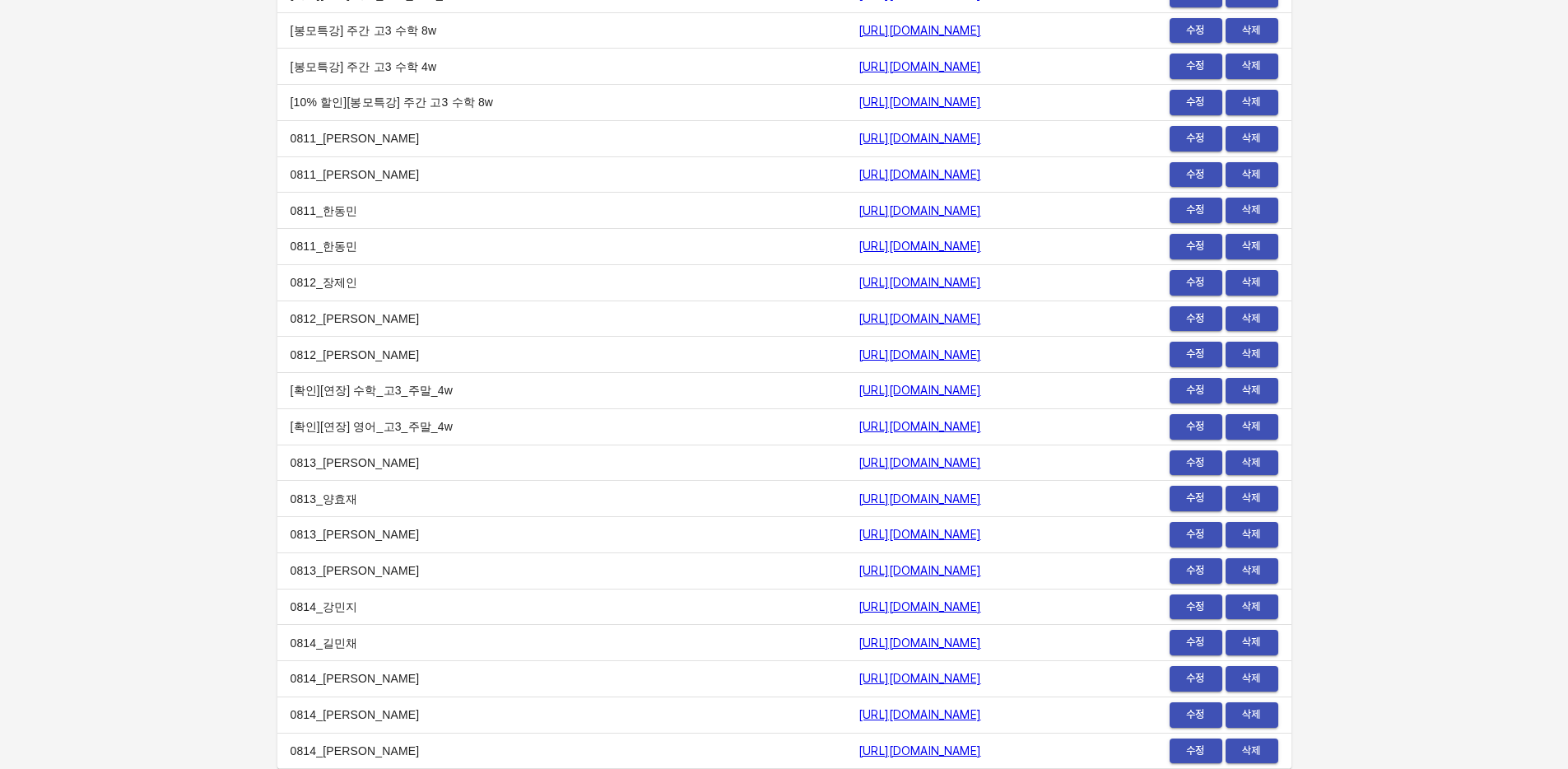
drag, startPoint x: 909, startPoint y: 756, endPoint x: 653, endPoint y: 753, distance: 256.0
click at [845, 753] on td "https://payment.mildang.kr/8PDnoxVtSJQV7R0a8FUoQ" at bounding box center [965, 751] width 239 height 36
copy link "https://payment.mildang.kr/8PDnoxVtSJQV7R0a8FUoQ"
click at [924, 747] on link "https://payment.mildang.kr/8PDnoxVtSJQV7R0a8FUoQ" at bounding box center [919, 751] width 123 height 13
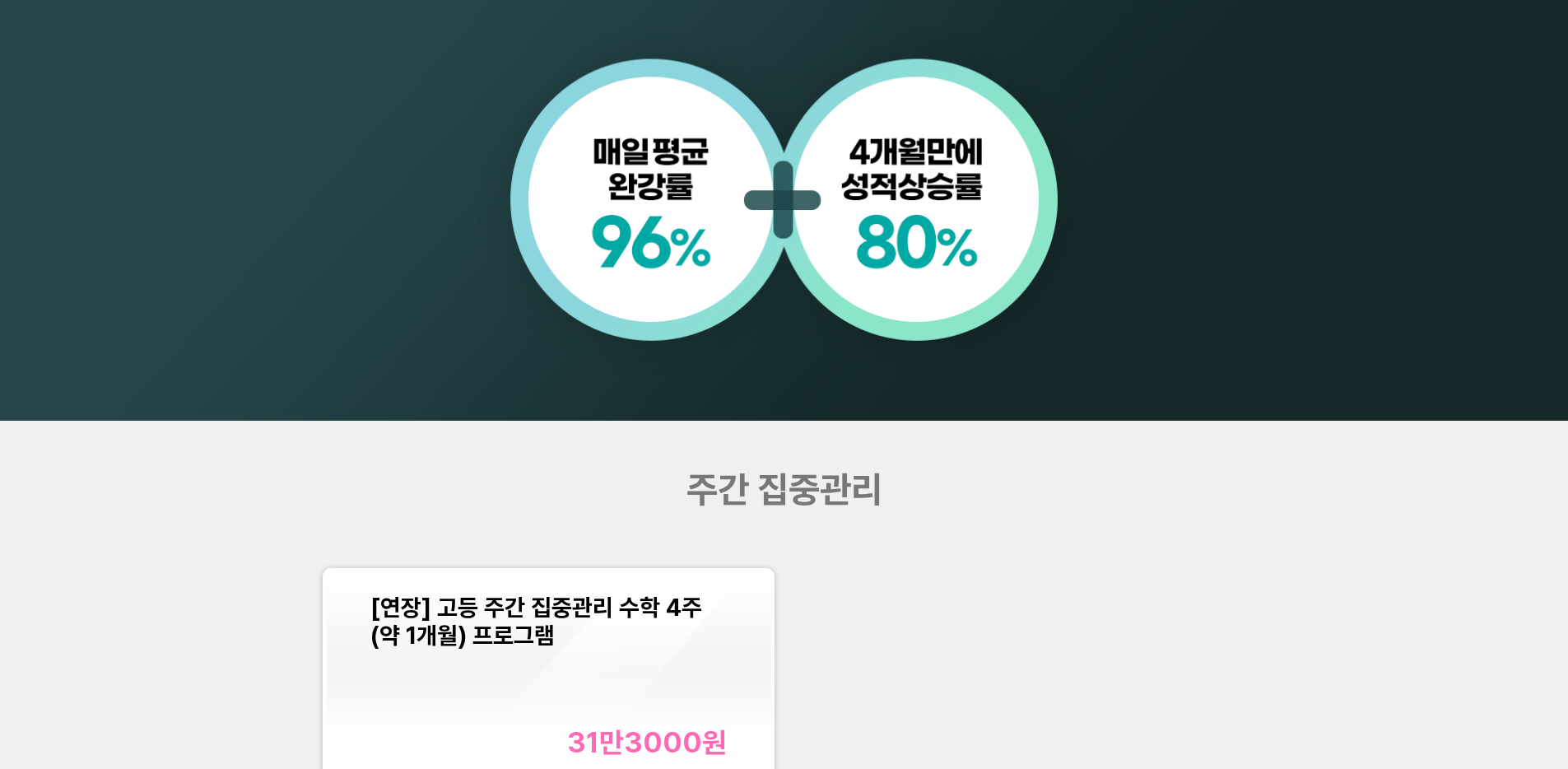
scroll to position [1763, 0]
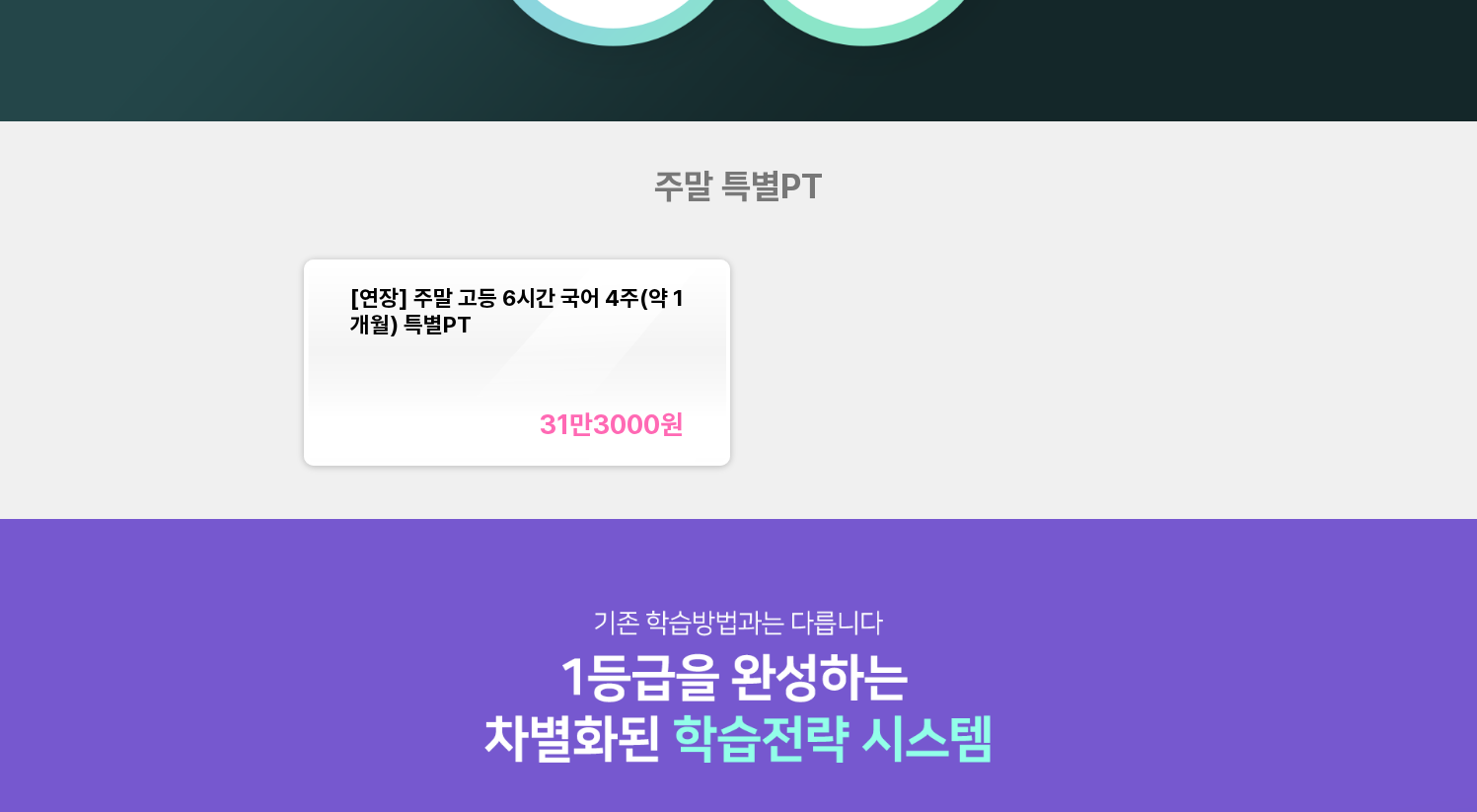
scroll to position [1712, 0]
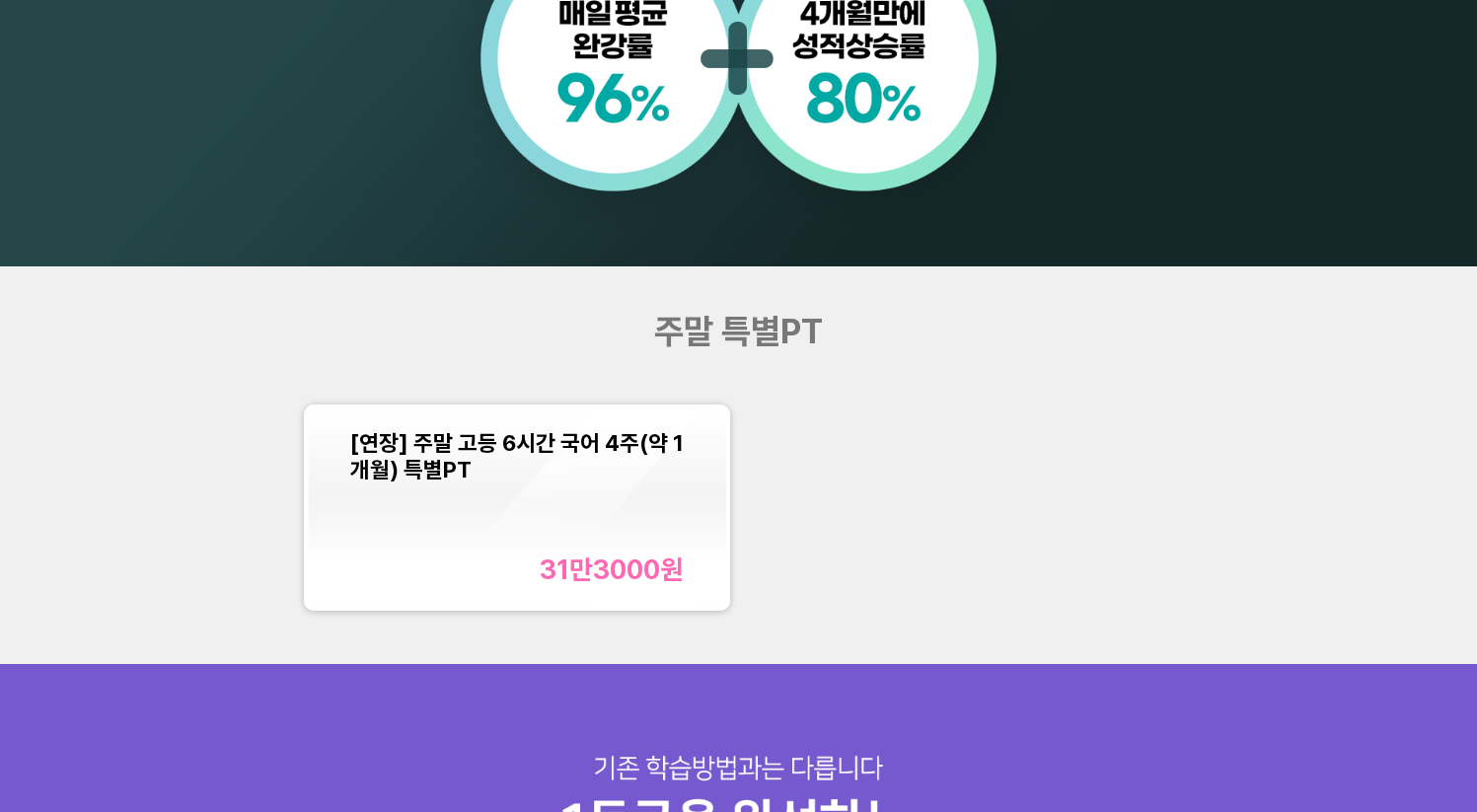
scroll to position [1734, 0]
